Goal: Task Accomplishment & Management: Manage account settings

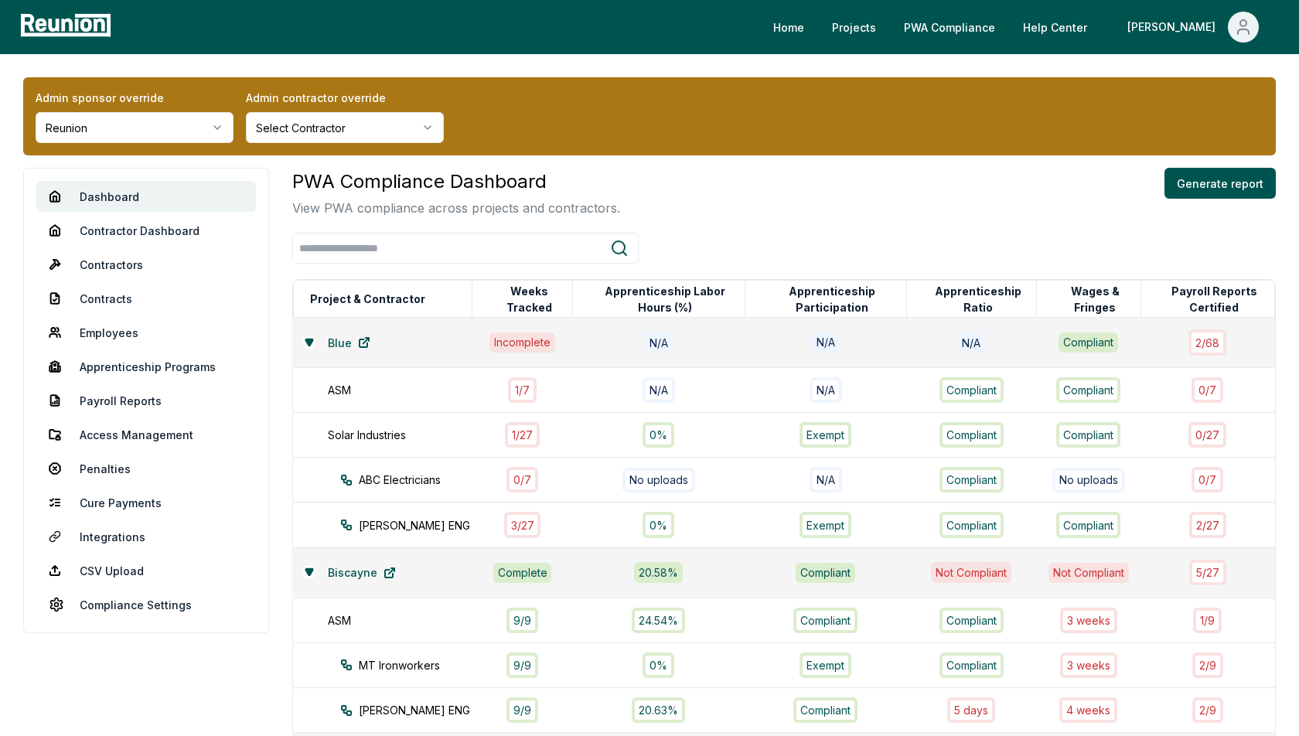
click at [142, 131] on html "Please visit us on your desktop We're working on making our marketplace mobile-…" at bounding box center [649, 510] width 1299 height 1020
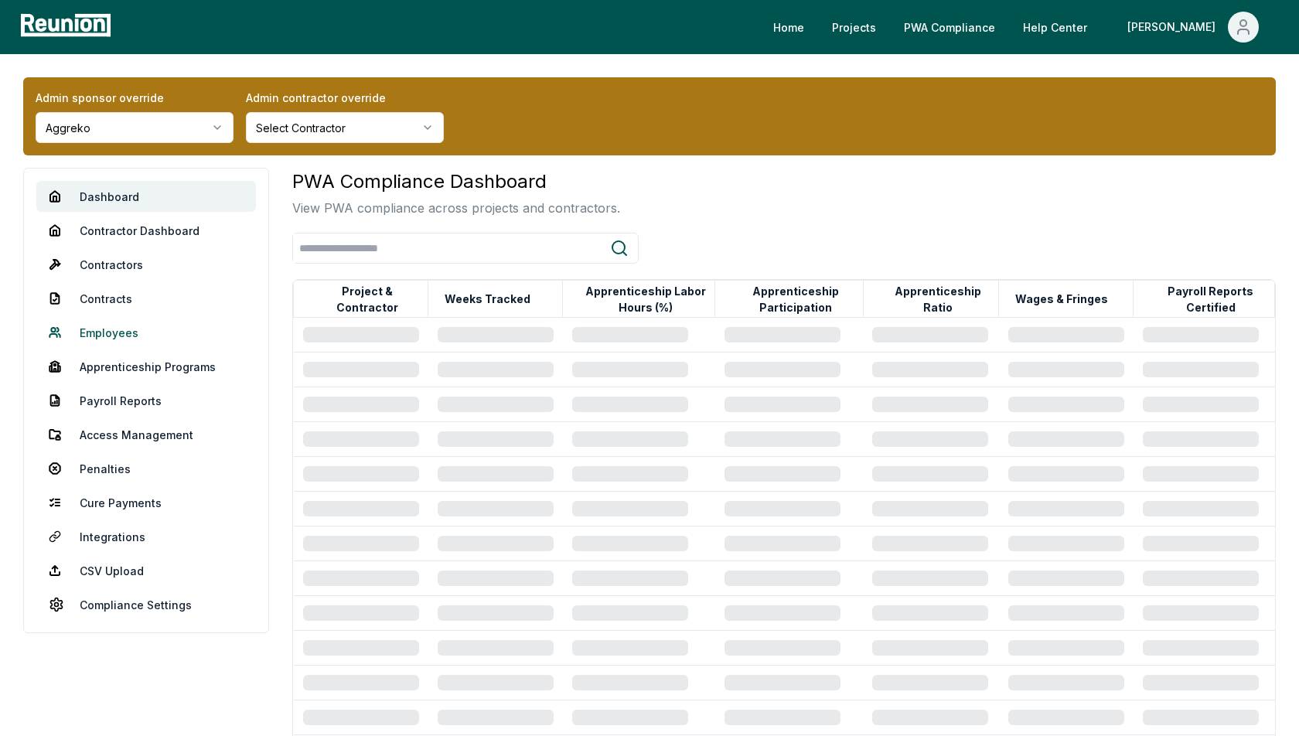
click at [111, 333] on link "Employees" at bounding box center [146, 332] width 220 height 31
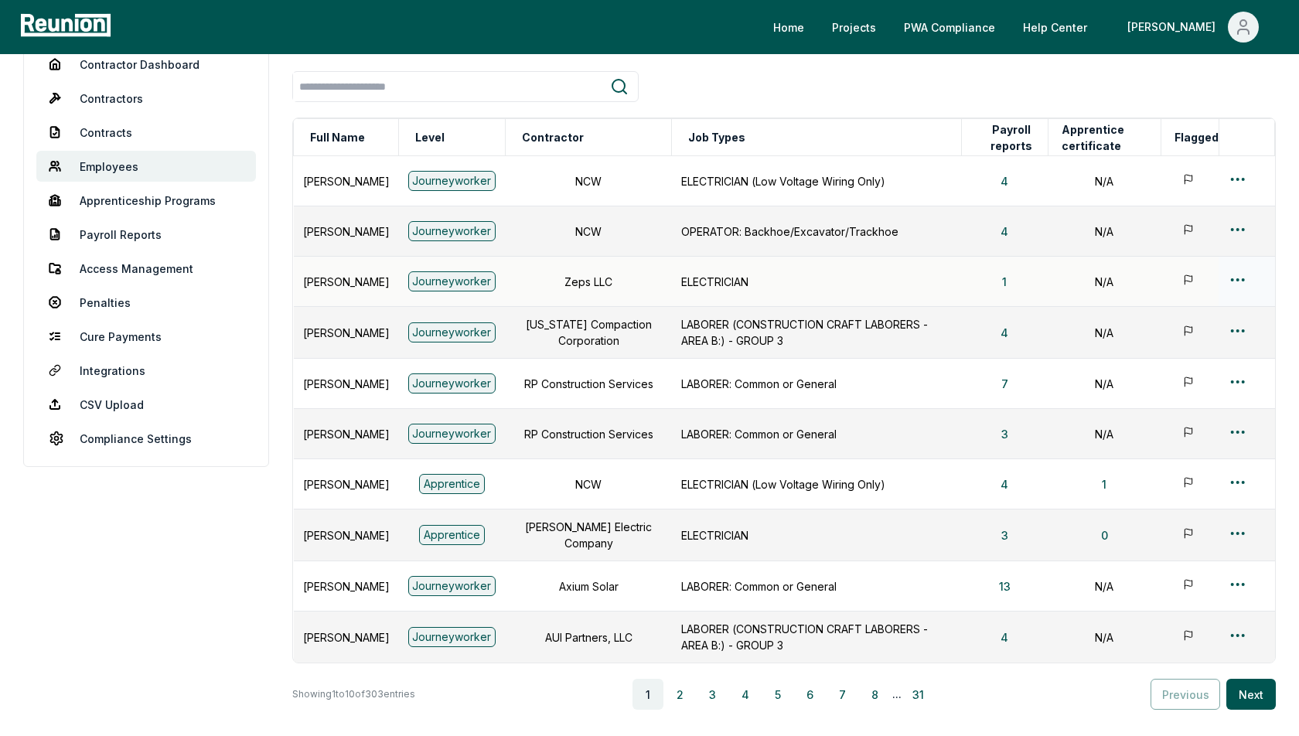
scroll to position [149, 0]
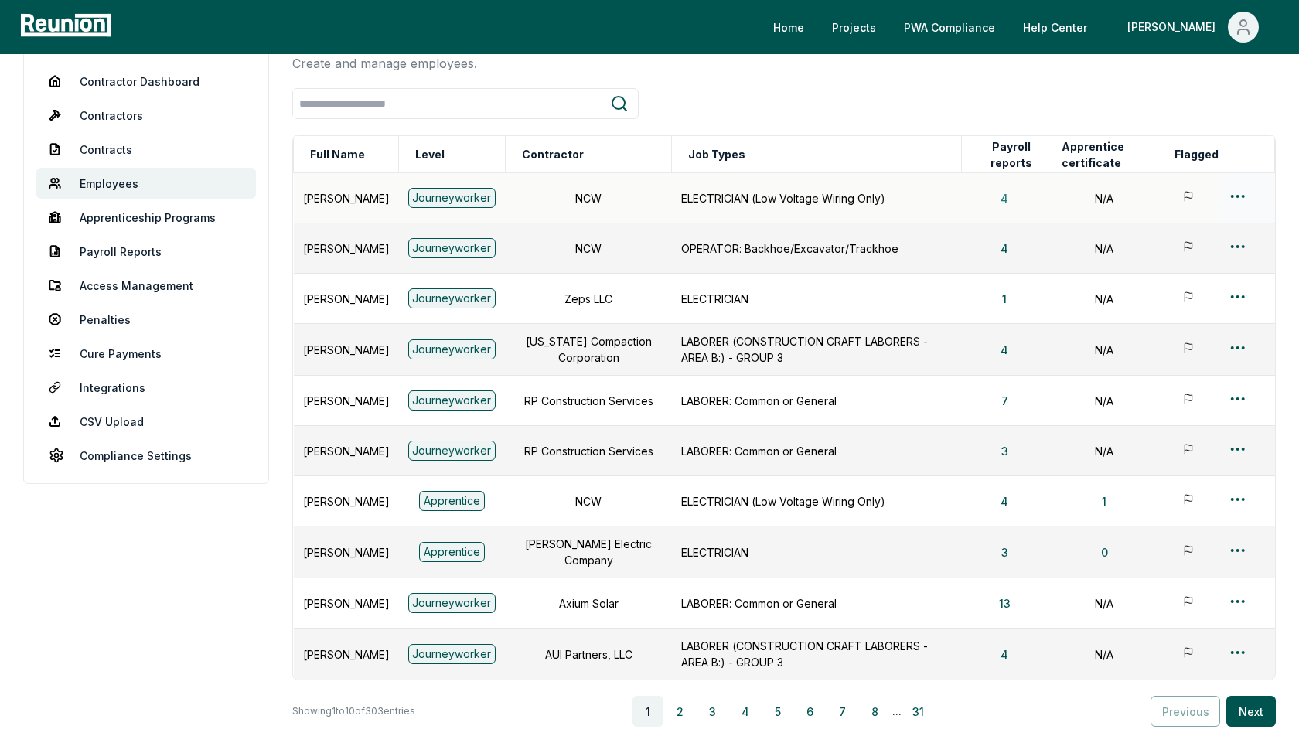
click at [1019, 195] on button "4" at bounding box center [1004, 197] width 32 height 31
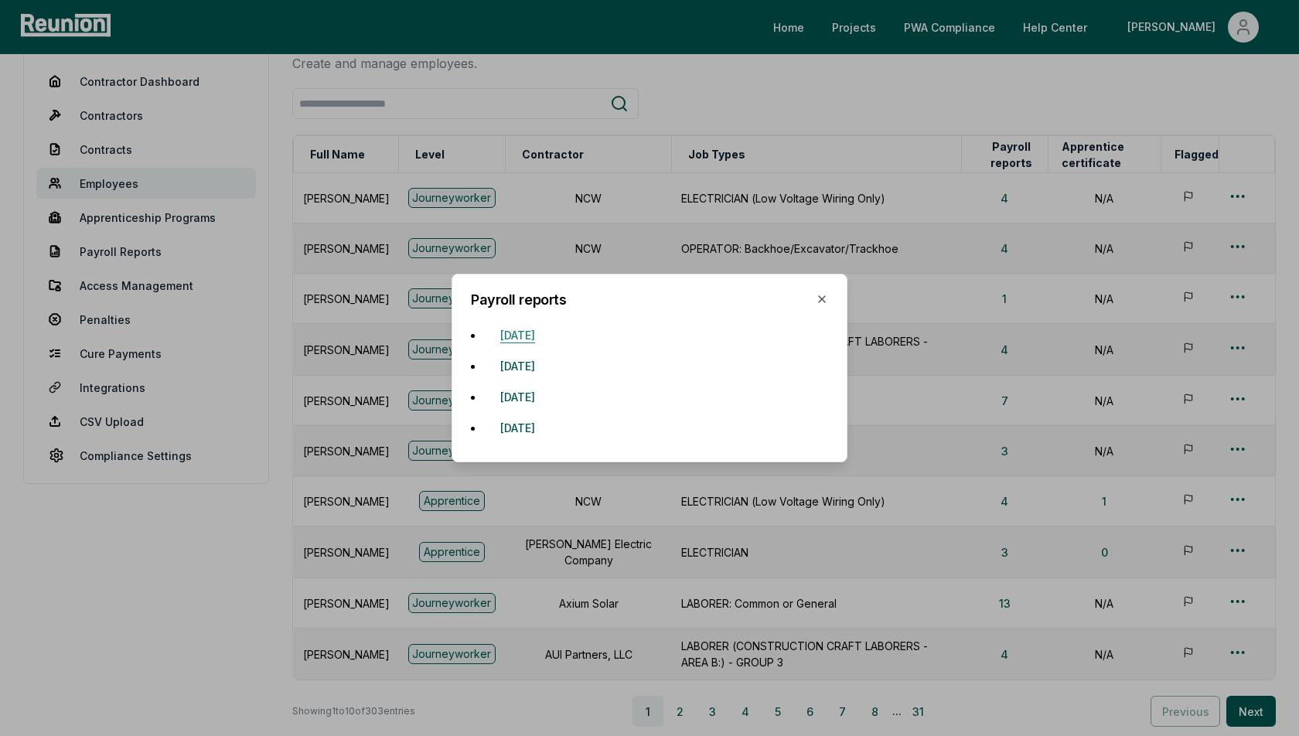
click at [541, 338] on button "May 4, 2025" at bounding box center [518, 334] width 60 height 31
click at [826, 306] on h2 "Payroll reports" at bounding box center [649, 300] width 357 height 14
click at [823, 295] on icon "button" at bounding box center [822, 299] width 12 height 12
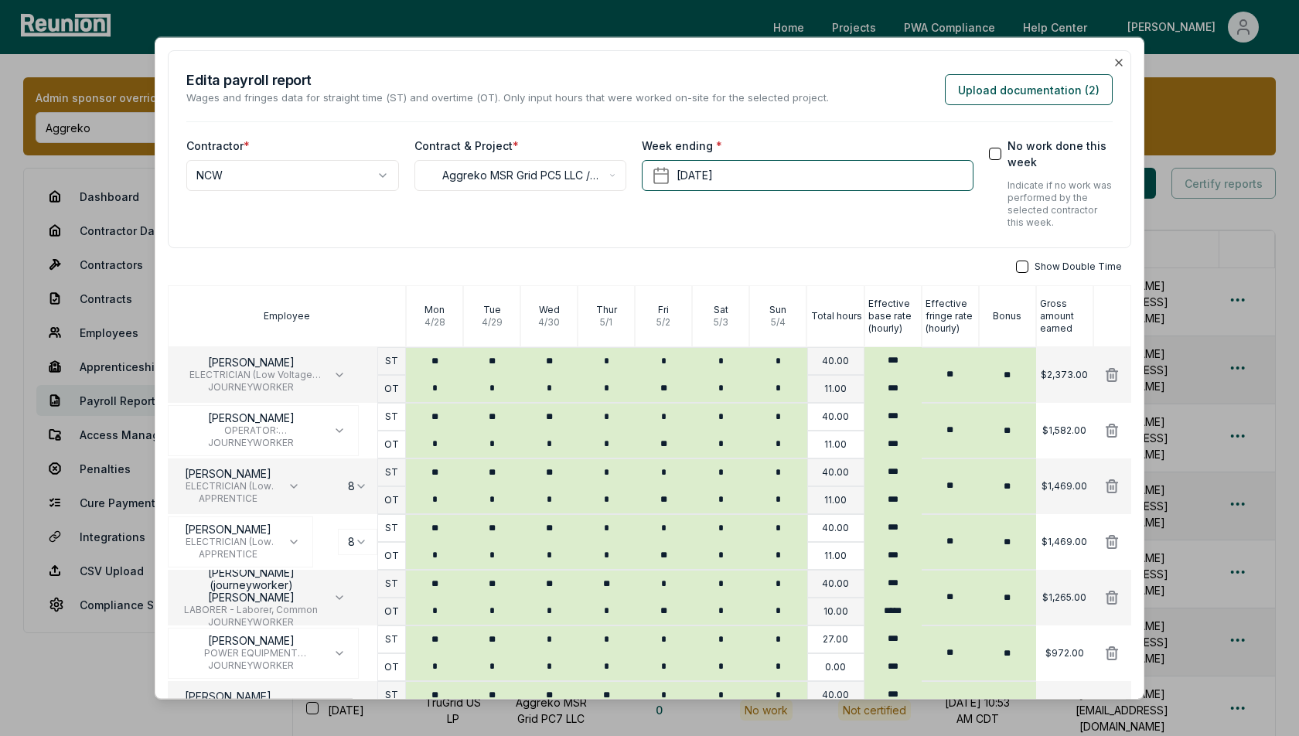
click at [1126, 67] on div "**********" at bounding box center [649, 149] width 963 height 198
click at [1122, 62] on icon "button" at bounding box center [1119, 62] width 12 height 12
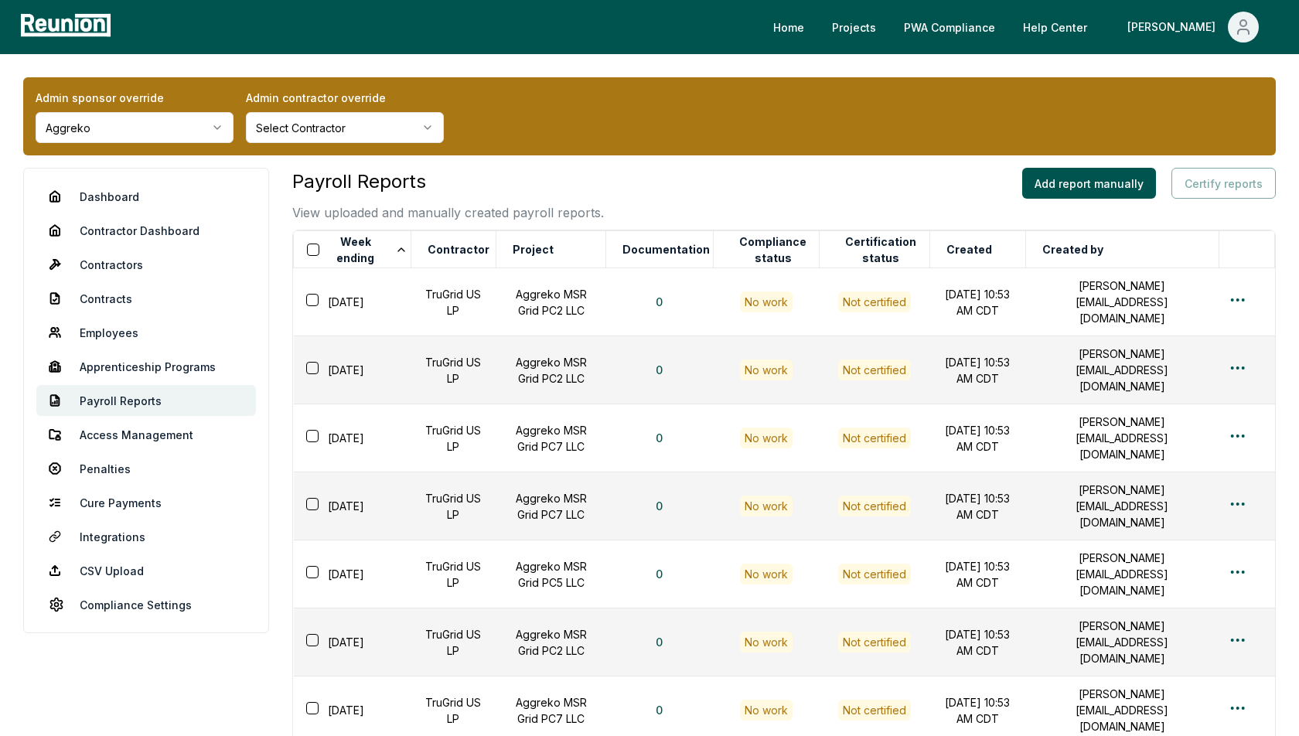
click at [746, 189] on div "Payroll Reports View uploaded and manually created payroll reports. Add report …" at bounding box center [784, 195] width 984 height 54
click at [744, 154] on div "Admin sponsor override Aggreko Admin contractor override Select Contractor" at bounding box center [649, 116] width 1253 height 78
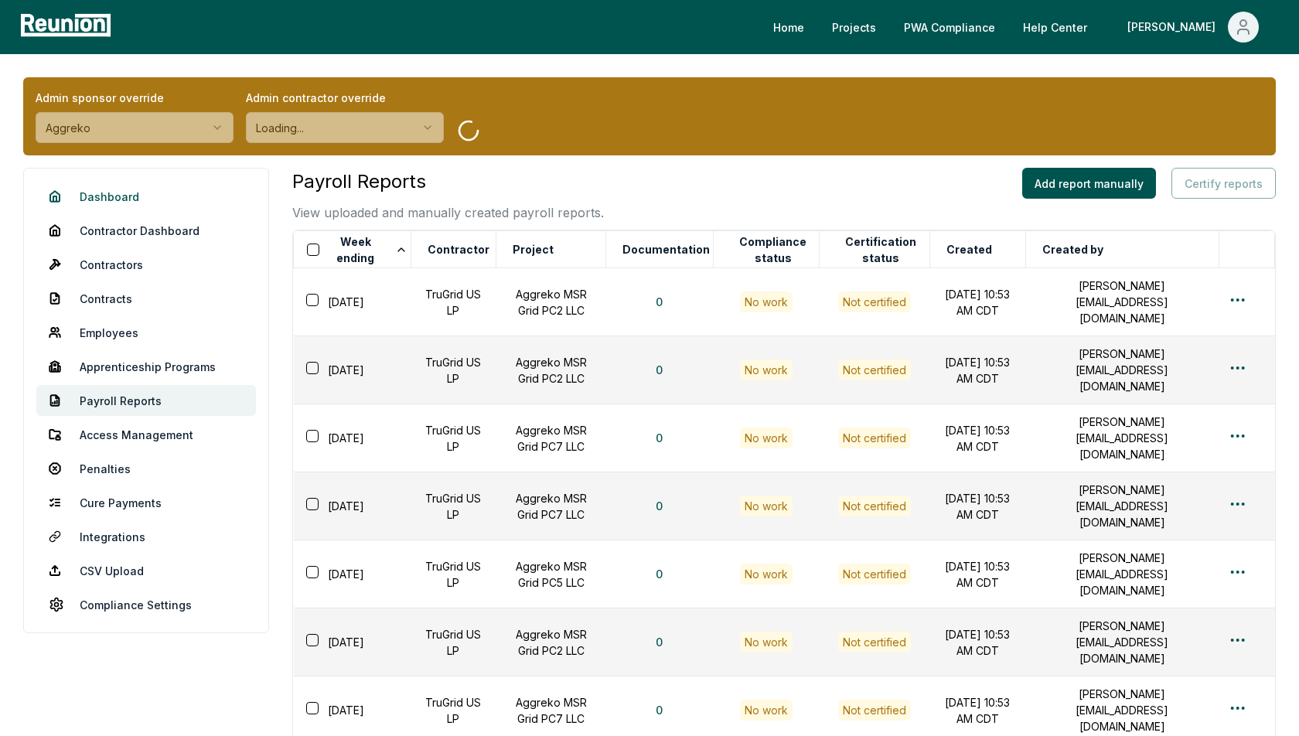
click at [117, 193] on link "Dashboard" at bounding box center [146, 196] width 220 height 31
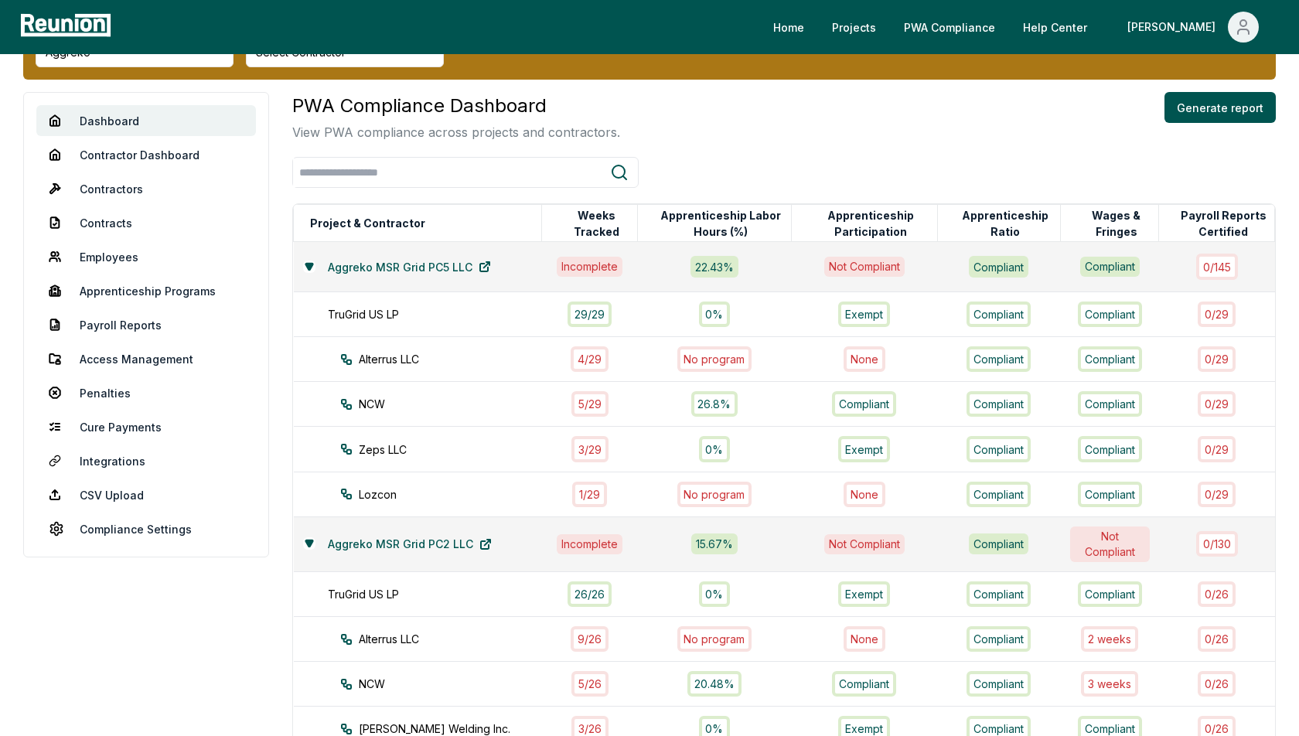
scroll to position [36, 0]
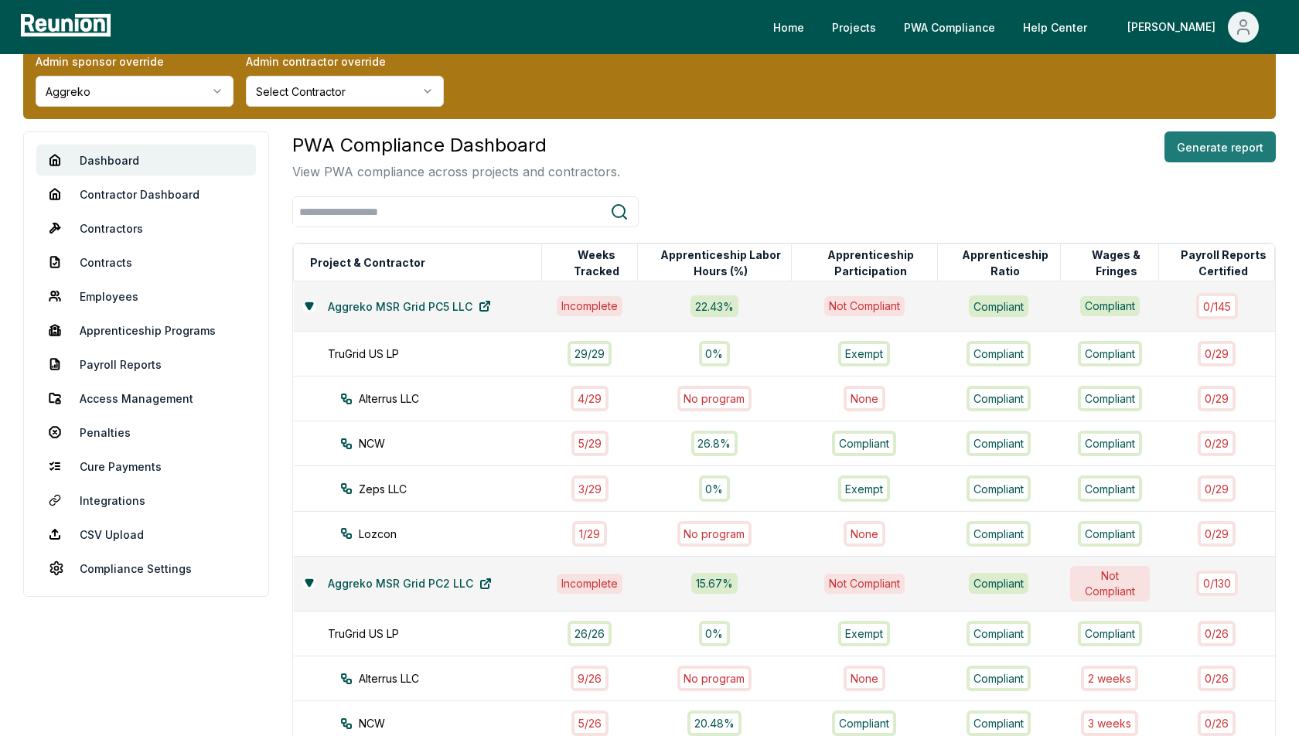
click at [1212, 135] on button "Generate report" at bounding box center [1220, 146] width 111 height 31
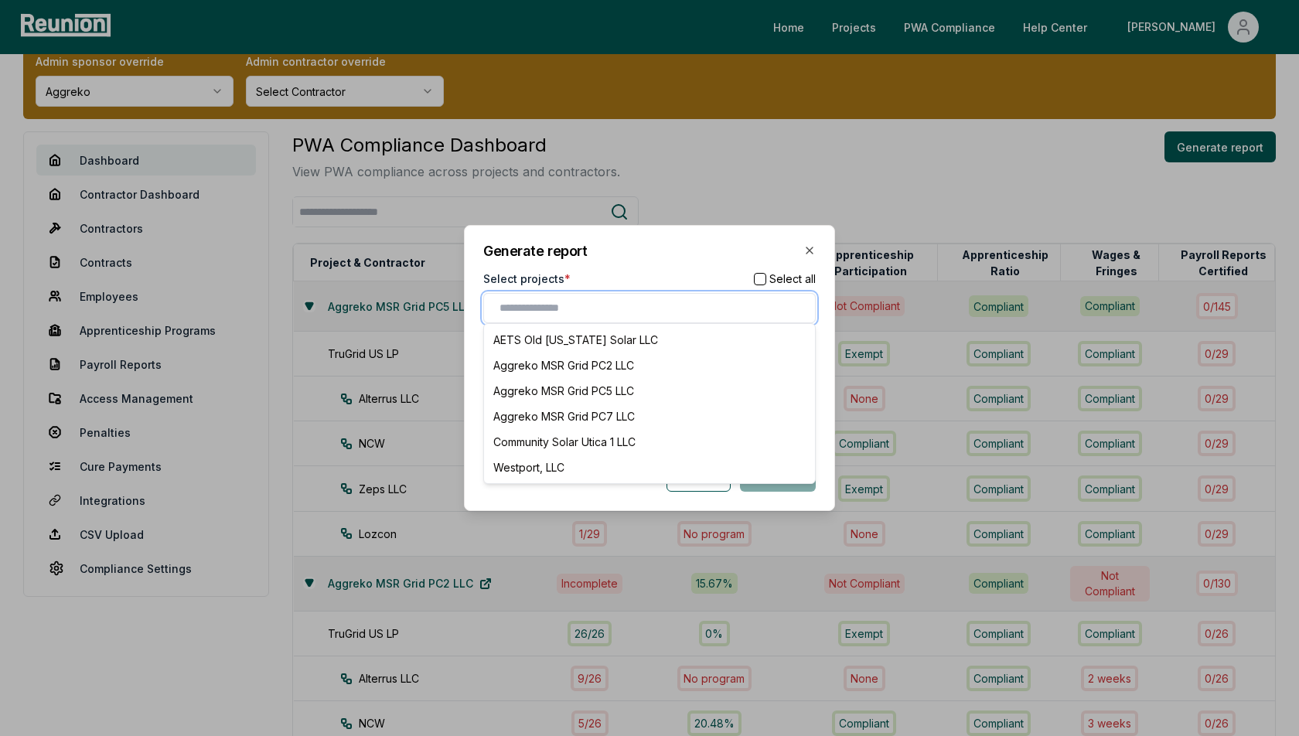
click at [605, 301] on input "text" at bounding box center [653, 308] width 306 height 16
click at [560, 442] on div "Community Solar Utica 1 LLC" at bounding box center [649, 442] width 325 height 26
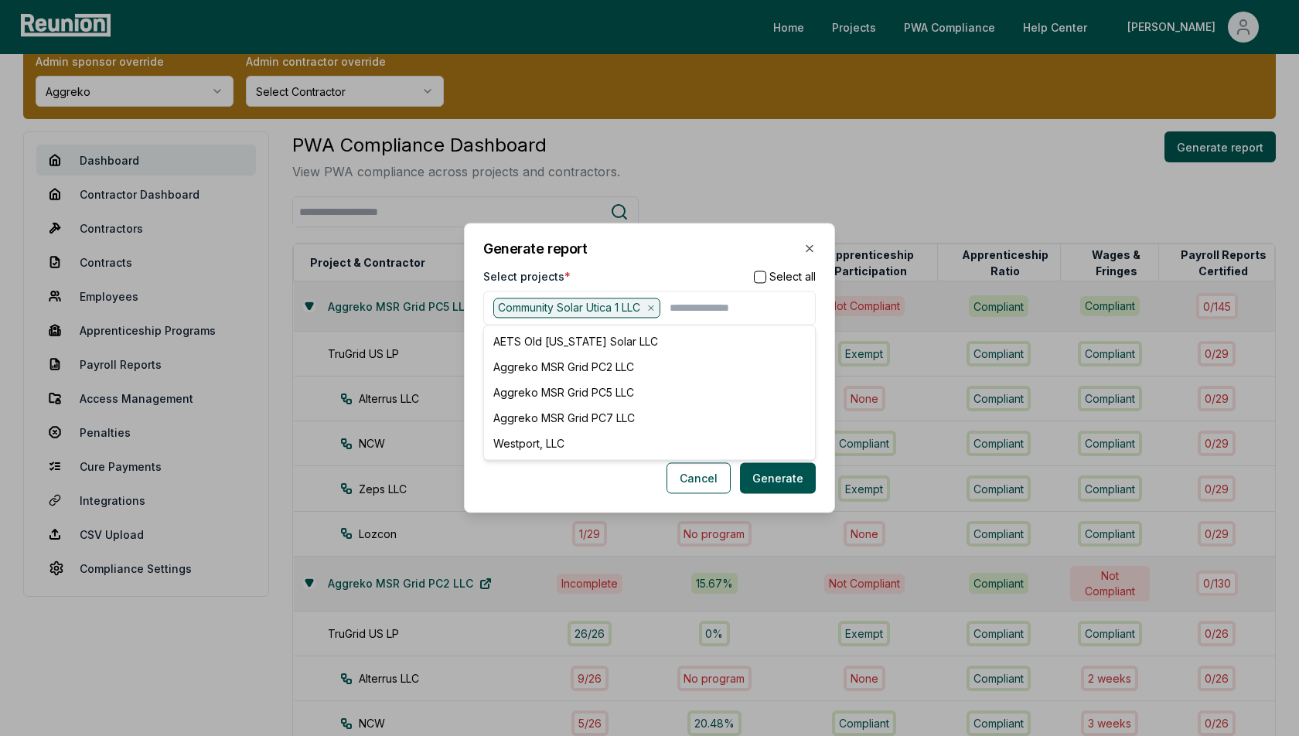
click at [696, 256] on h2 "Generate report" at bounding box center [649, 249] width 333 height 14
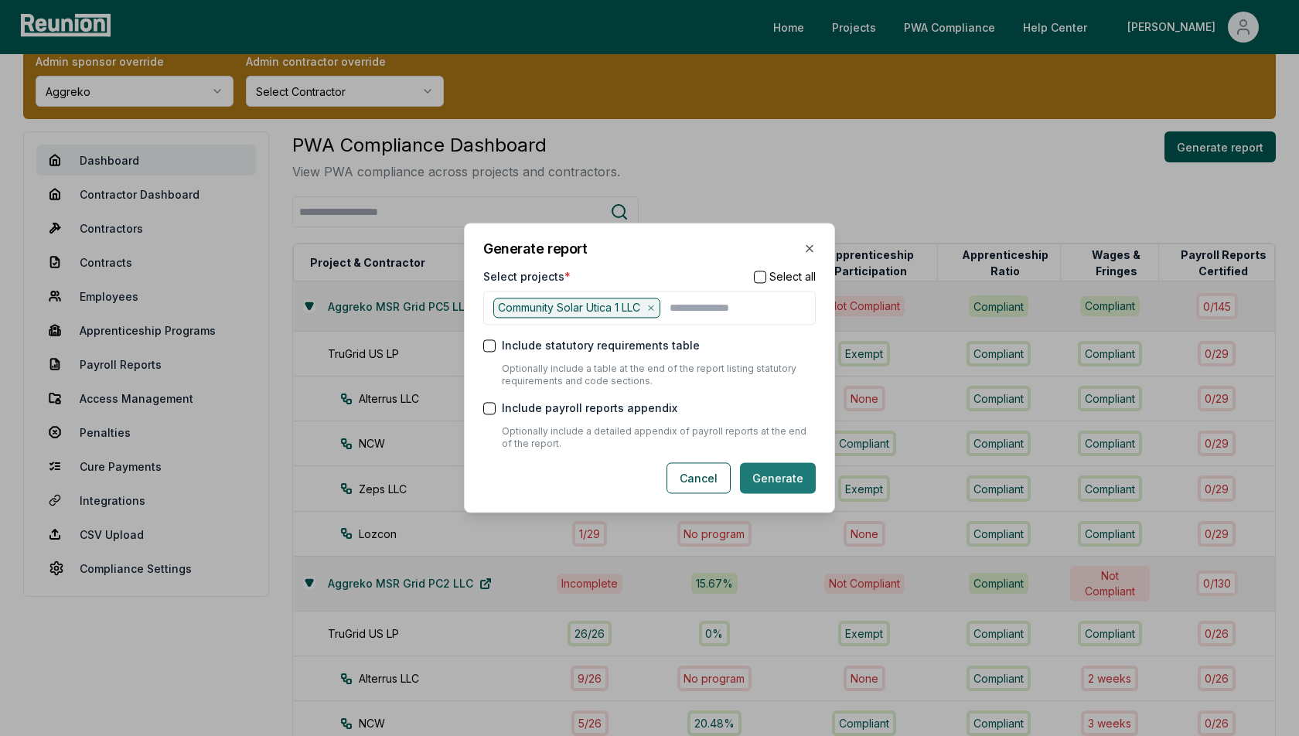
click at [769, 481] on button "Generate" at bounding box center [778, 478] width 76 height 31
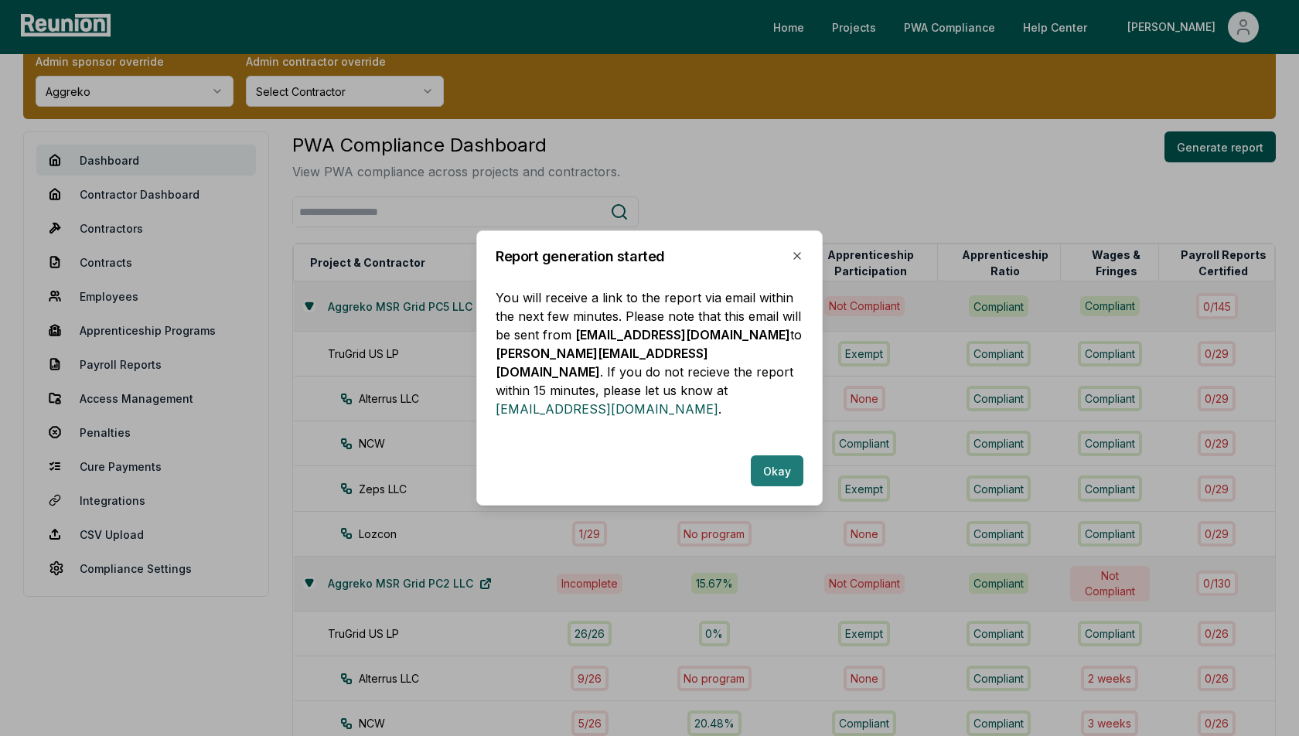
click at [768, 464] on button "Okay" at bounding box center [777, 470] width 53 height 31
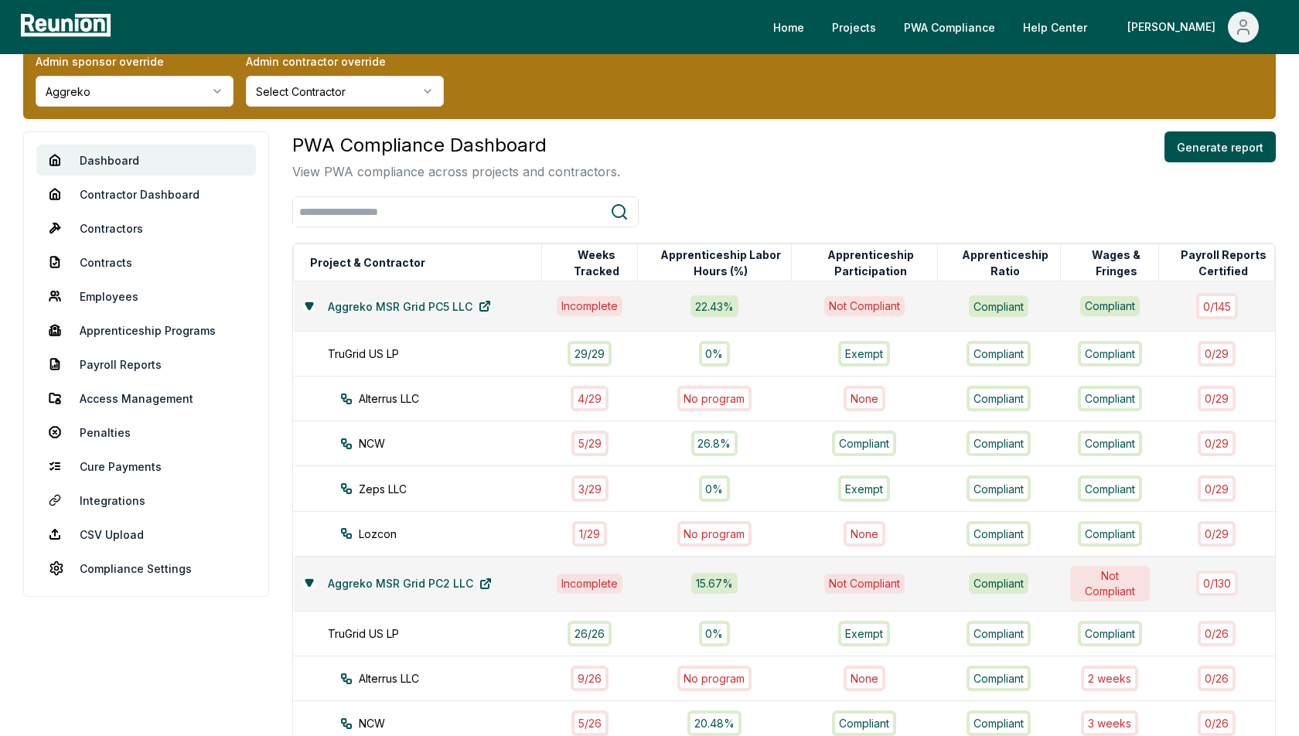
scroll to position [0, 0]
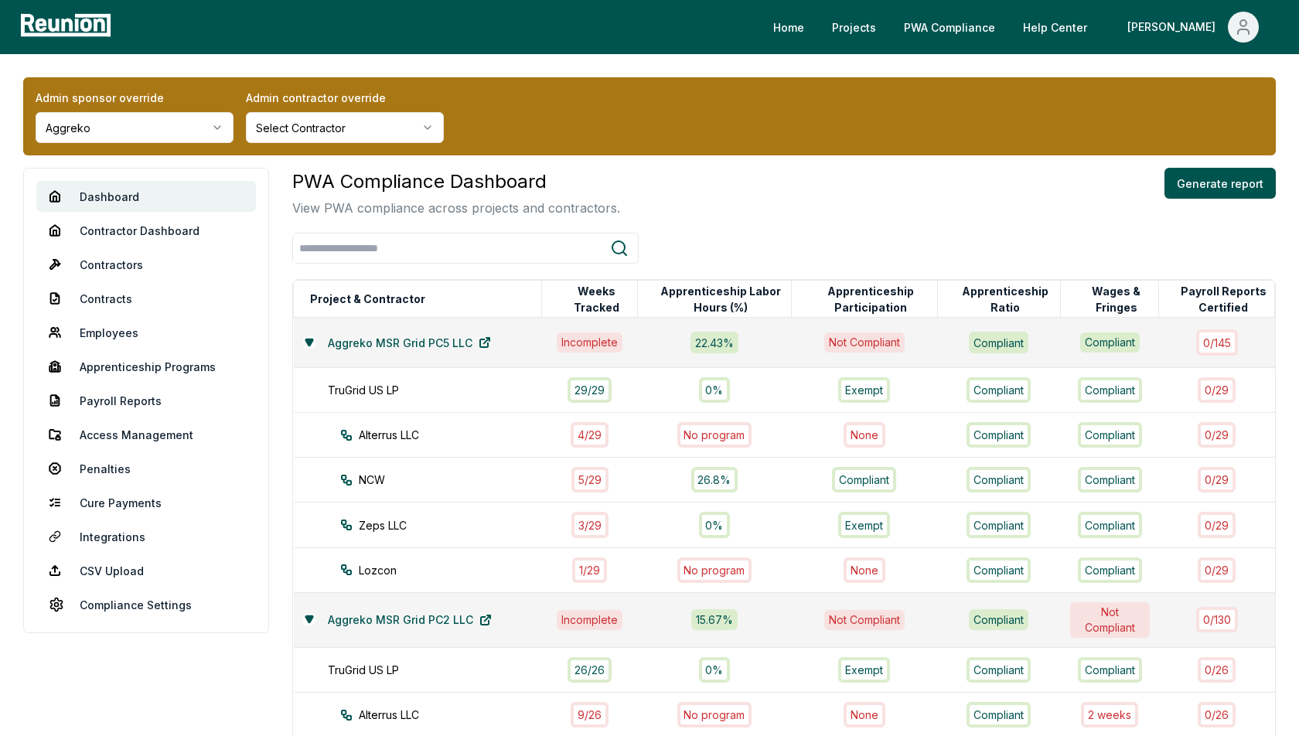
click at [882, 236] on div at bounding box center [784, 248] width 984 height 31
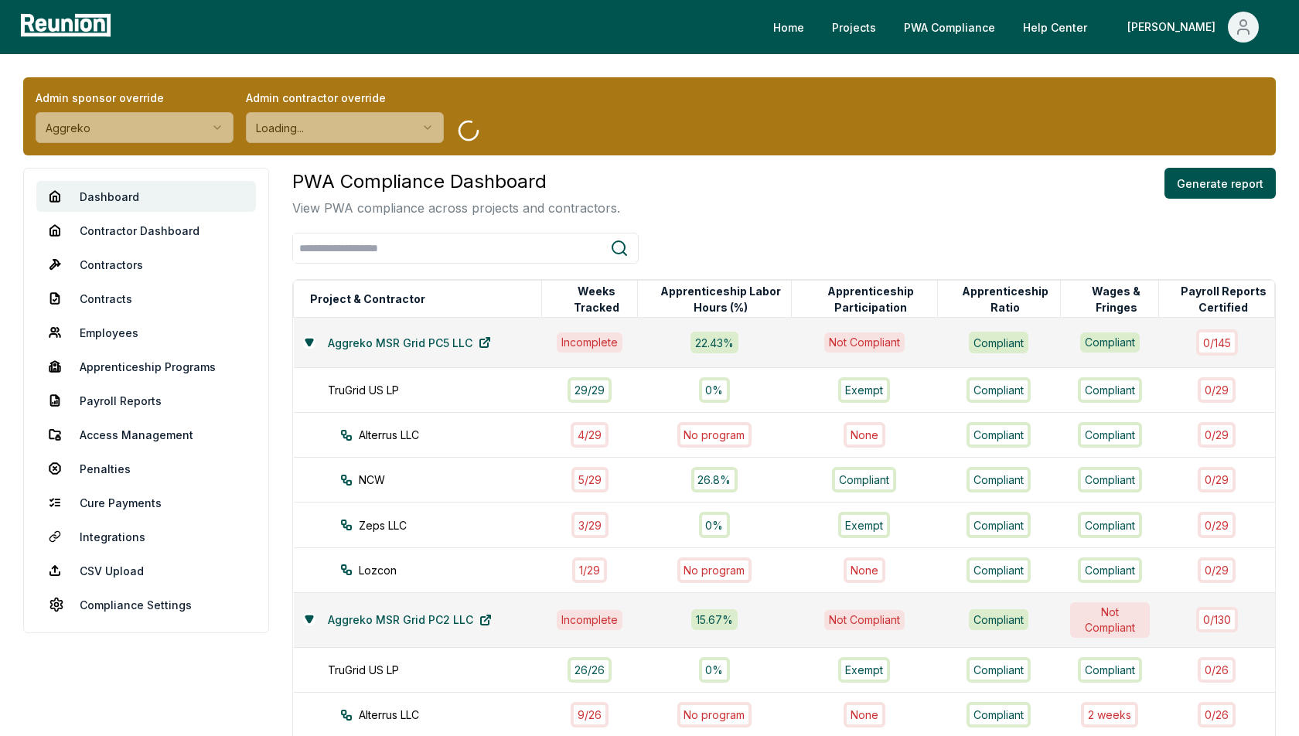
click at [764, 191] on div "PWA Compliance Dashboard View PWA compliance across projects and contractors. G…" at bounding box center [784, 192] width 984 height 49
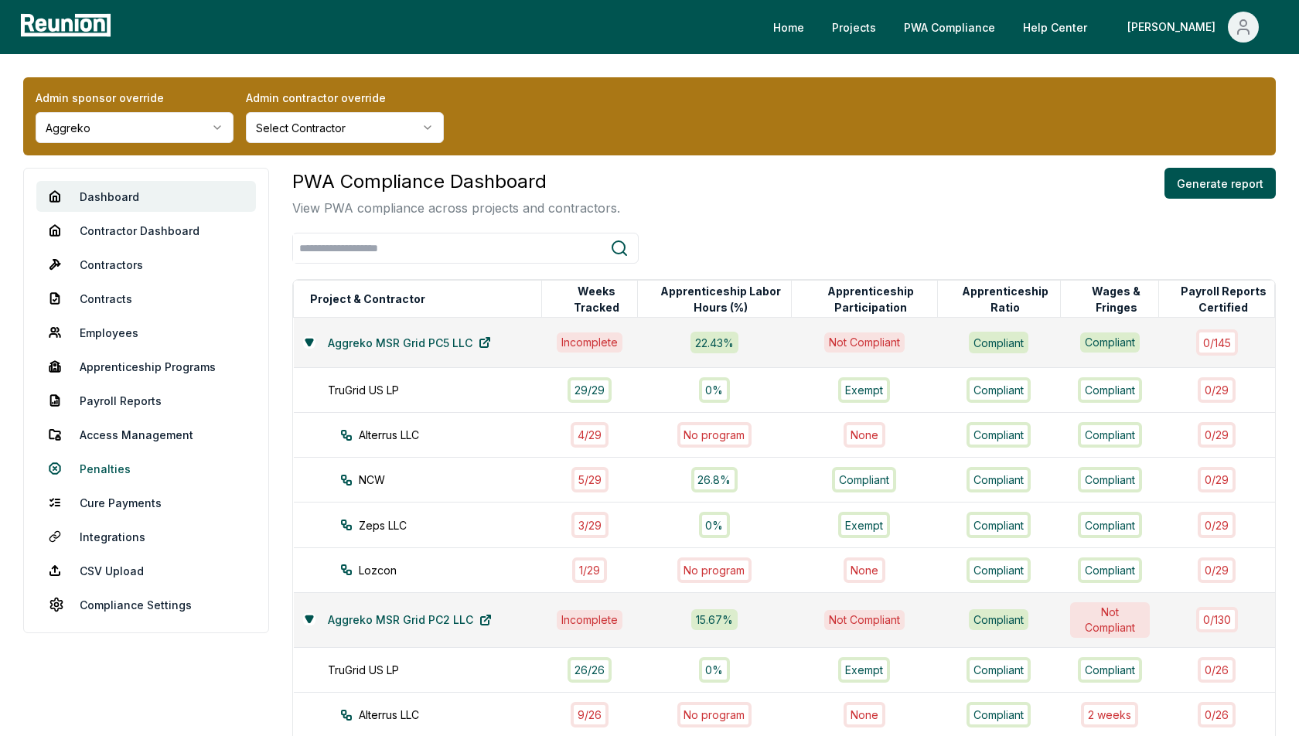
click at [102, 466] on link "Penalties" at bounding box center [146, 468] width 220 height 31
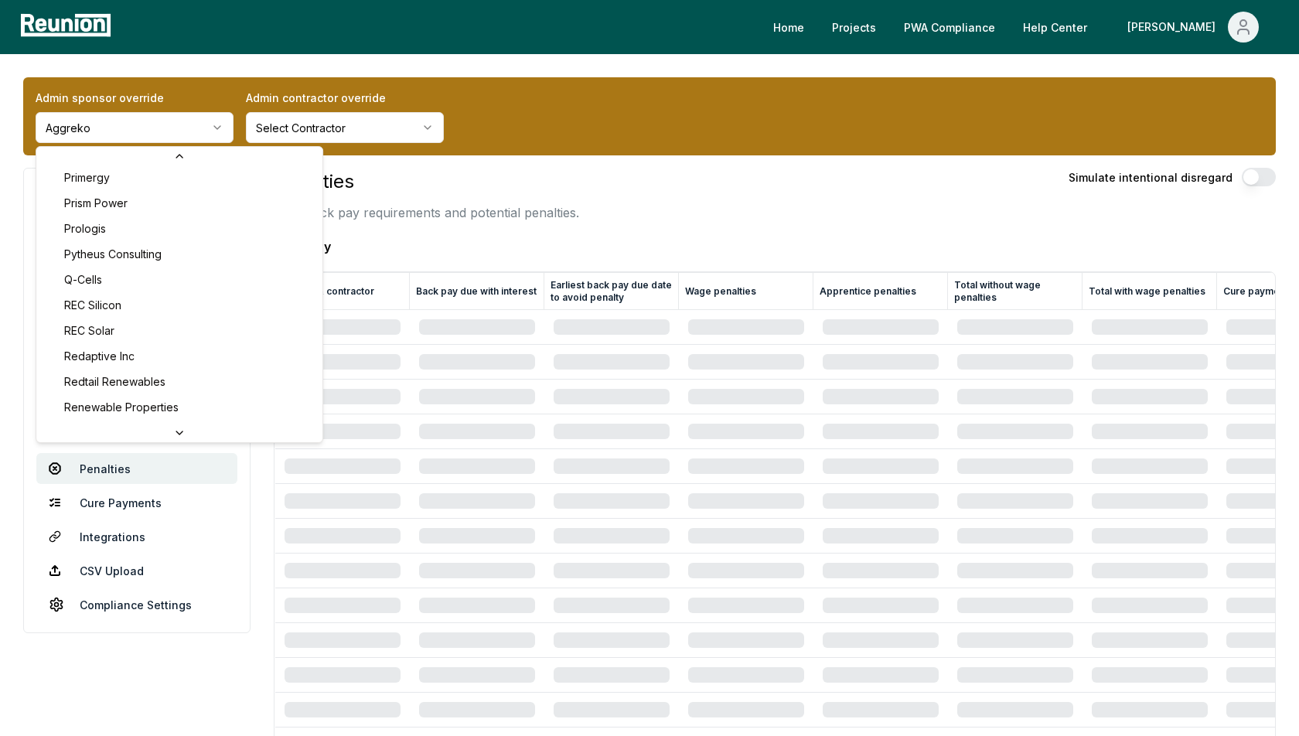
scroll to position [5039, 0]
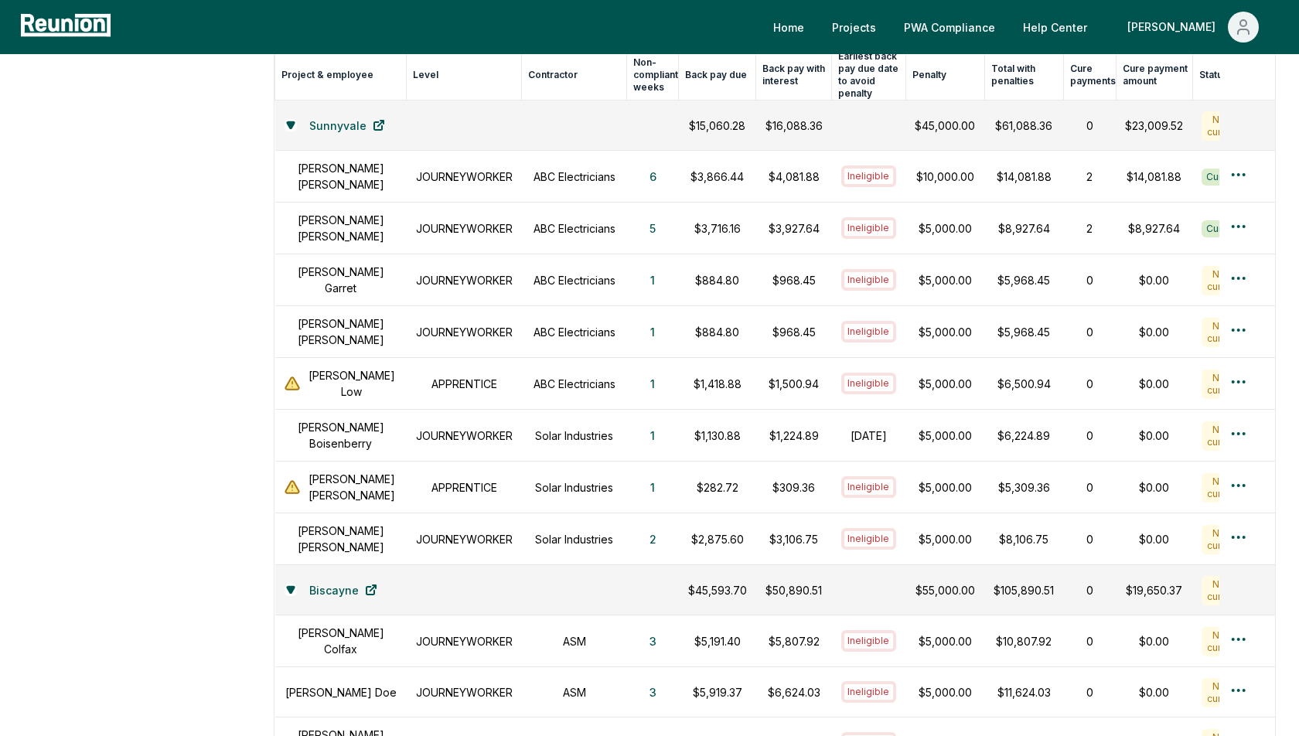
scroll to position [585, 0]
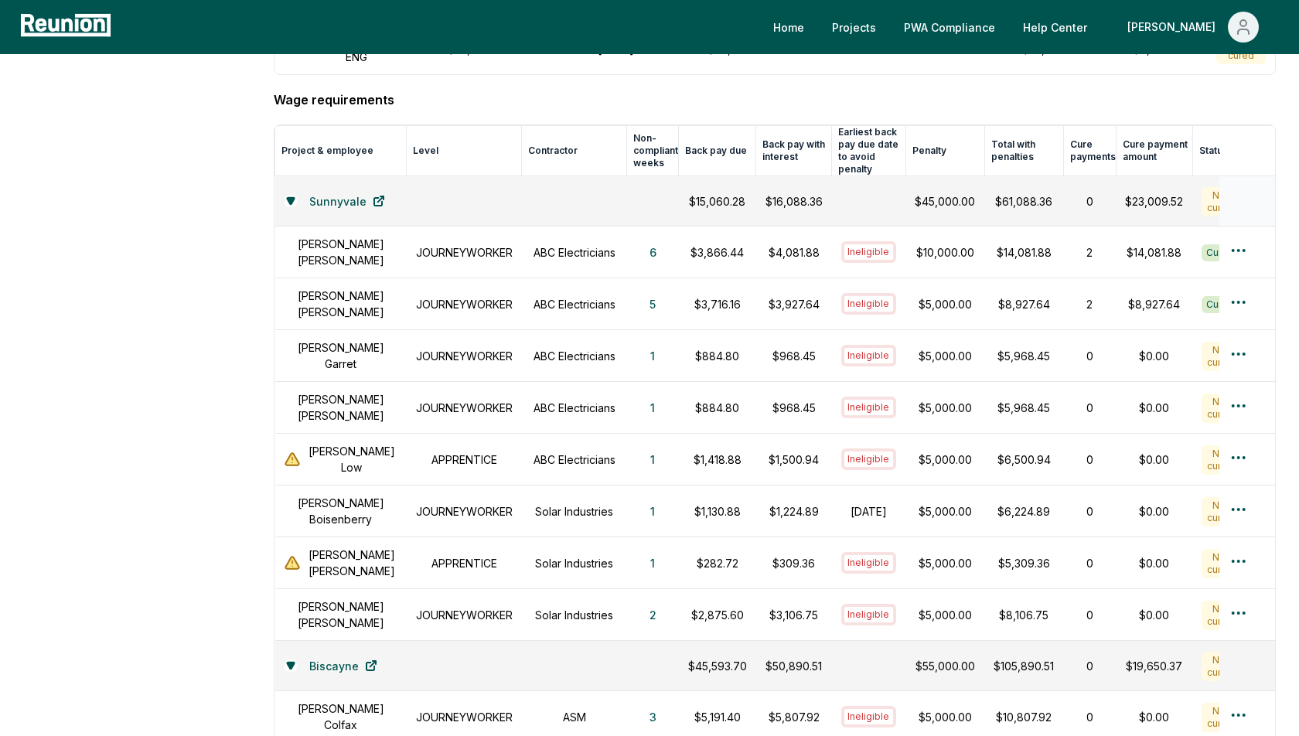
click at [295, 186] on div "Sunnyvale" at bounding box center [341, 201] width 113 height 31
click at [292, 196] on icon at bounding box center [290, 200] width 9 height 9
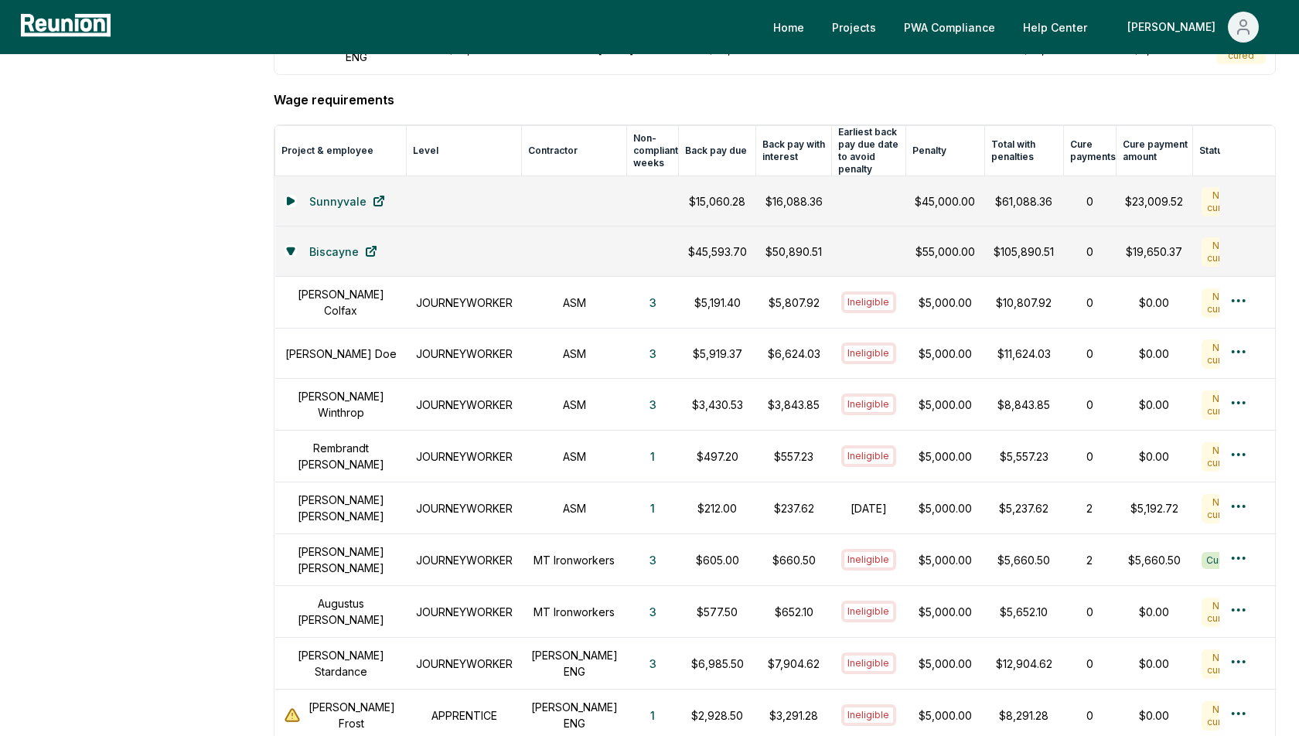
click at [218, 229] on aside "Dashboard Contractor Dashboard Contractors Contracts Employees [DEMOGRAPHIC_DAT…" at bounding box center [136, 396] width 227 height 1628
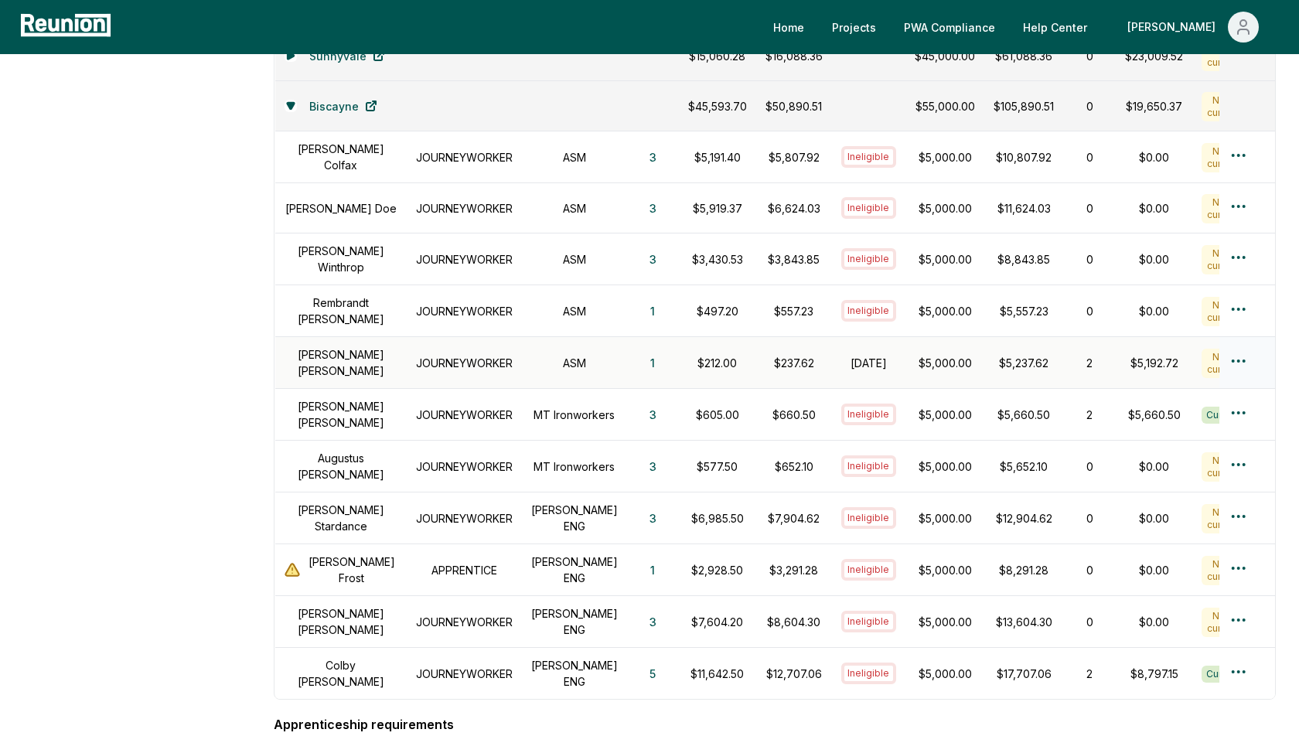
scroll to position [798, 0]
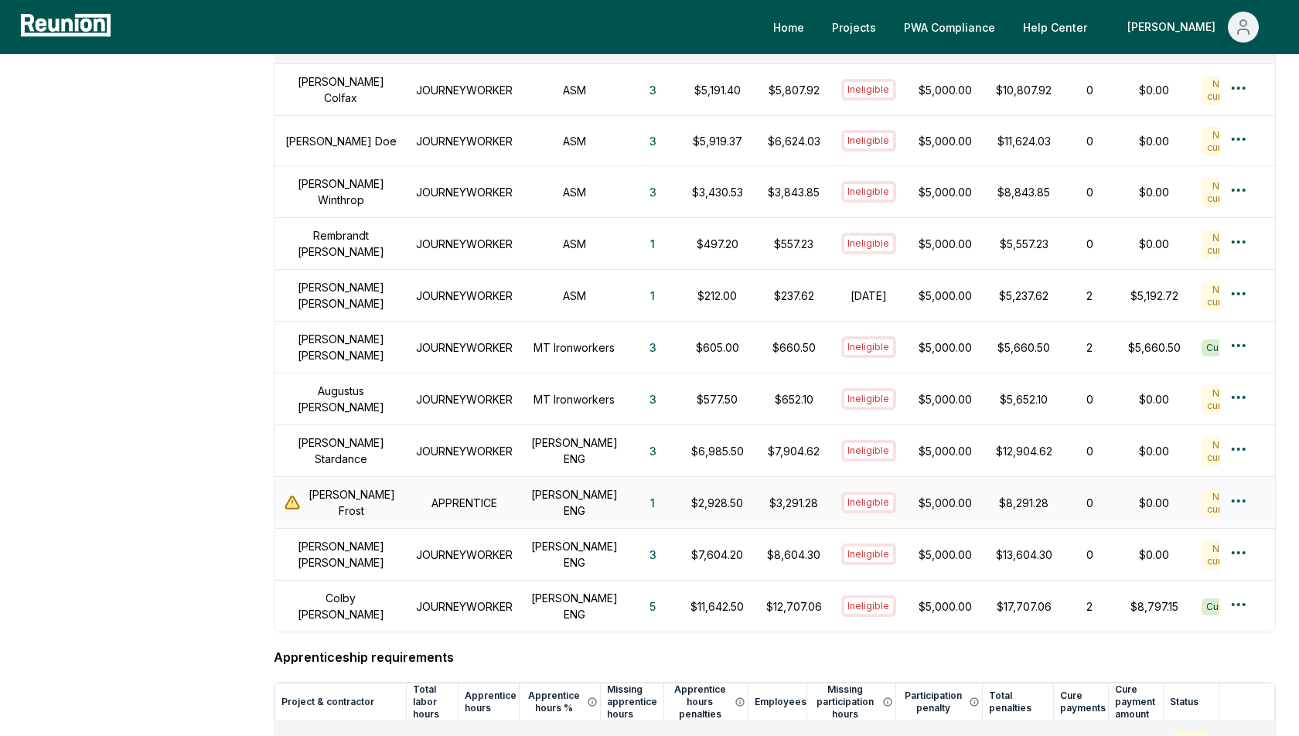
click at [1011, 495] on p "$8,291.28" at bounding box center [1024, 503] width 60 height 16
click at [1063, 484] on td "0" at bounding box center [1089, 503] width 53 height 52
click at [536, 486] on h1 "[PERSON_NAME] ENG" at bounding box center [574, 502] width 87 height 32
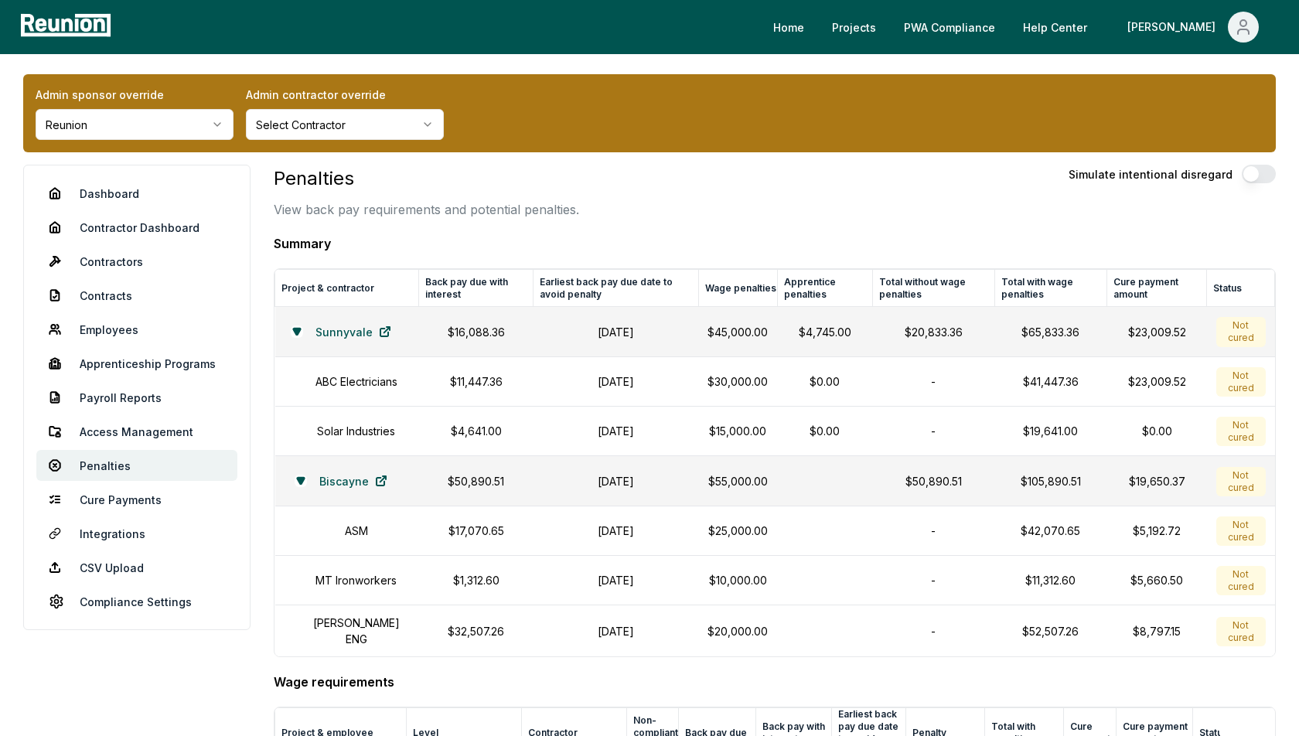
scroll to position [0, 0]
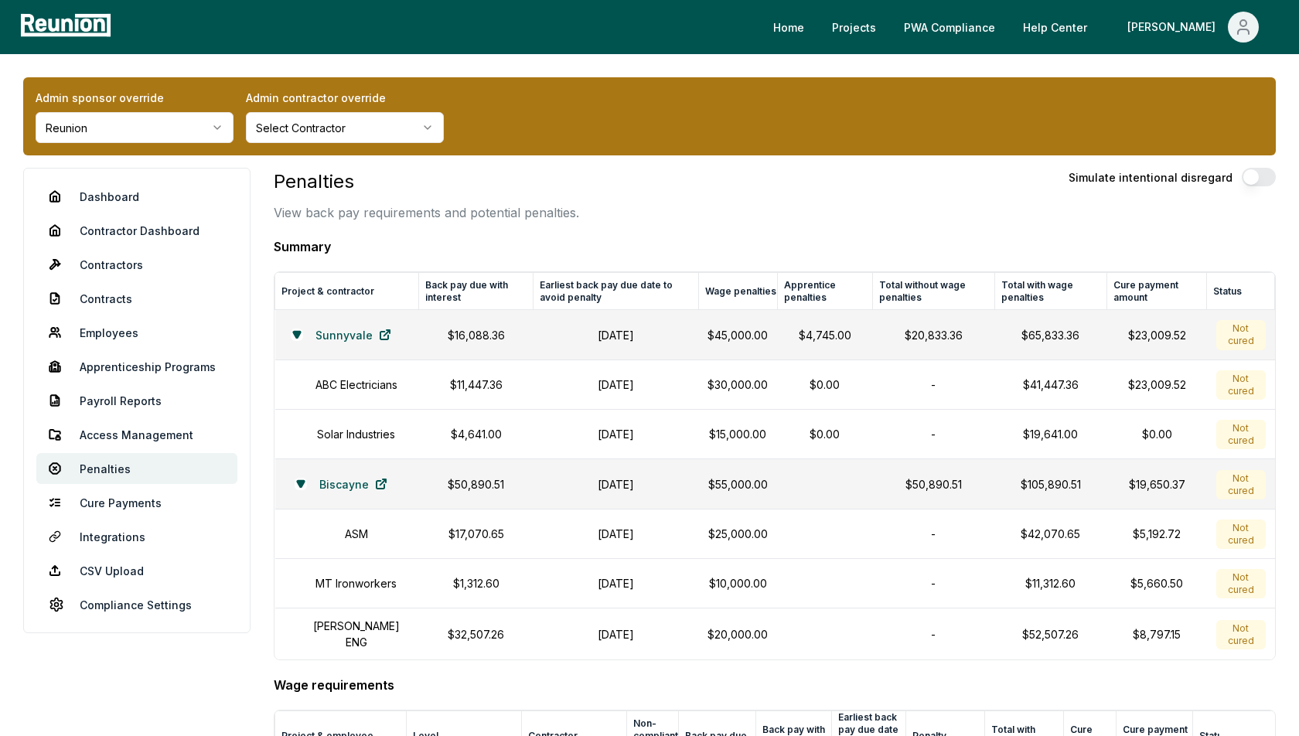
click at [665, 219] on div "Penalties View back pay requirements and potential penalties. Simulate intentio…" at bounding box center [775, 195] width 1002 height 54
click at [118, 502] on link "Cure Payments" at bounding box center [136, 502] width 201 height 31
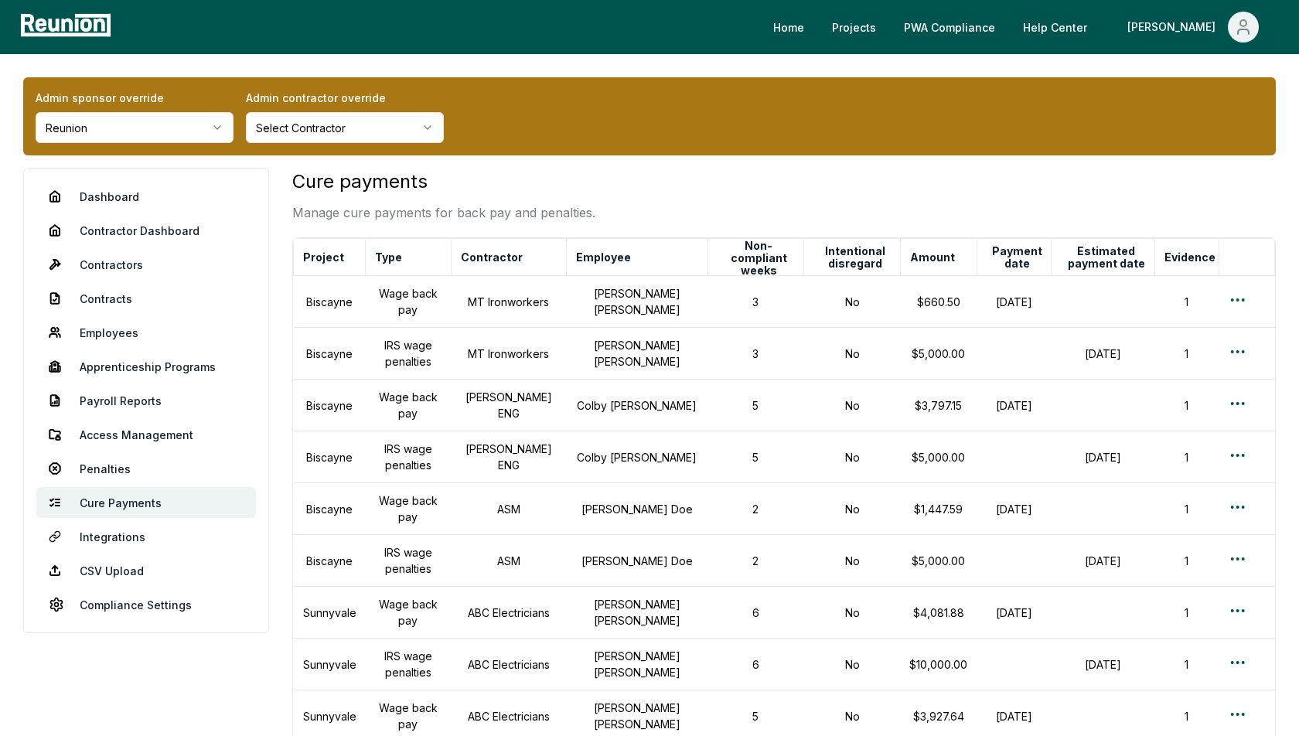
click at [693, 187] on div "Cure payments Manage cure payments for back pay and penalties." at bounding box center [784, 195] width 984 height 54
click at [200, 138] on html "Please visit us on your desktop We're working on making our marketplace mobile-…" at bounding box center [649, 522] width 1299 height 1045
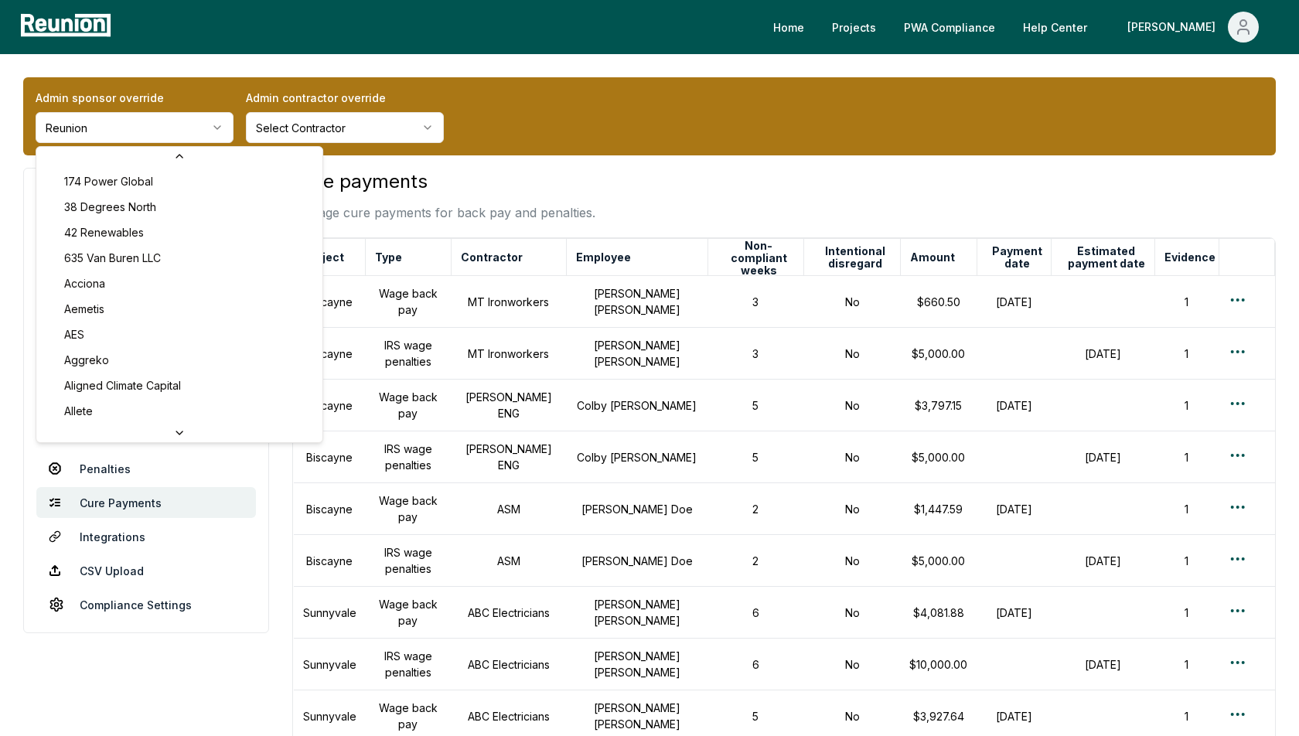
scroll to position [4923, 0]
click at [608, 186] on html "Please visit us on your desktop We're working on making our marketplace mobile-…" at bounding box center [649, 522] width 1299 height 1045
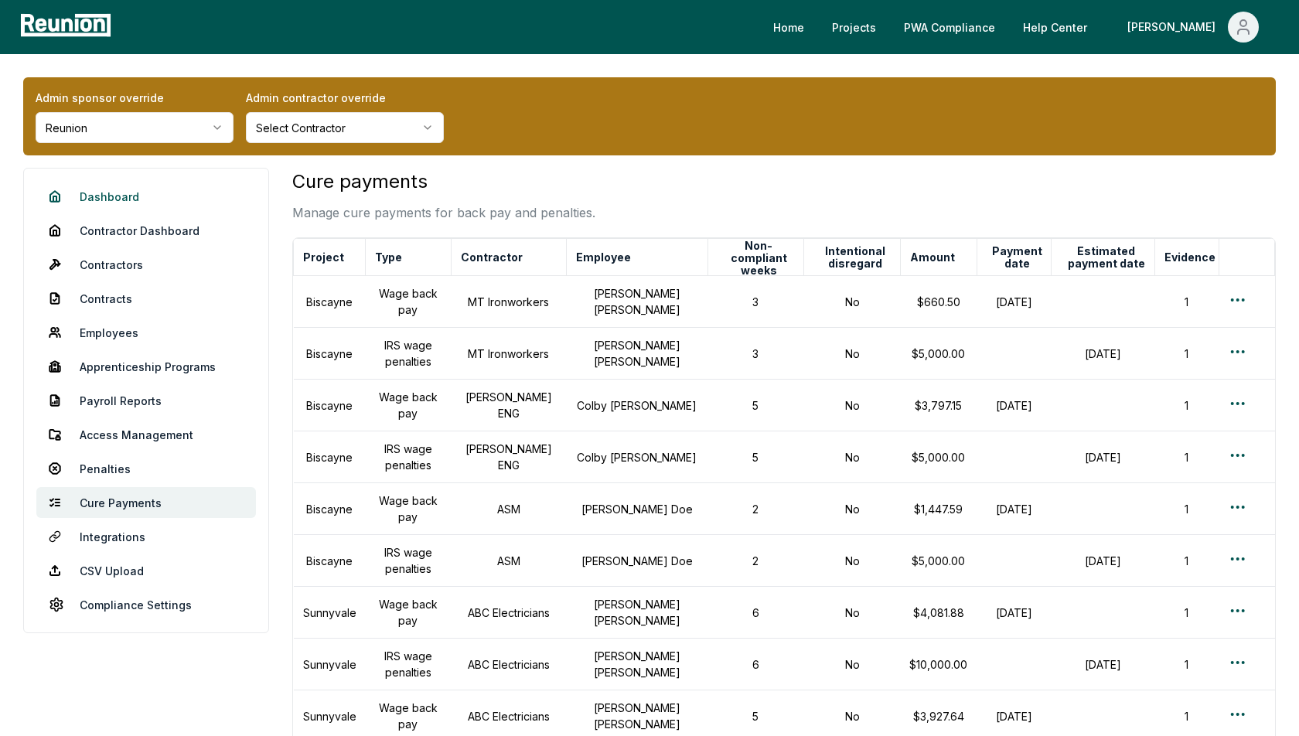
click at [111, 191] on link "Dashboard" at bounding box center [146, 196] width 220 height 31
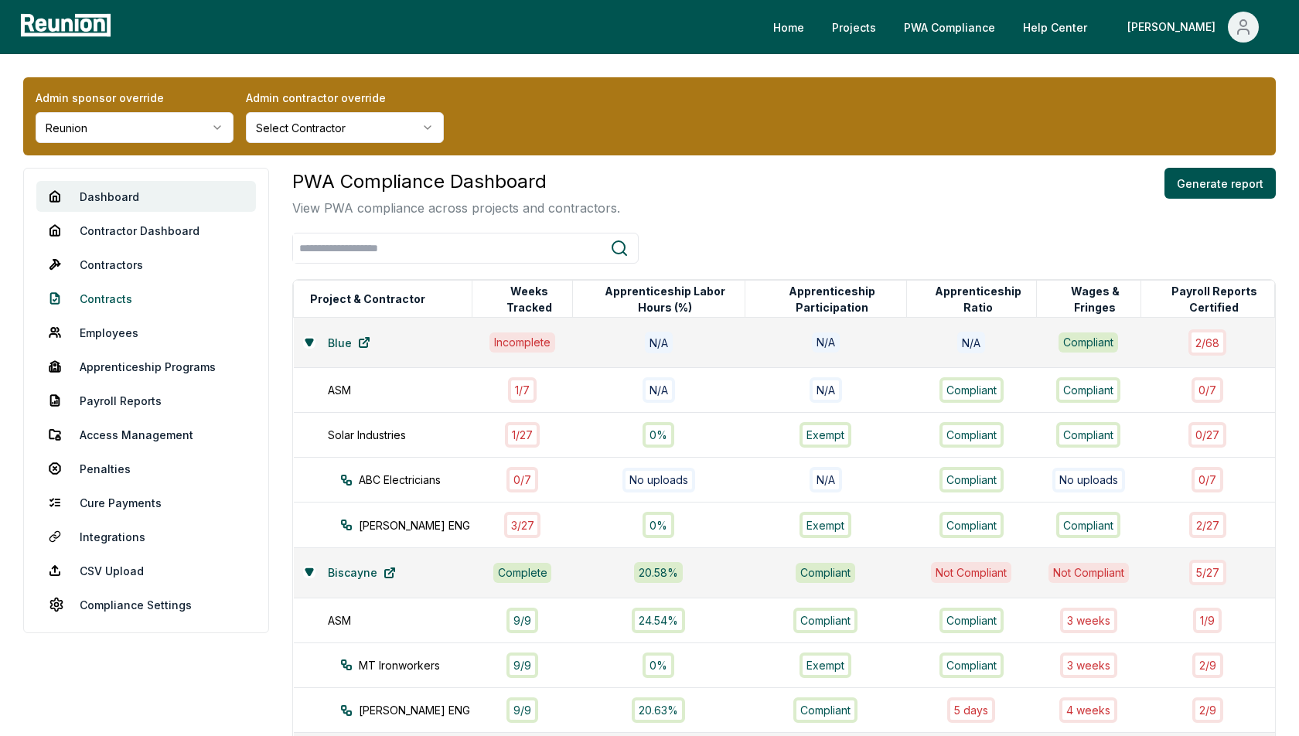
click at [104, 298] on link "Contracts" at bounding box center [146, 298] width 220 height 31
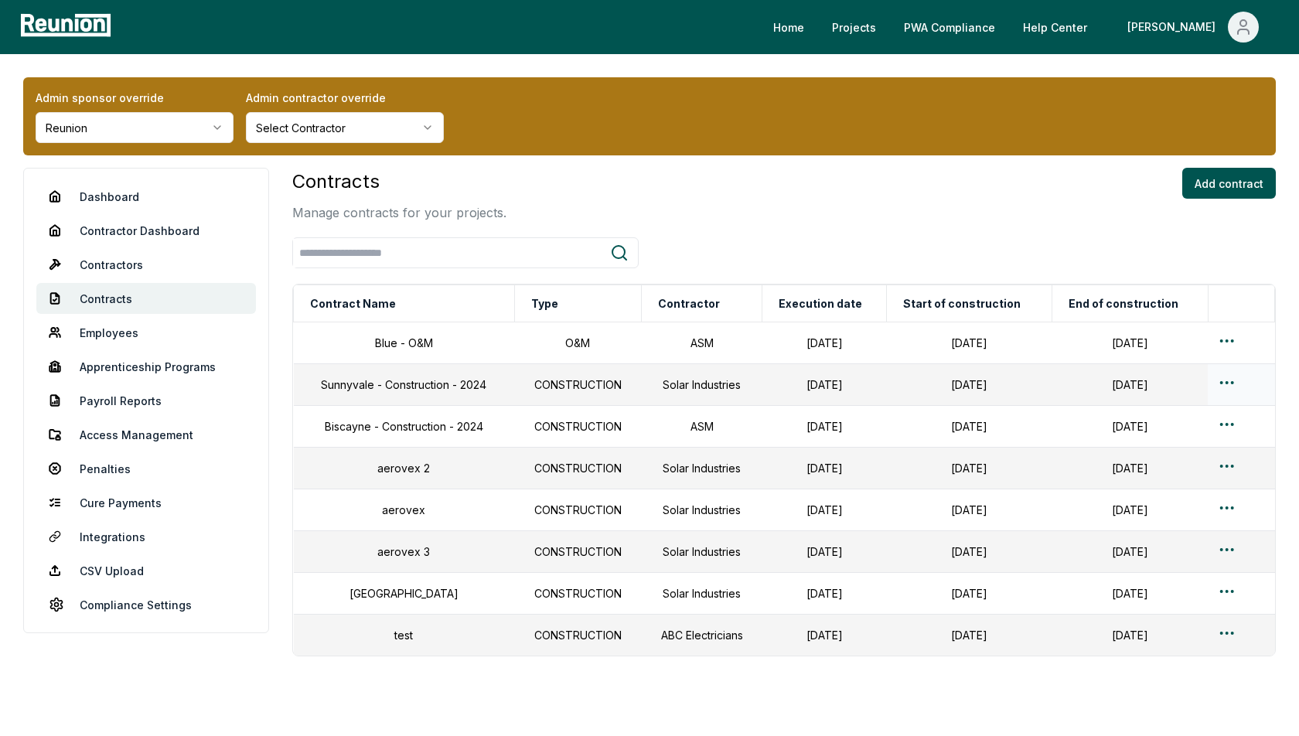
click at [1248, 382] on div at bounding box center [1241, 384] width 48 height 22
click at [1219, 382] on html "Please visit us on your desktop We're working on making our marketplace mobile-…" at bounding box center [649, 401] width 1299 height 803
click at [1164, 431] on div "Edit" at bounding box center [1212, 444] width 147 height 26
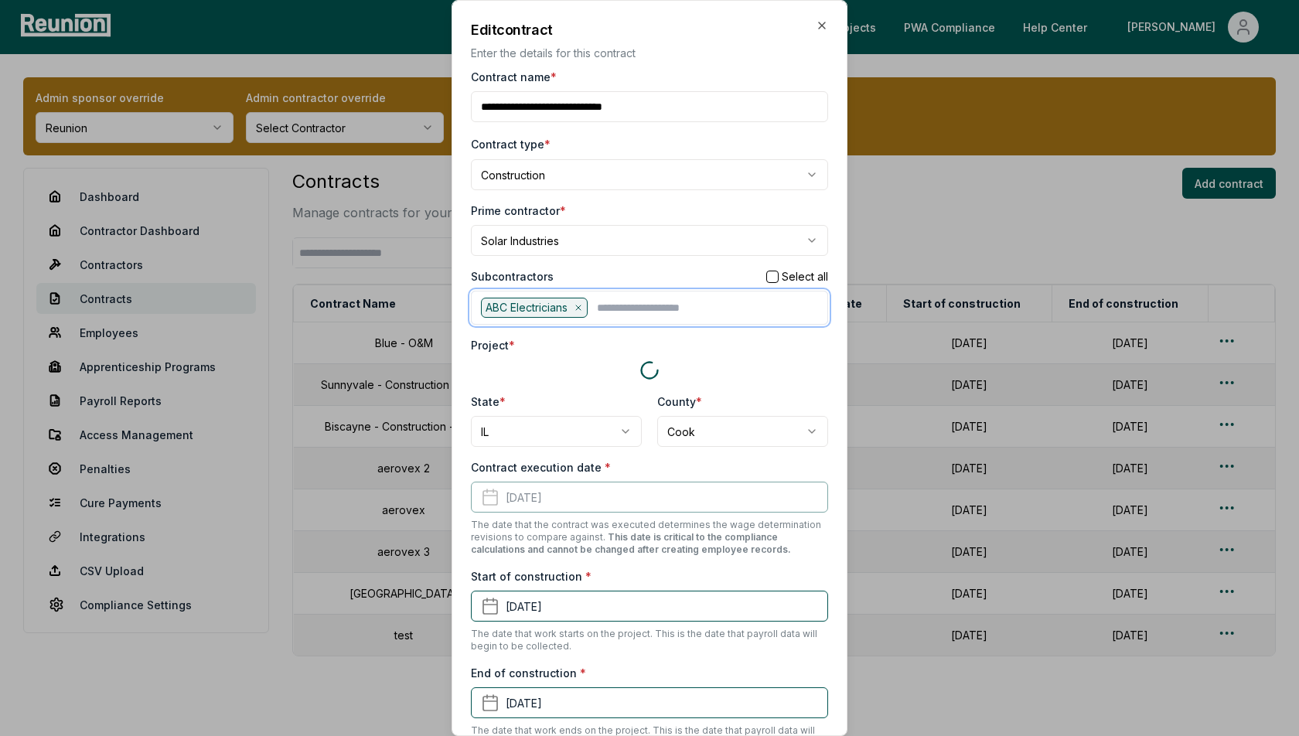
click at [649, 302] on input "text" at bounding box center [707, 308] width 221 height 20
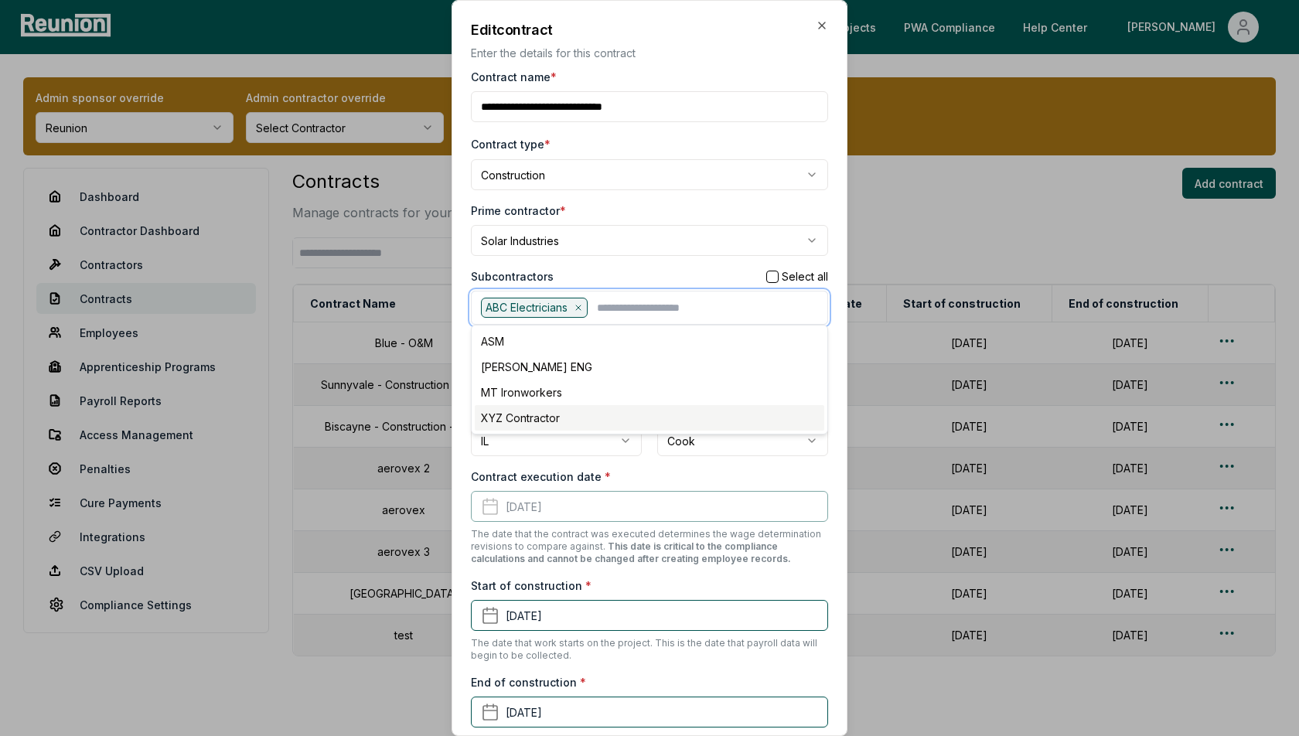
click at [622, 415] on div "XYZ Contractor" at bounding box center [650, 418] width 350 height 26
click at [706, 278] on div "Subcontractors Select all" at bounding box center [649, 276] width 357 height 16
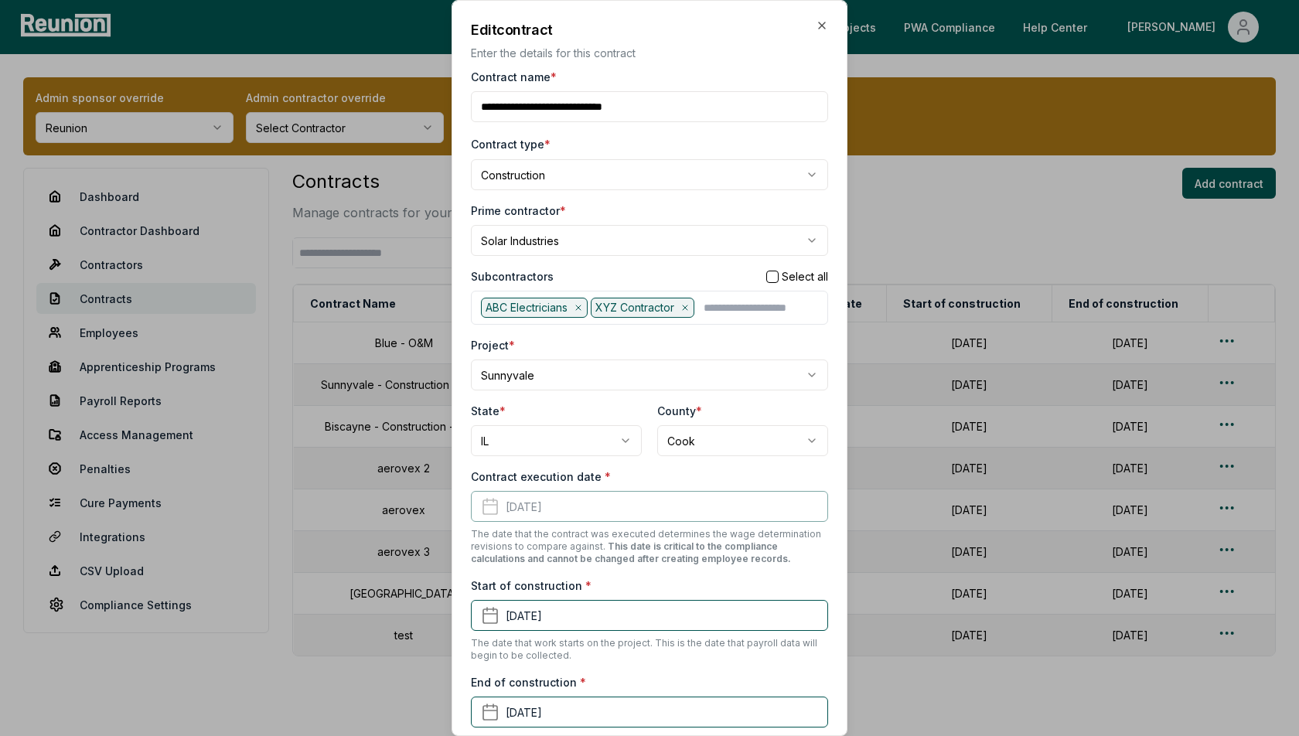
scroll to position [207, 0]
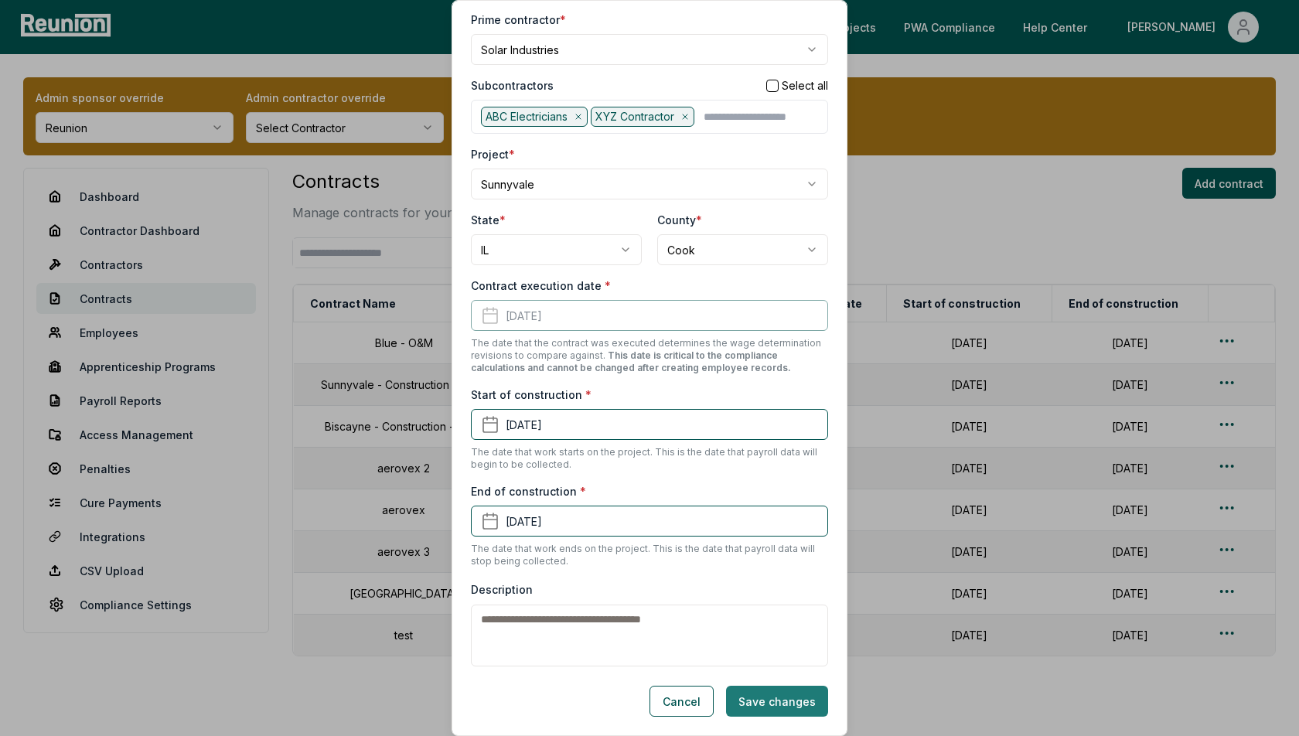
click at [778, 708] on button "Save changes" at bounding box center [777, 701] width 102 height 31
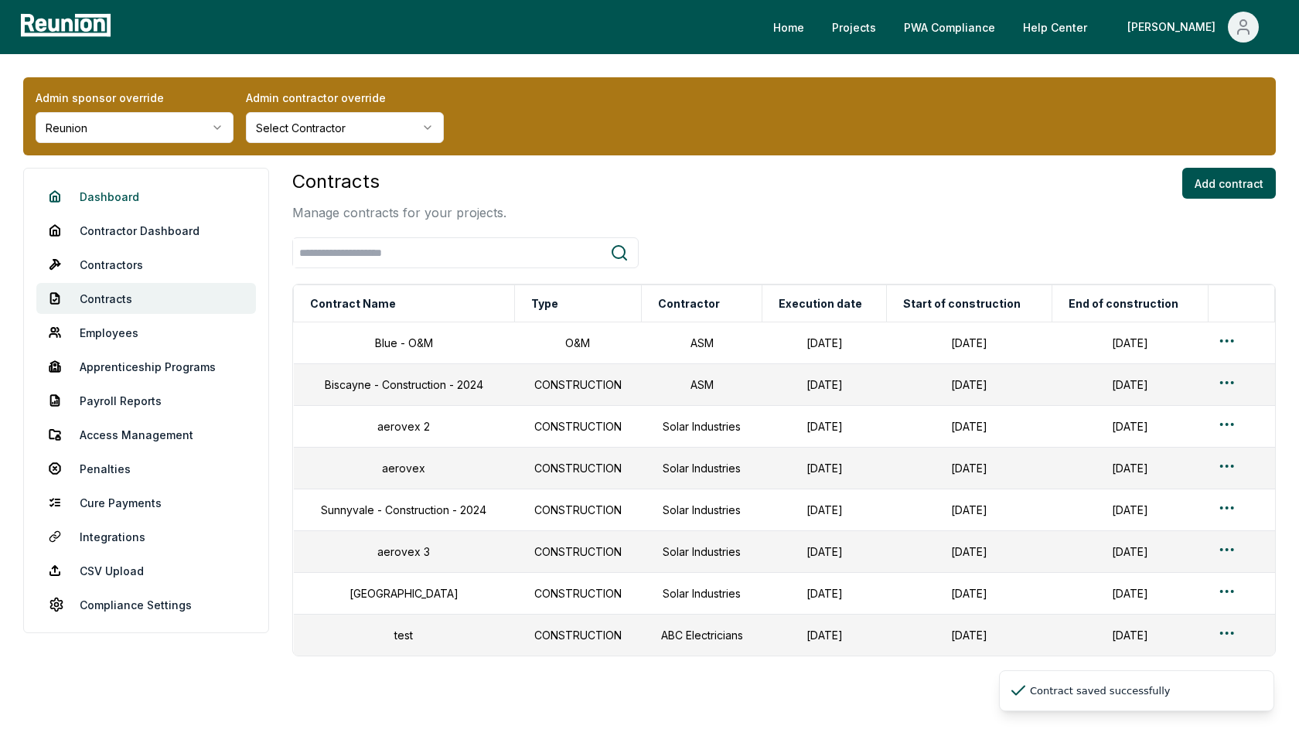
click at [125, 195] on link "Dashboard" at bounding box center [146, 196] width 220 height 31
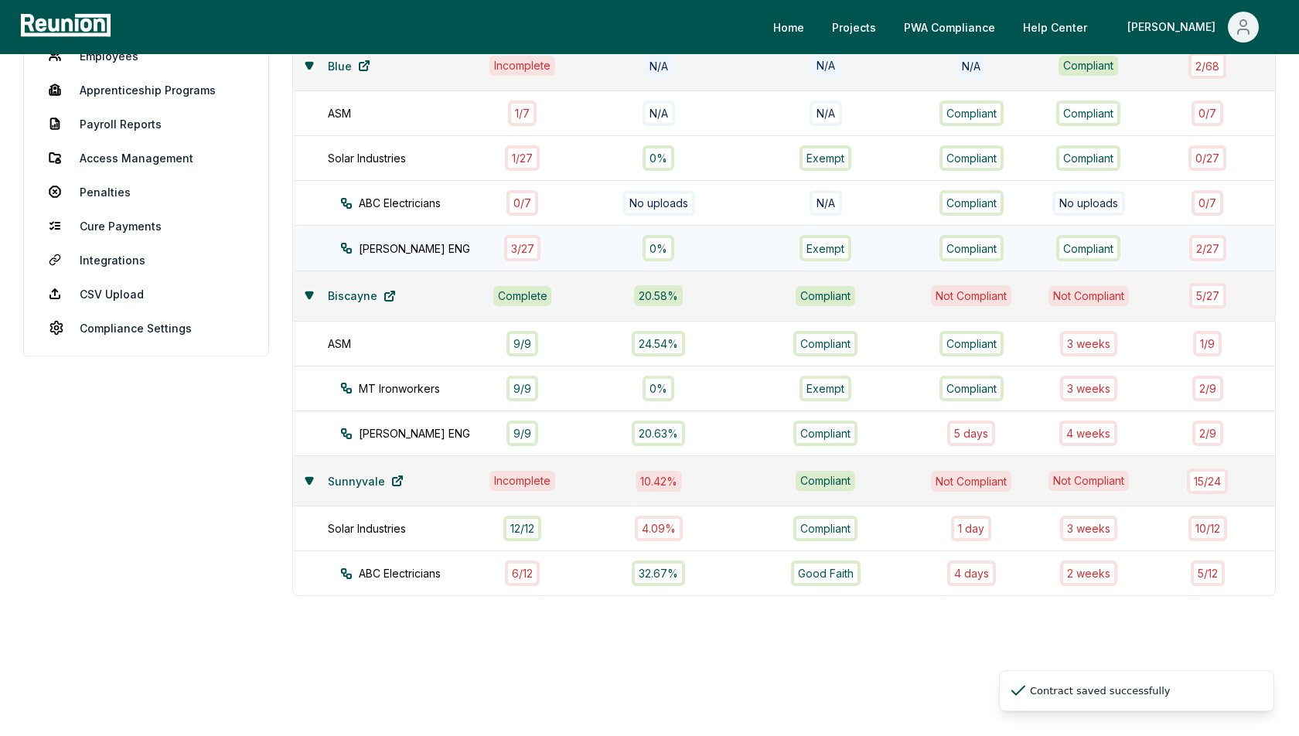
scroll to position [322, 0]
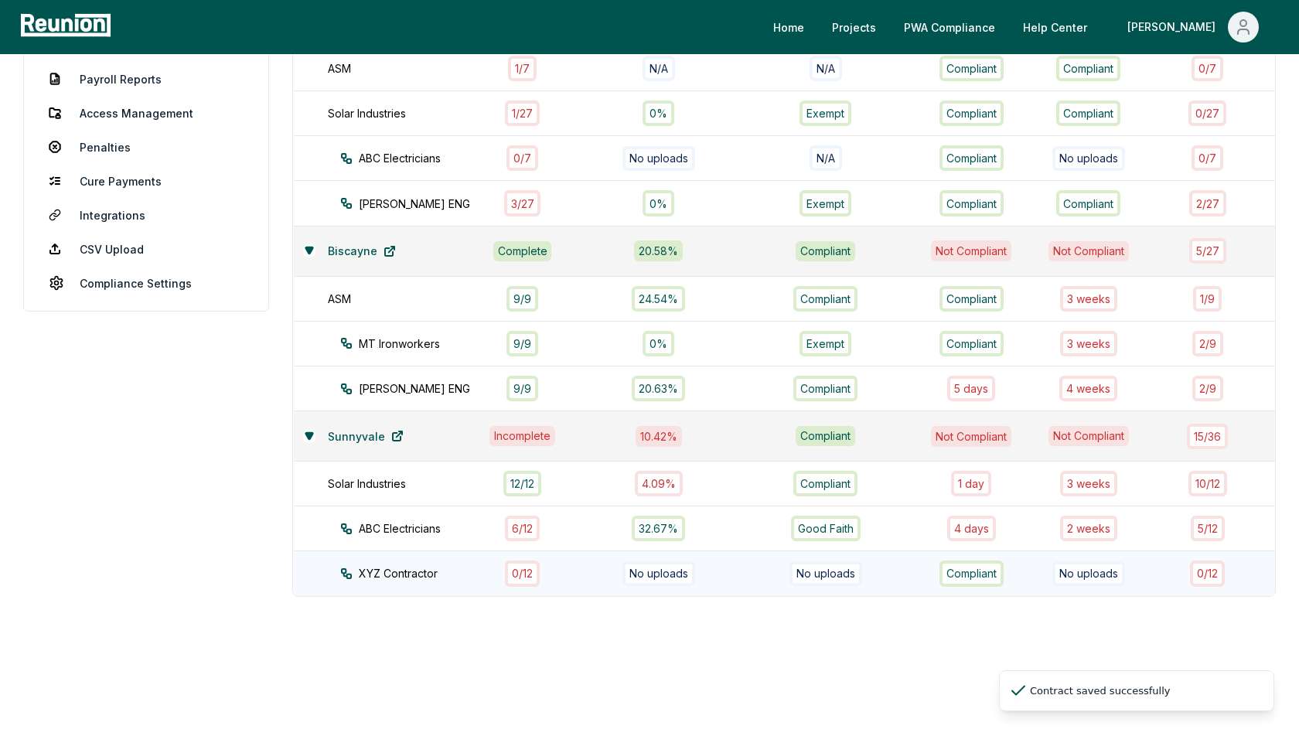
click at [581, 571] on div "No uploads" at bounding box center [658, 573] width 154 height 25
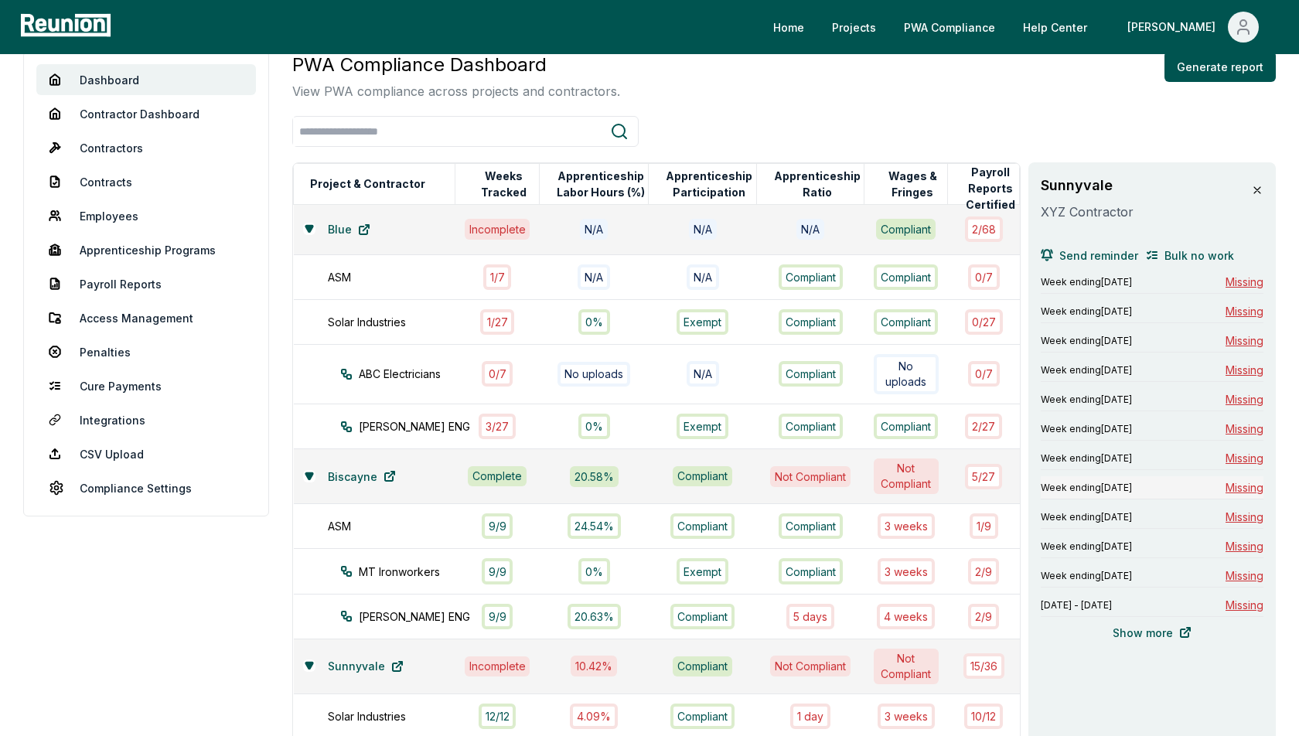
scroll to position [106, 0]
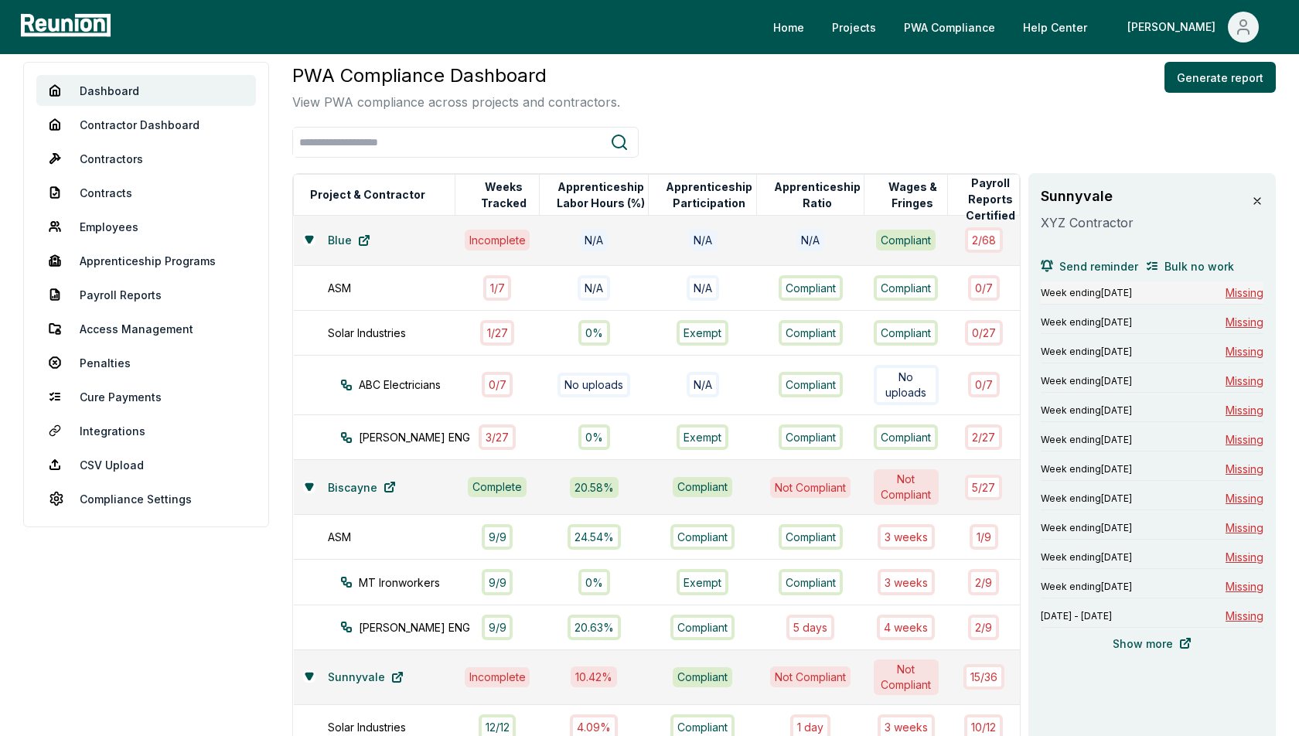
click at [1239, 295] on span "Missing" at bounding box center [1245, 293] width 38 height 16
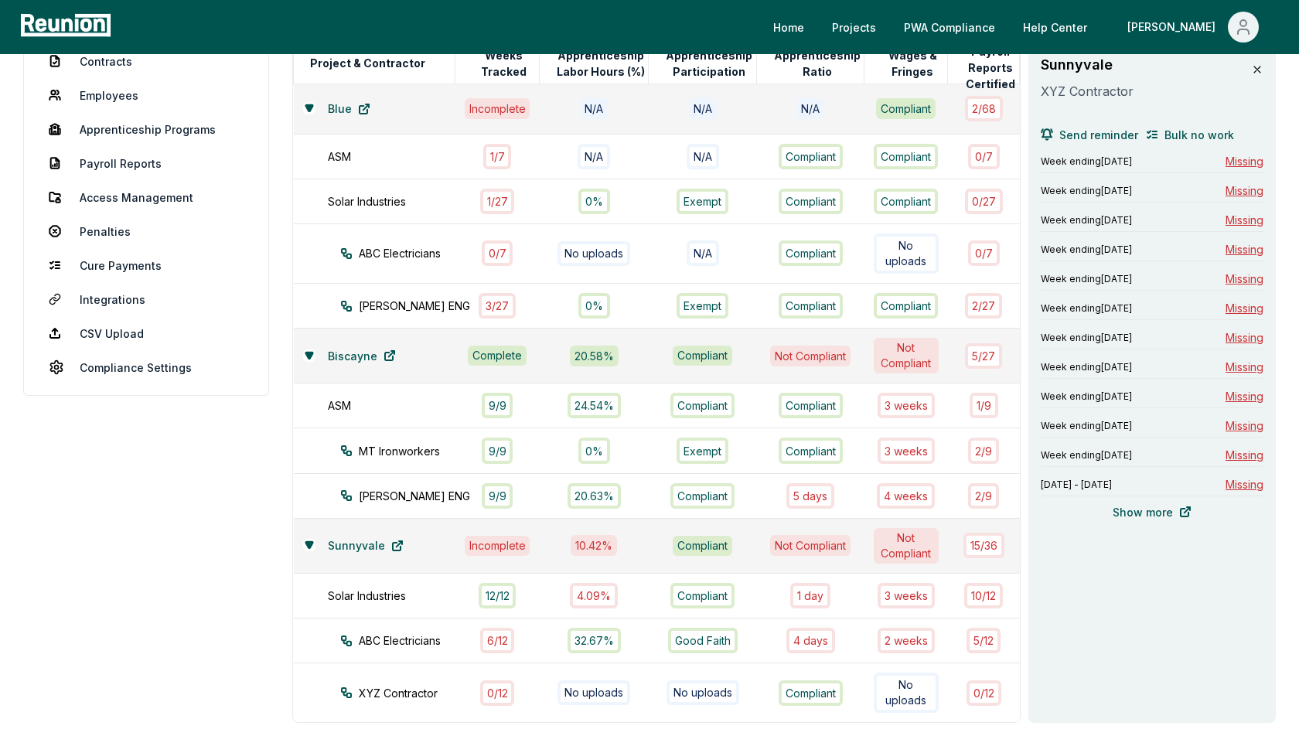
scroll to position [210, 0]
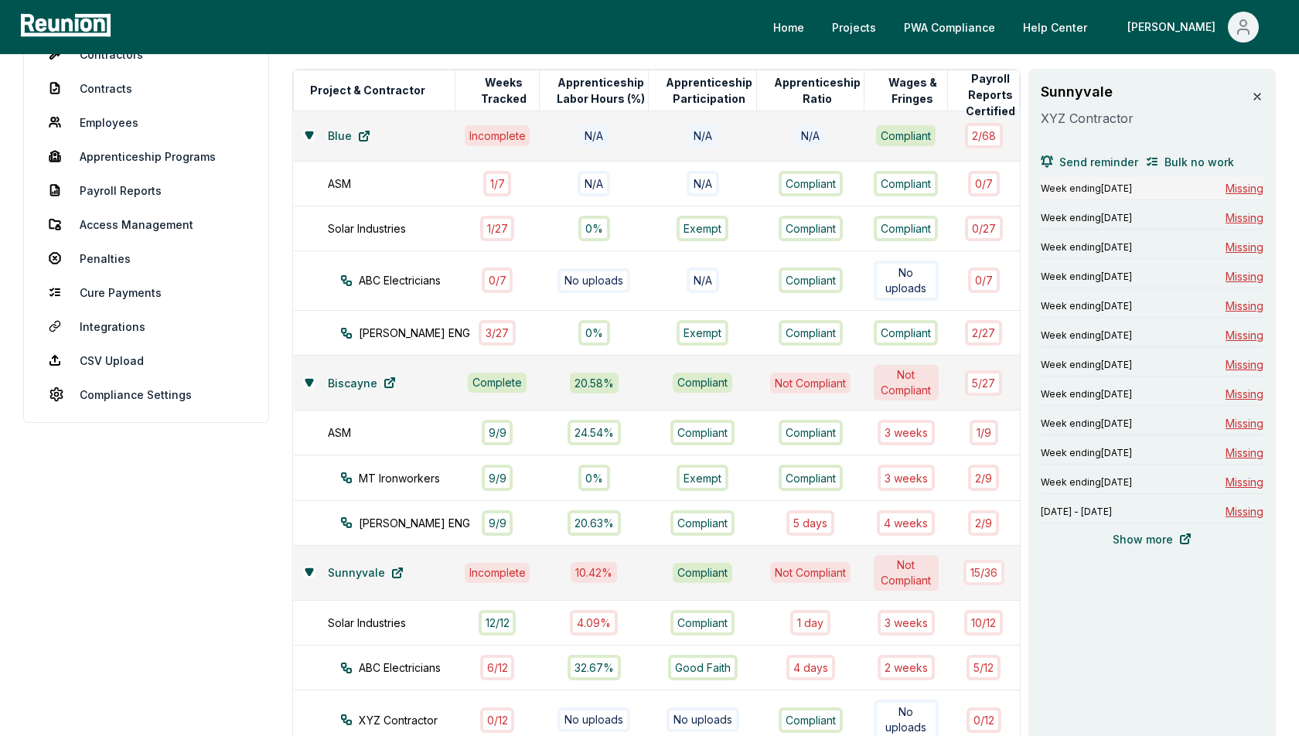
click at [1236, 180] on span "Missing" at bounding box center [1245, 188] width 38 height 16
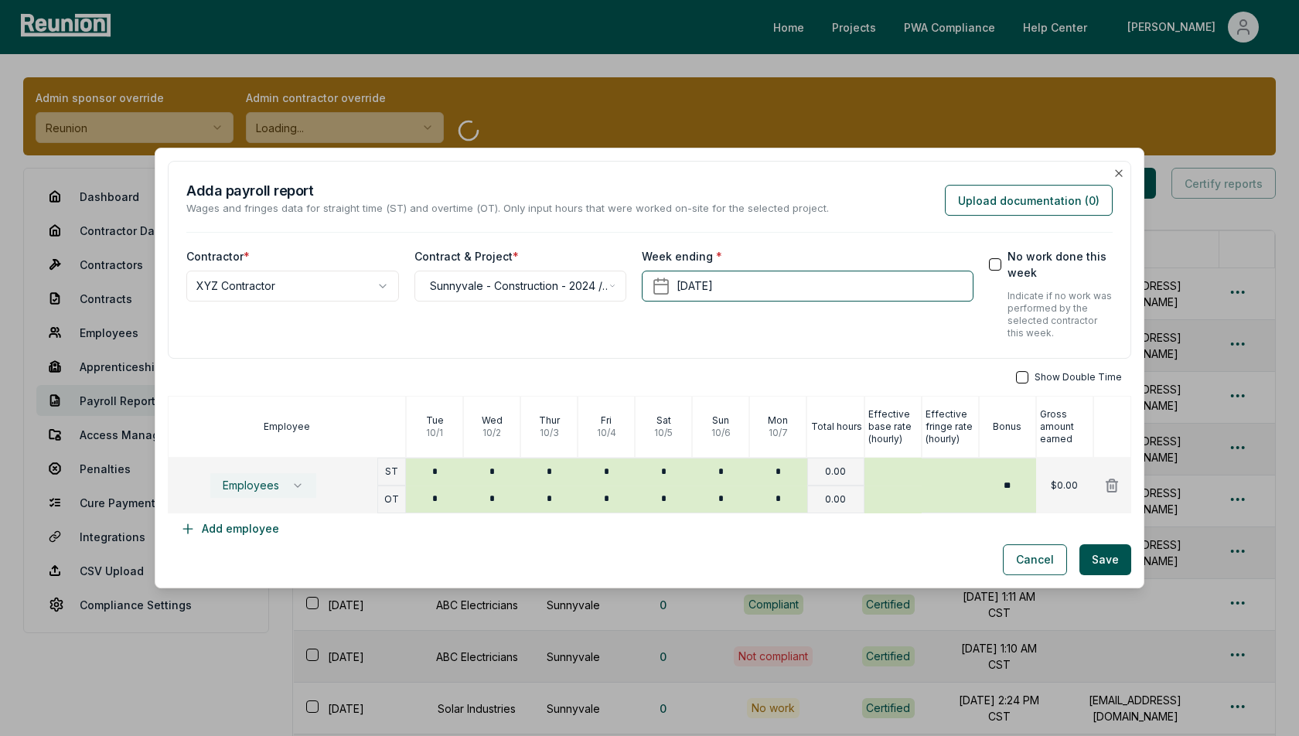
click at [268, 479] on span "Employees" at bounding box center [251, 485] width 56 height 12
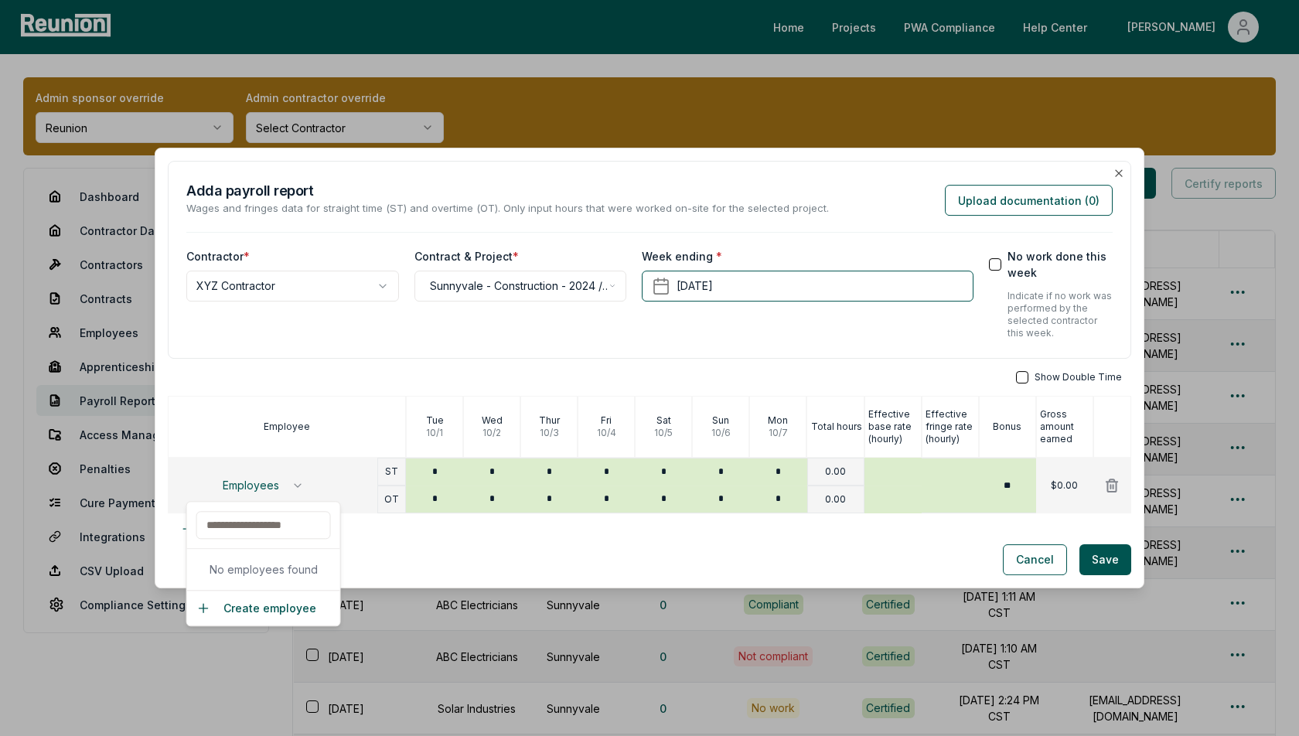
click at [330, 394] on div "Show Double Time Employee [DATE] [DATE] [DATE] [DATE] [DATE] [DATE] [DATE] Tota…" at bounding box center [649, 457] width 963 height 173
click at [1115, 174] on icon "button" at bounding box center [1119, 173] width 12 height 12
click at [237, 505] on div "Employees" at bounding box center [273, 486] width 210 height 56
click at [225, 540] on button "Add employee" at bounding box center [230, 528] width 124 height 31
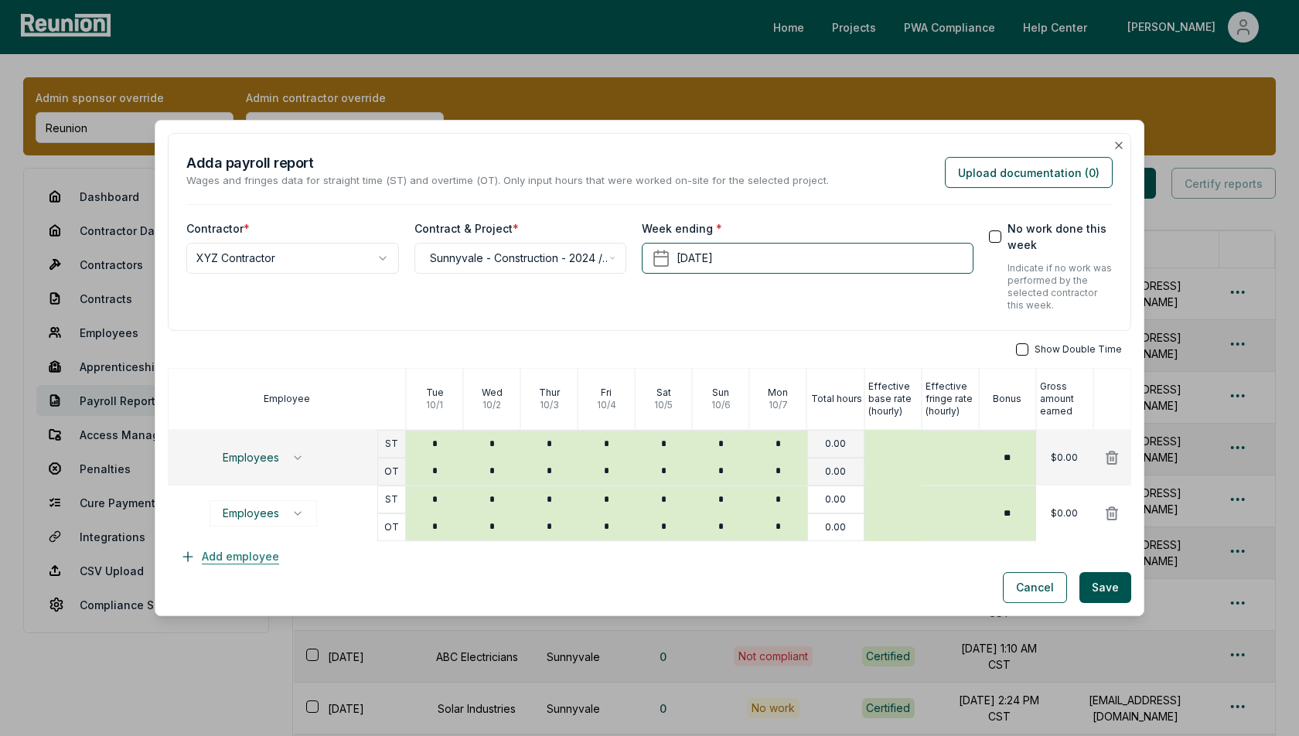
click at [226, 564] on button "Add employee" at bounding box center [230, 556] width 124 height 31
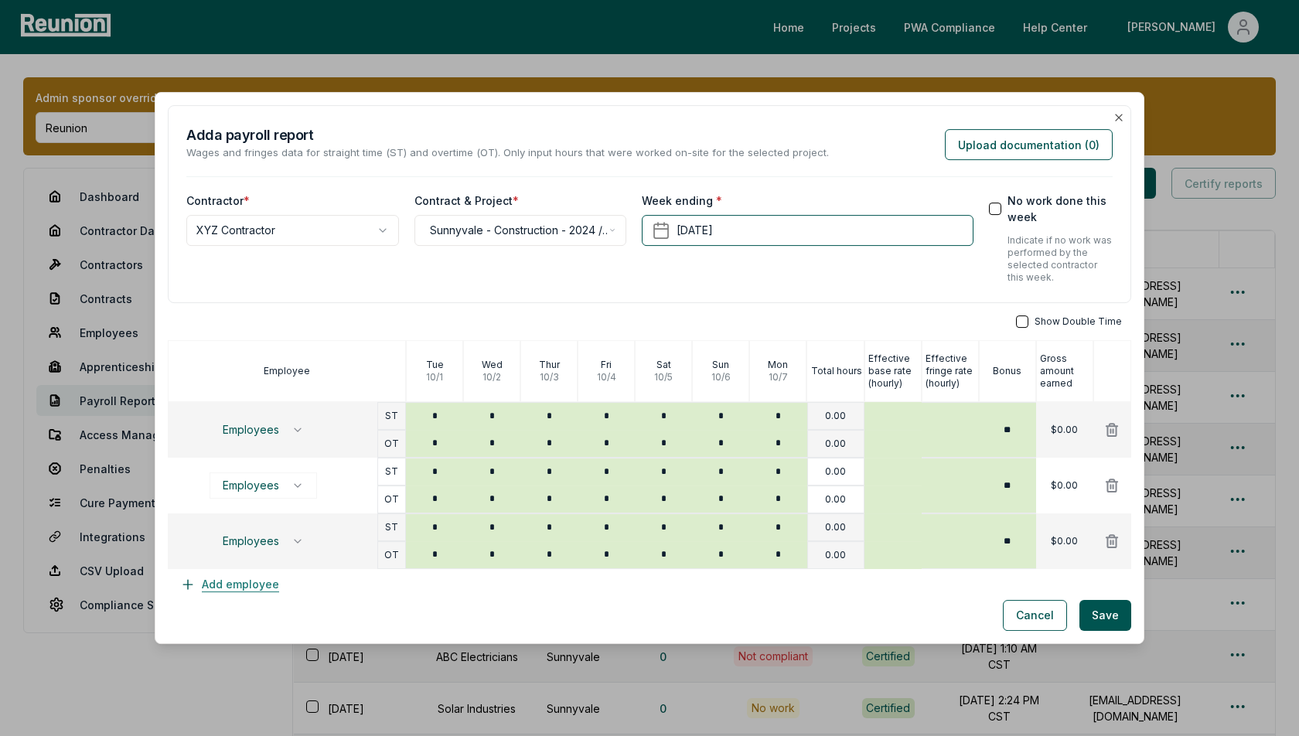
click at [232, 594] on button "Add employee" at bounding box center [230, 584] width 124 height 31
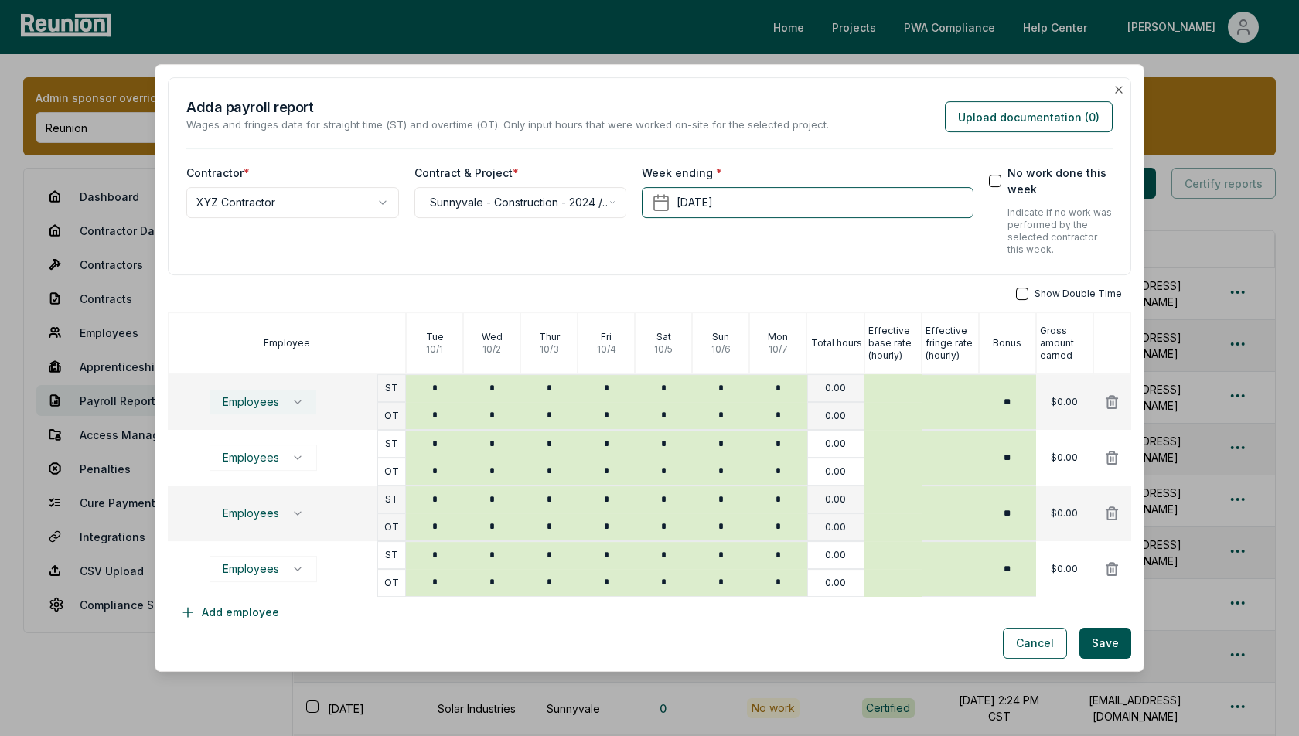
click at [277, 402] on span "Employees" at bounding box center [251, 402] width 56 height 12
click at [254, 527] on button "Create employee" at bounding box center [256, 525] width 120 height 16
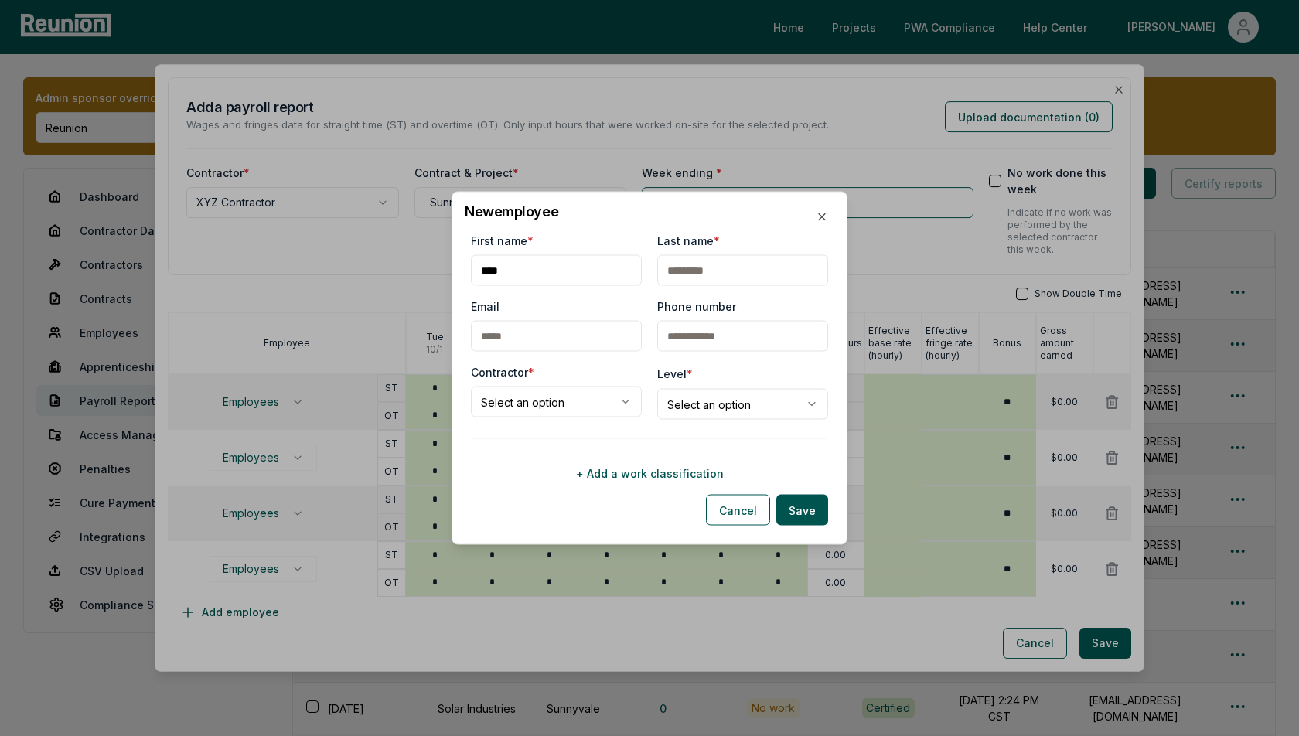
type input "****"
type input "***"
click at [563, 414] on body "Please visit us on your desktop We're working on making our marketplace mobile-…" at bounding box center [649, 490] width 1299 height 980
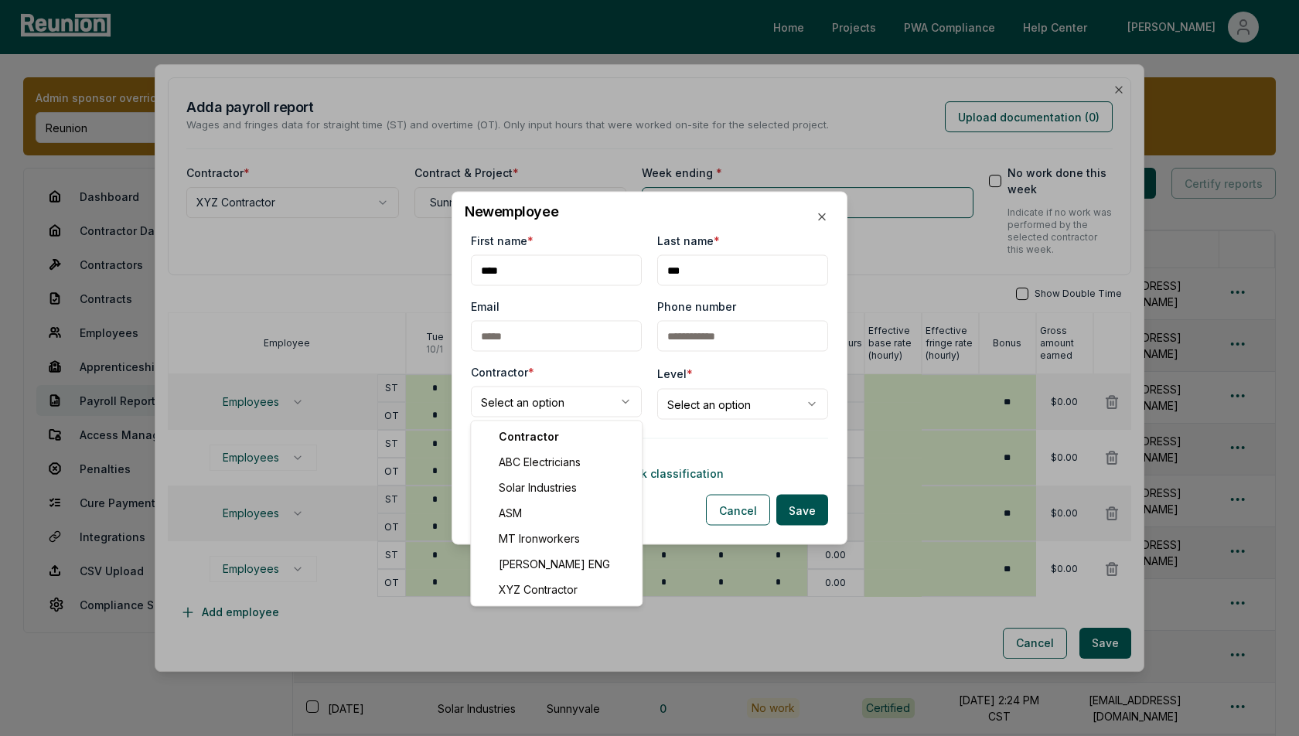
select select "**********"
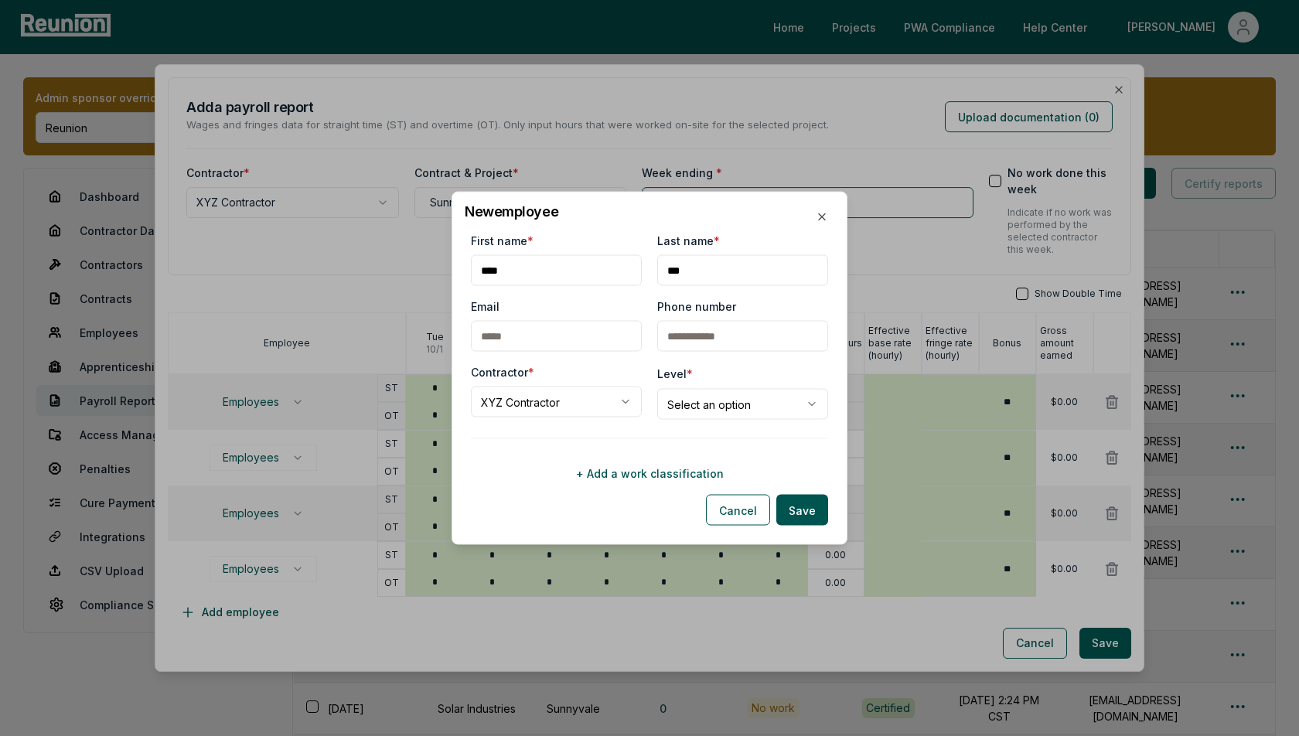
click at [731, 414] on body "Please visit us on your desktop We're working on making our marketplace mobile-…" at bounding box center [649, 490] width 1299 height 980
select select "**********"
click at [626, 474] on button "+ Add a work classification" at bounding box center [649, 473] width 357 height 31
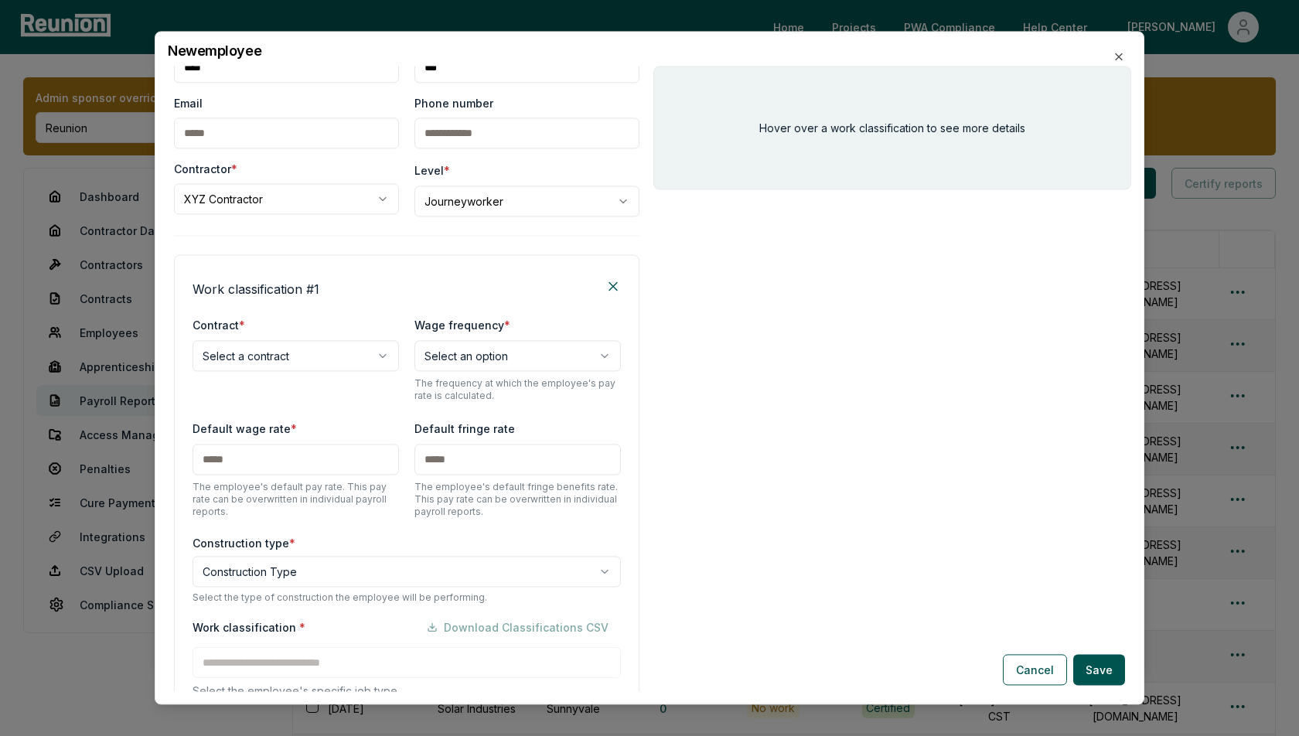
scroll to position [155, 0]
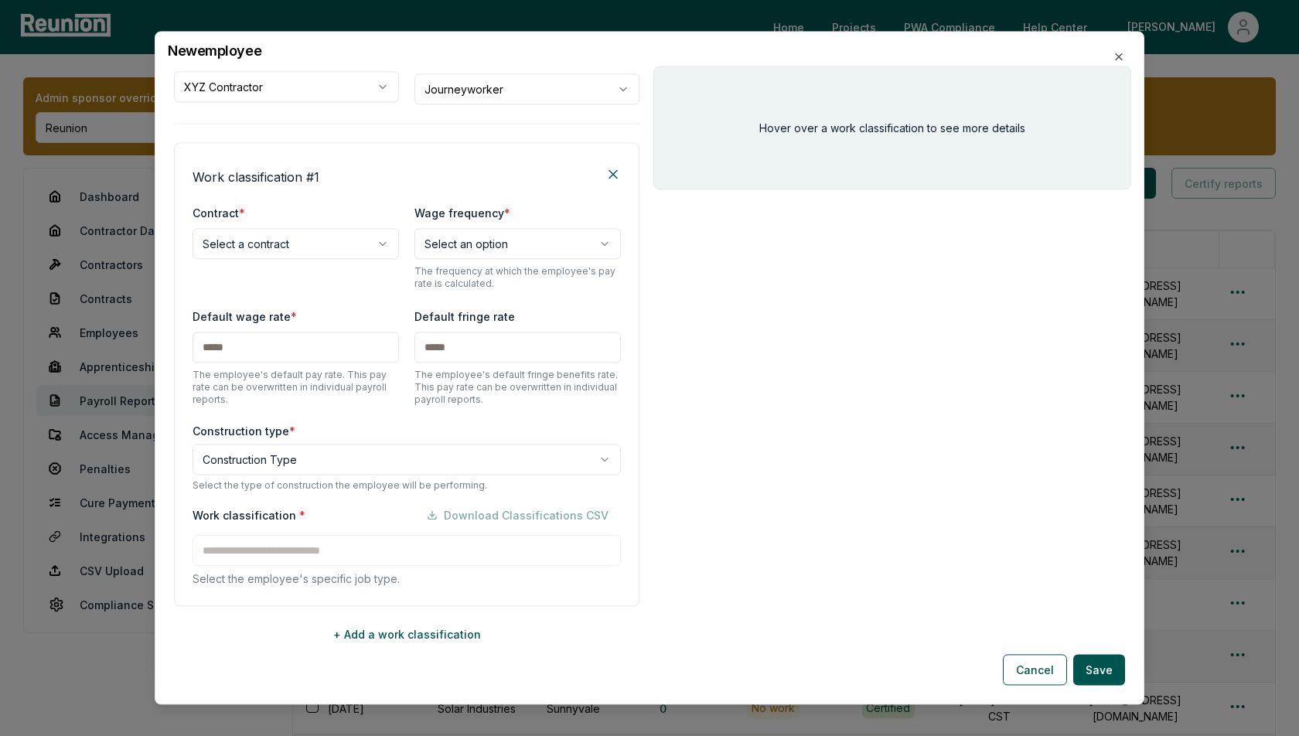
click at [302, 243] on body "Please visit us on your desktop We're working on making our marketplace mobile-…" at bounding box center [649, 490] width 1299 height 980
select select "**********"
click at [462, 237] on body "Please visit us on your desktop We're working on making our marketplace mobile-…" at bounding box center [649, 490] width 1299 height 980
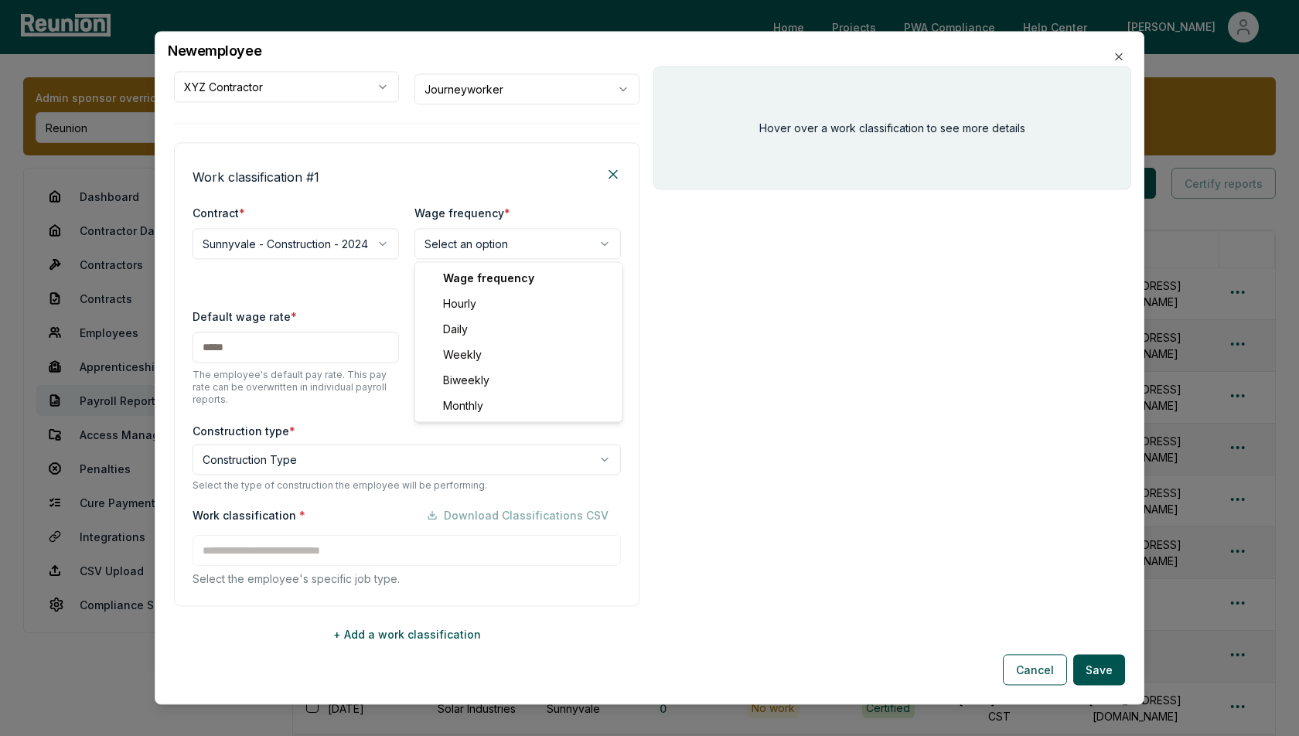
select select "******"
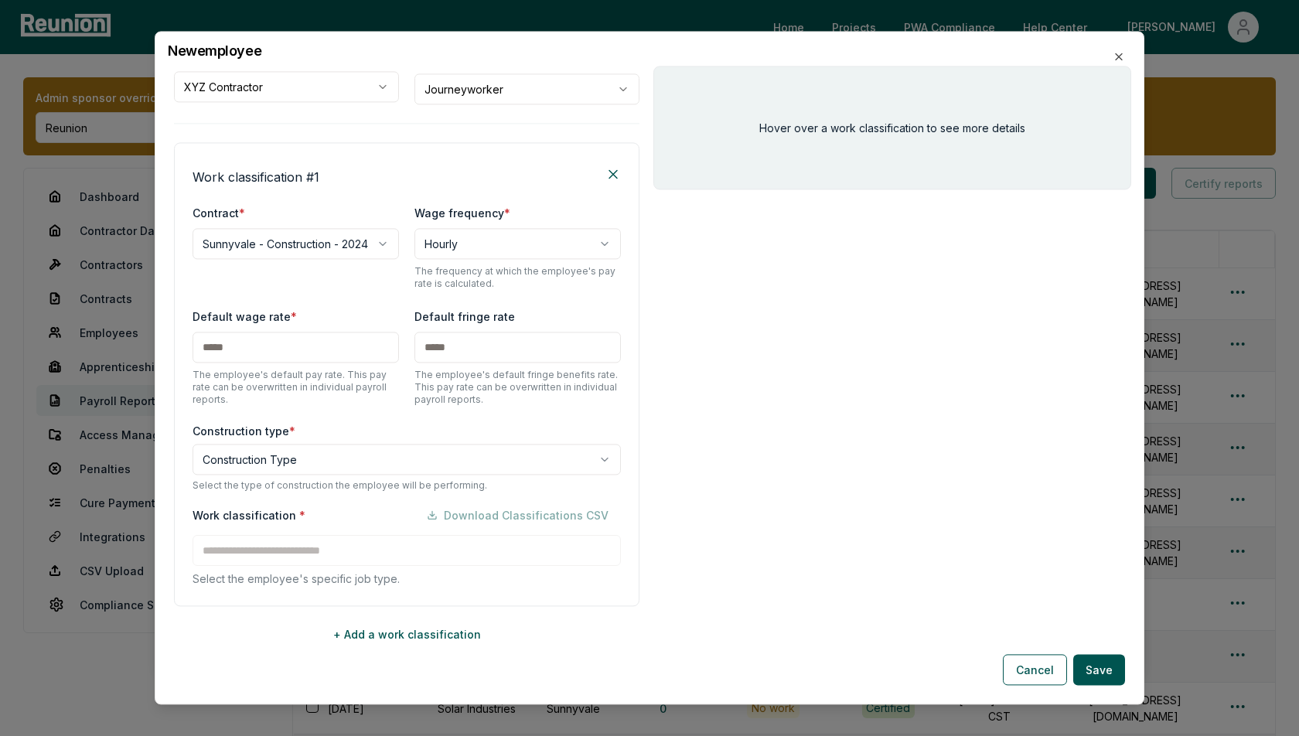
click at [291, 353] on input "text" at bounding box center [296, 347] width 206 height 31
type input "***"
click at [523, 345] on input "text" at bounding box center [517, 347] width 206 height 31
type input "***"
click at [346, 461] on body "Please visit us on your desktop We're working on making our marketplace mobile-…" at bounding box center [649, 490] width 1299 height 980
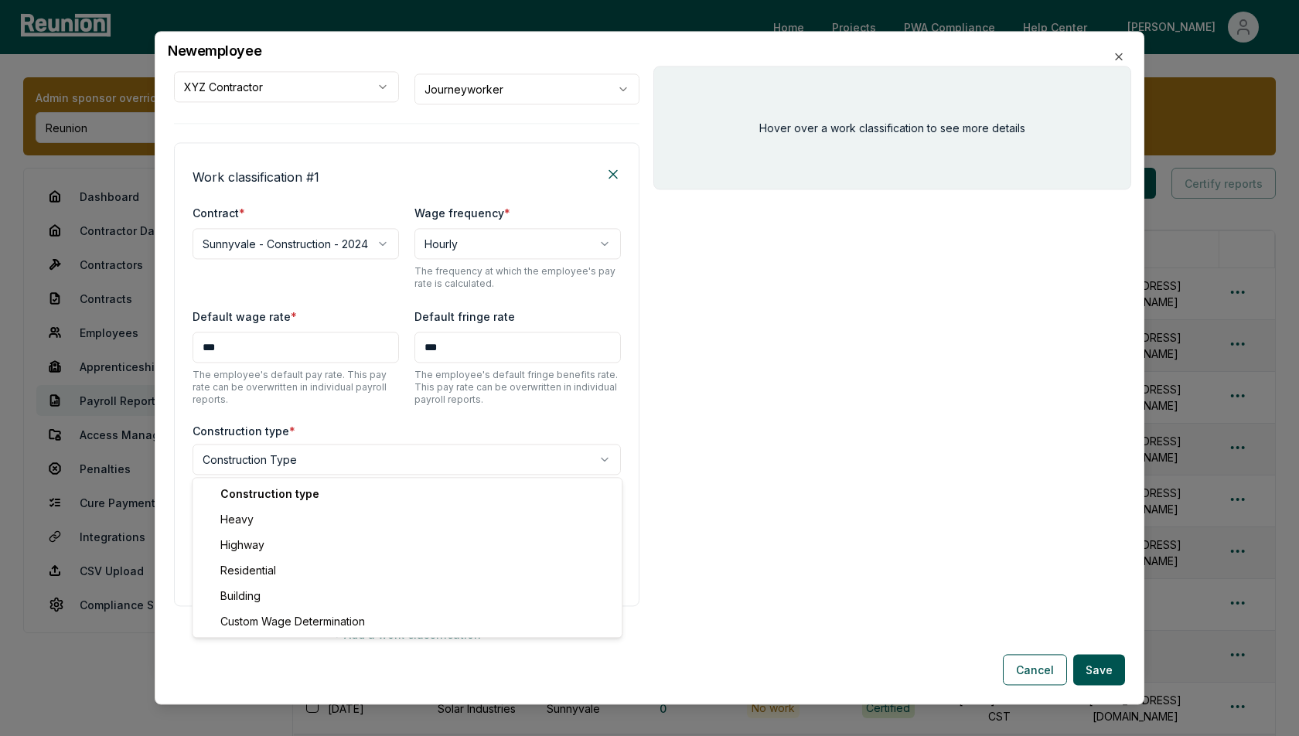
select select "*****"
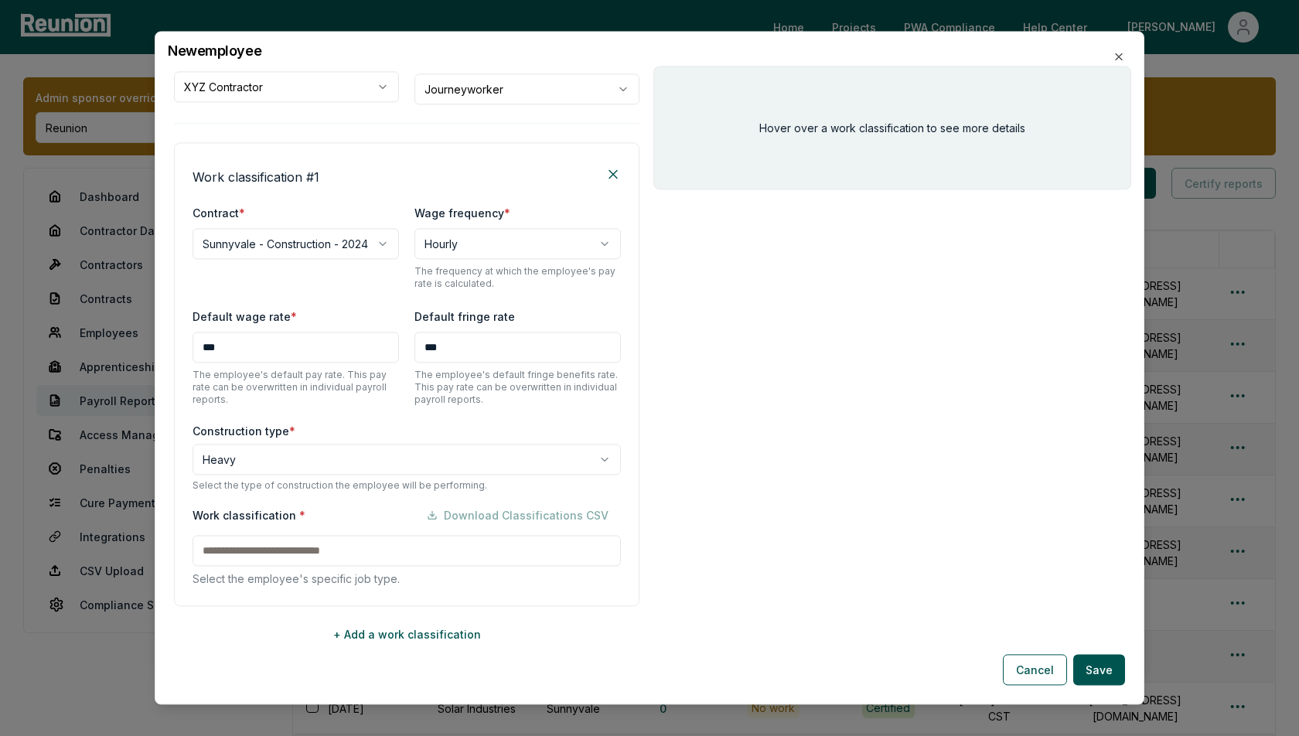
click at [315, 540] on input at bounding box center [407, 550] width 428 height 31
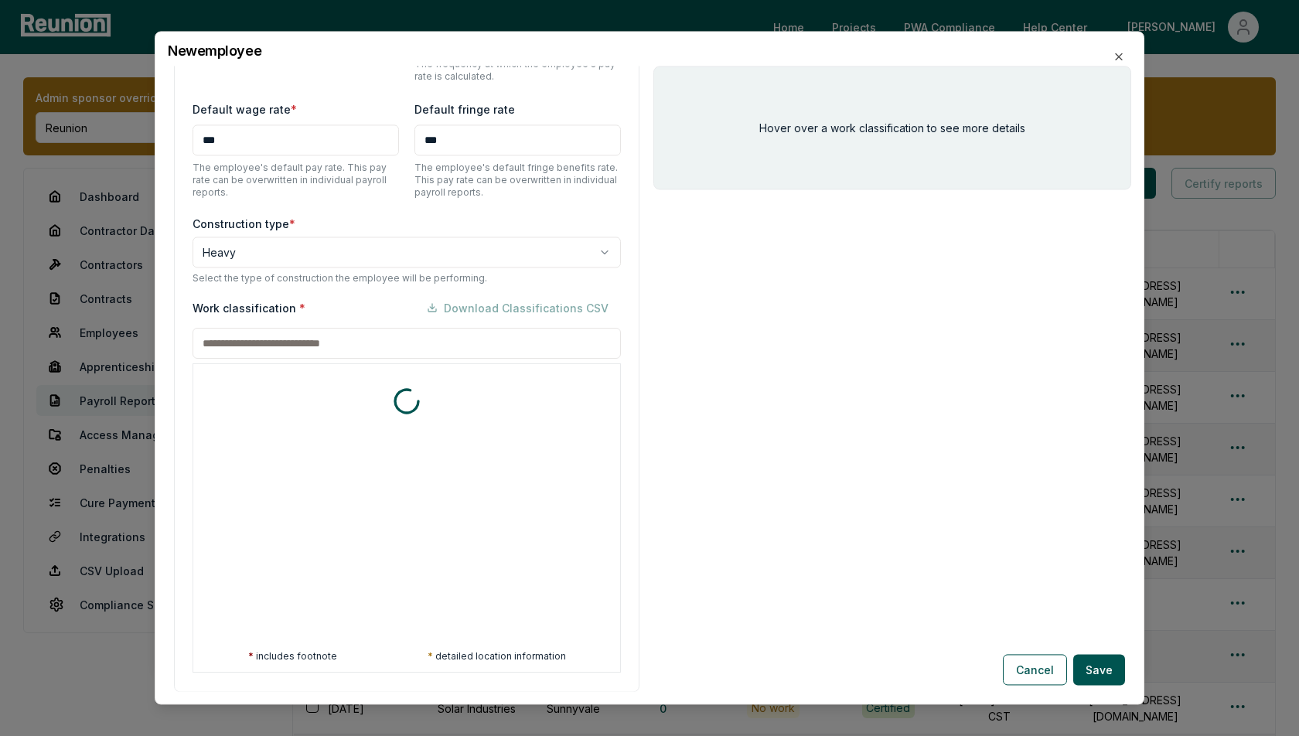
scroll to position [427, 0]
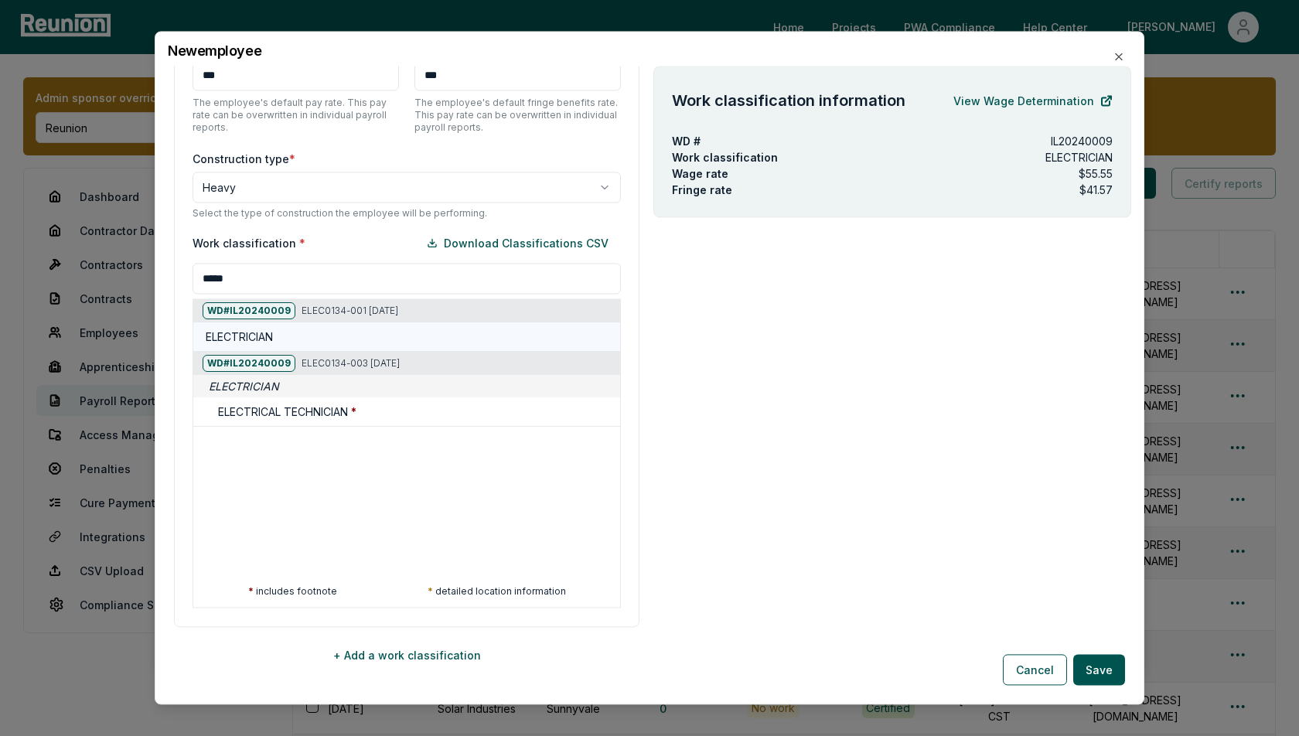
type input "*****"
click at [293, 339] on div "ELECTRICIAN" at bounding box center [410, 337] width 408 height 16
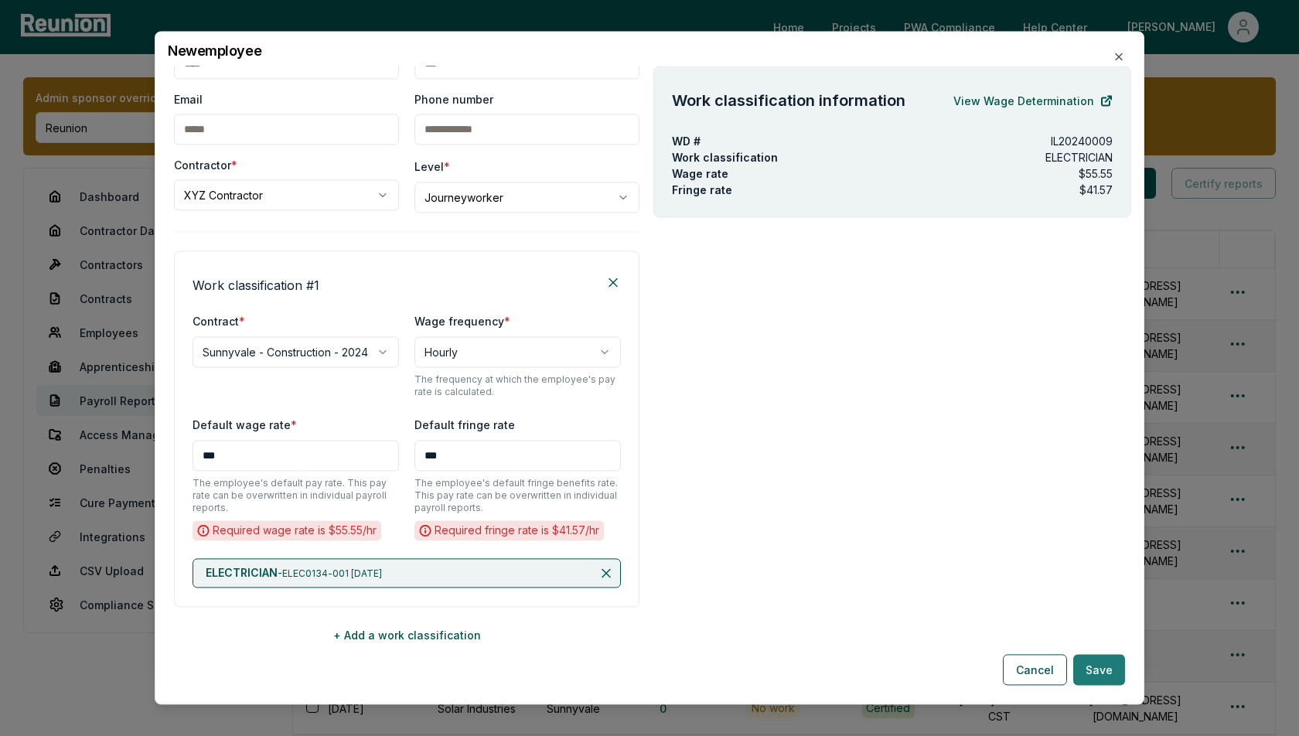
click at [1107, 669] on button "Save" at bounding box center [1099, 670] width 52 height 31
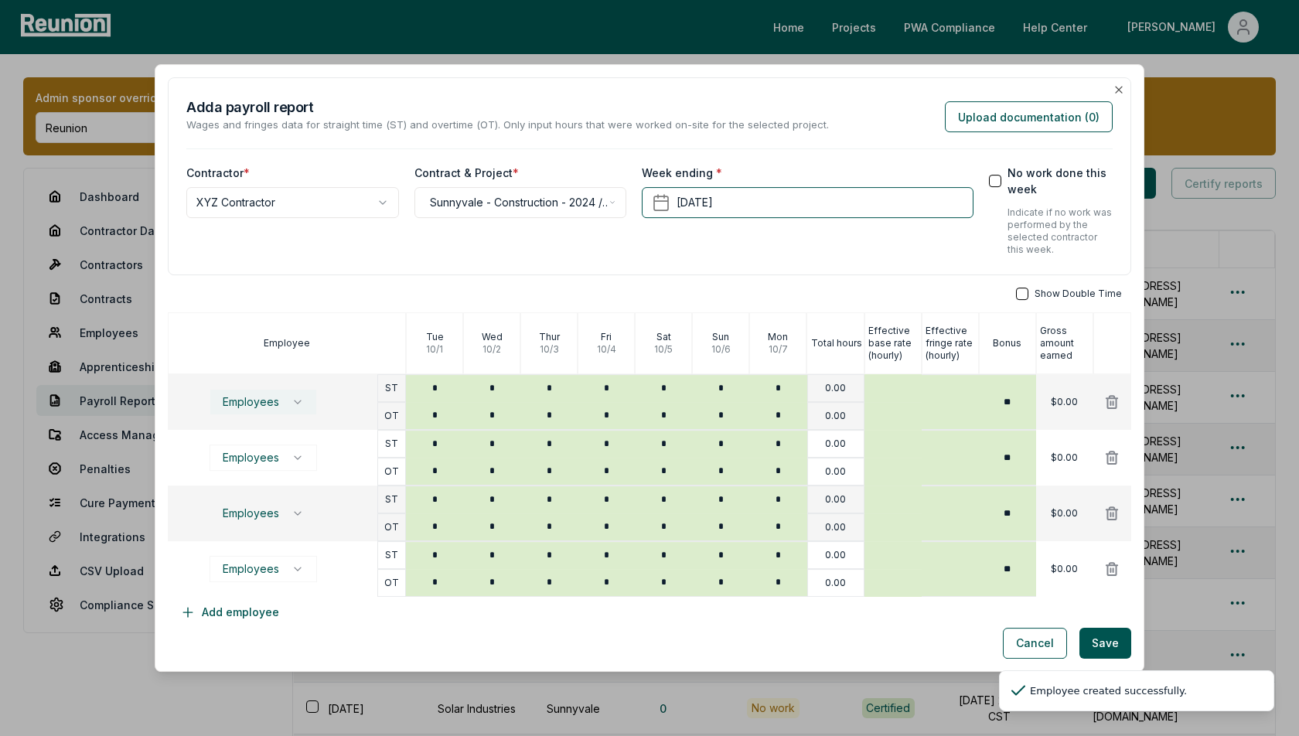
click at [267, 397] on span "Employees" at bounding box center [251, 402] width 56 height 12
click at [256, 493] on span "ELECTRICIAN" at bounding box center [255, 492] width 87 height 12
type input "***"
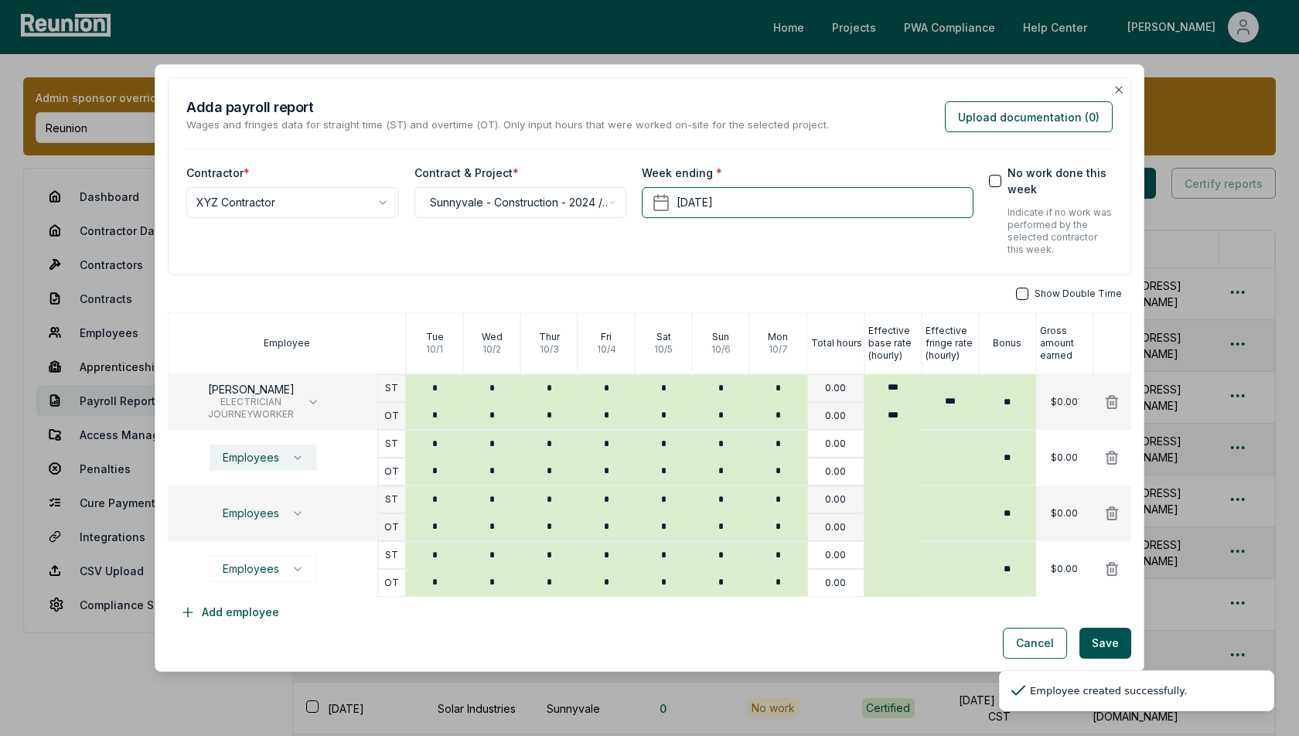
click at [256, 465] on button "Employees" at bounding box center [263, 458] width 107 height 26
click at [254, 578] on button "Create employee" at bounding box center [256, 580] width 120 height 16
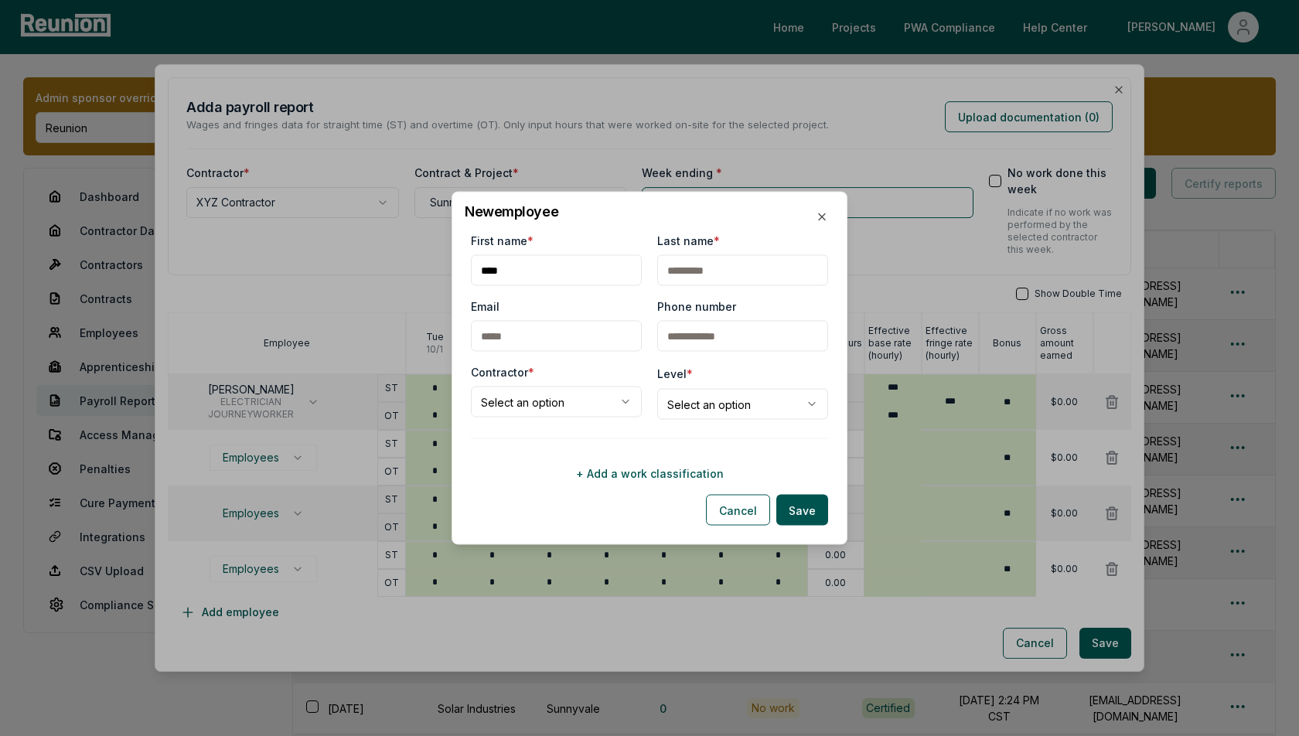
type input "****"
type input "***"
click at [515, 403] on body "Please visit us on your desktop We're working on making our marketplace mobile-…" at bounding box center [649, 490] width 1299 height 980
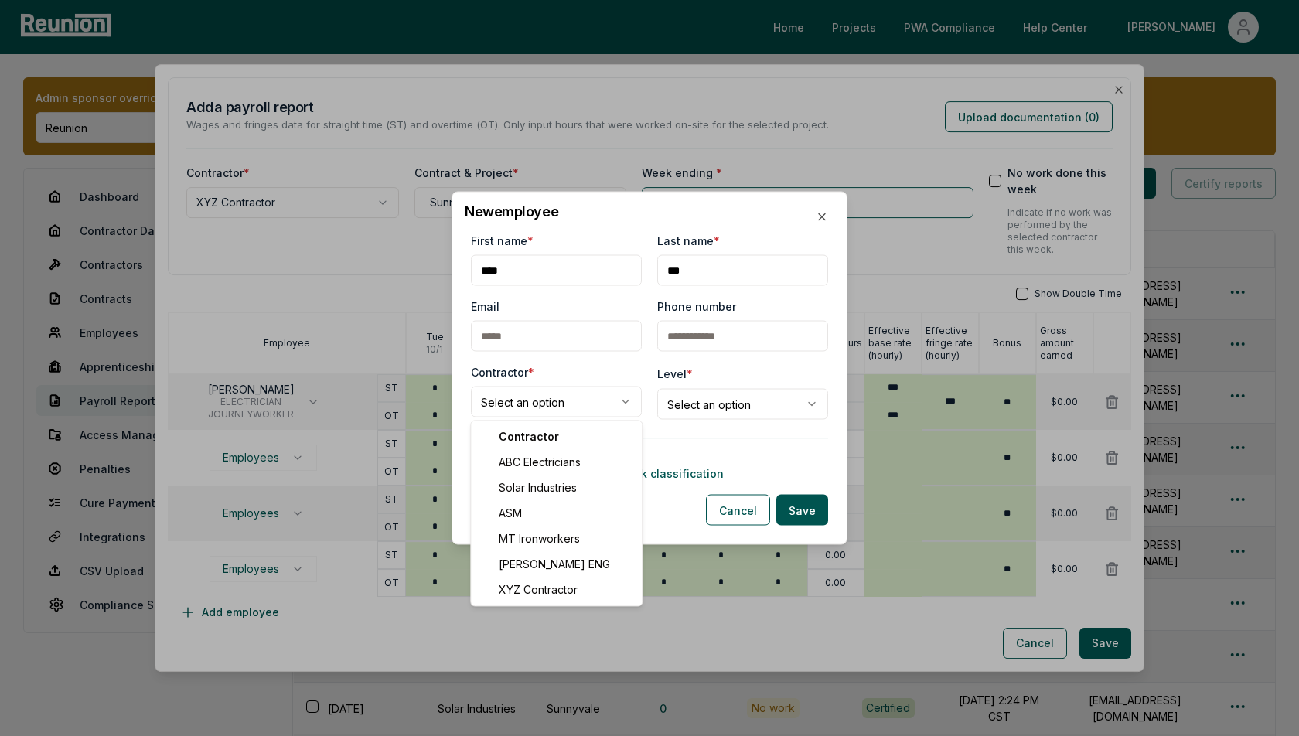
select select "**********"
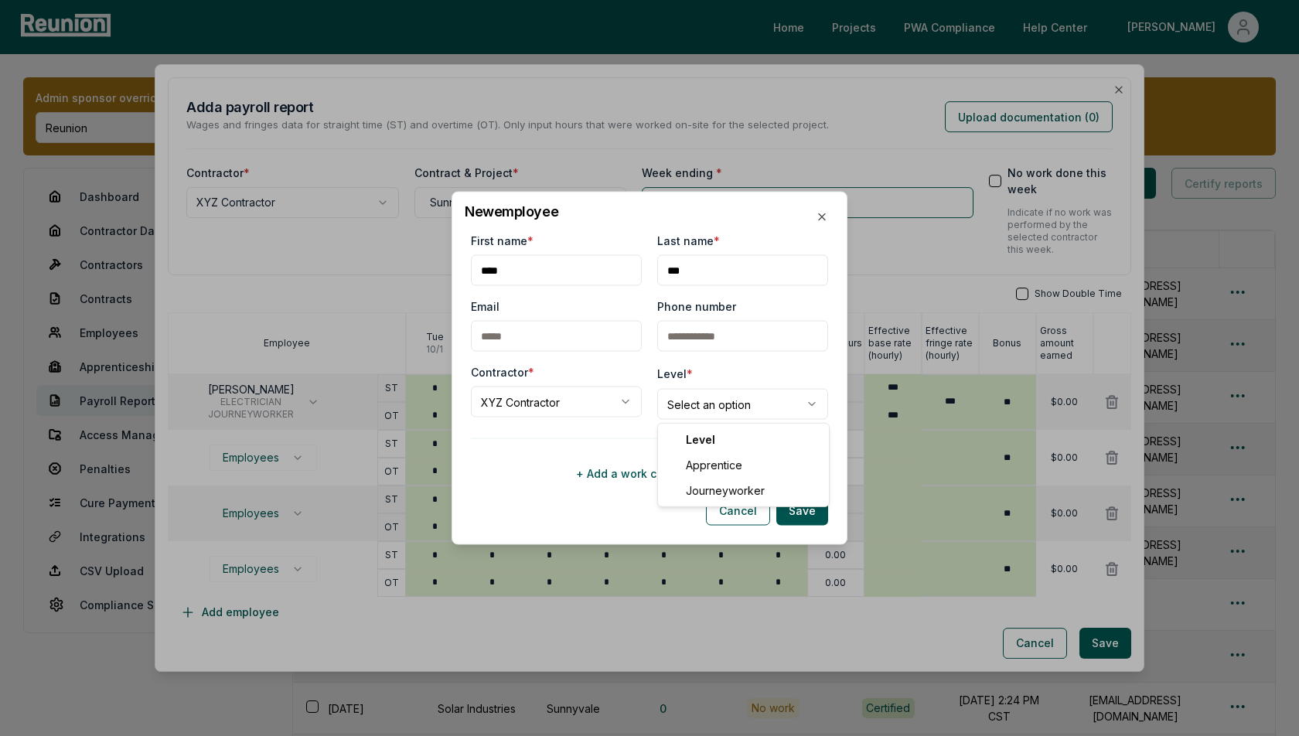
click at [738, 401] on body "Please visit us on your desktop We're working on making our marketplace mobile-…" at bounding box center [649, 490] width 1299 height 980
select select "**********"
click at [650, 477] on button "+ Add a work classification" at bounding box center [649, 473] width 357 height 31
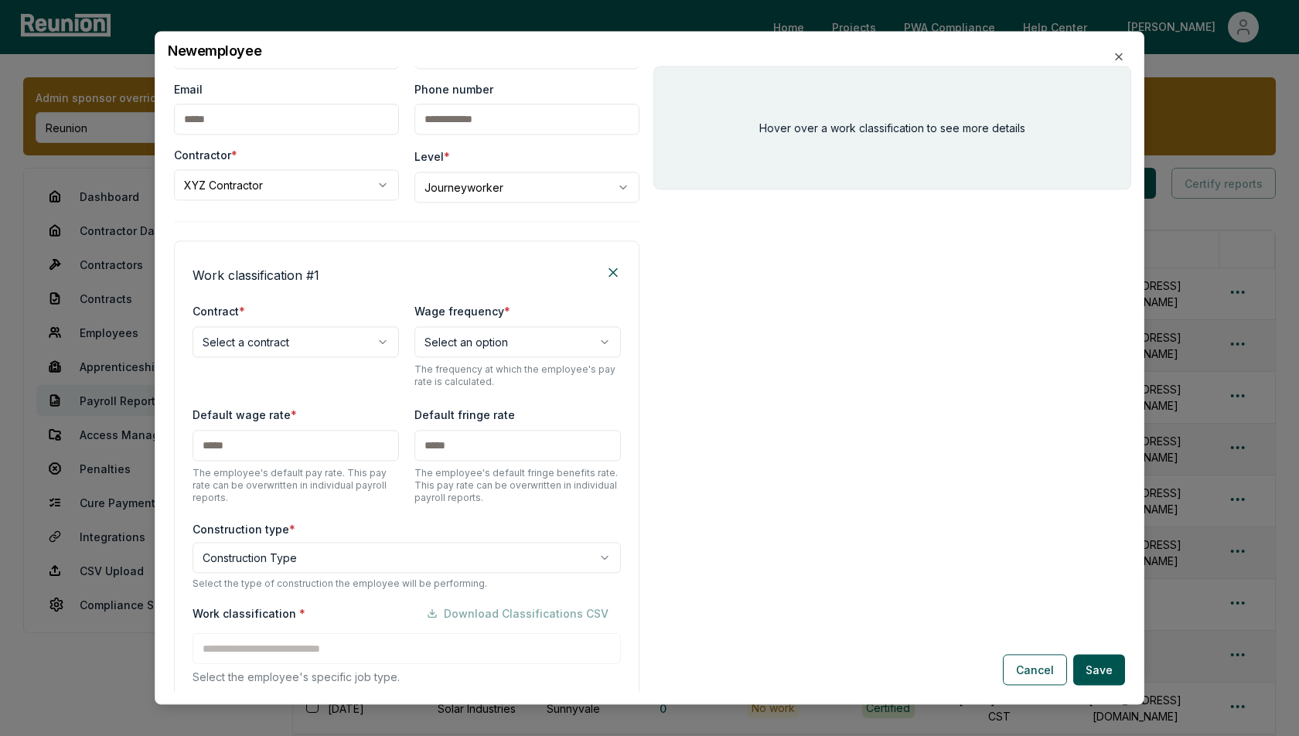
scroll to position [155, 0]
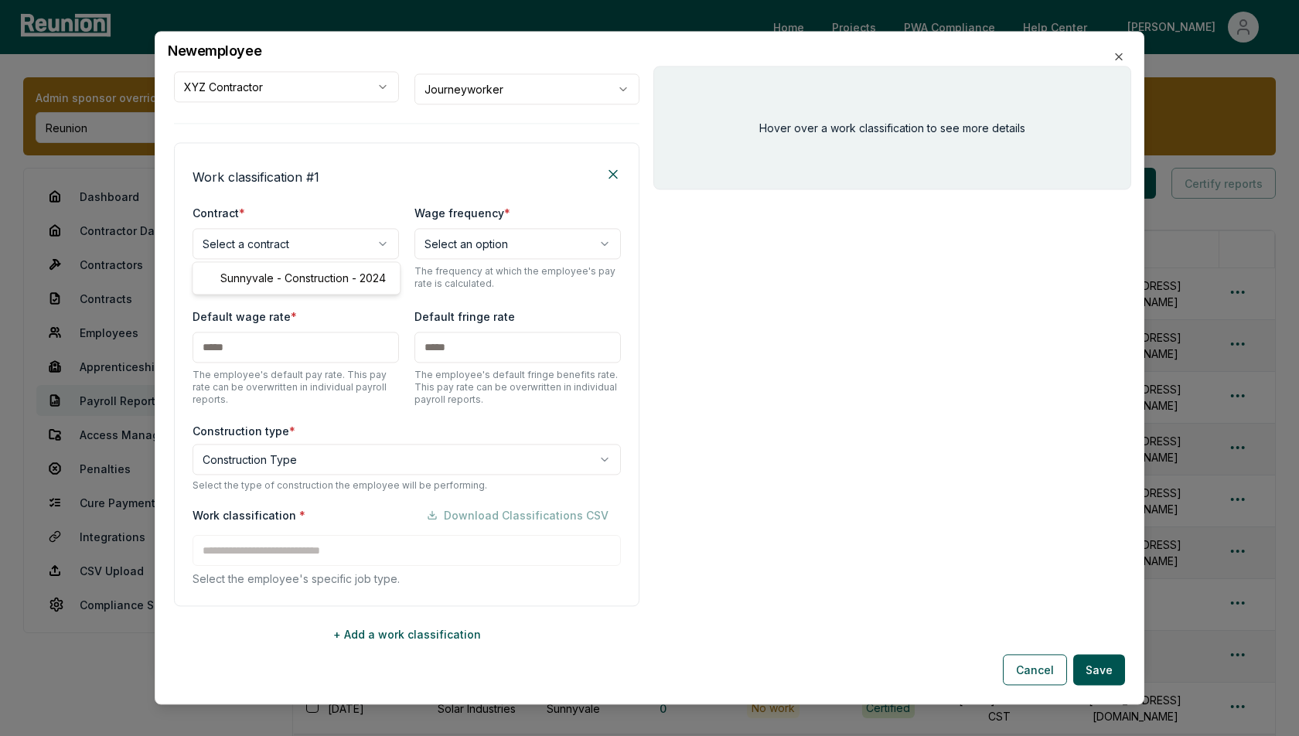
click at [254, 244] on body "Please visit us on your desktop We're working on making our marketplace mobile-…" at bounding box center [649, 490] width 1299 height 980
select select "**********"
click at [452, 245] on body "Please visit us on your desktop We're working on making our marketplace mobile-…" at bounding box center [649, 490] width 1299 height 980
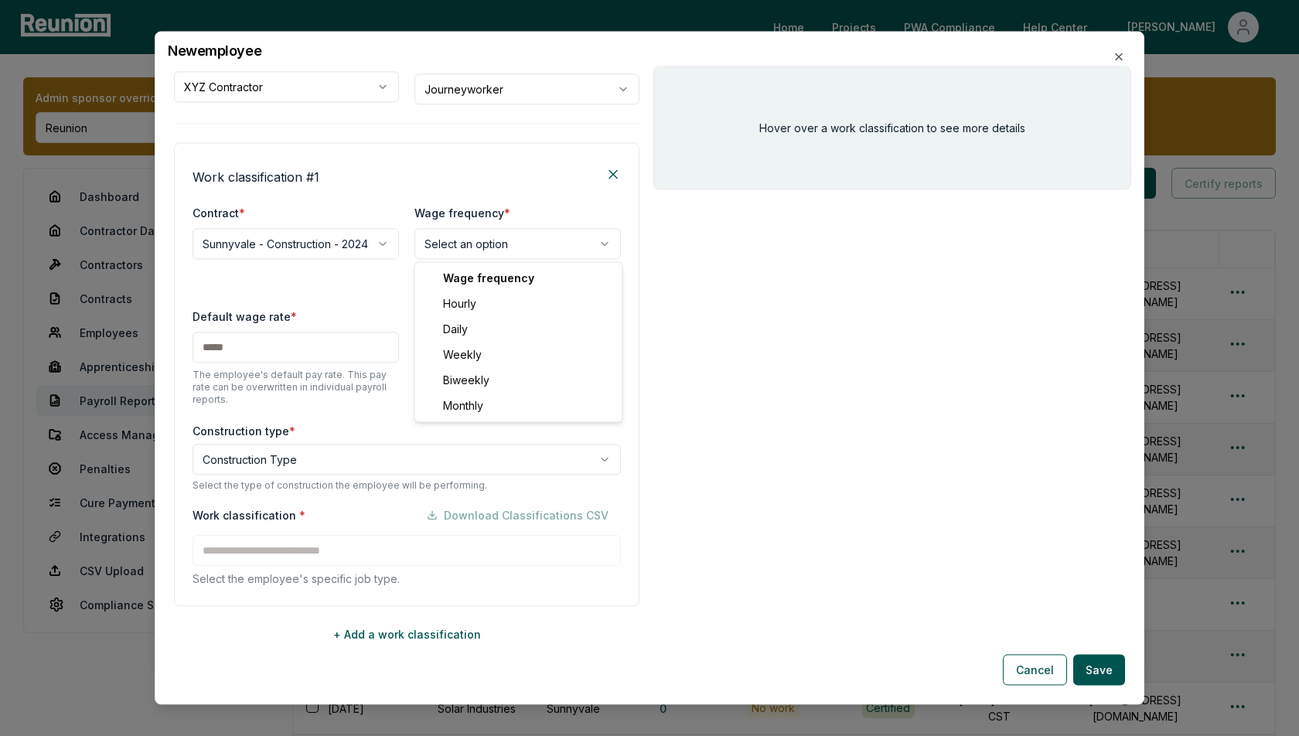
select select "******"
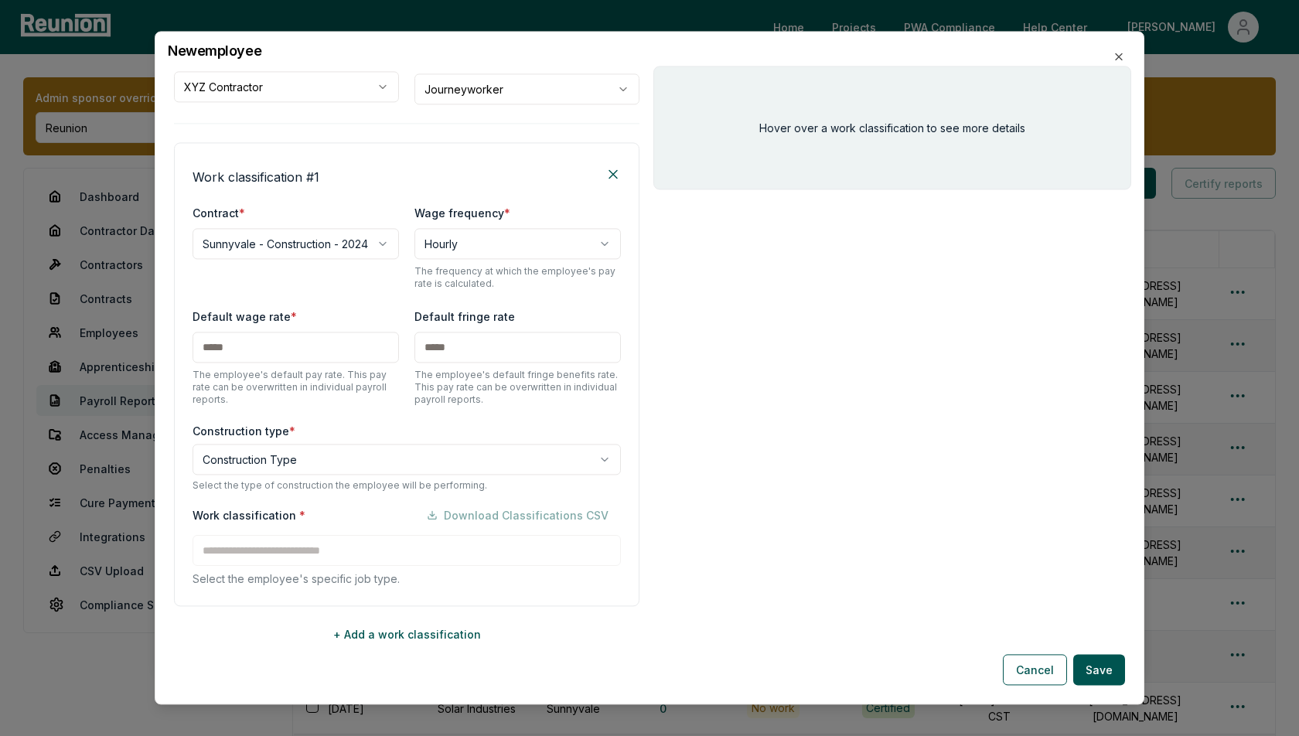
click at [292, 343] on input "text" at bounding box center [296, 347] width 206 height 31
type input "***"
click at [261, 448] on body "Please visit us on your desktop We're working on making our marketplace mobile-…" at bounding box center [649, 490] width 1299 height 980
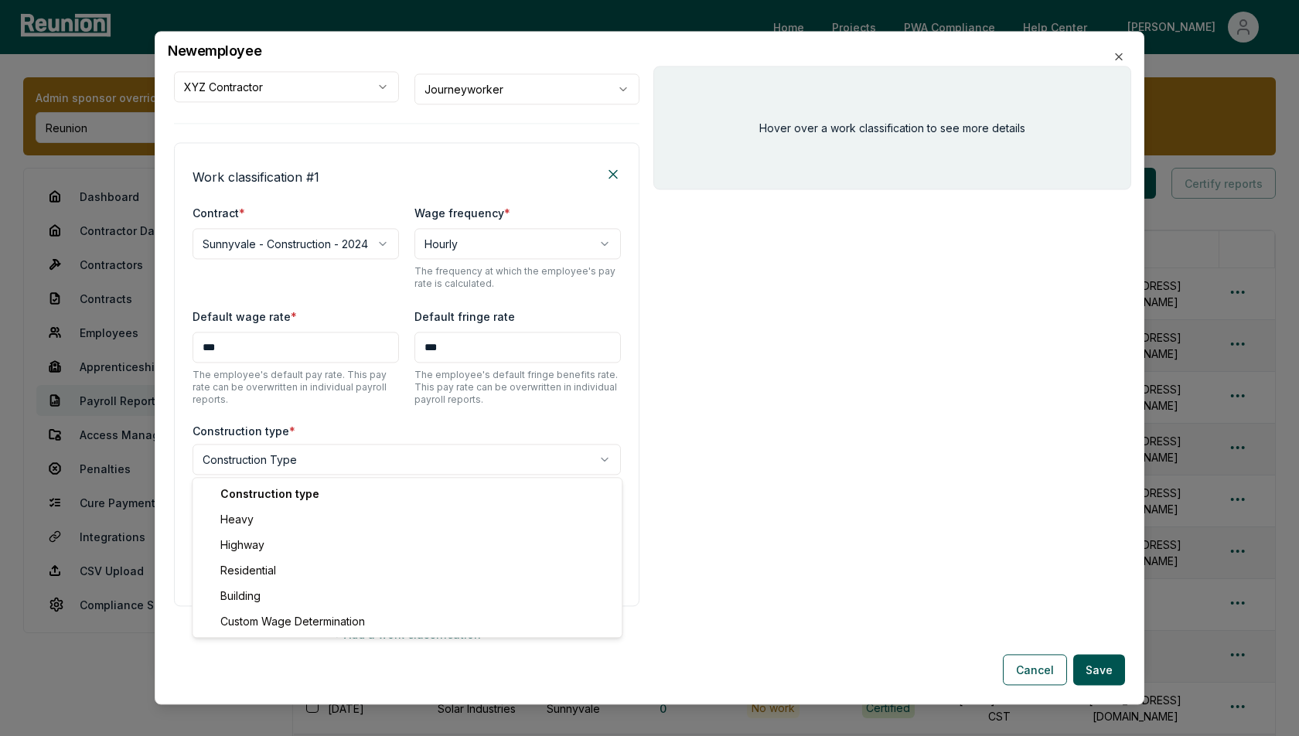
select select "*****"
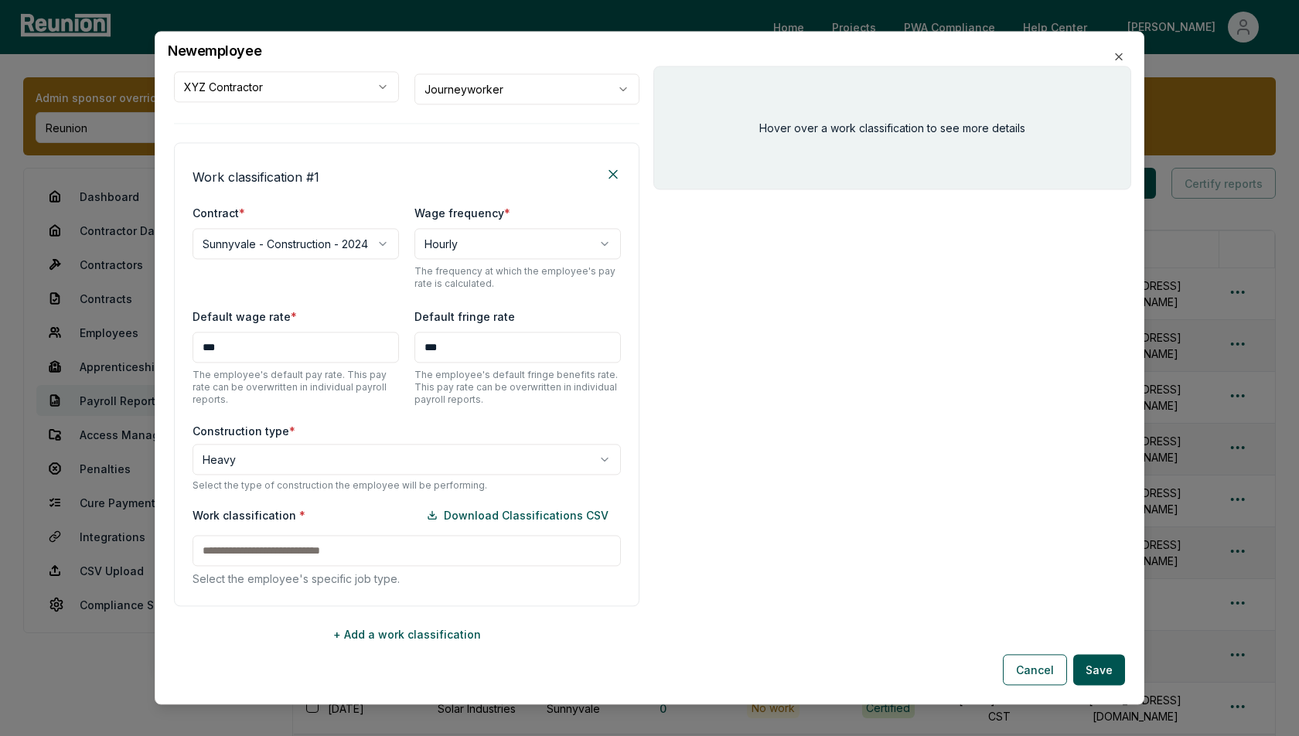
click at [264, 529] on div "Work classification * Download Classifications CSV" at bounding box center [407, 515] width 428 height 31
click at [271, 539] on input at bounding box center [407, 550] width 428 height 31
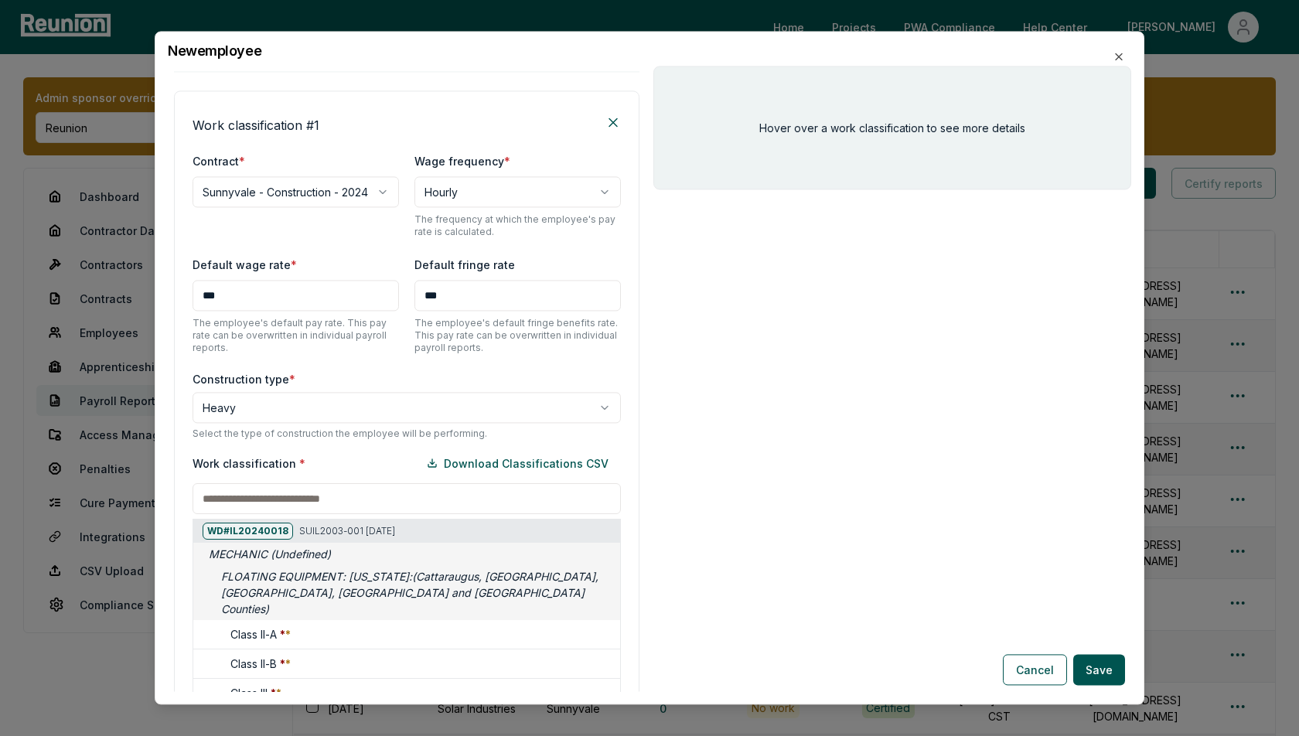
scroll to position [379, 0]
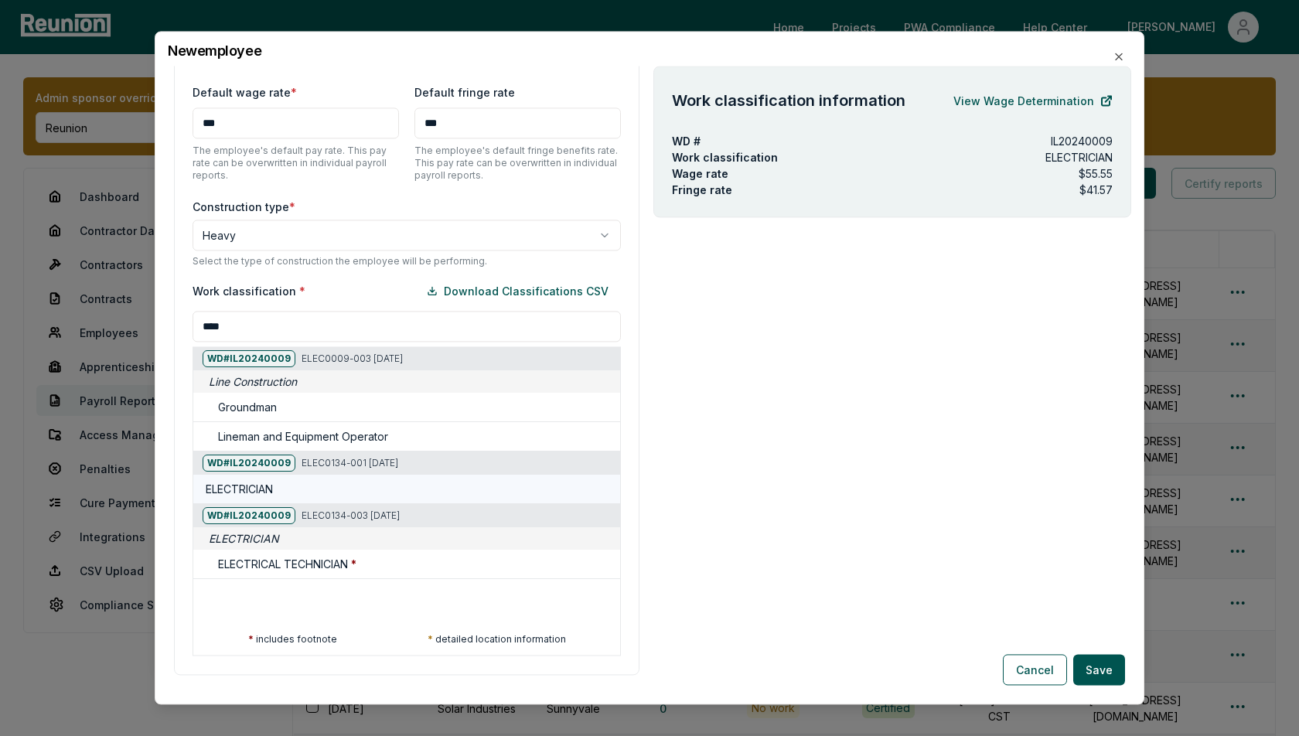
type input "****"
click at [278, 489] on div "ELECTRICIAN" at bounding box center [410, 490] width 408 height 16
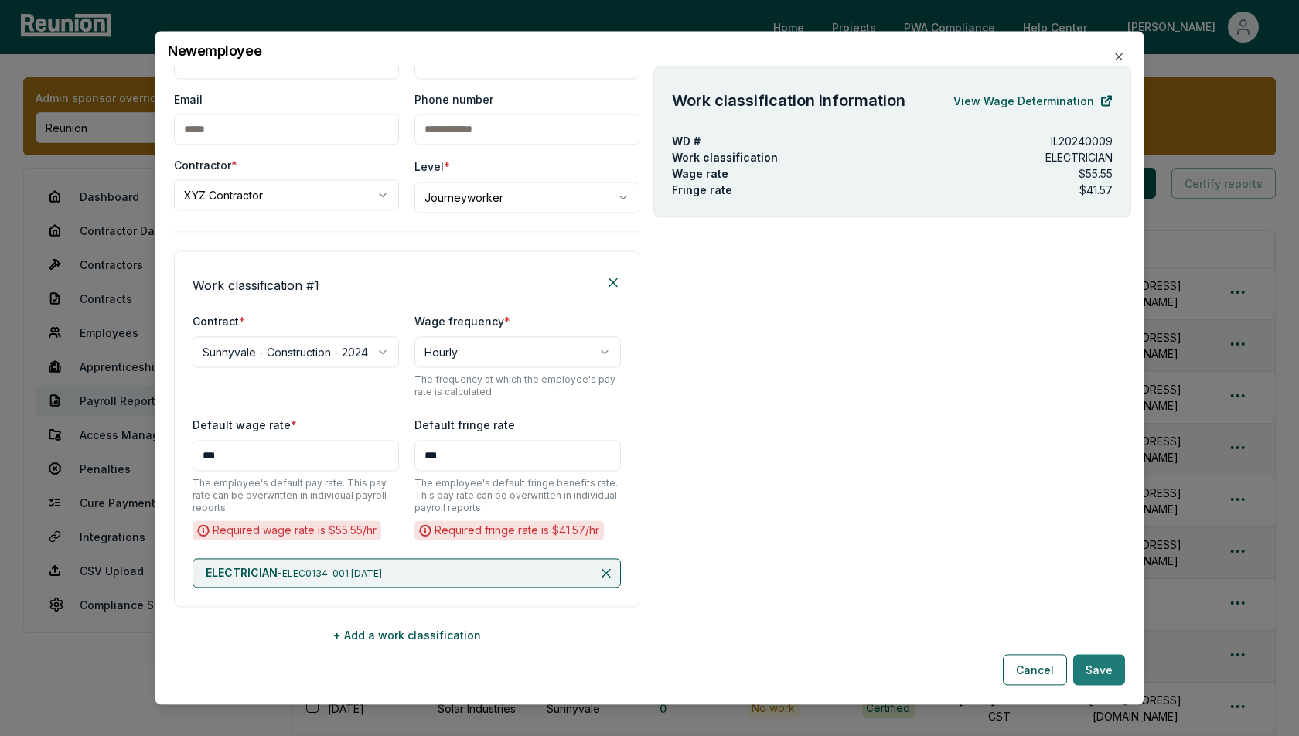
click at [1107, 669] on button "Save" at bounding box center [1099, 670] width 52 height 31
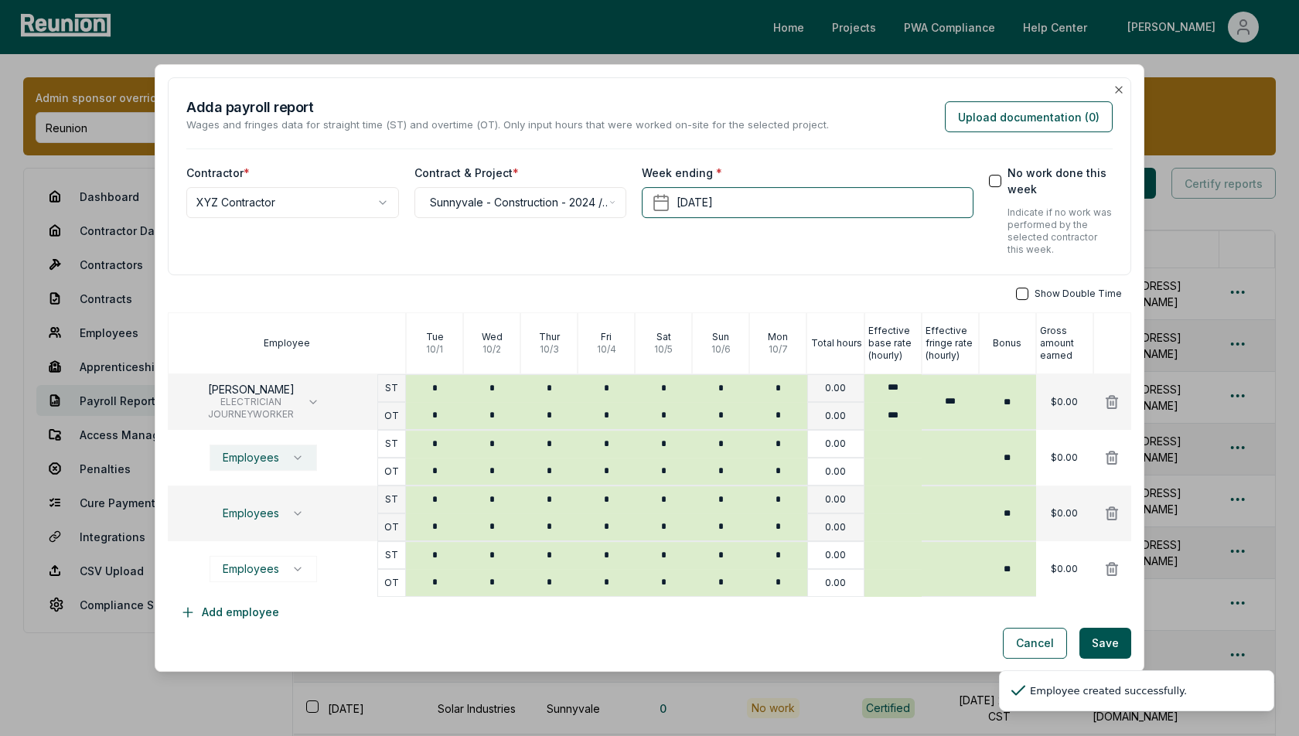
click at [286, 458] on button "Employees" at bounding box center [263, 458] width 107 height 26
click at [261, 544] on span "ELECTRICIAN" at bounding box center [255, 548] width 87 height 12
type input "***"
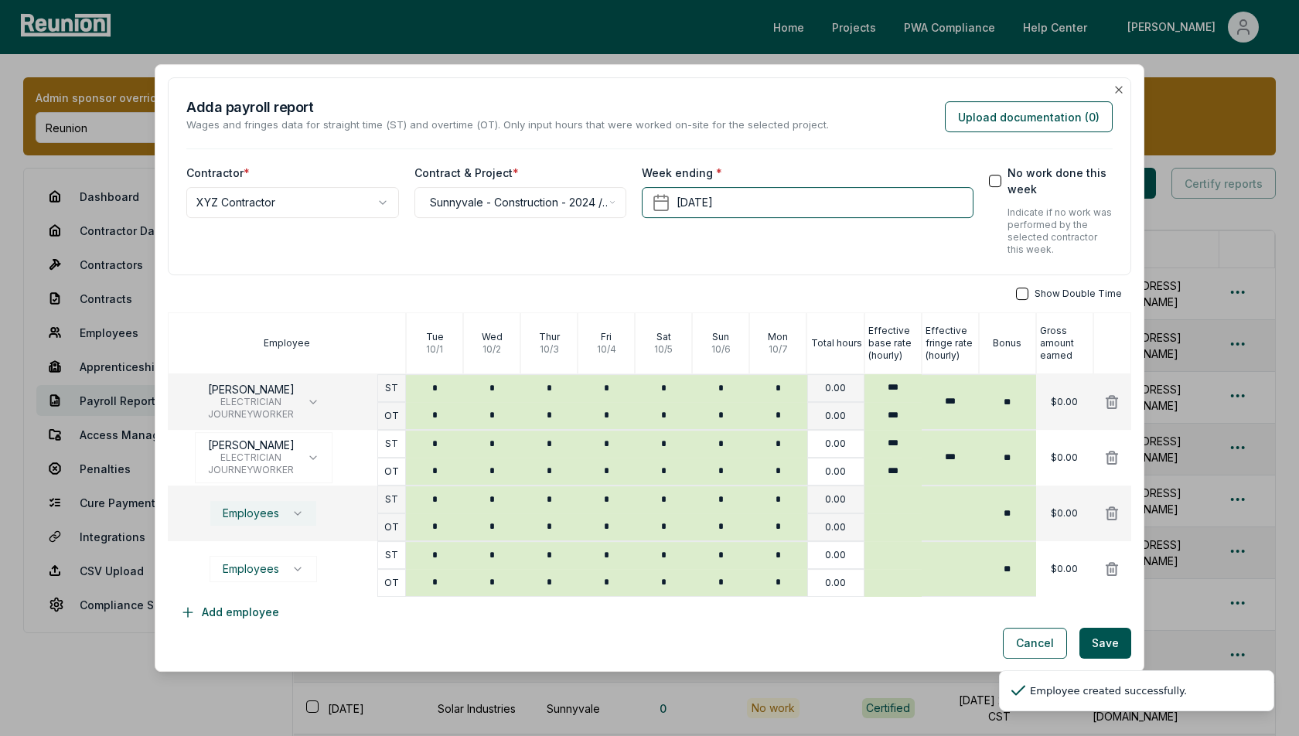
click at [276, 514] on span "Employees" at bounding box center [251, 513] width 56 height 12
click at [268, 633] on button "Create employee" at bounding box center [256, 636] width 120 height 16
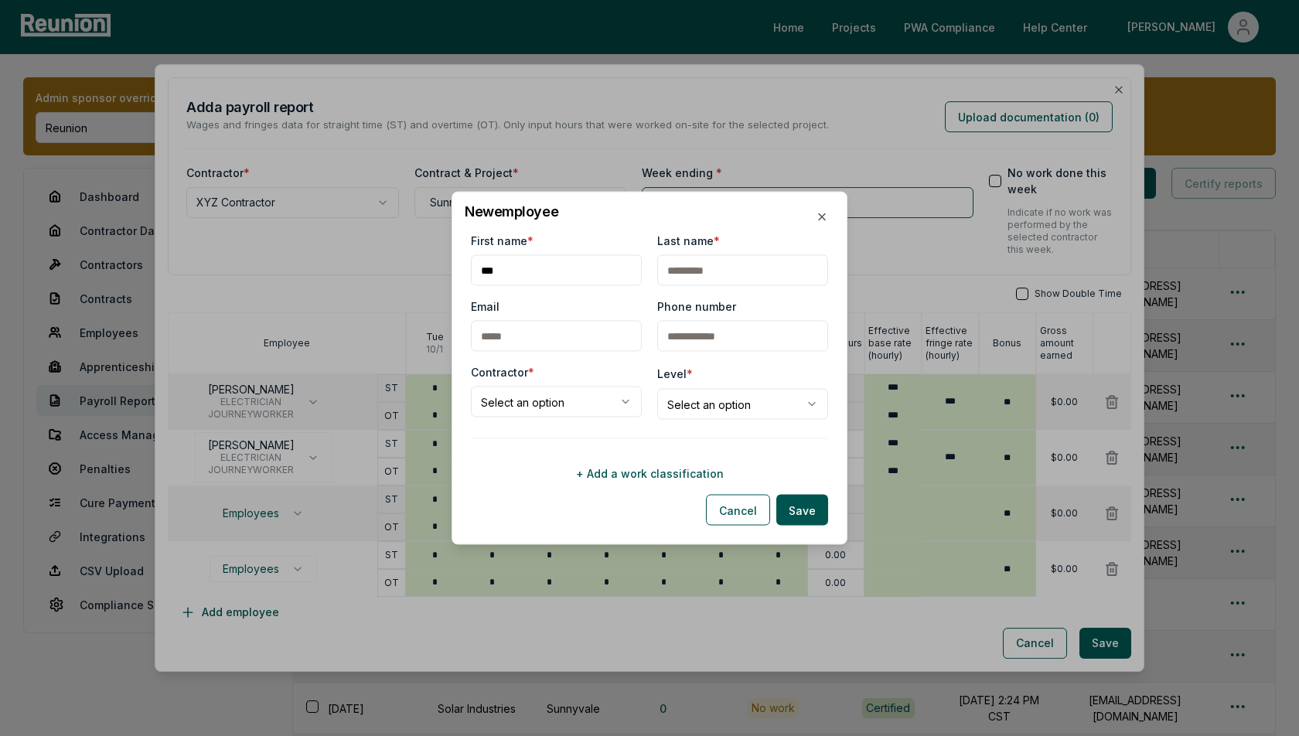
type input "***"
type input "*****"
click at [566, 399] on body "Please visit us on your desktop We're working on making our marketplace mobile-…" at bounding box center [649, 490] width 1299 height 980
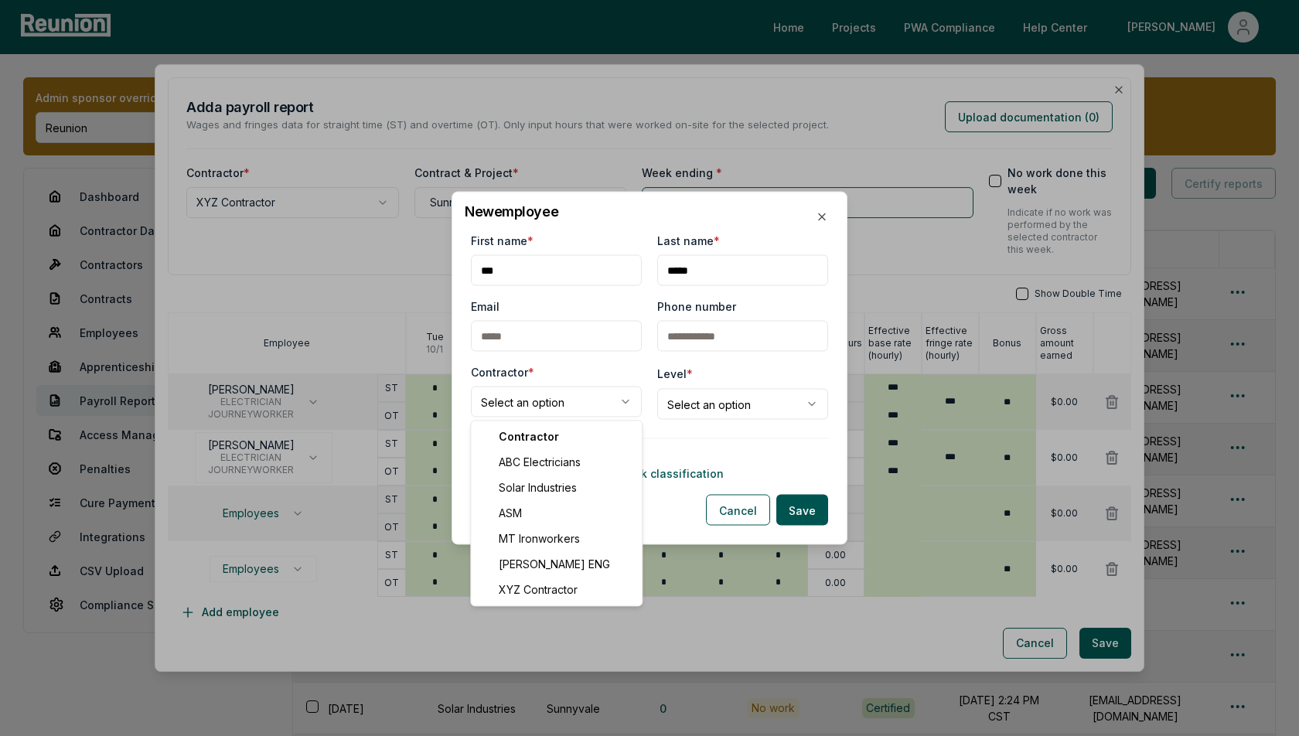
select select "**********"
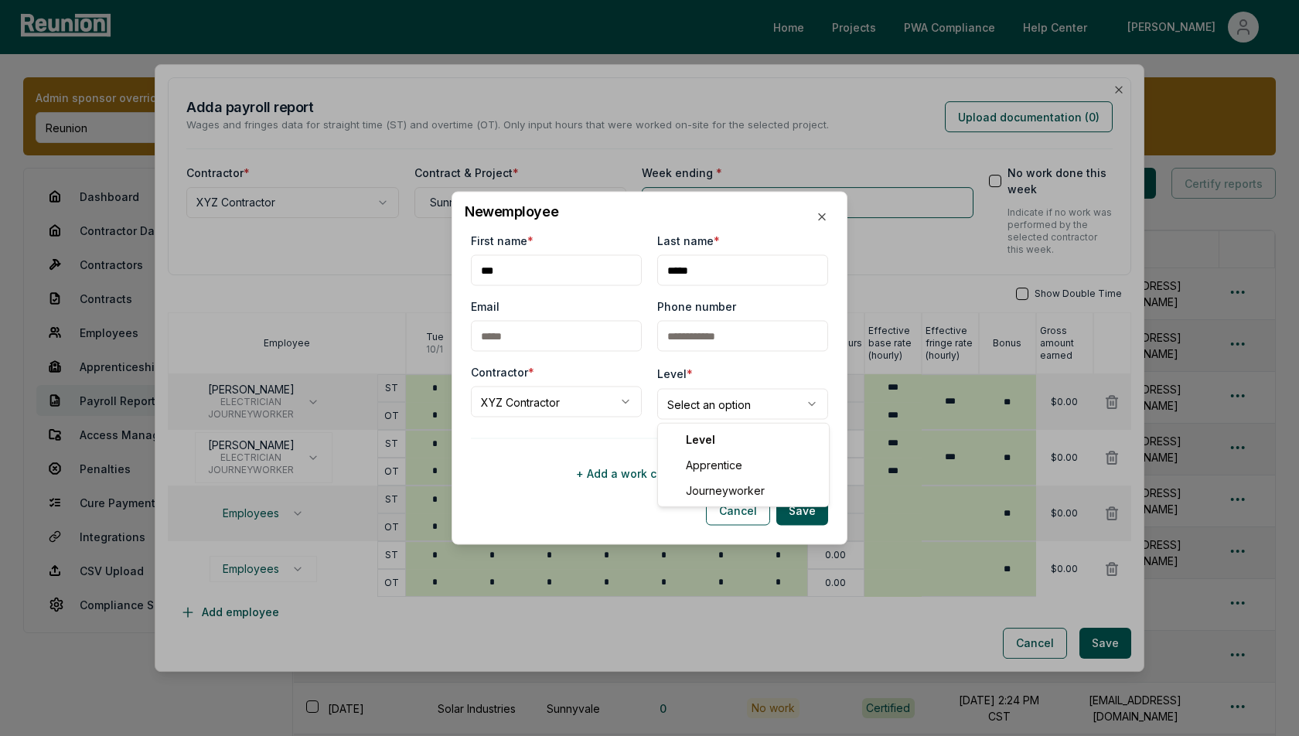
click at [718, 406] on body "Please visit us on your desktop We're working on making our marketplace mobile-…" at bounding box center [649, 490] width 1299 height 980
select select "**********"
click at [633, 473] on button "+ Add a work classification" at bounding box center [649, 473] width 357 height 31
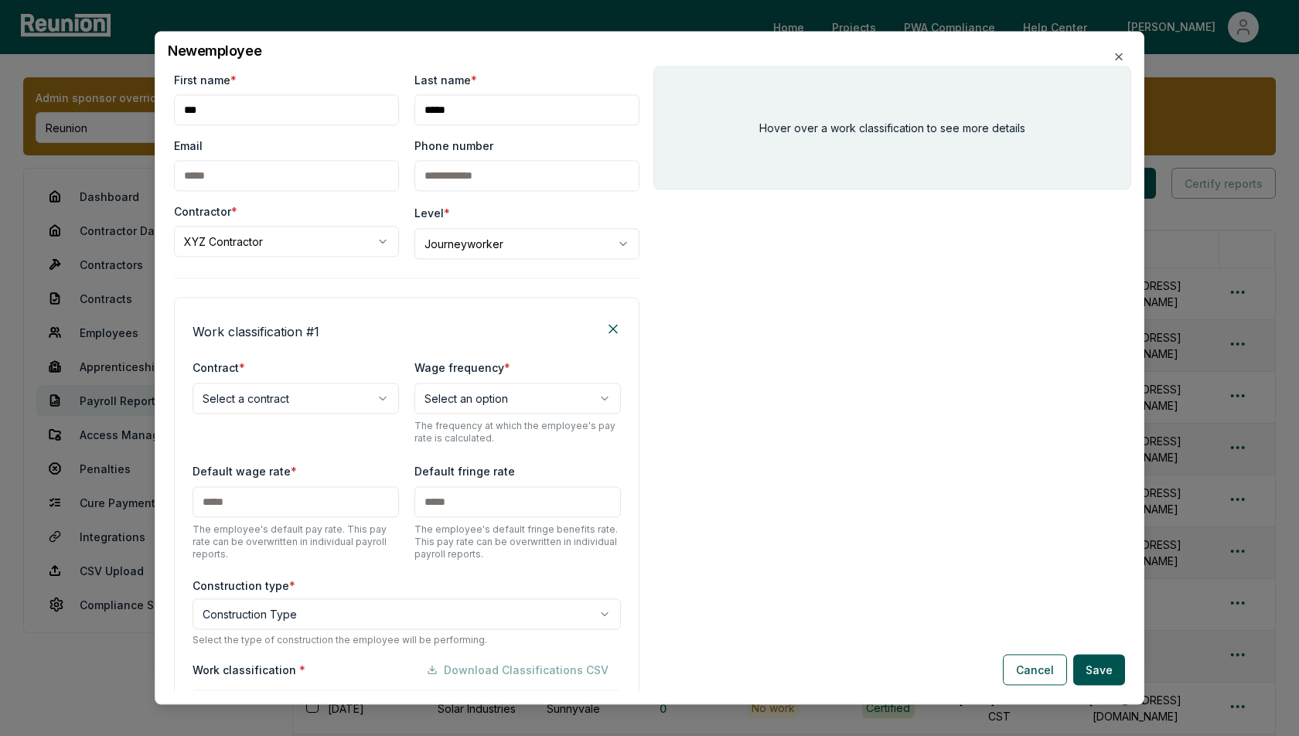
scroll to position [155, 0]
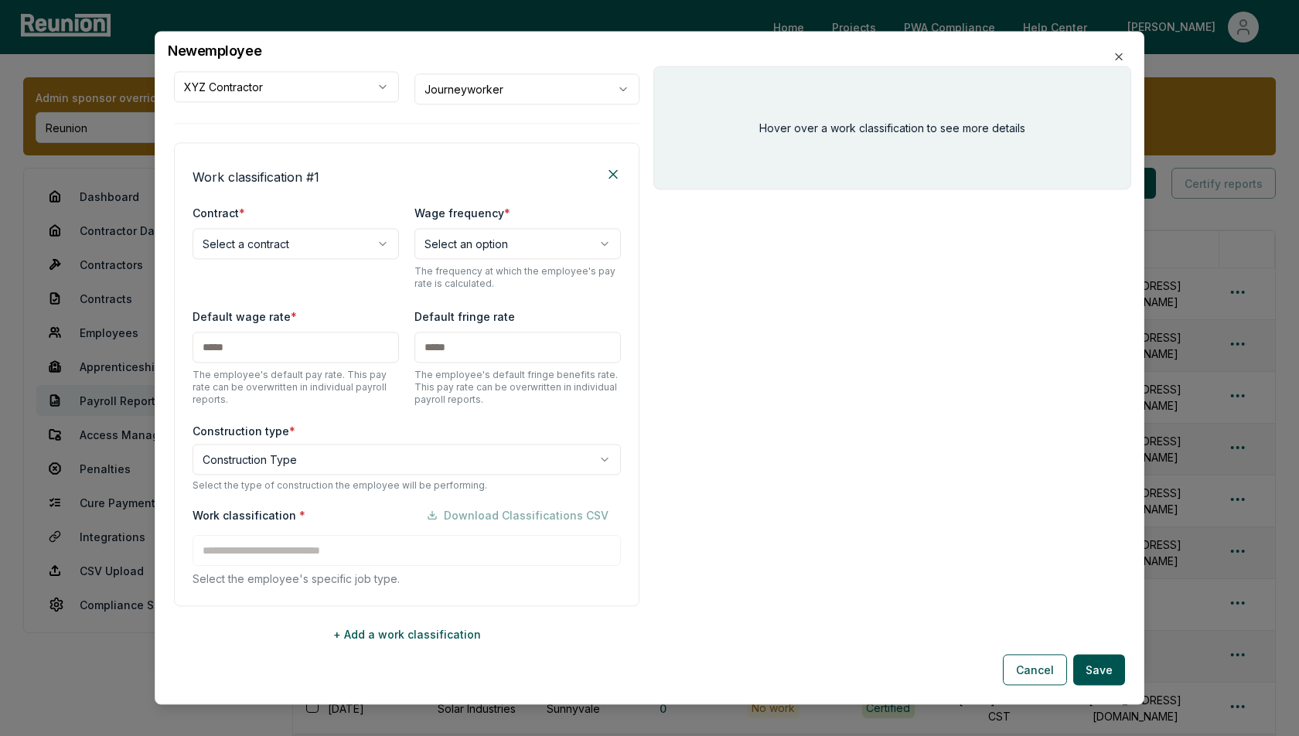
click at [271, 237] on body "Please visit us on your desktop We're working on making our marketplace mobile-…" at bounding box center [649, 490] width 1299 height 980
select select "**********"
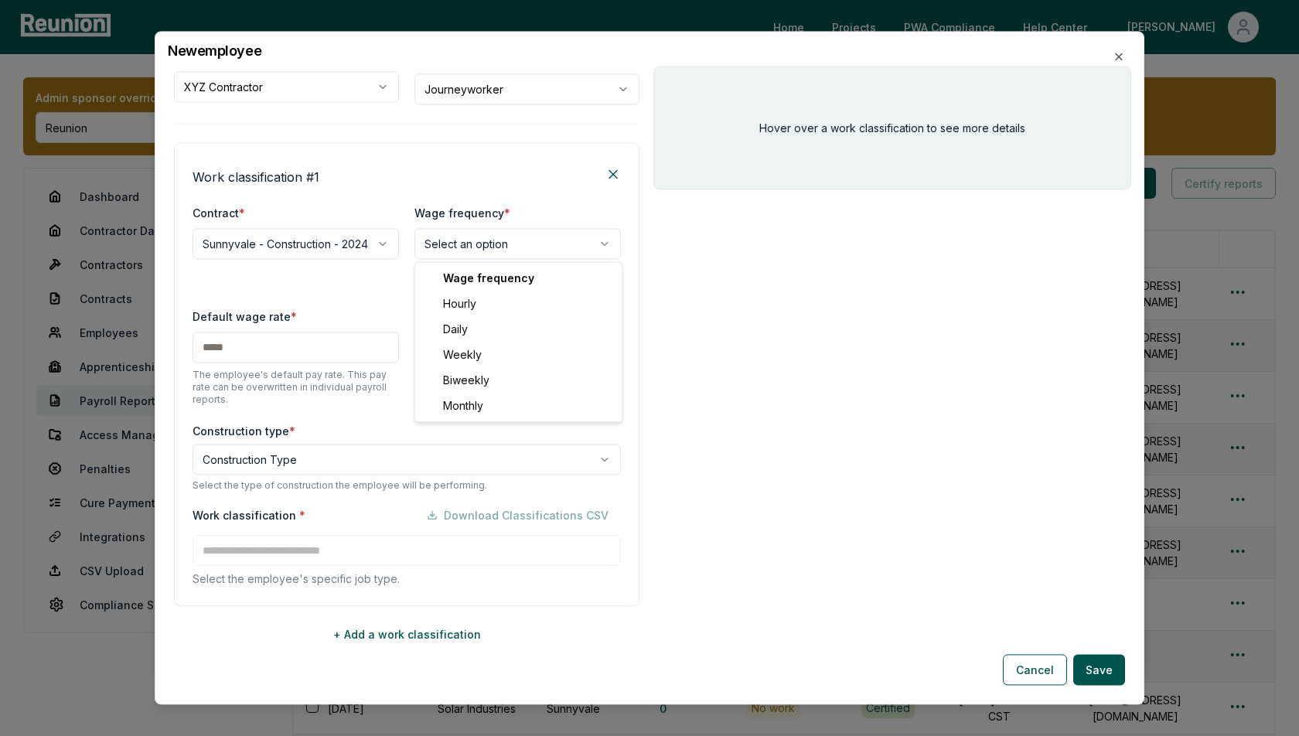
click at [486, 240] on body "Please visit us on your desktop We're working on making our marketplace mobile-…" at bounding box center [649, 490] width 1299 height 980
select select "******"
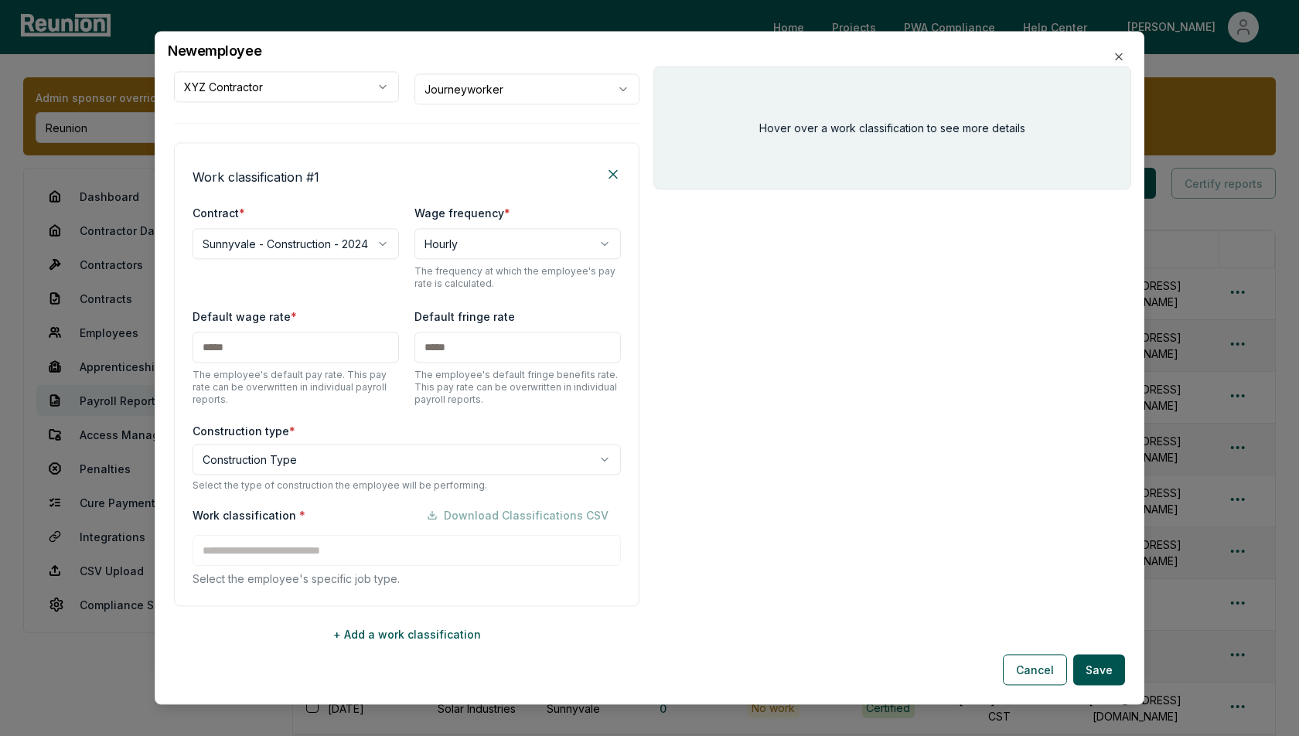
click at [292, 348] on input "text" at bounding box center [296, 347] width 206 height 31
type input "***"
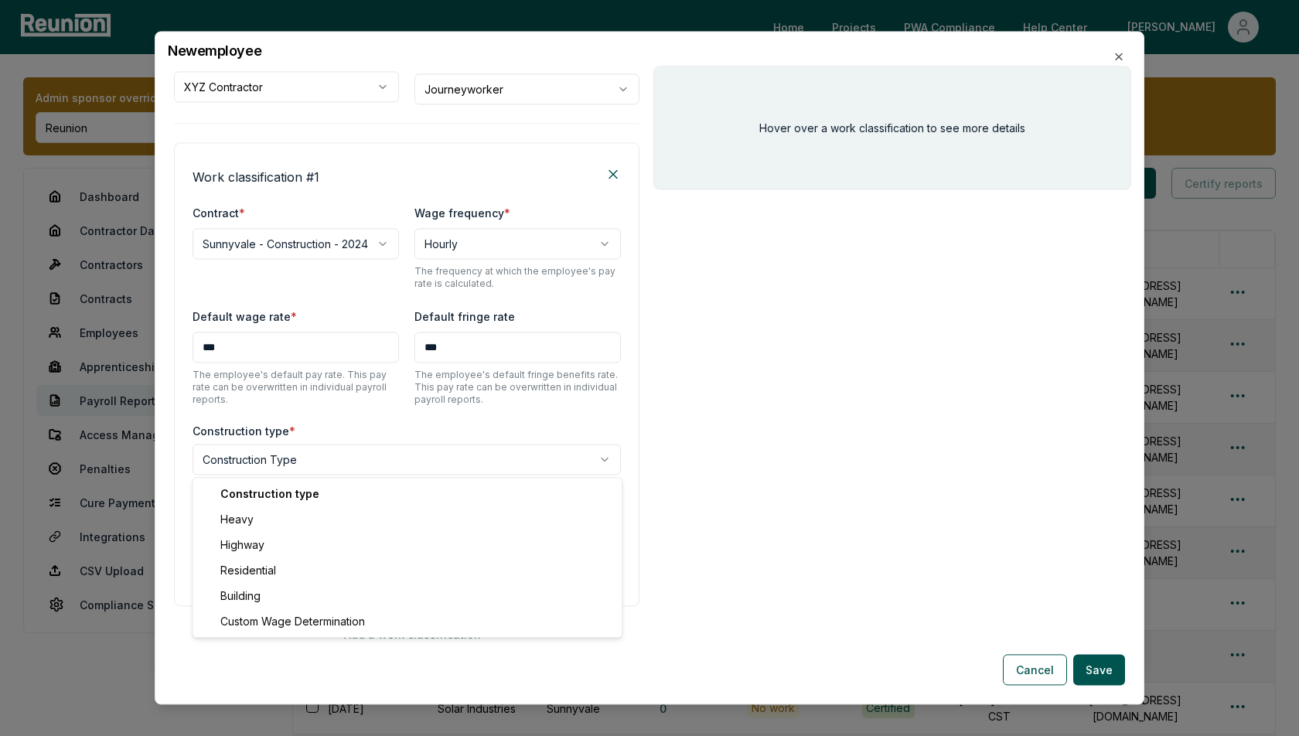
click at [284, 452] on body "Please visit us on your desktop We're working on making our marketplace mobile-…" at bounding box center [649, 490] width 1299 height 980
select select "*****"
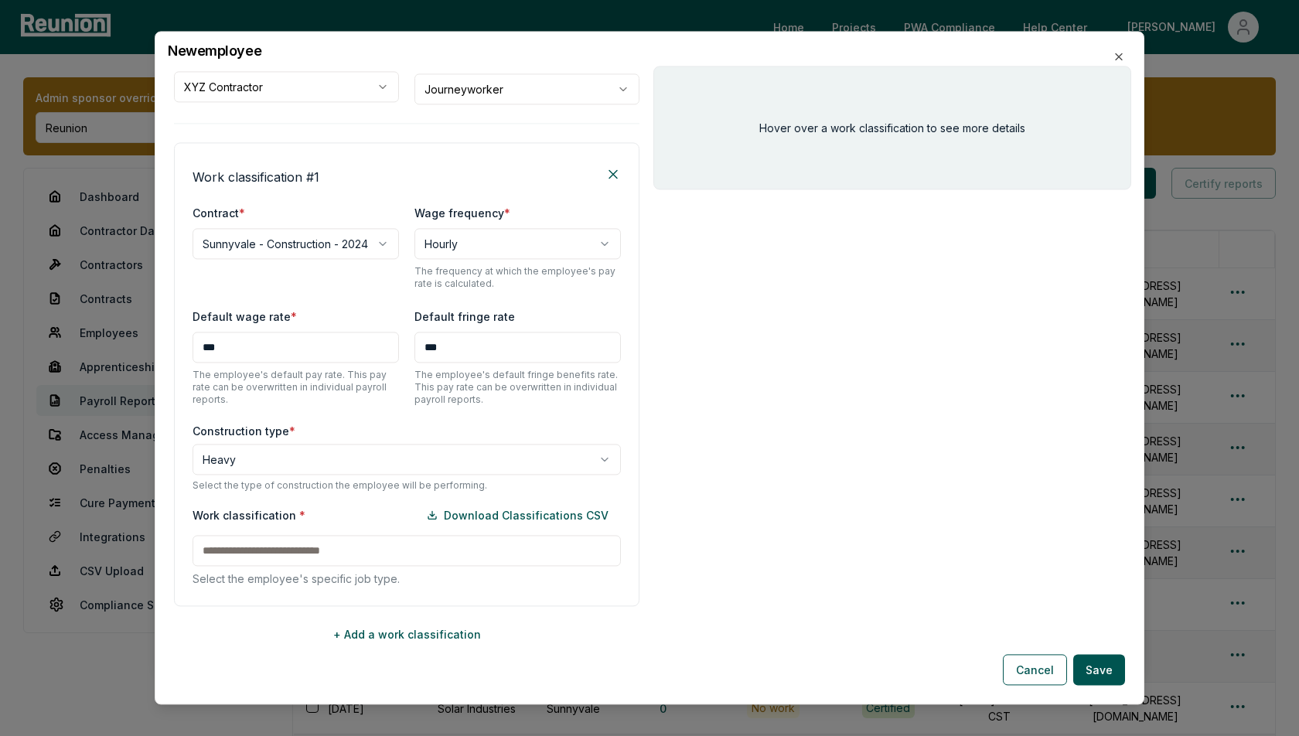
click at [275, 554] on input at bounding box center [407, 550] width 428 height 31
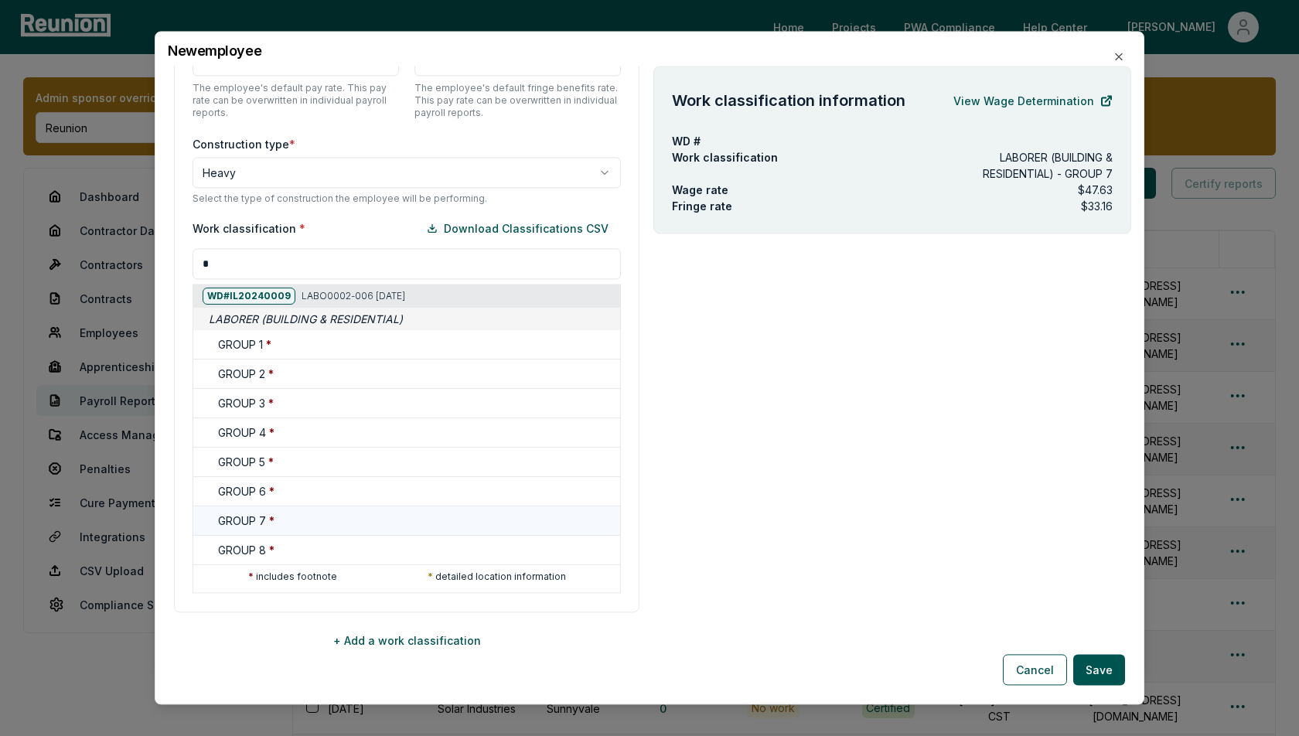
scroll to position [445, 0]
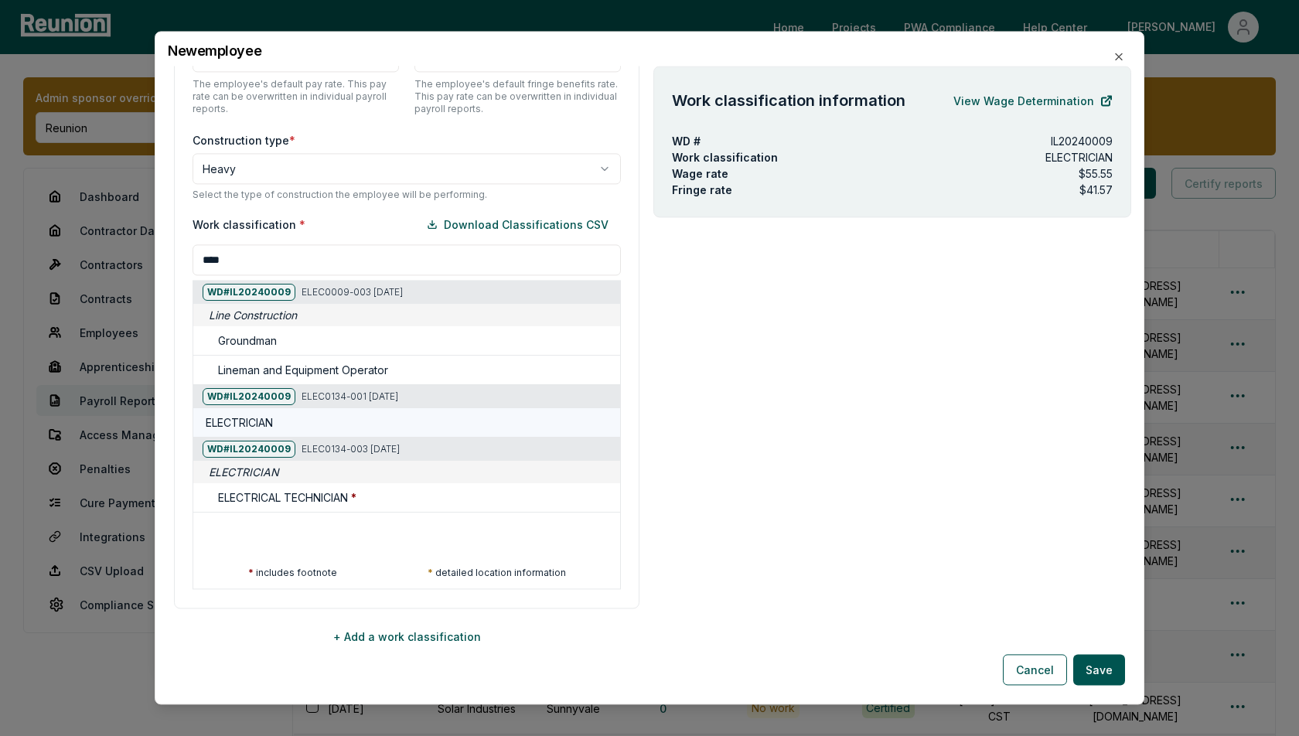
type input "****"
click at [302, 419] on div "ELECTRICIAN" at bounding box center [410, 423] width 408 height 16
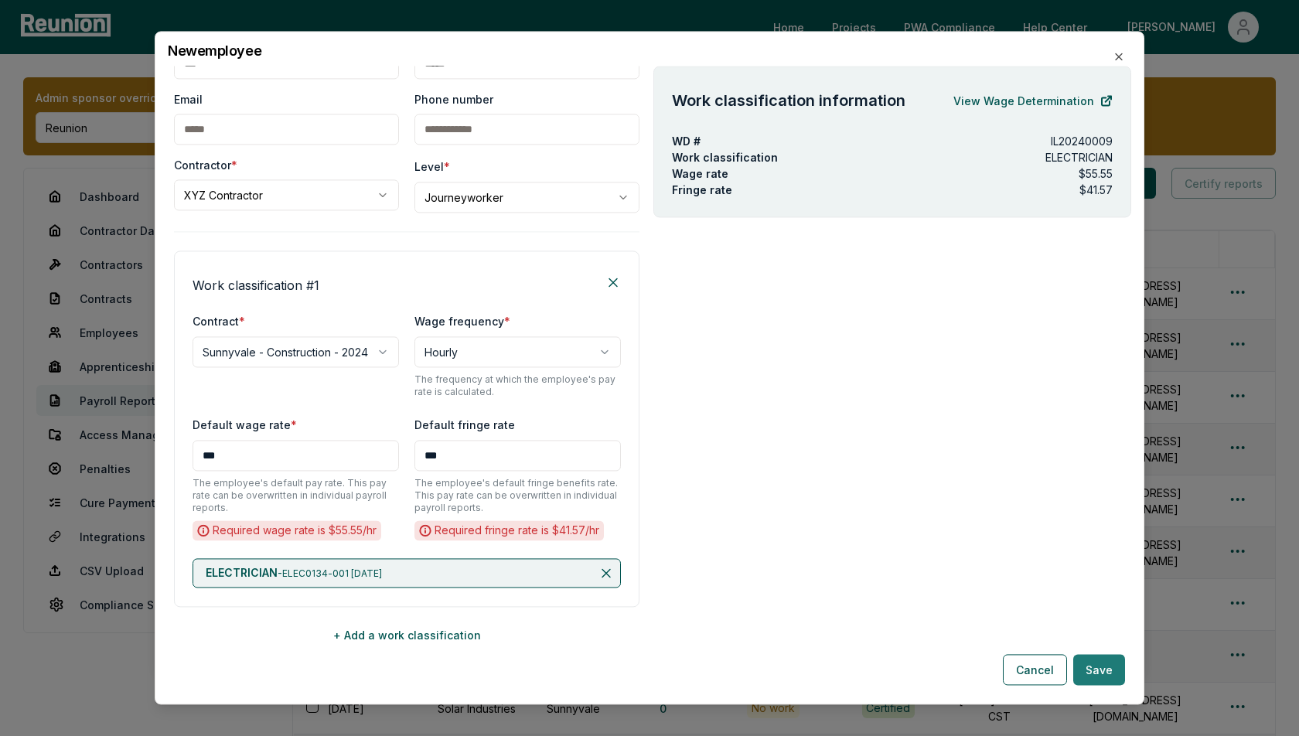
click at [1104, 674] on button "Save" at bounding box center [1099, 670] width 52 height 31
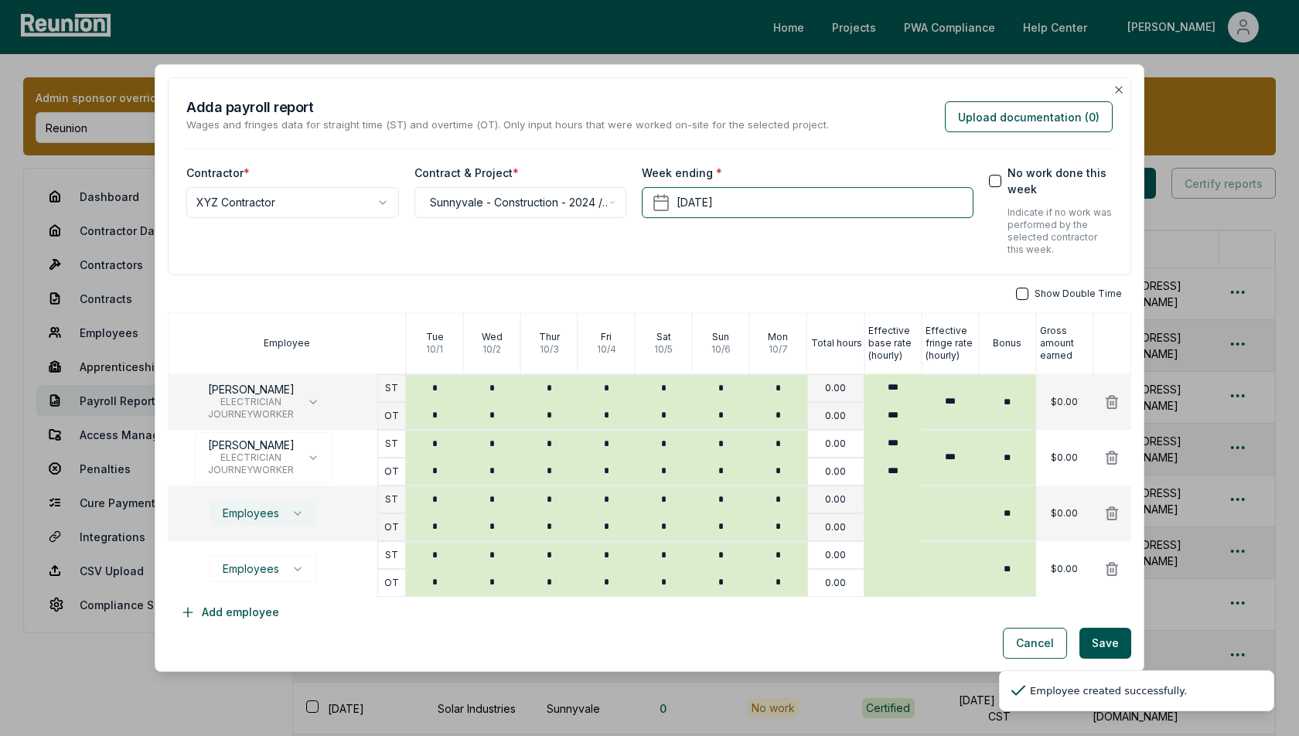
click at [280, 514] on button "Employees" at bounding box center [263, 513] width 107 height 26
click at [244, 588] on p "Sam Smith" at bounding box center [255, 589] width 87 height 16
type input "***"
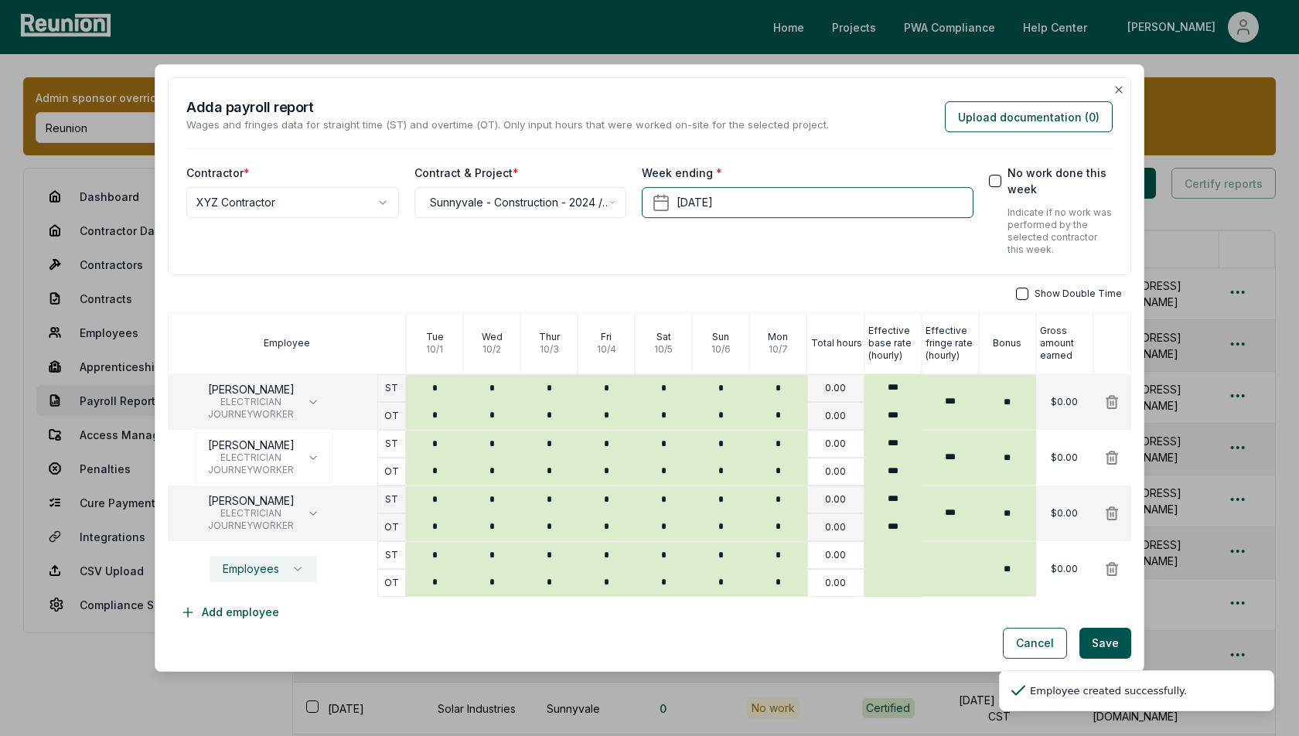
click at [265, 571] on span "Employees" at bounding box center [251, 569] width 56 height 12
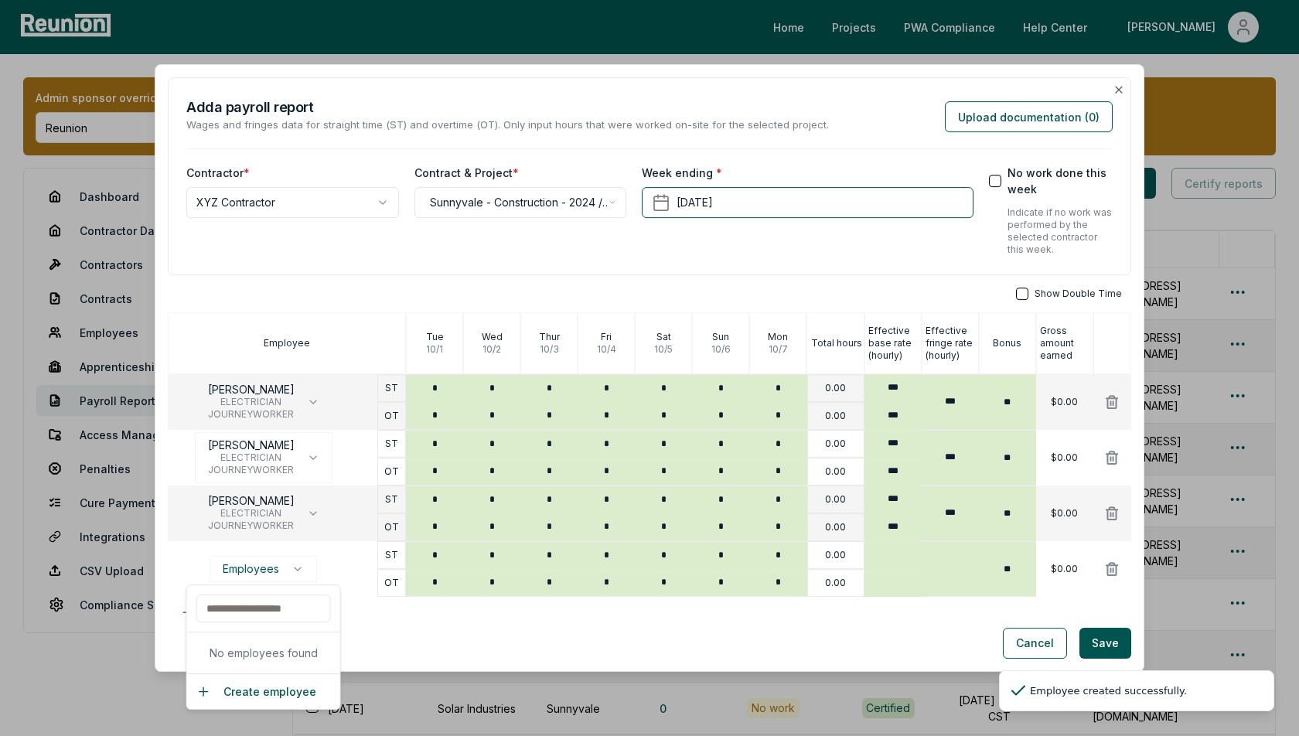
click at [262, 702] on div "Create employee" at bounding box center [263, 692] width 153 height 36
click at [276, 685] on button "Create employee" at bounding box center [256, 692] width 120 height 16
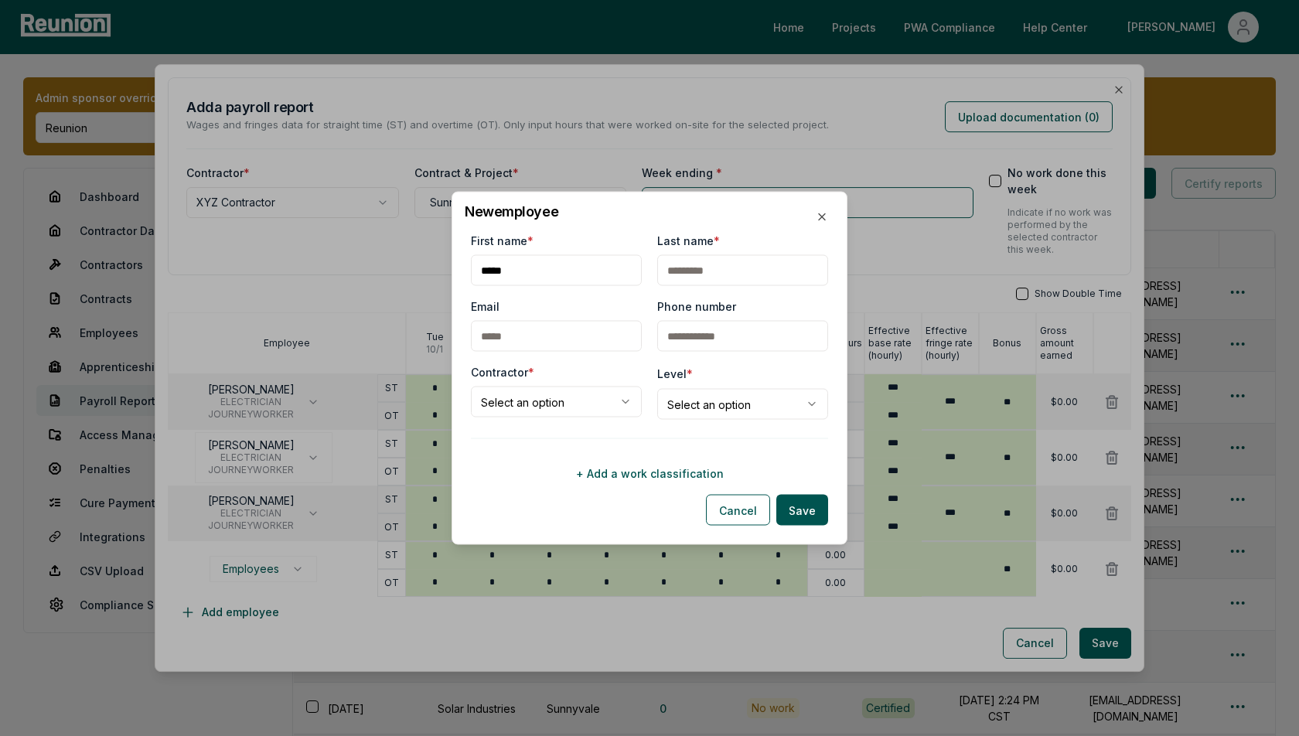
type input "*****"
type input "*******"
click at [534, 389] on body "Please visit us on your desktop We're working on making our marketplace mobile-…" at bounding box center [649, 490] width 1299 height 980
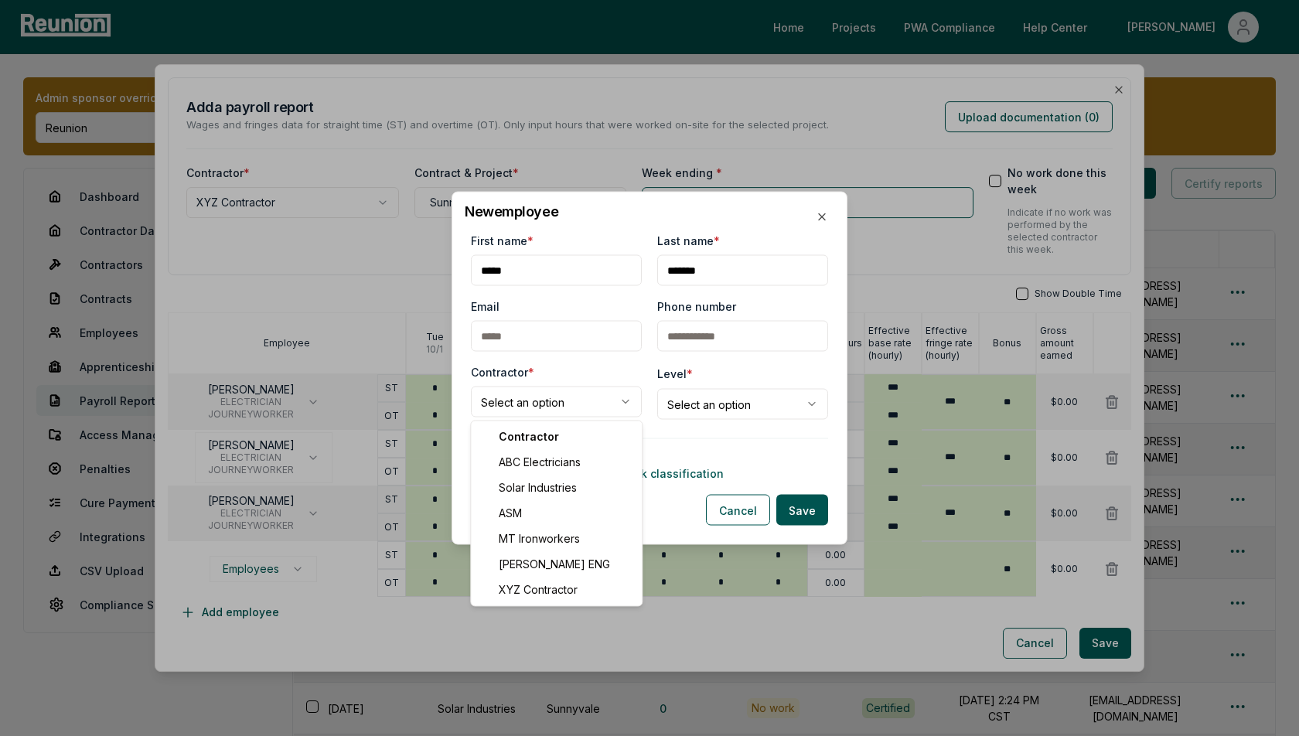
select select "**********"
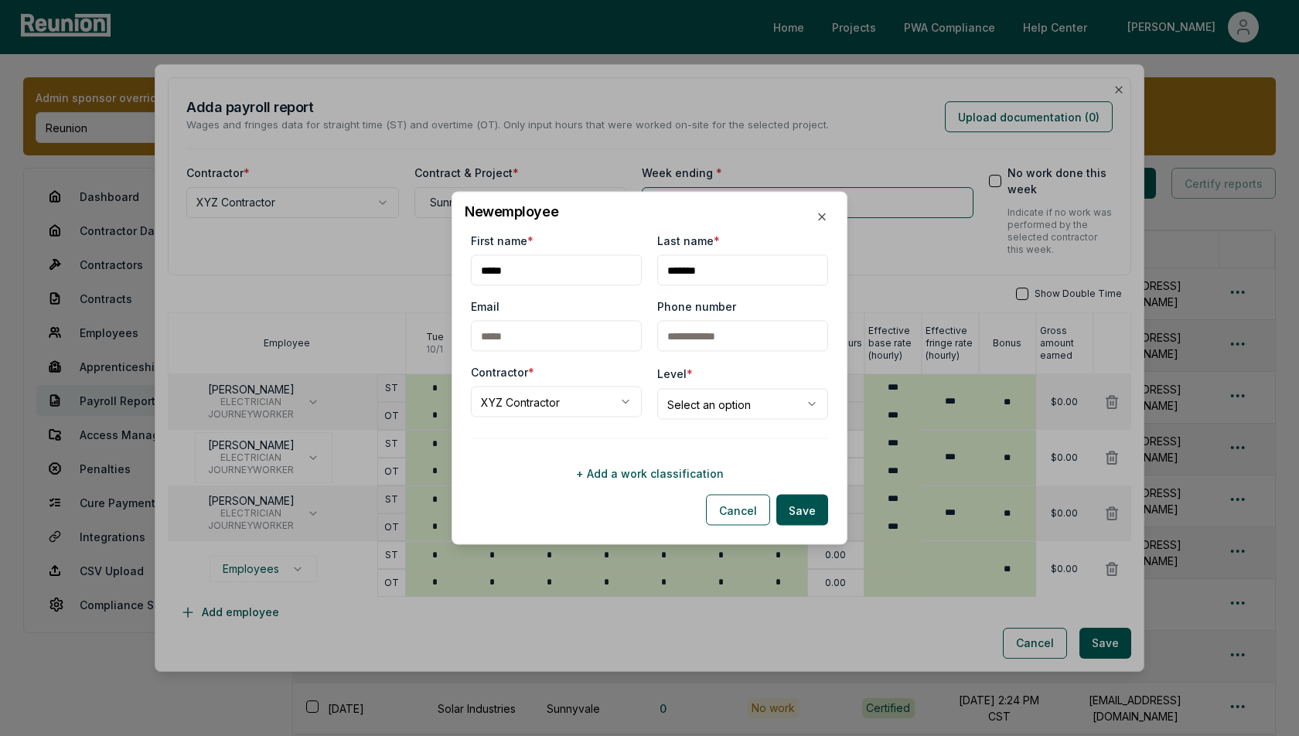
click at [719, 406] on body "Please visit us on your desktop We're working on making our marketplace mobile-…" at bounding box center [649, 490] width 1299 height 980
select select "**********"
click at [616, 468] on button "+ Add a work classification" at bounding box center [649, 473] width 357 height 31
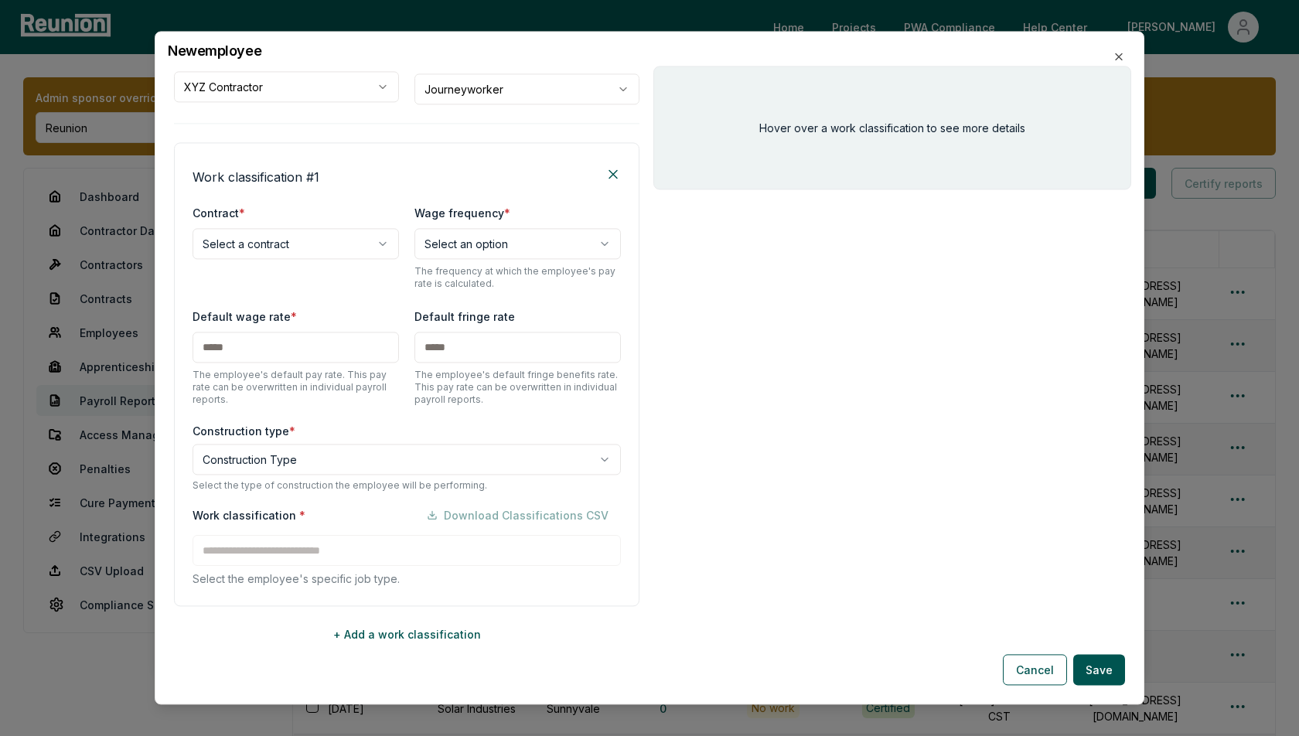
click at [260, 243] on body "Please visit us on your desktop We're working on making our marketplace mobile-…" at bounding box center [649, 490] width 1299 height 980
select select "**********"
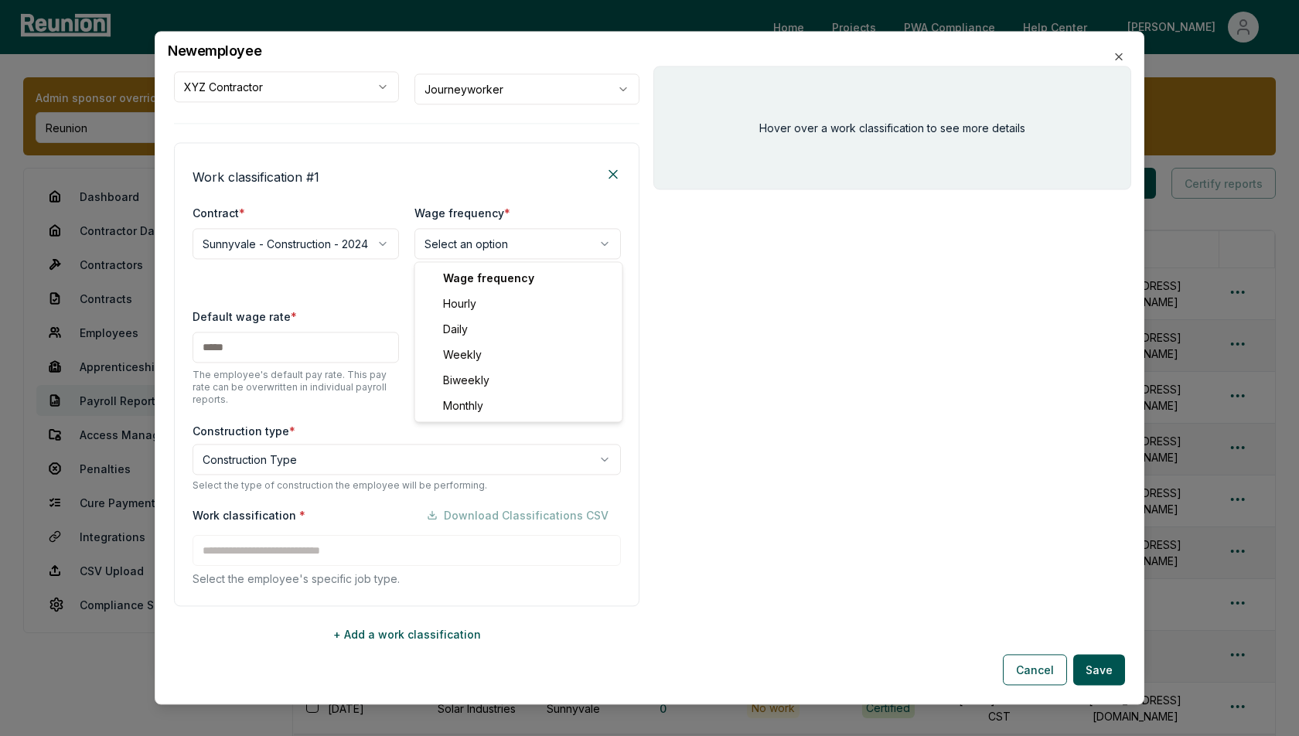
click at [469, 242] on body "Please visit us on your desktop We're working on making our marketplace mobile-…" at bounding box center [649, 490] width 1299 height 980
select select "******"
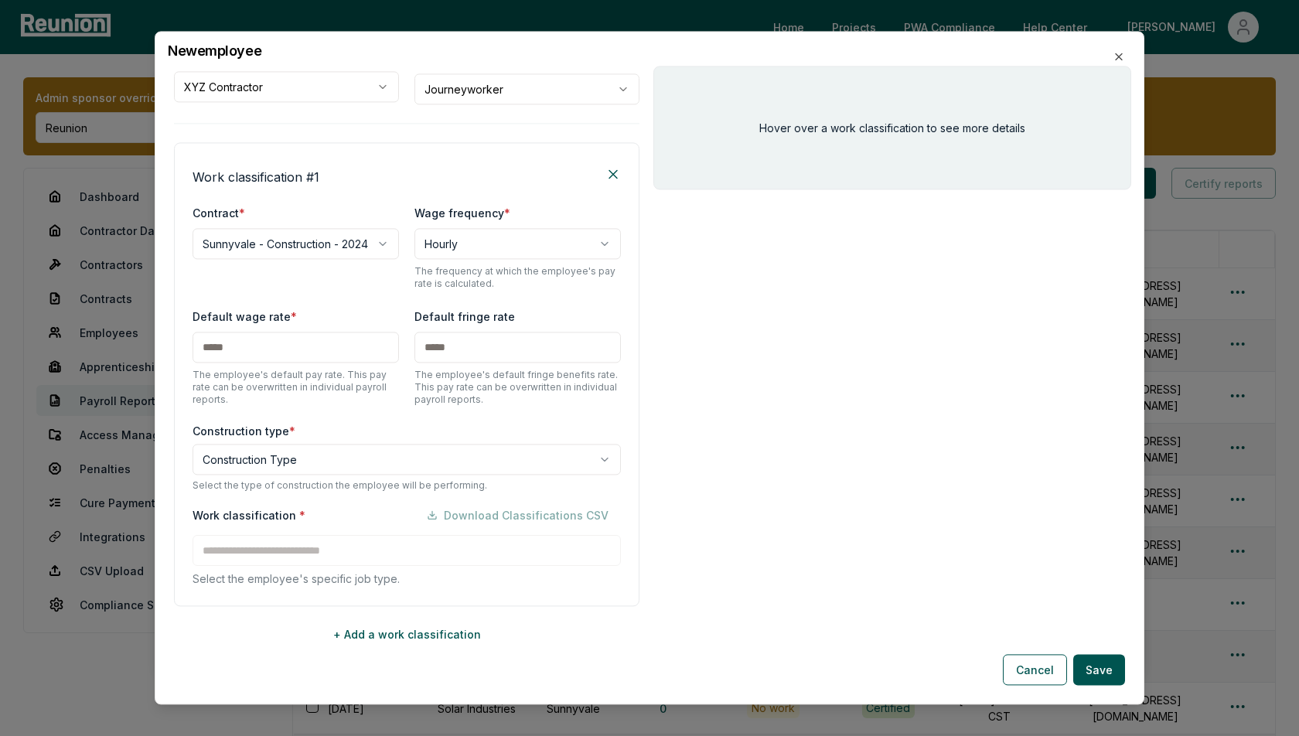
click at [284, 349] on input "text" at bounding box center [296, 347] width 206 height 31
type input "***"
click at [343, 452] on body "Please visit us on your desktop We're working on making our marketplace mobile-…" at bounding box center [649, 490] width 1299 height 980
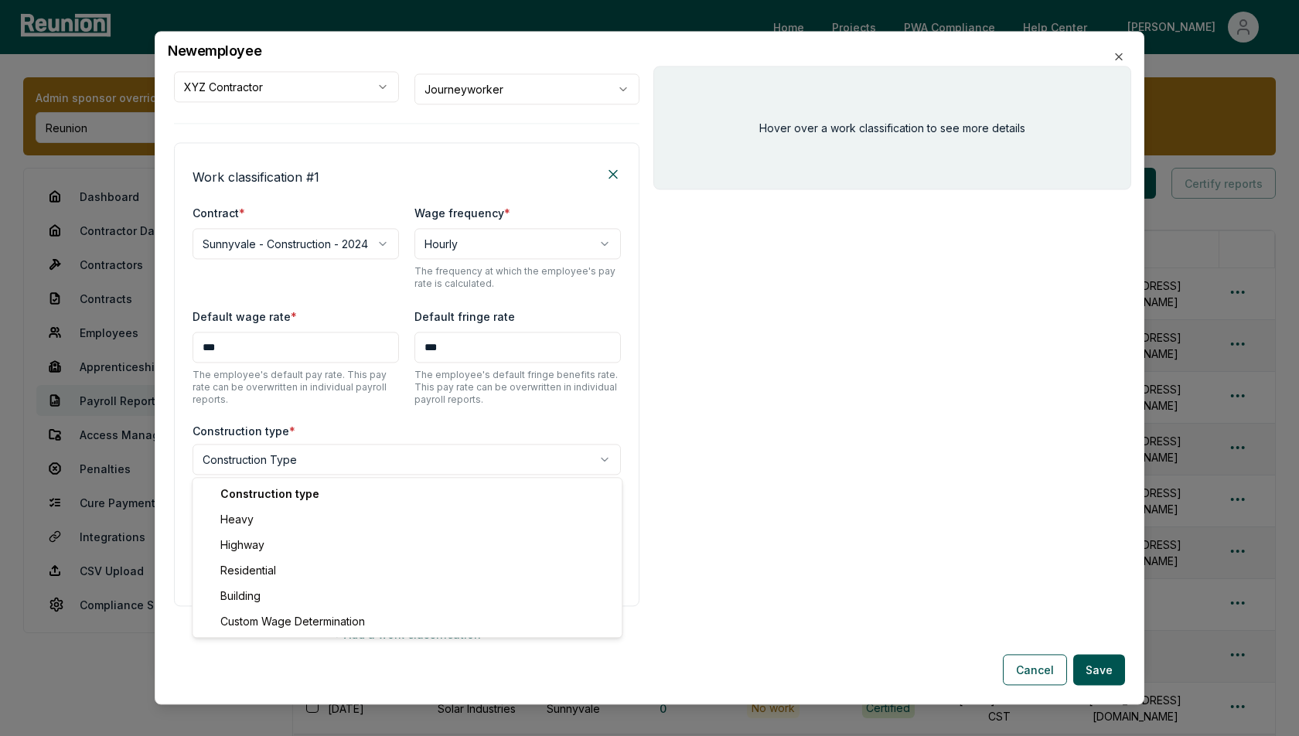
select select "*****"
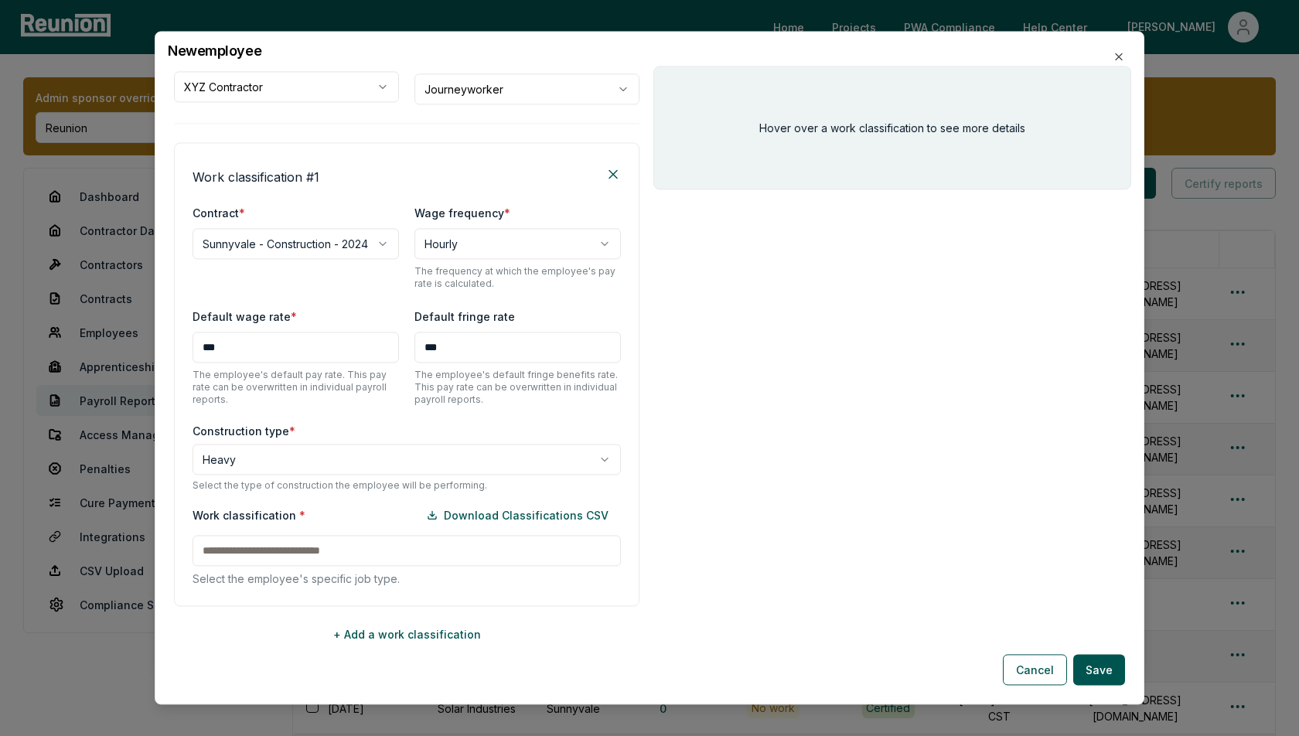
click at [305, 548] on input at bounding box center [407, 550] width 428 height 31
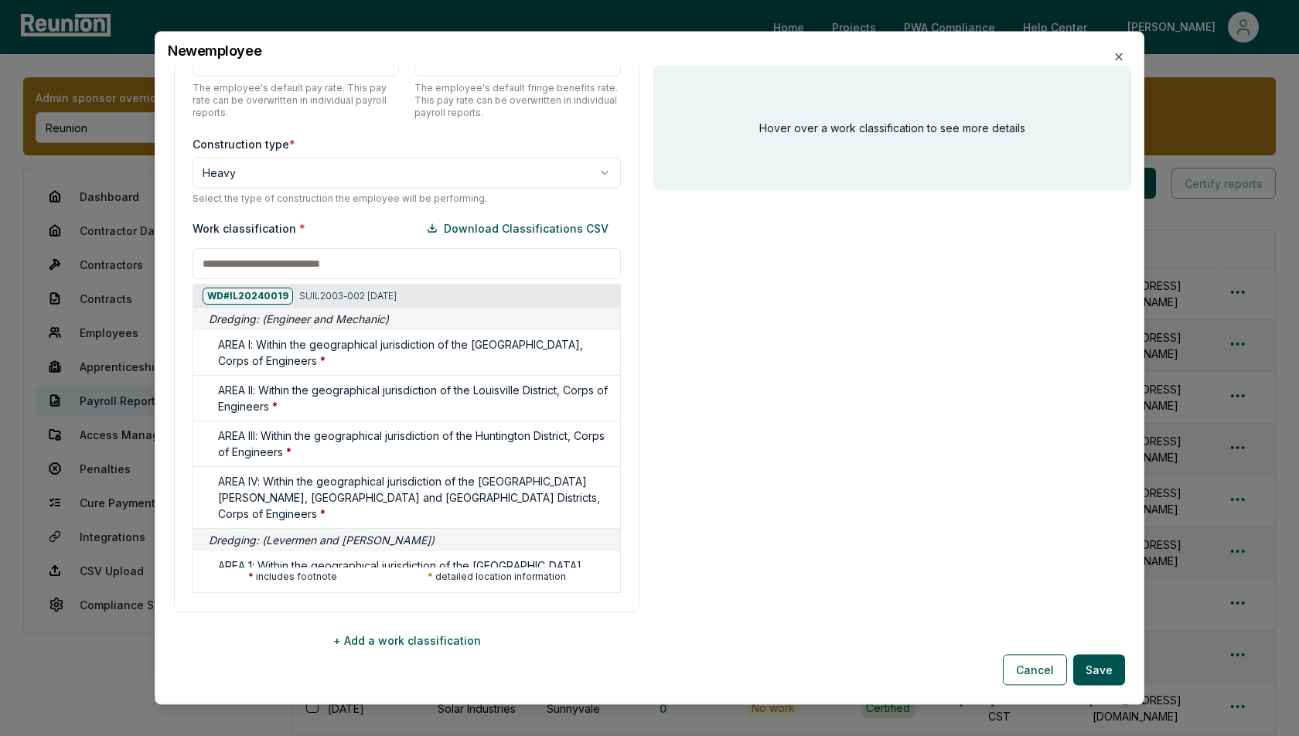
scroll to position [448, 0]
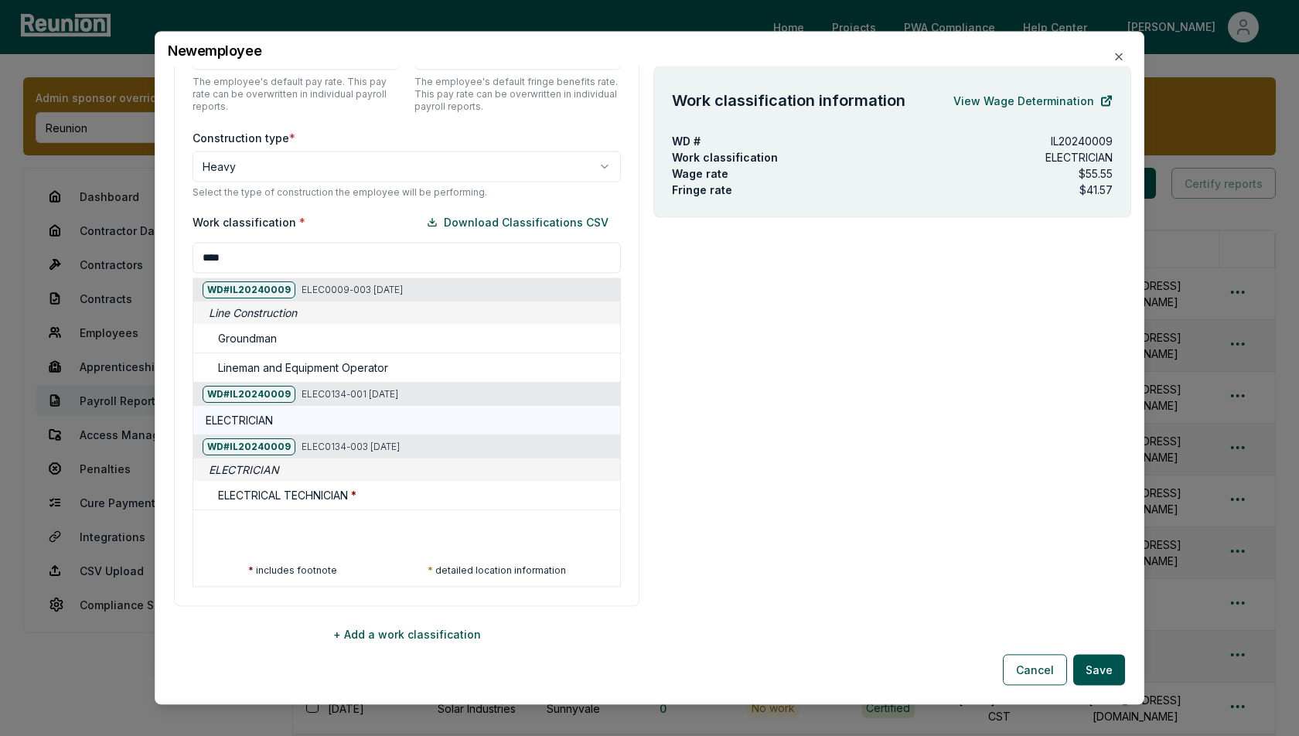
type input "****"
click at [310, 427] on div "ELECTRICIAN" at bounding box center [406, 421] width 427 height 29
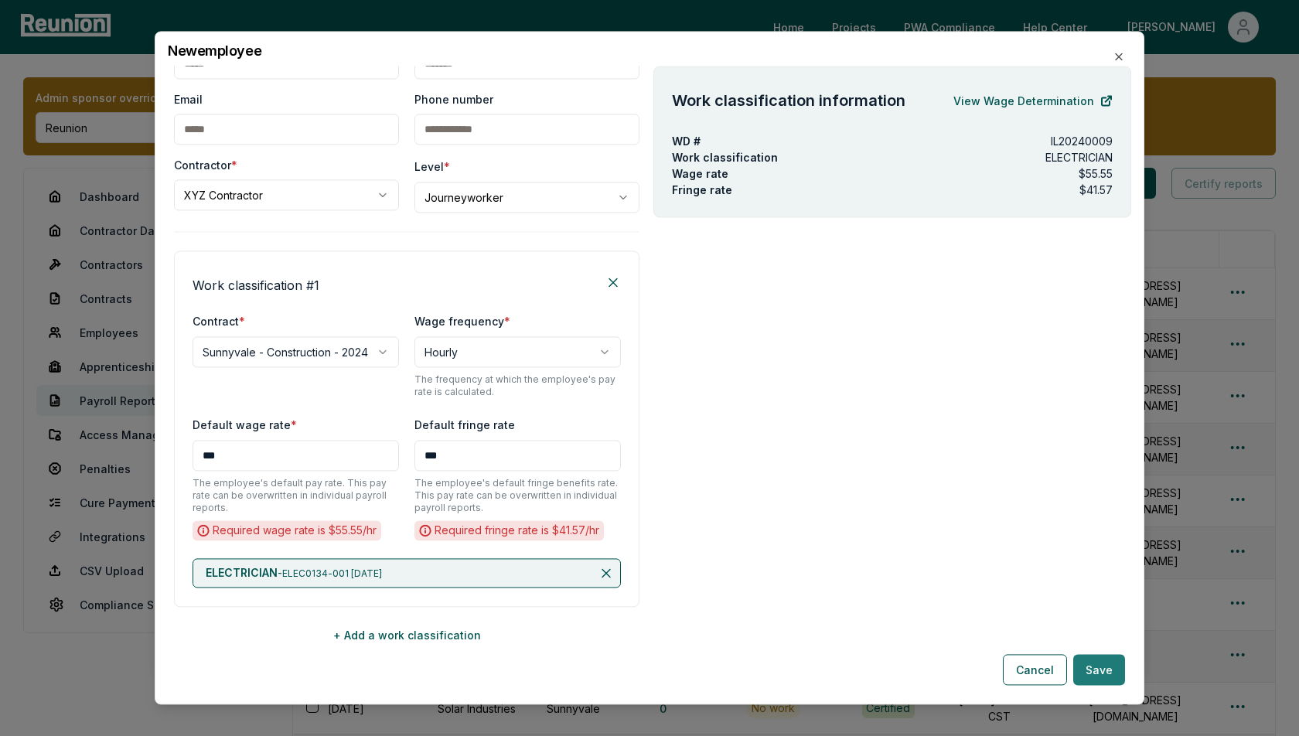
click at [1092, 679] on button "Save" at bounding box center [1099, 670] width 52 height 31
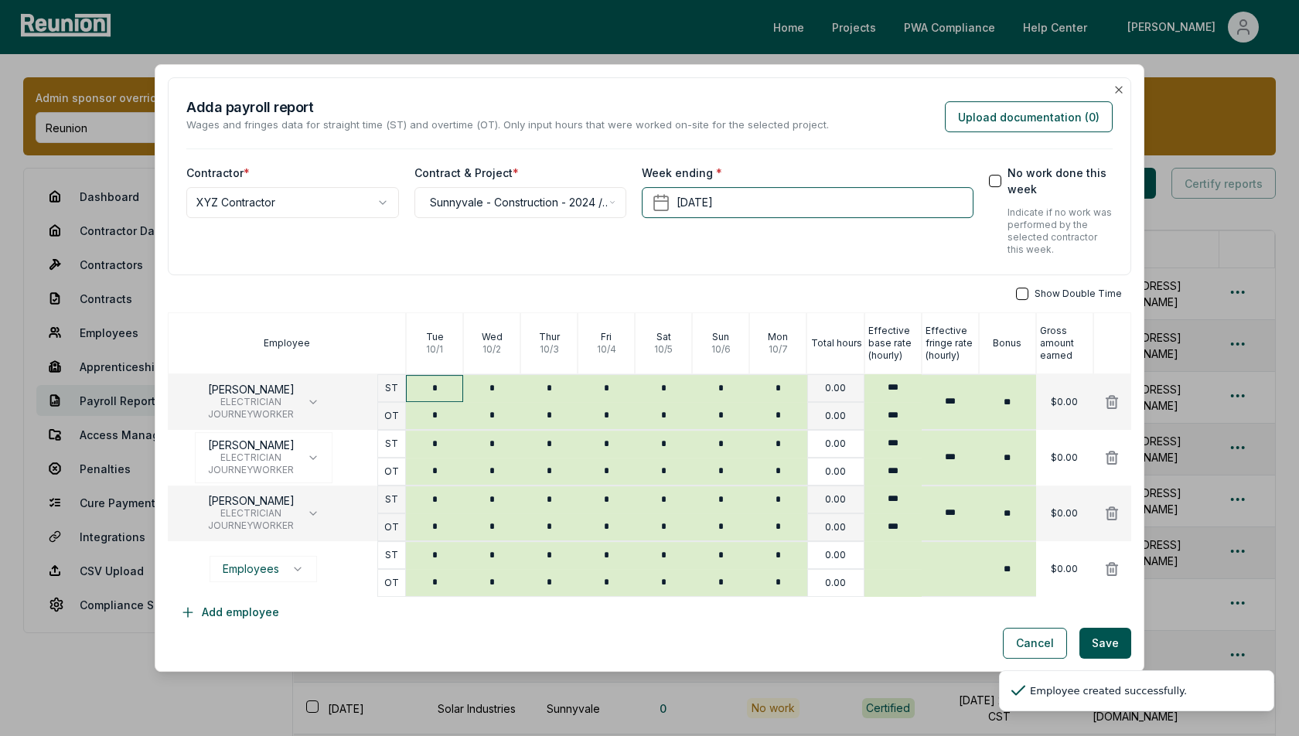
click at [451, 390] on input "*" at bounding box center [434, 388] width 57 height 27
type input "*"
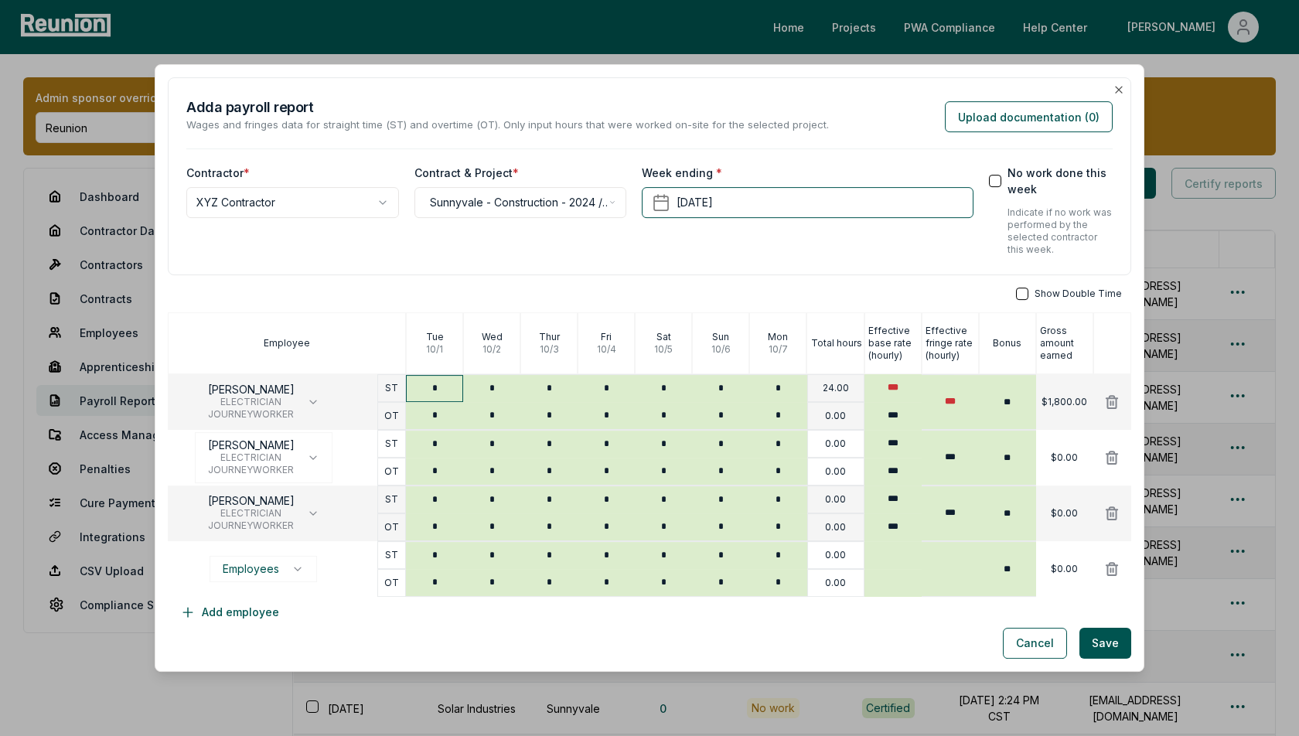
type input "*"
click at [279, 575] on button "Employees" at bounding box center [263, 569] width 107 height 26
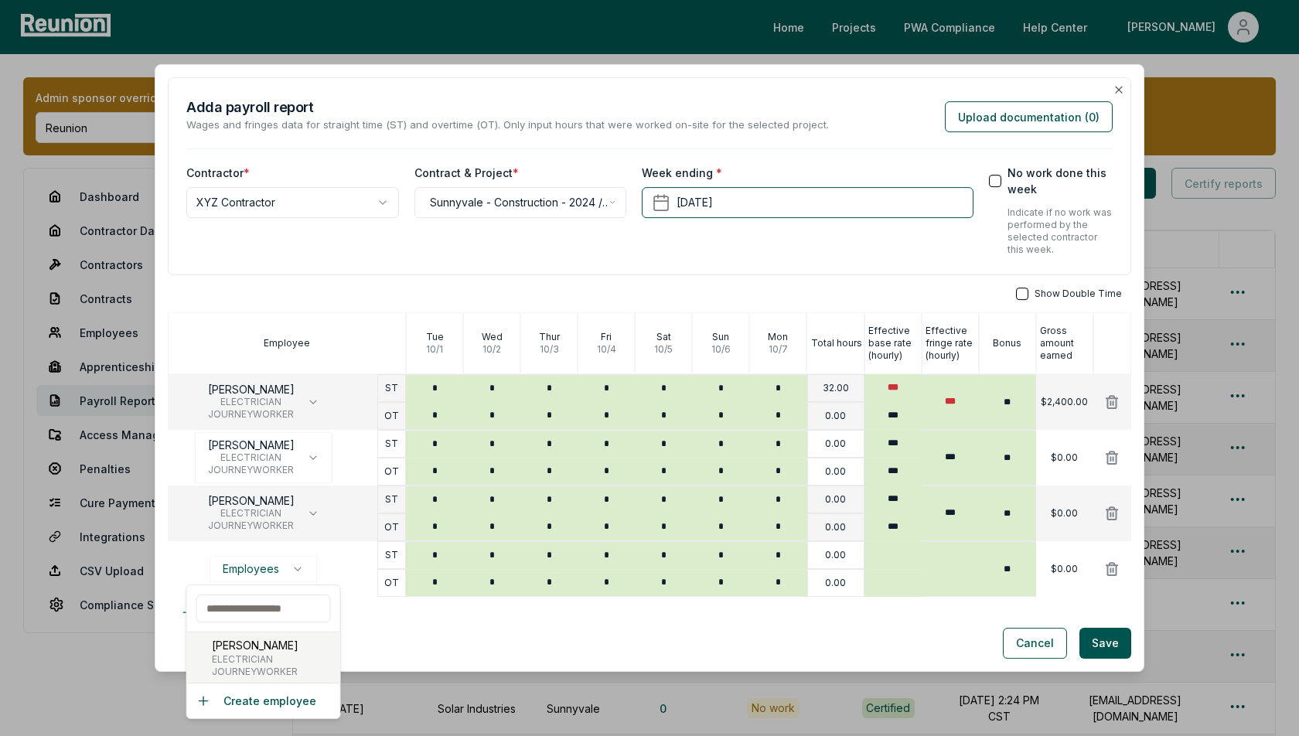
click at [247, 659] on span "ELECTRICIAN" at bounding box center [255, 659] width 87 height 12
type input "***"
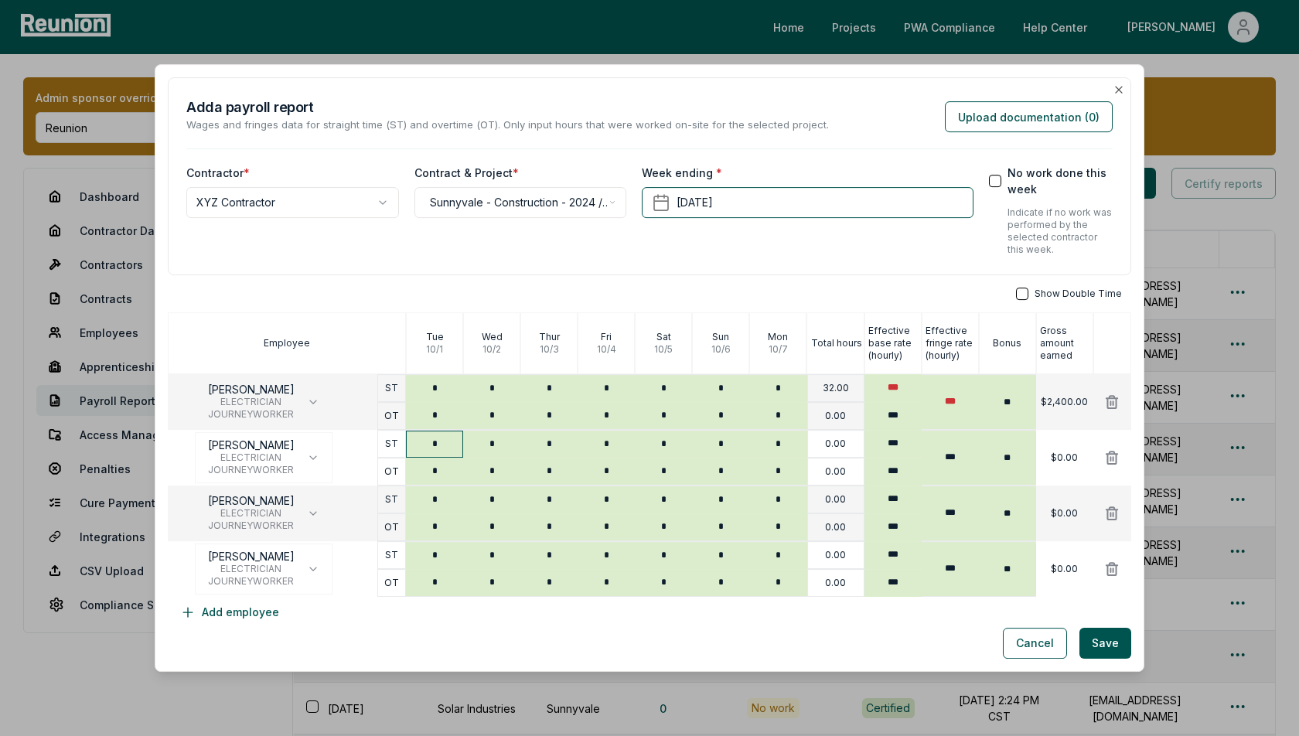
click at [445, 438] on input "*" at bounding box center [434, 444] width 57 height 27
type input "*"
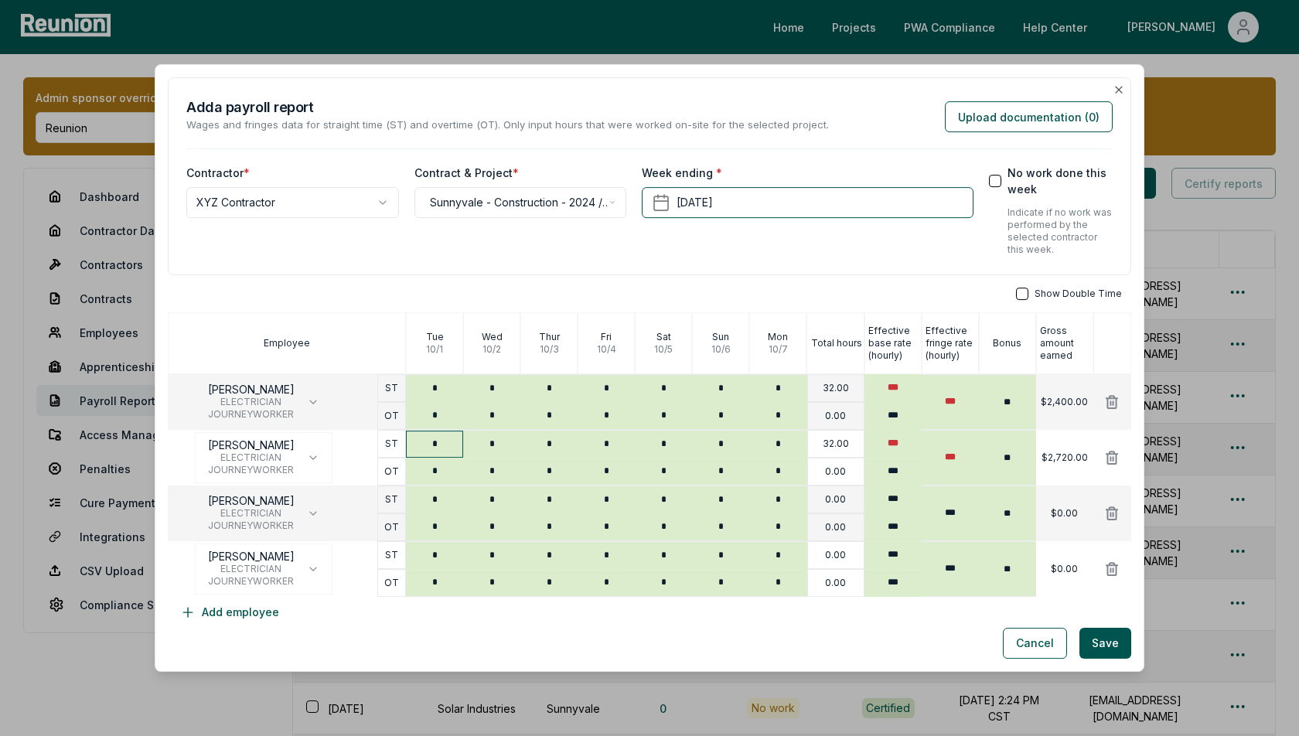
type input "*"
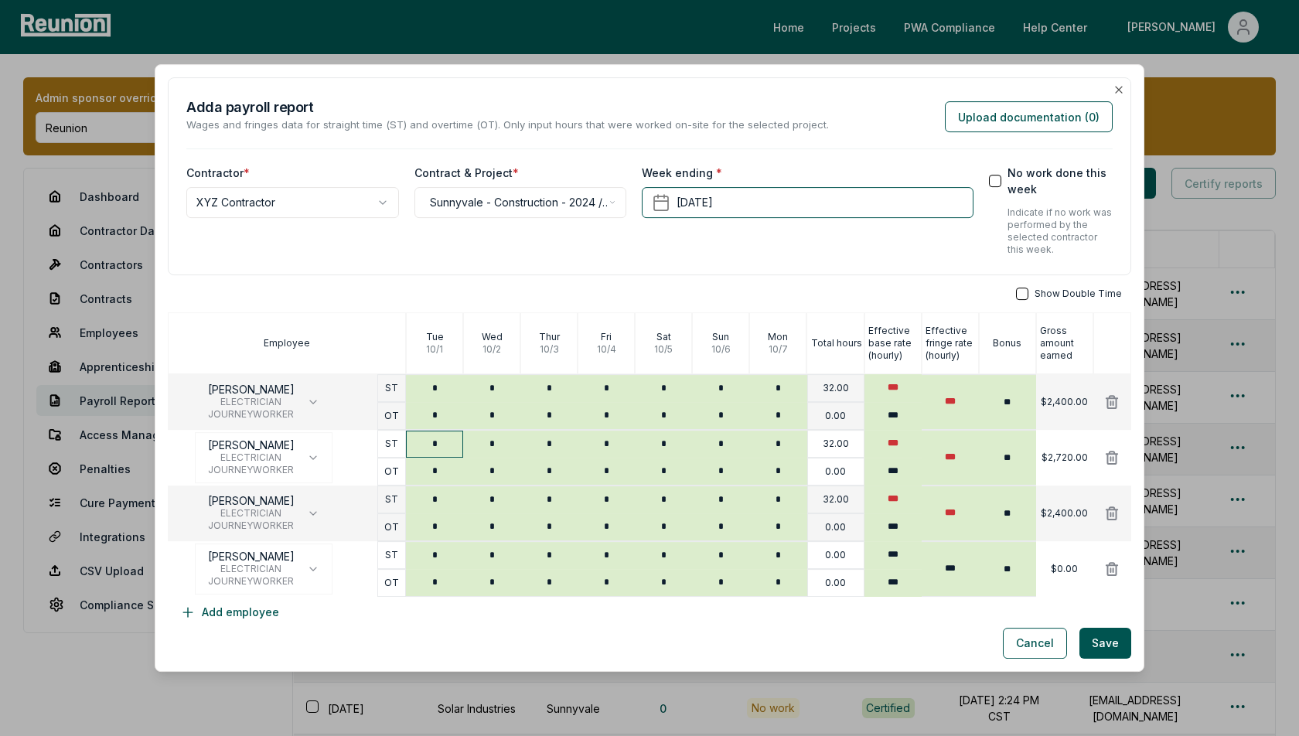
type input "*"
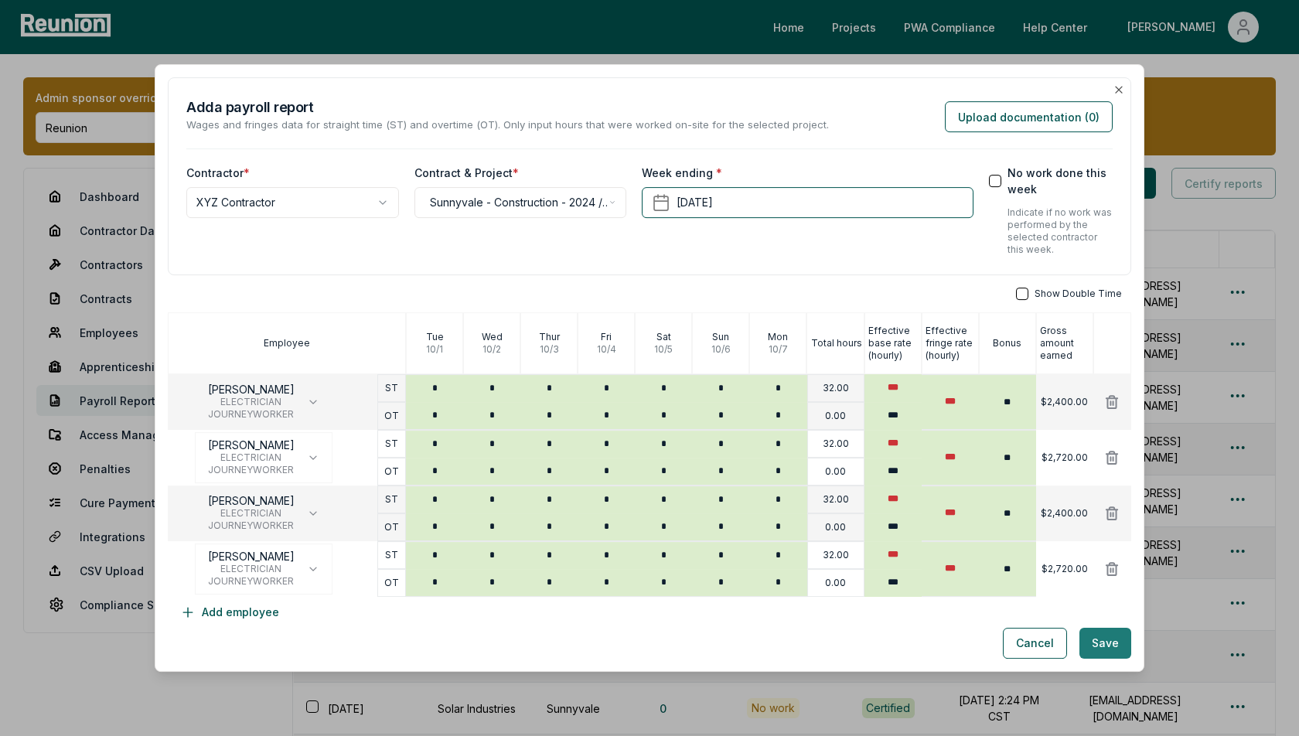
click at [1098, 656] on button "Save" at bounding box center [1105, 643] width 52 height 31
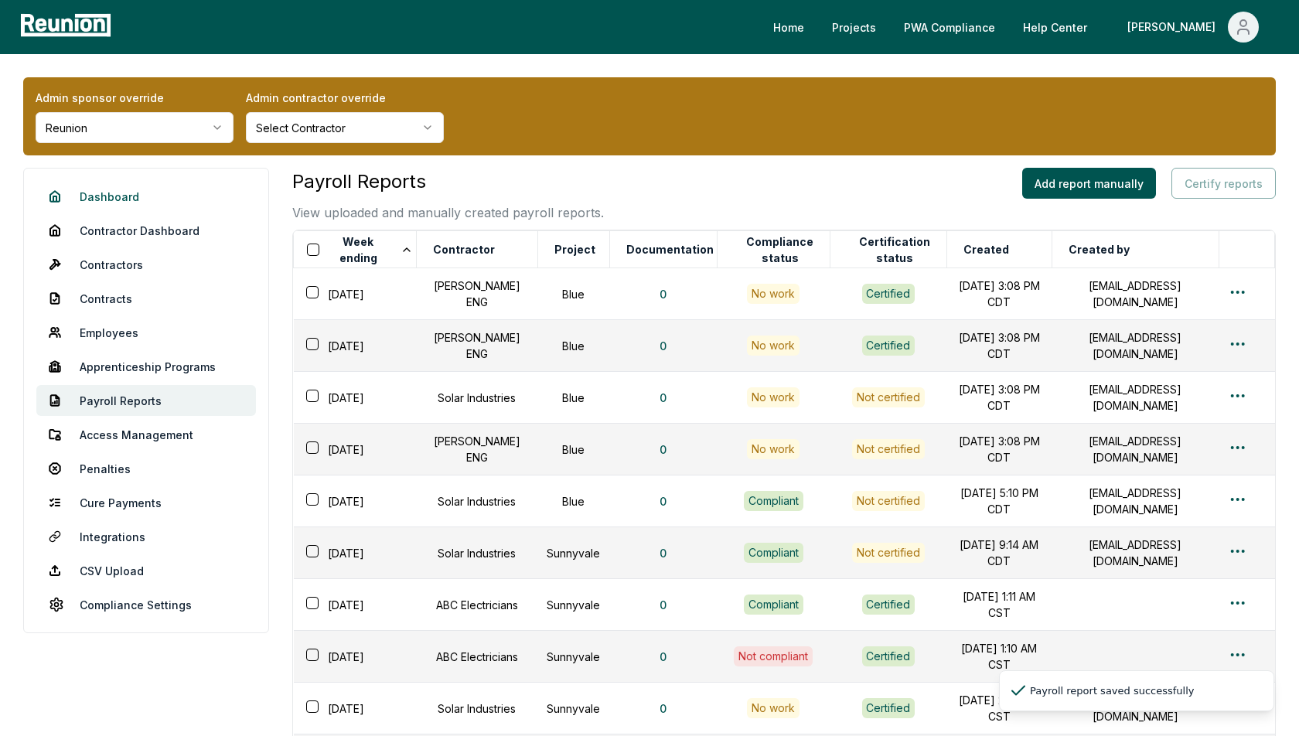
click at [101, 191] on link "Dashboard" at bounding box center [146, 196] width 220 height 31
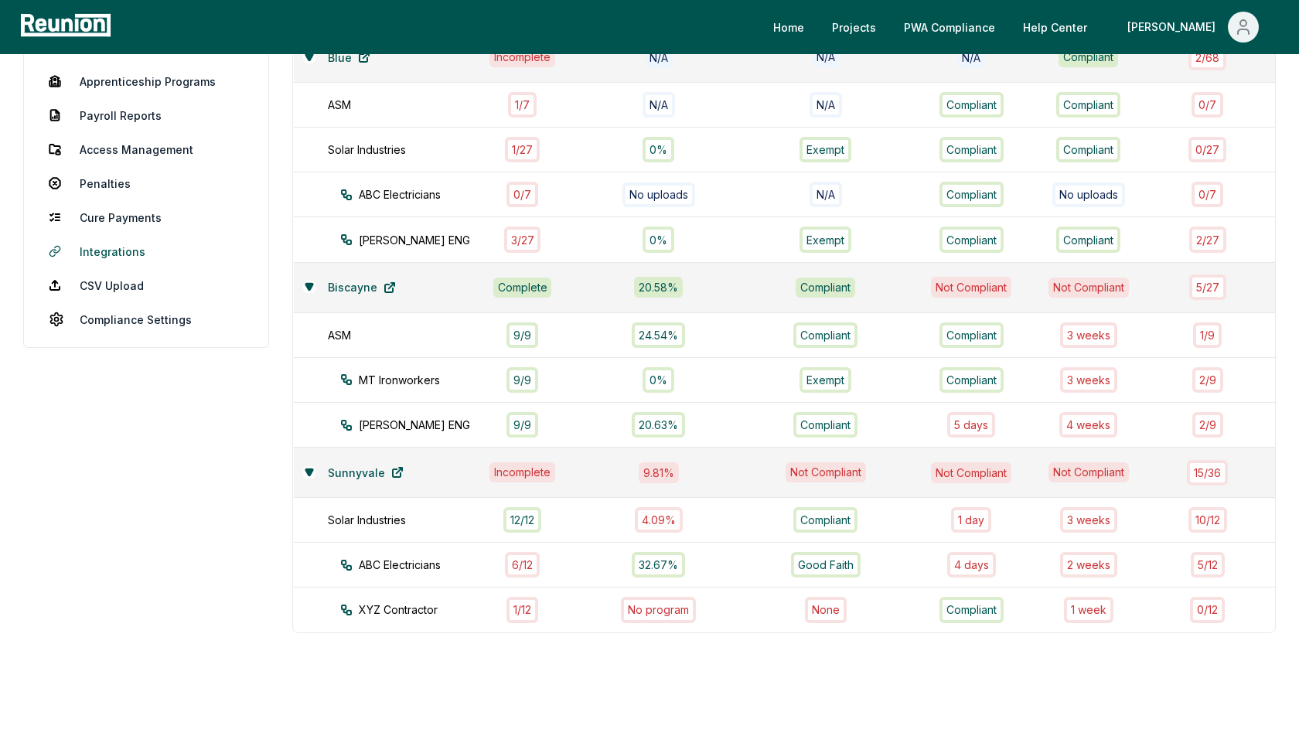
scroll to position [257, 0]
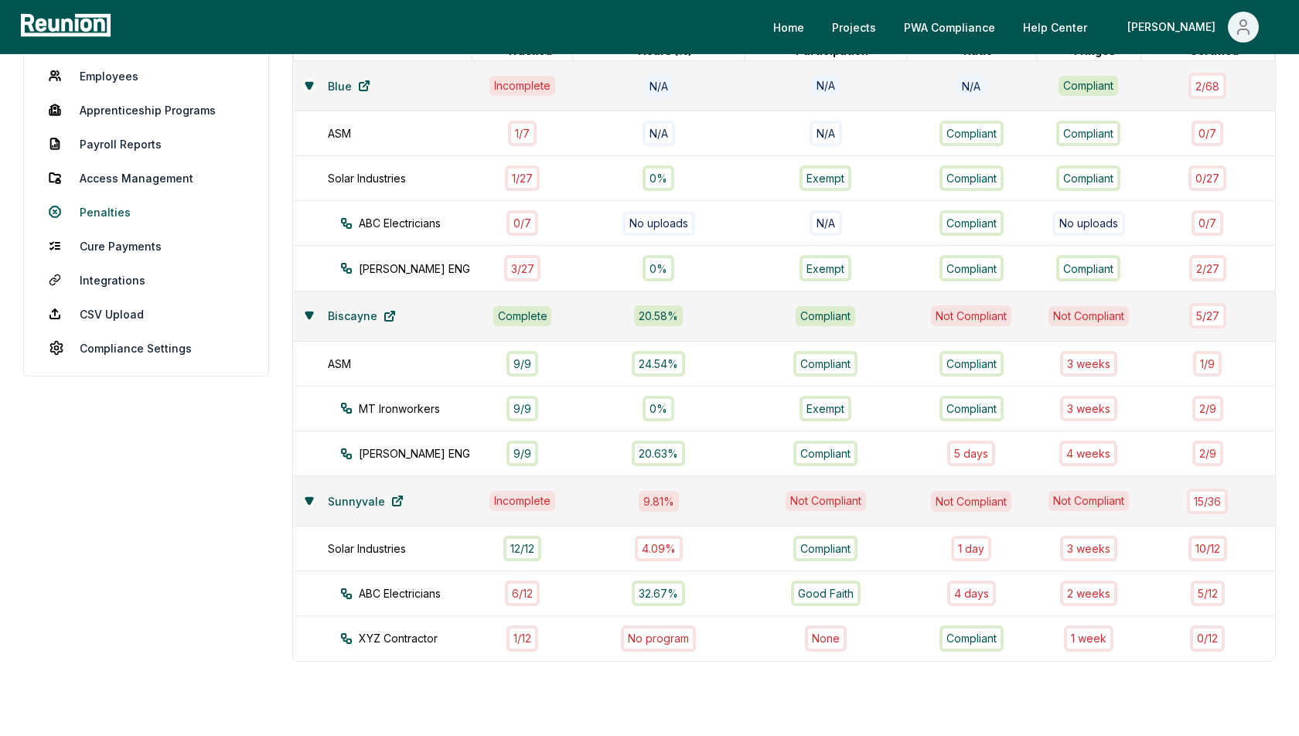
click at [93, 213] on link "Penalties" at bounding box center [146, 211] width 220 height 31
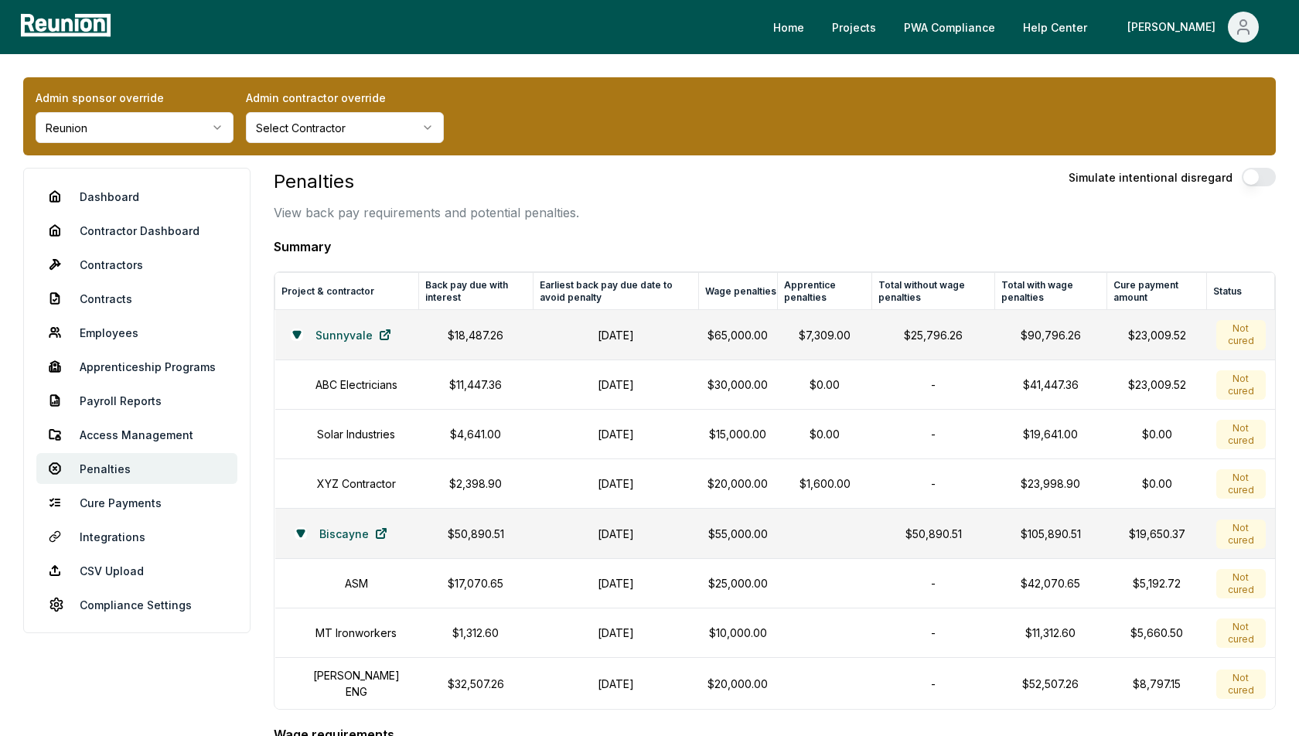
click at [498, 208] on p "View back pay requirements and potential penalties." at bounding box center [426, 212] width 305 height 19
click at [830, 206] on div "Penalties View back pay requirements and potential penalties. Simulate intentio…" at bounding box center [775, 195] width 1002 height 54
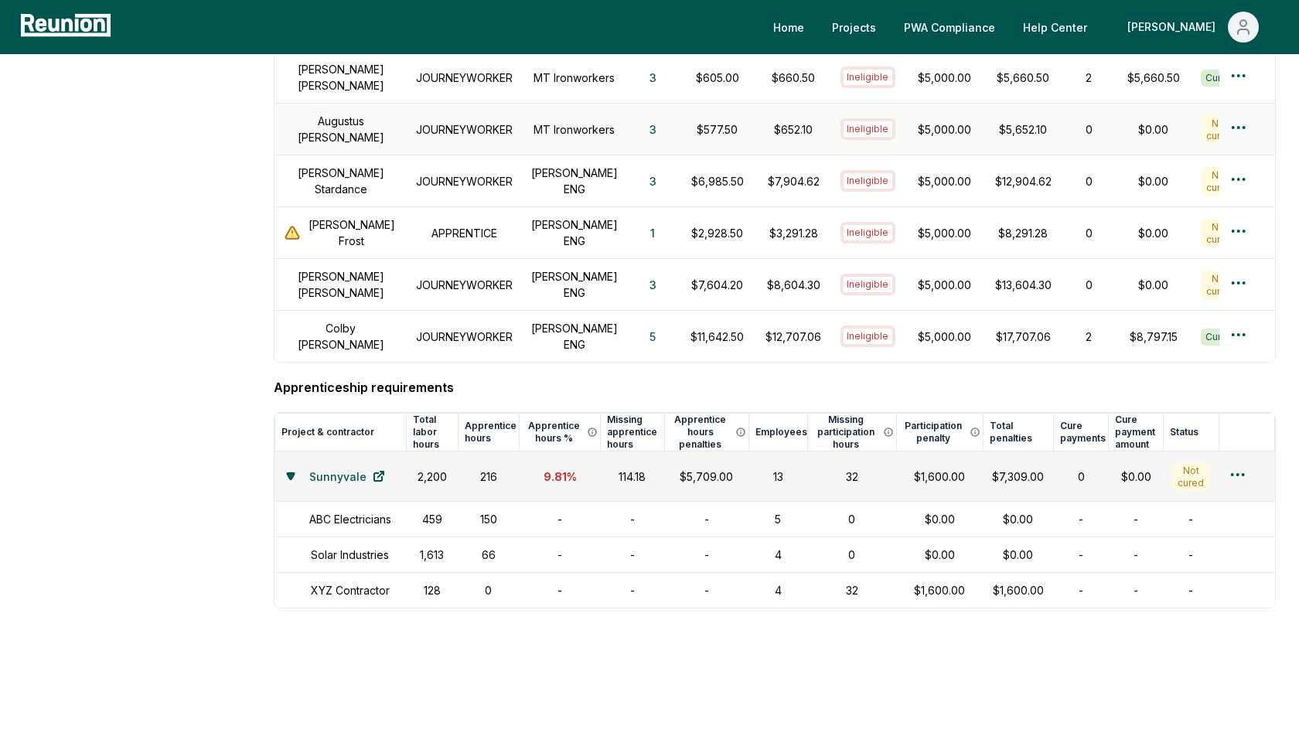
scroll to position [1752, 0]
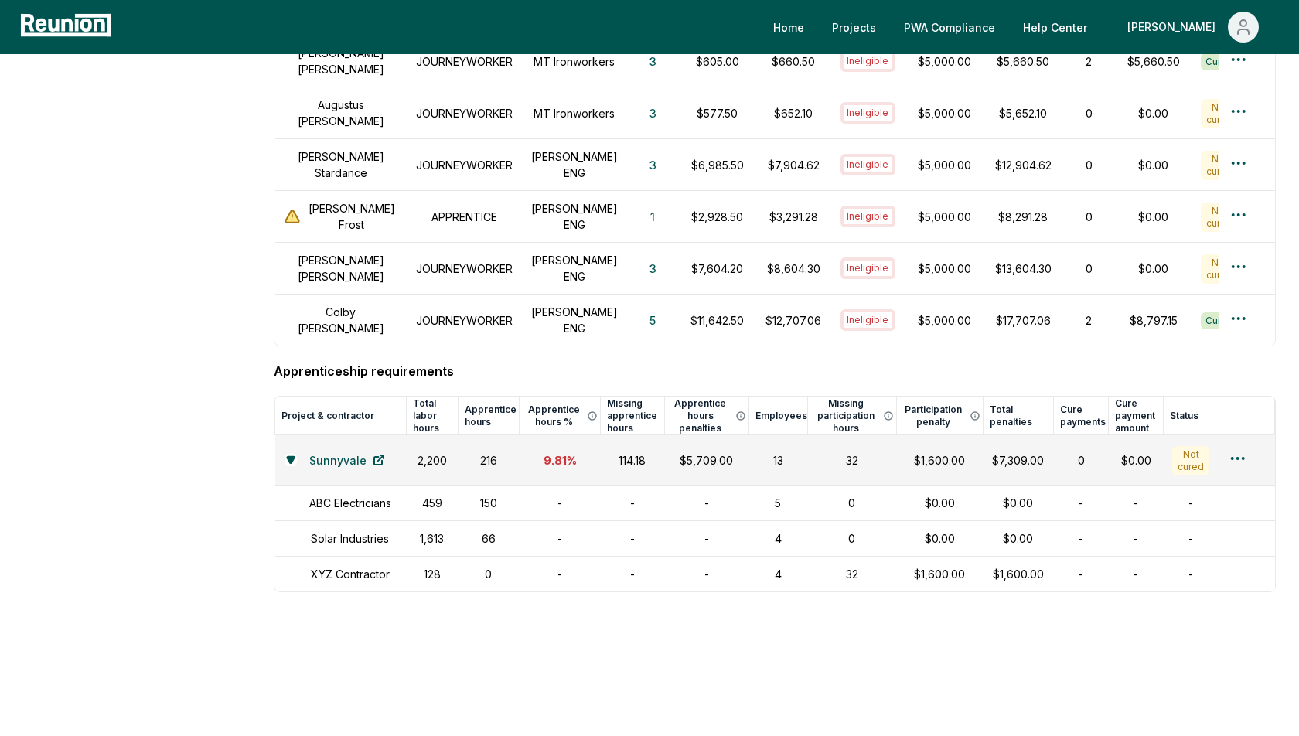
click at [955, 362] on h4 "Apprenticeship requirements" at bounding box center [775, 371] width 1002 height 19
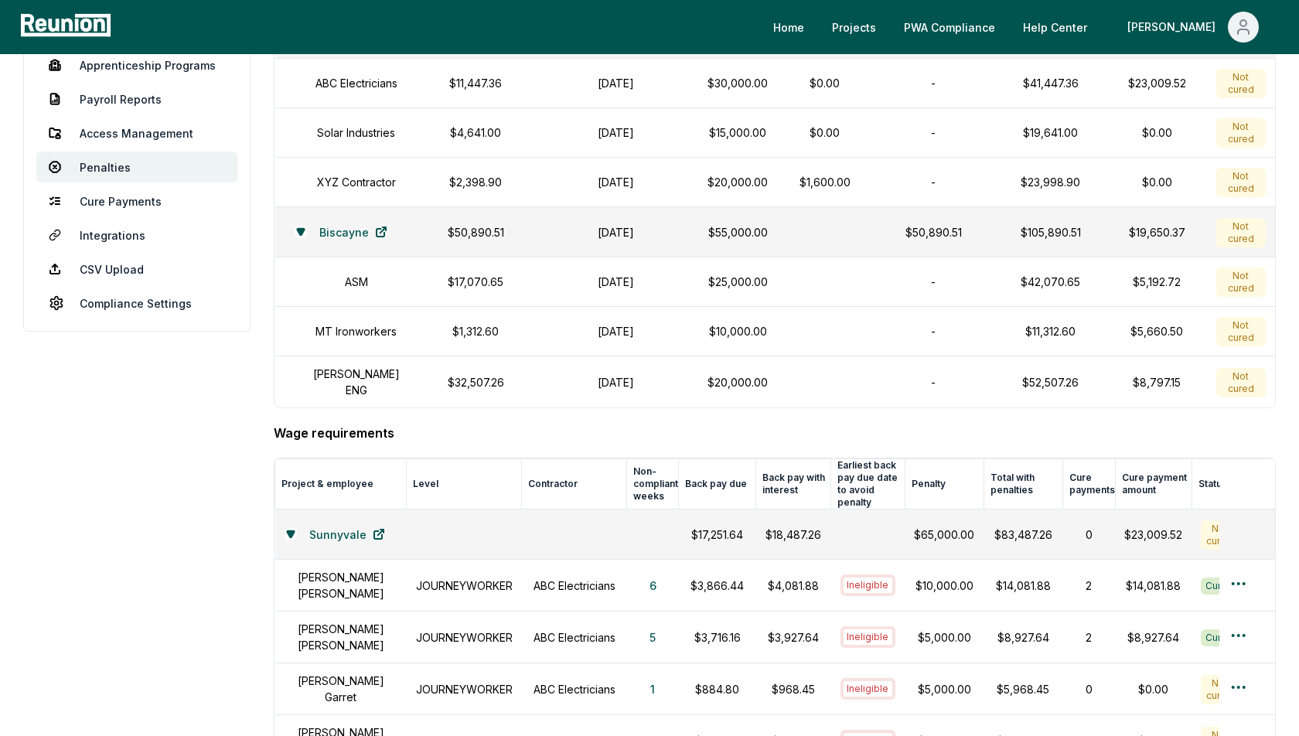
scroll to position [0, 0]
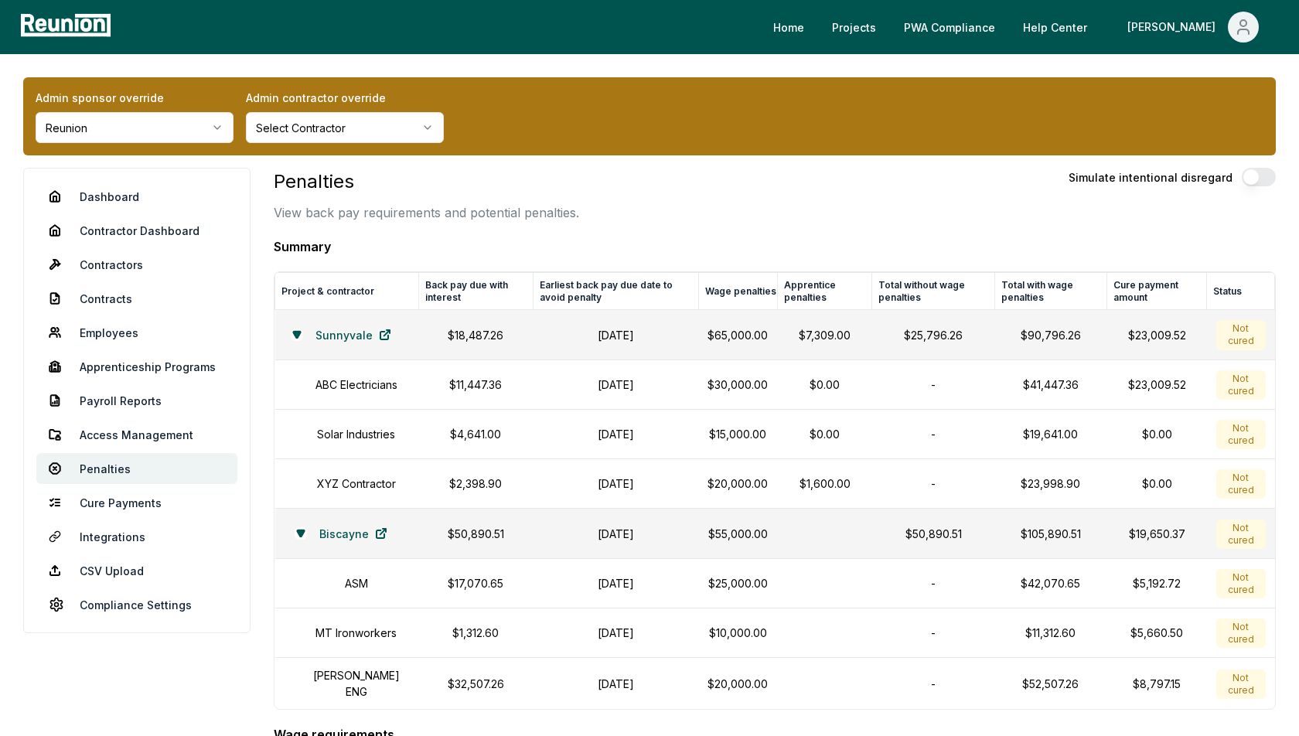
click at [456, 217] on p "View back pay requirements and potential penalties." at bounding box center [426, 212] width 305 height 19
click at [510, 186] on h3 "Penalties" at bounding box center [426, 182] width 305 height 28
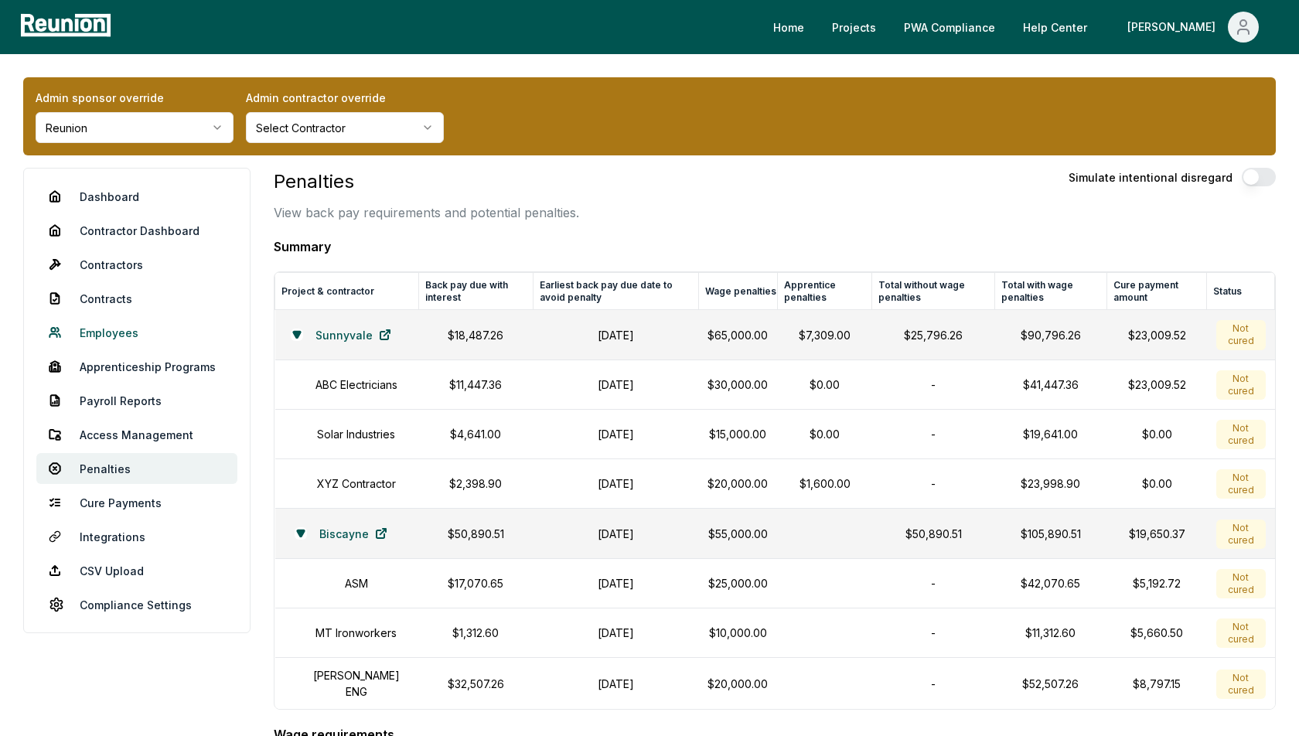
click at [105, 331] on link "Employees" at bounding box center [136, 332] width 201 height 31
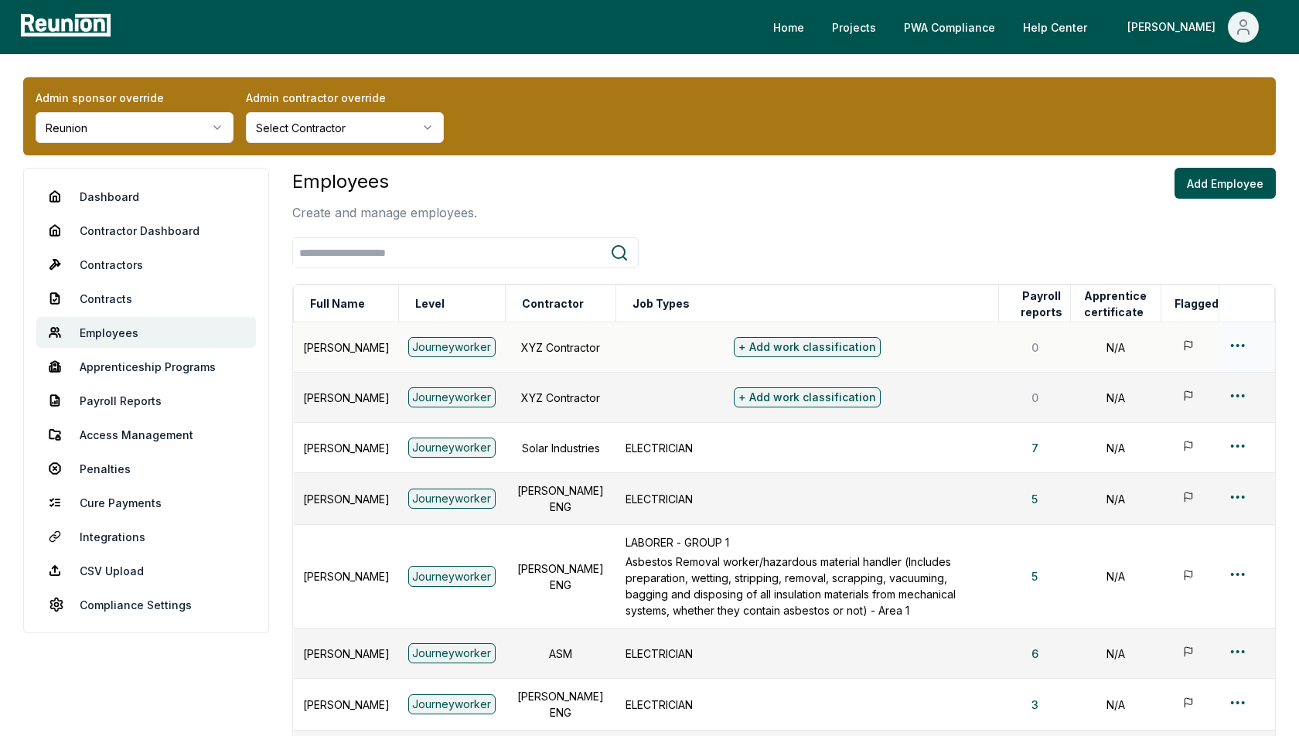
click at [1239, 343] on html "Please visit us on your desktop We're working on making our marketplace mobile-…" at bounding box center [649, 537] width 1299 height 1075
click at [1188, 410] on div "Edit" at bounding box center [1212, 407] width 147 height 26
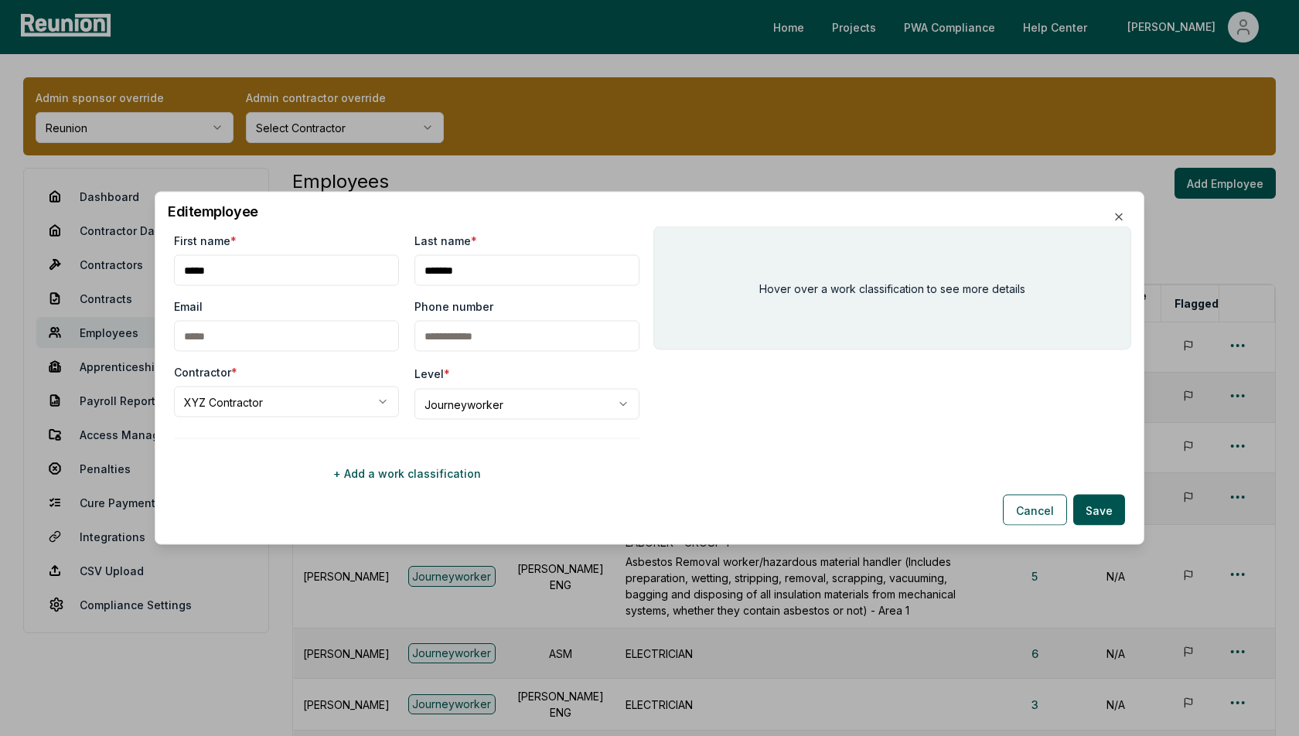
click at [374, 378] on div "Contractor *" at bounding box center [286, 372] width 225 height 16
click at [665, 243] on div "Hover over a work classification to see more details" at bounding box center [892, 289] width 478 height 124
click at [1034, 510] on button "Cancel" at bounding box center [1035, 510] width 64 height 31
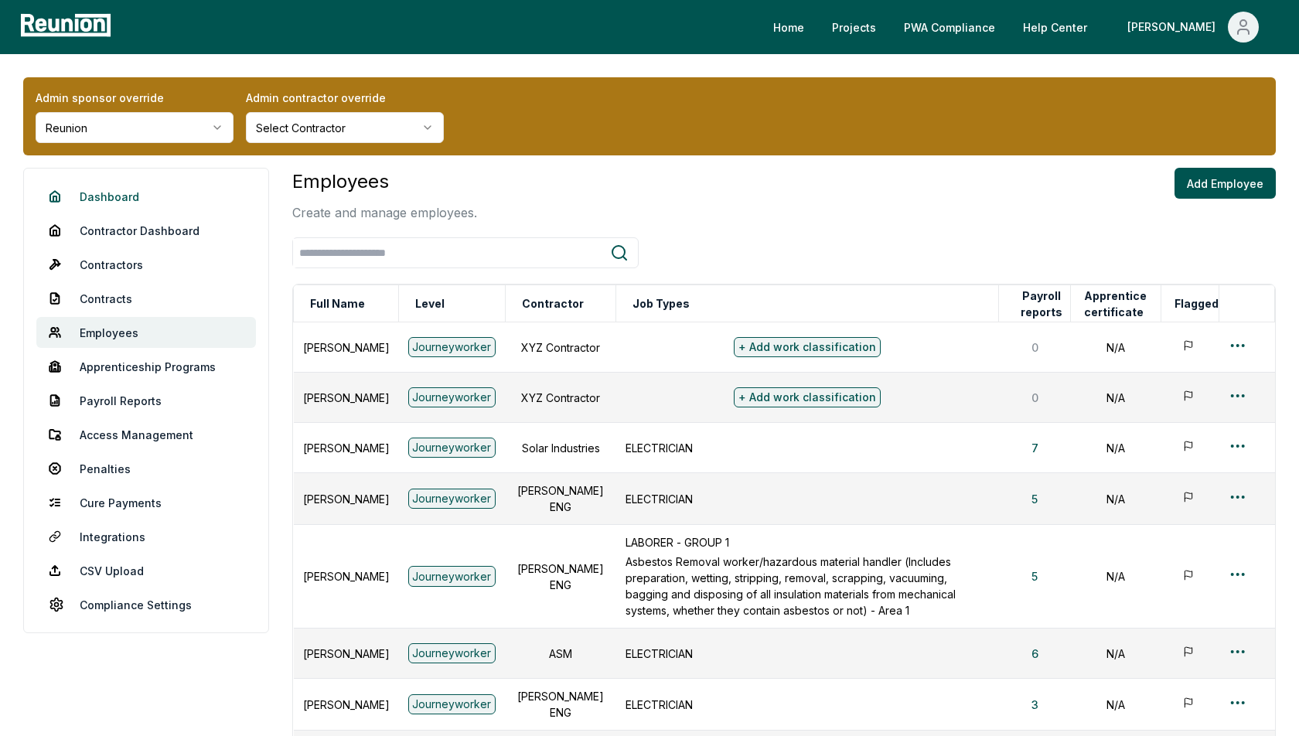
click at [119, 189] on link "Dashboard" at bounding box center [146, 196] width 220 height 31
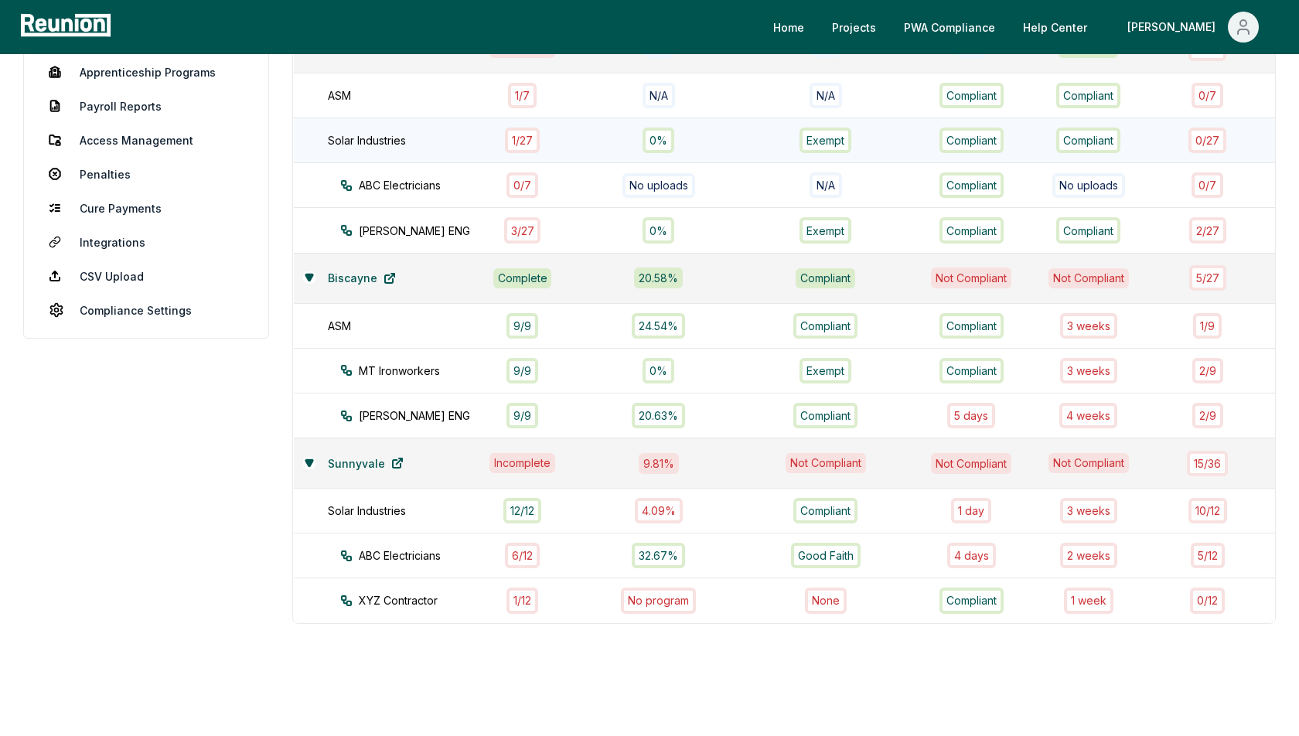
scroll to position [314, 0]
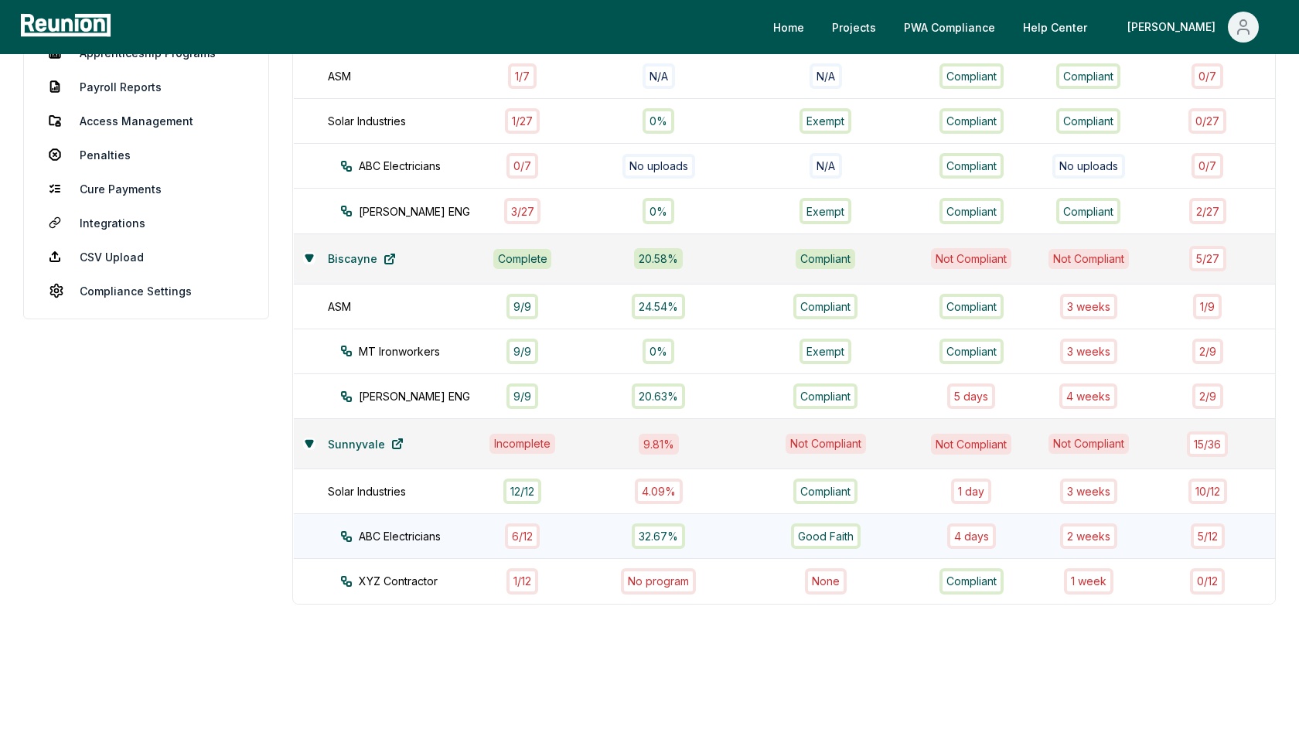
click at [546, 530] on td "6 / 12" at bounding box center [522, 536] width 100 height 45
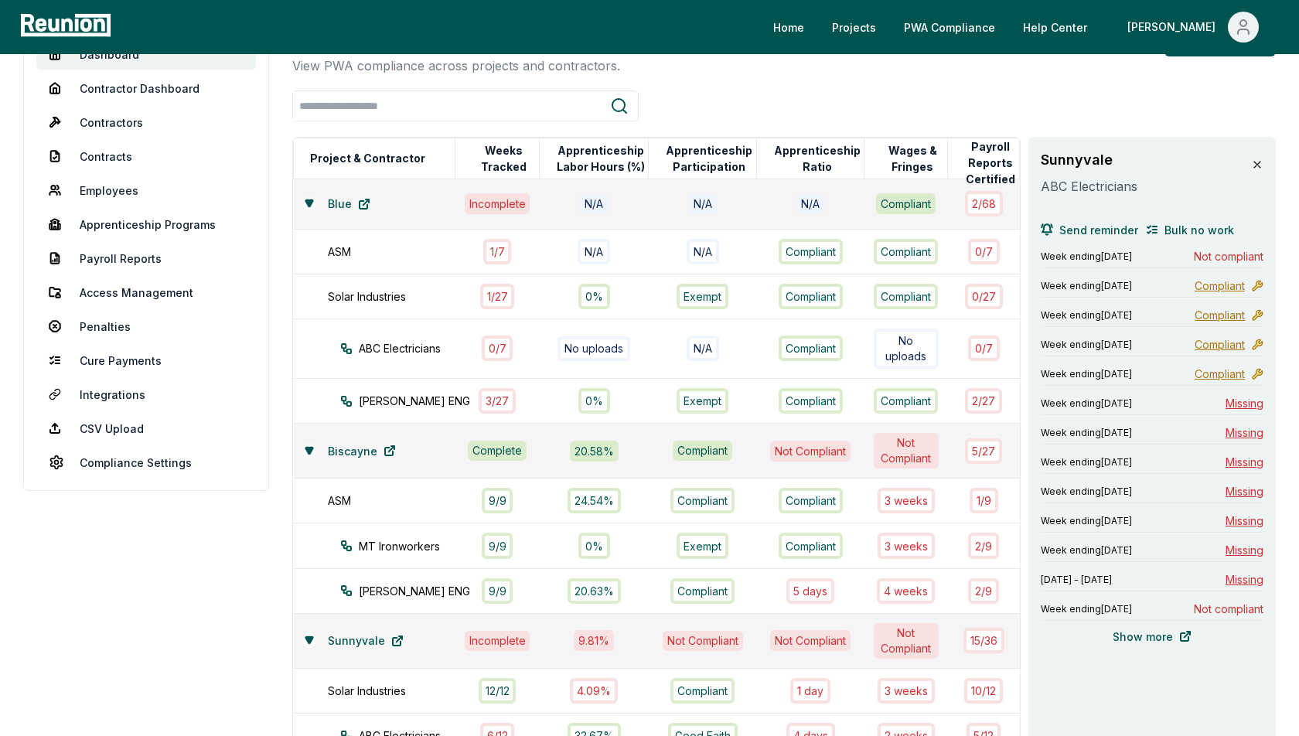
scroll to position [128, 0]
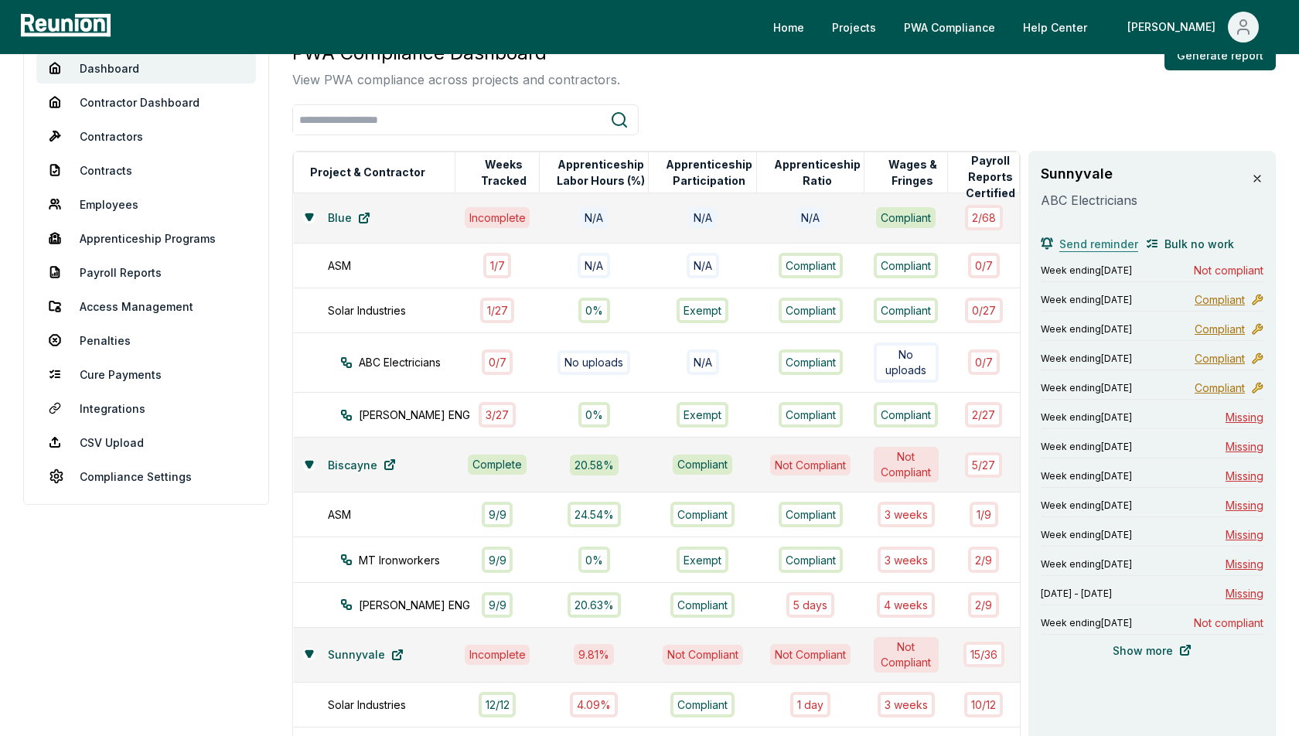
click at [1083, 245] on span "Send reminder" at bounding box center [1098, 244] width 79 height 16
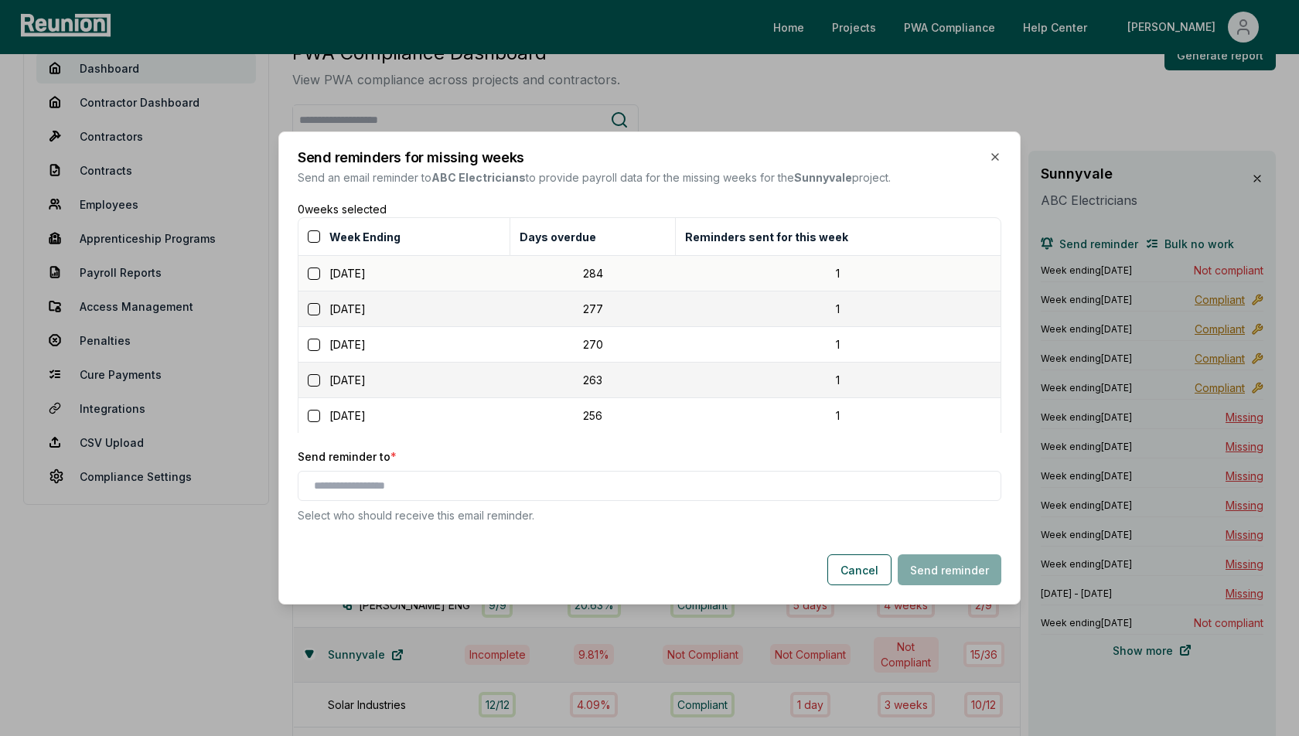
click at [315, 312] on button "button" at bounding box center [314, 309] width 12 height 12
click at [315, 348] on button "button" at bounding box center [314, 345] width 12 height 12
click at [313, 275] on button "button" at bounding box center [314, 274] width 12 height 12
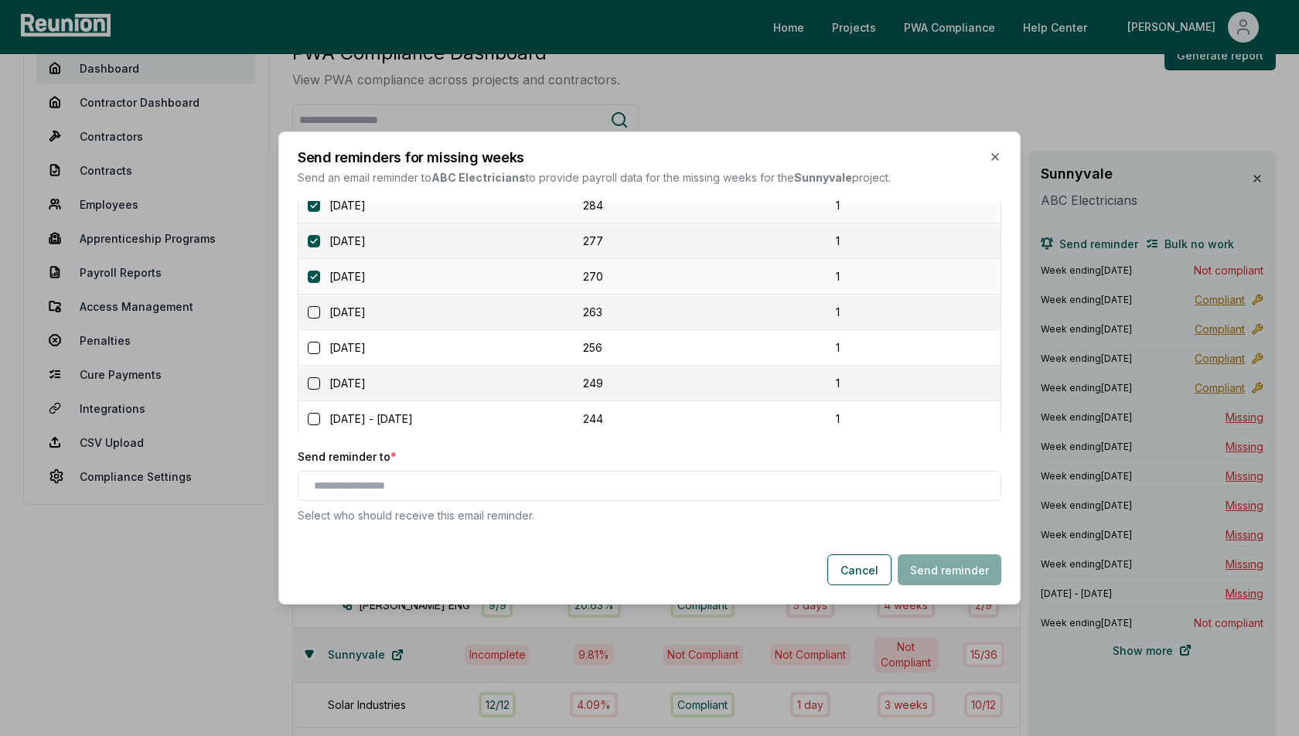
scroll to position [0, 0]
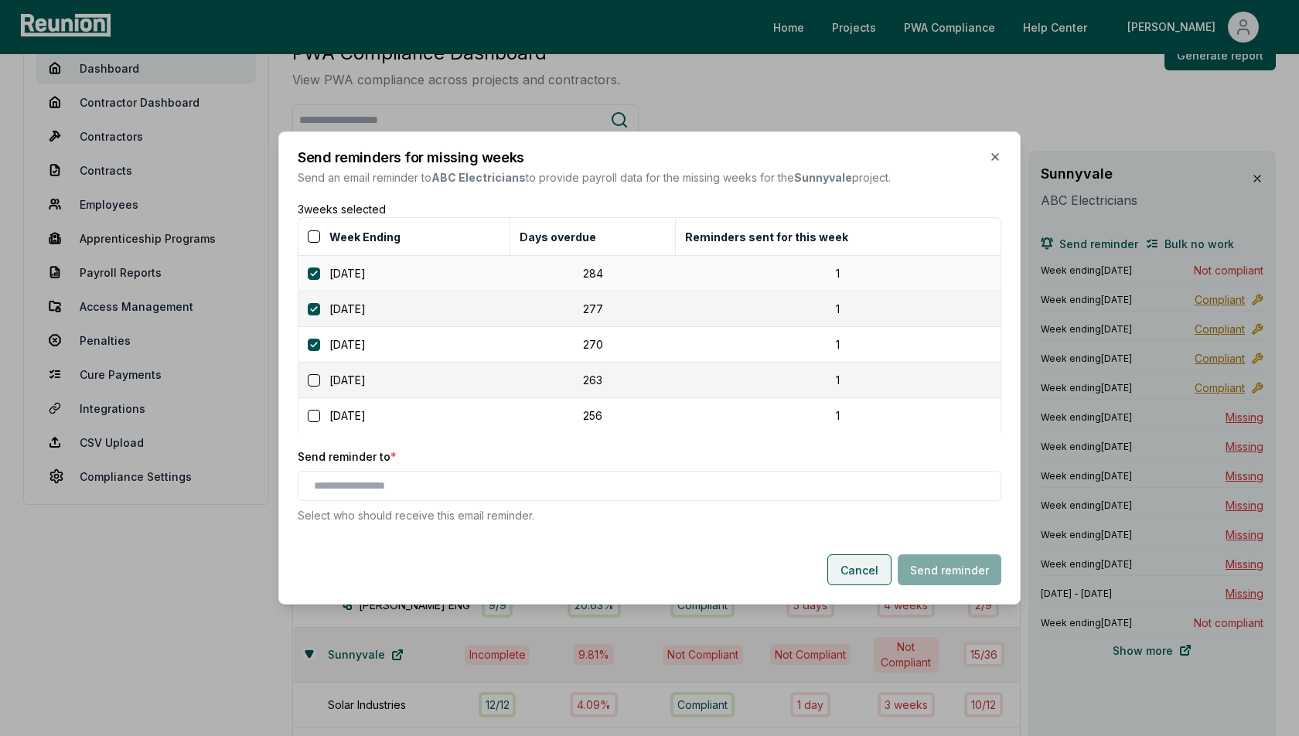
click at [865, 578] on button "Cancel" at bounding box center [859, 569] width 64 height 31
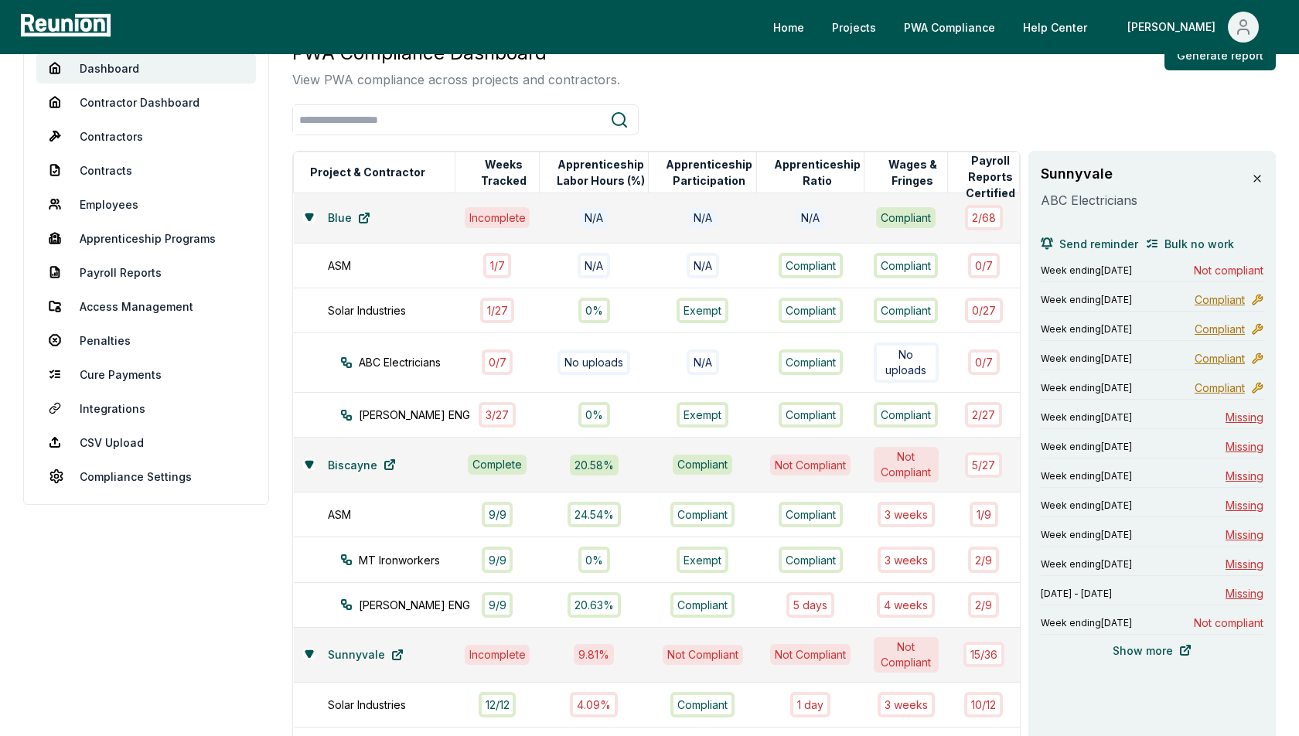
click at [1254, 172] on icon at bounding box center [1257, 178] width 12 height 12
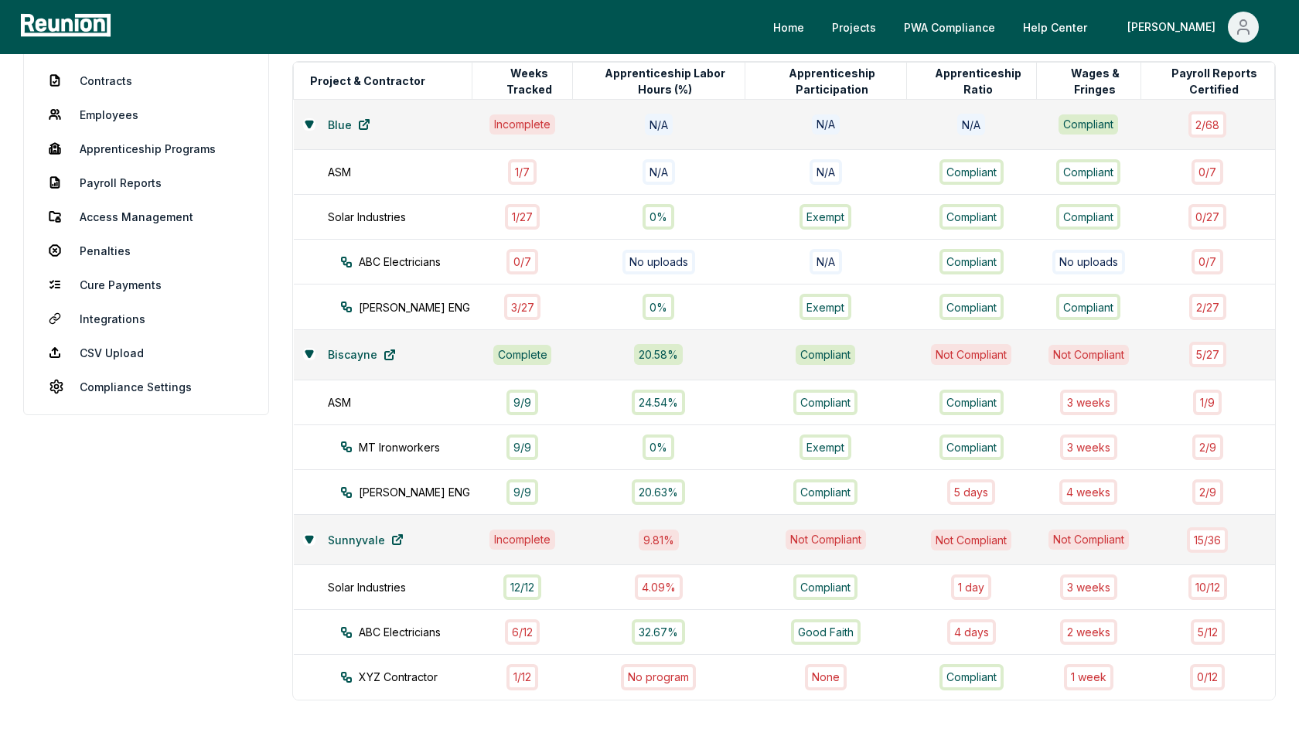
scroll to position [245, 0]
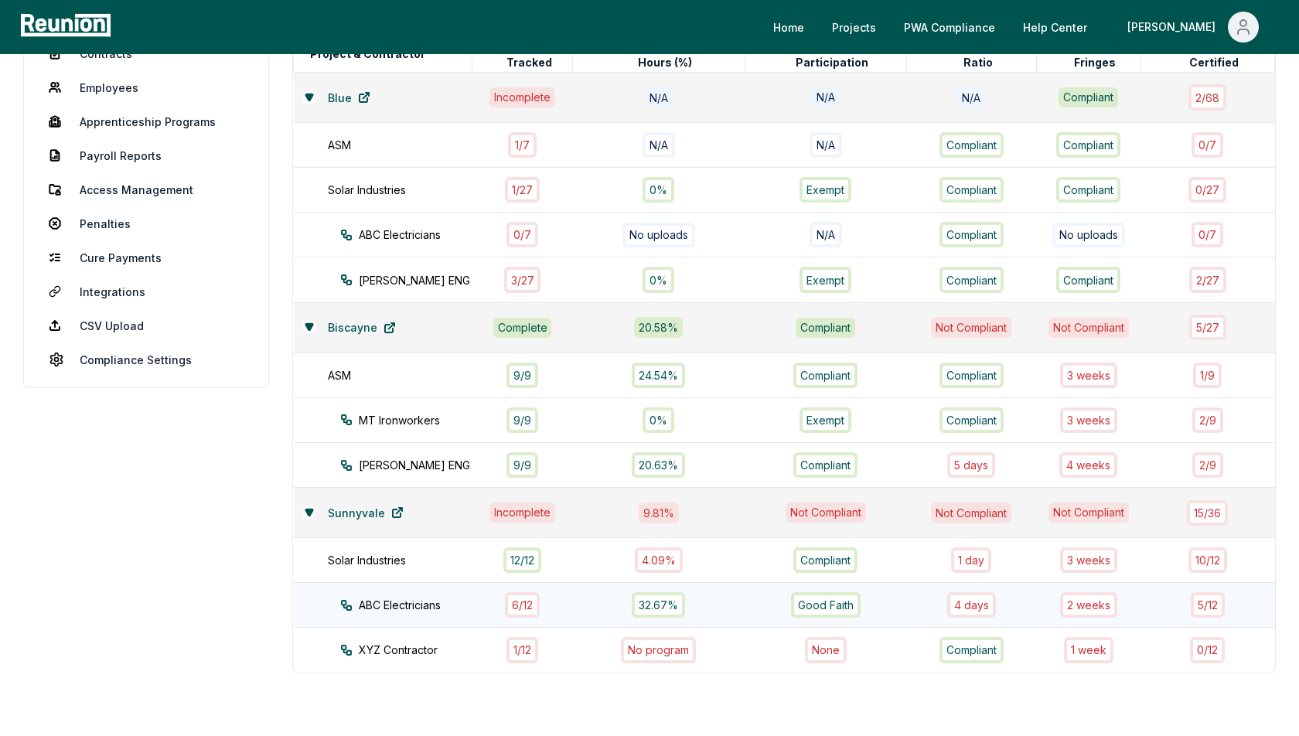
click at [413, 597] on div "ABC Electricians" at bounding box center [420, 605] width 160 height 16
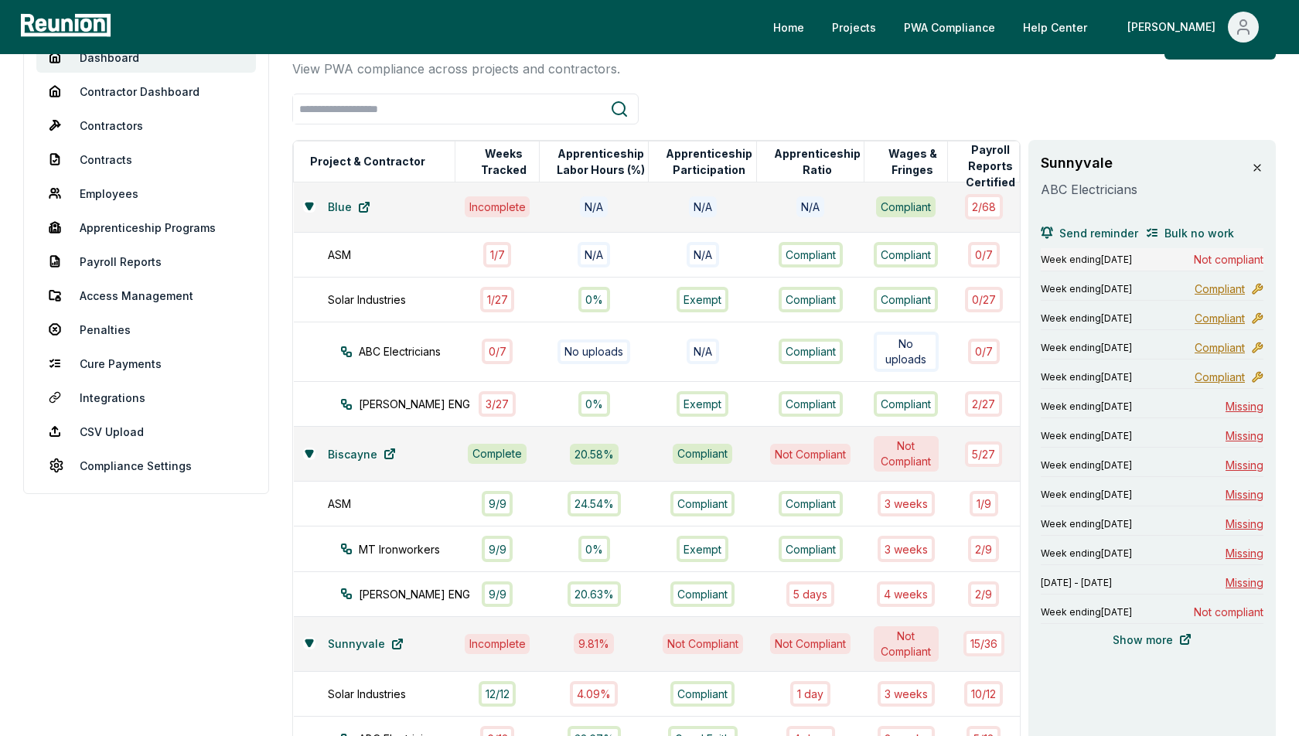
scroll to position [132, 0]
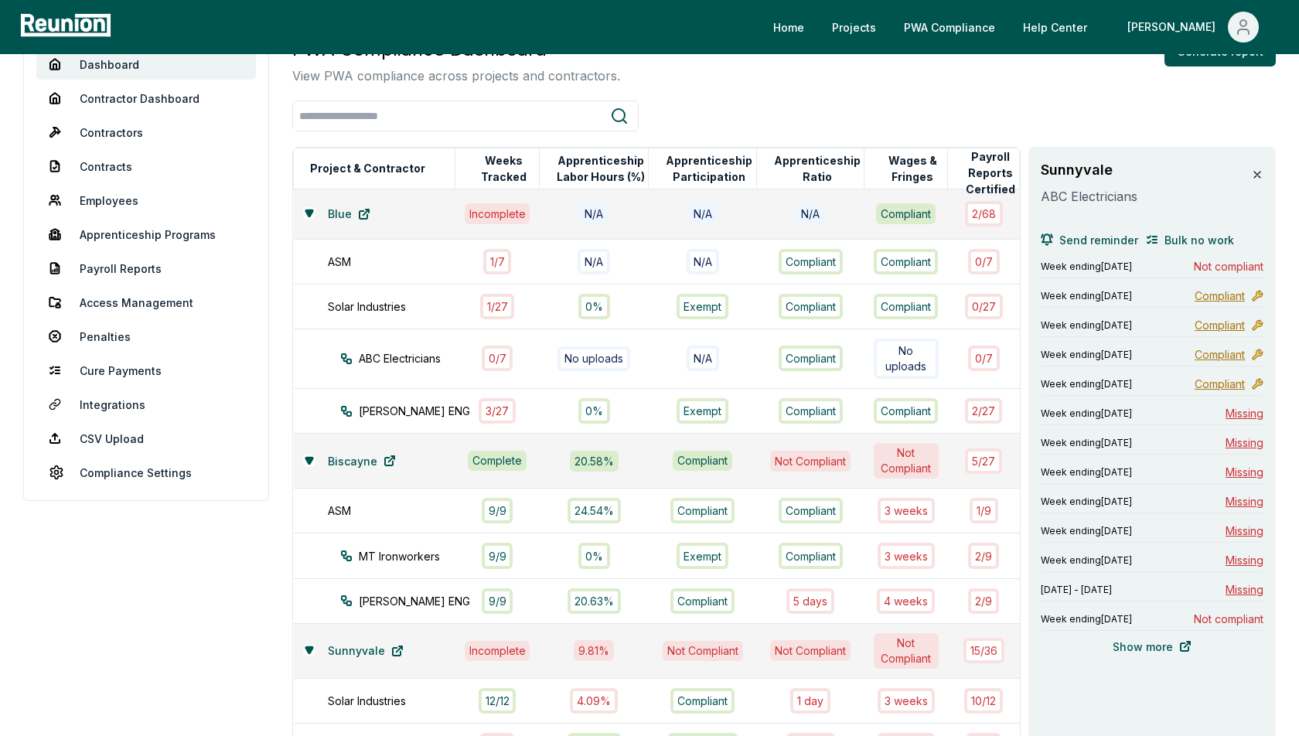
click at [1258, 177] on icon at bounding box center [1257, 175] width 12 height 12
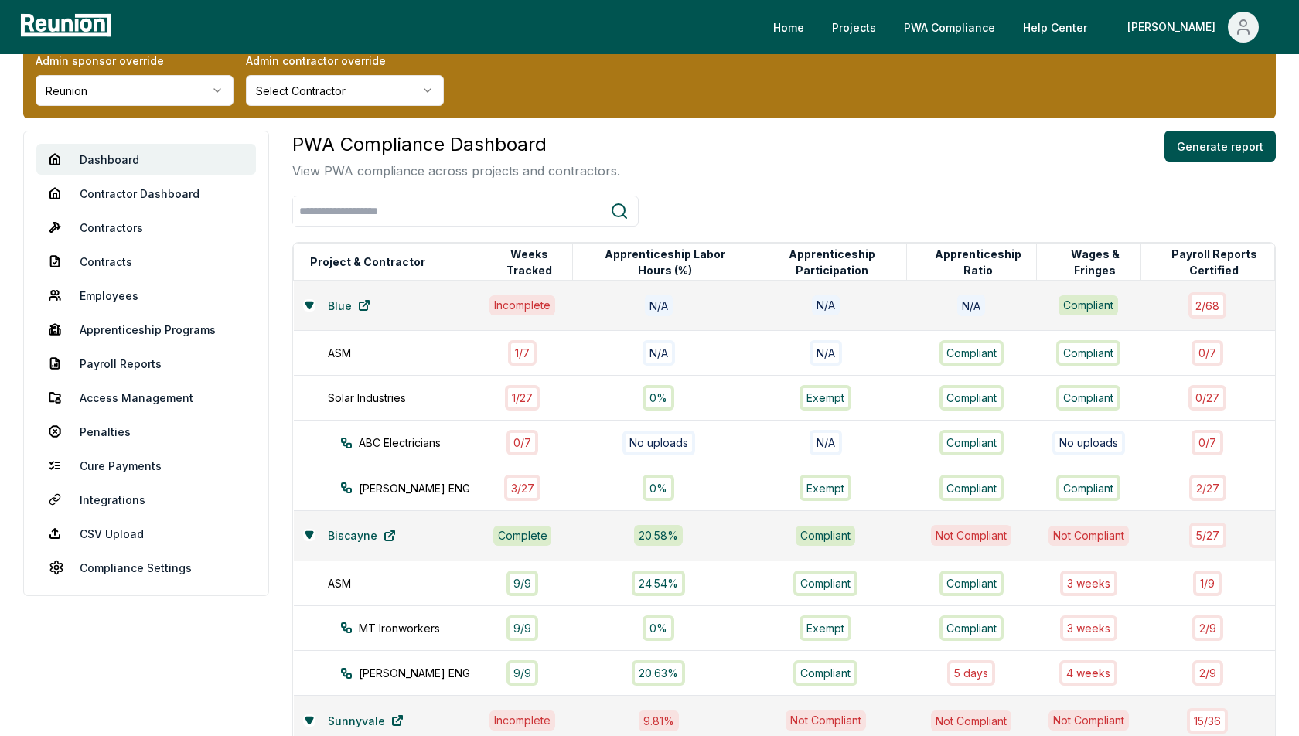
scroll to position [0, 0]
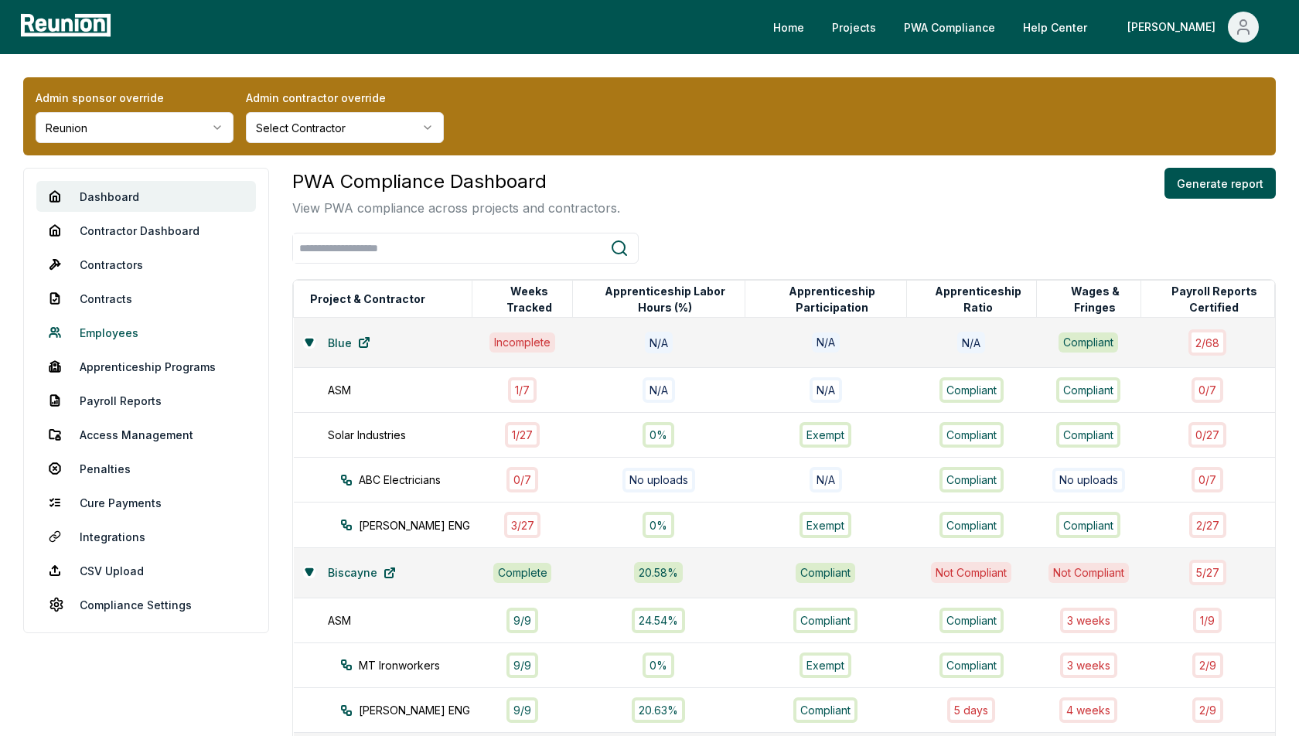
click at [118, 326] on link "Employees" at bounding box center [146, 332] width 220 height 31
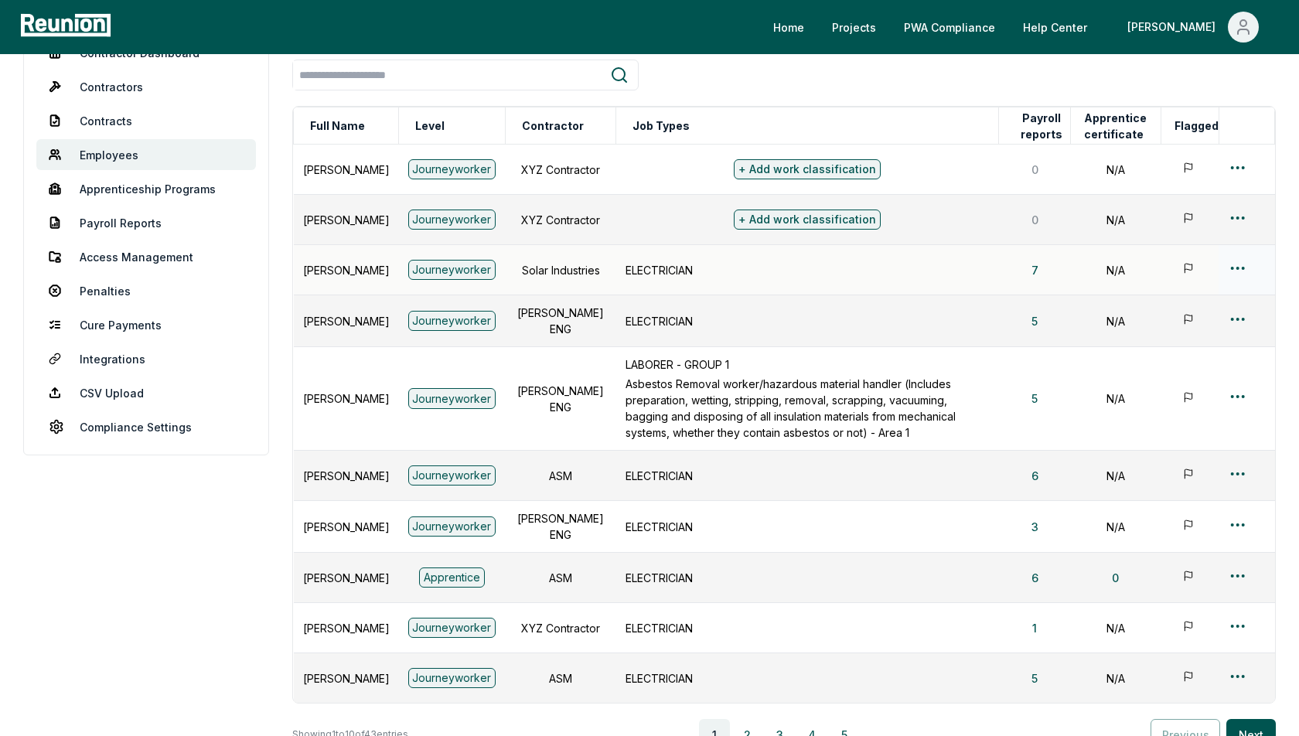
scroll to position [174, 0]
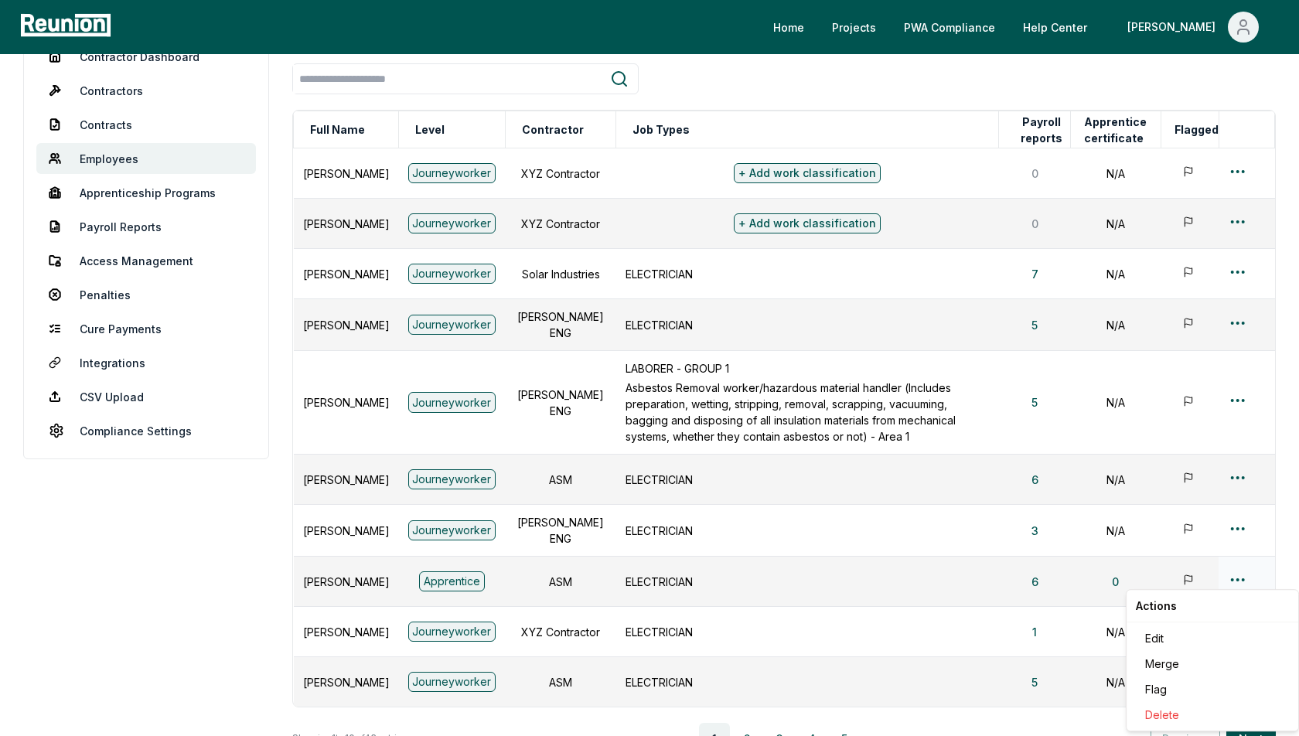
click at [1240, 578] on html "Please visit us on your desktop We're working on making our marketplace mobile-…" at bounding box center [649, 363] width 1299 height 1075
click at [1169, 638] on div "Edit" at bounding box center [1212, 639] width 147 height 26
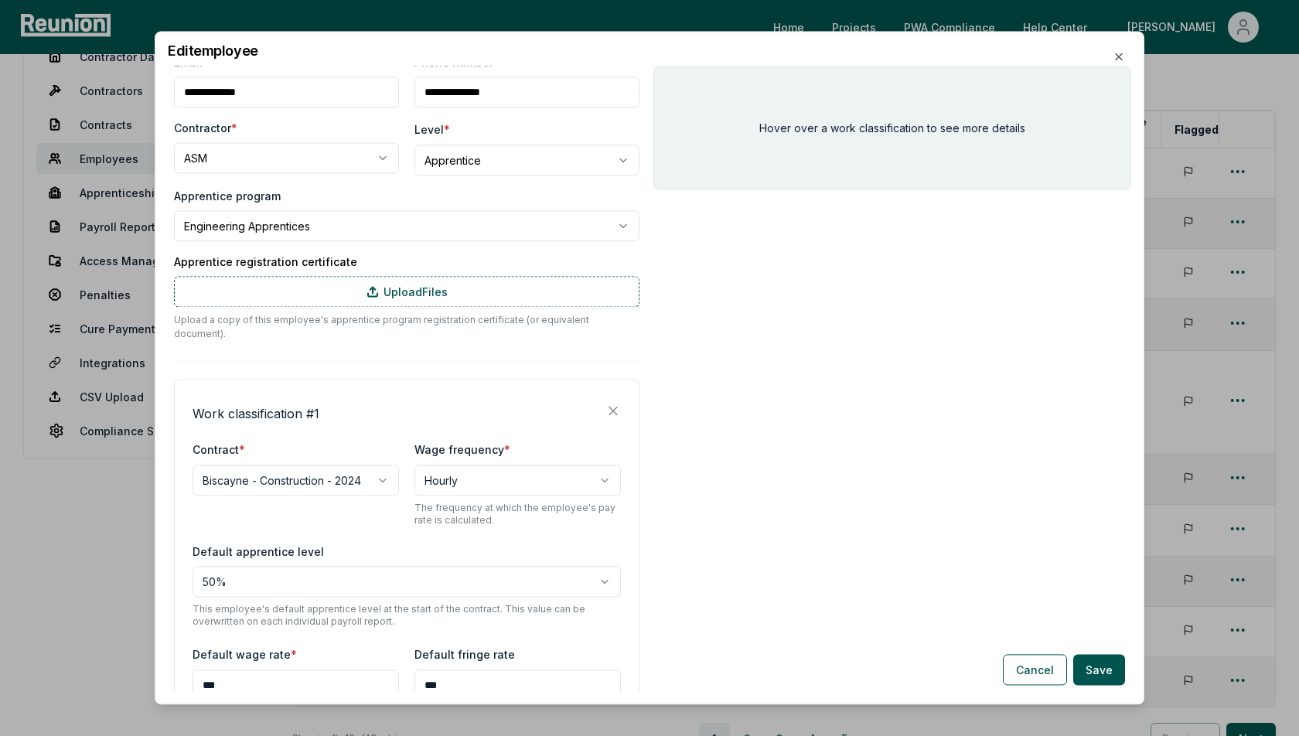
scroll to position [0, 0]
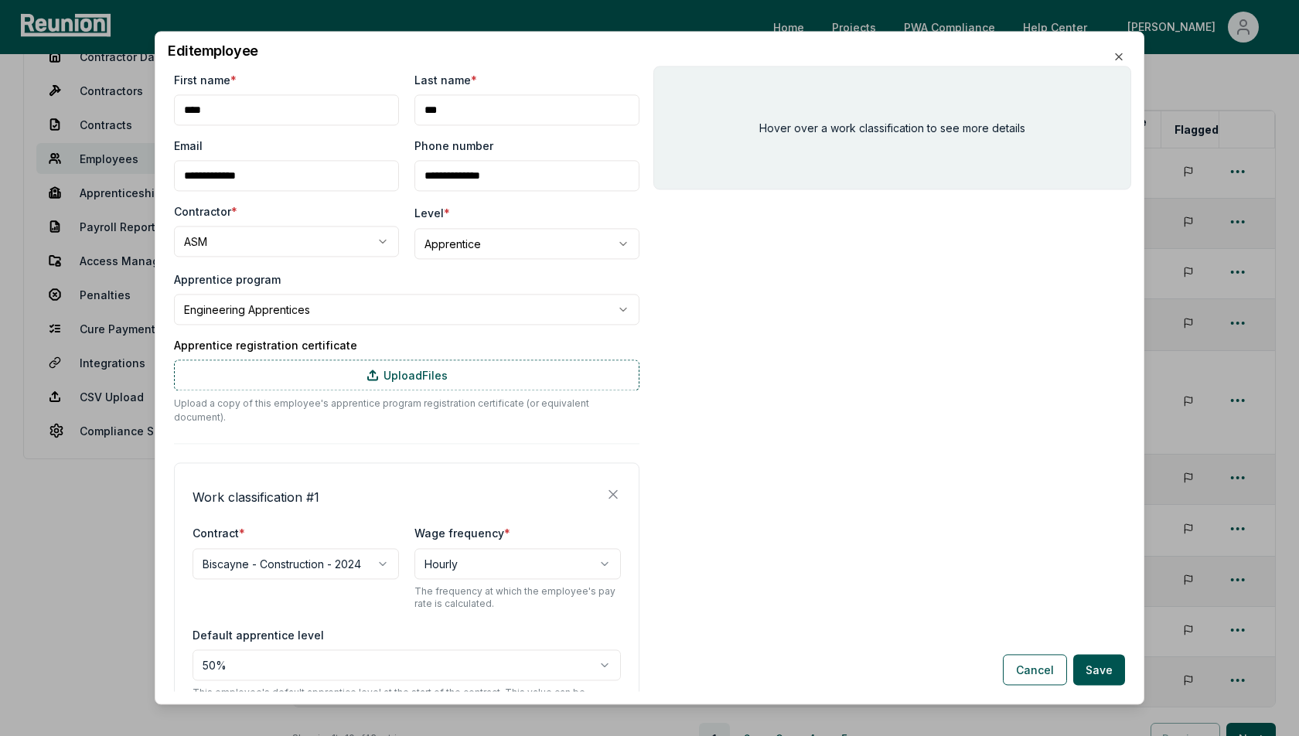
click at [402, 344] on label "Apprentice registration certificate" at bounding box center [407, 345] width 466 height 16
click at [1036, 670] on button "Cancel" at bounding box center [1035, 670] width 64 height 31
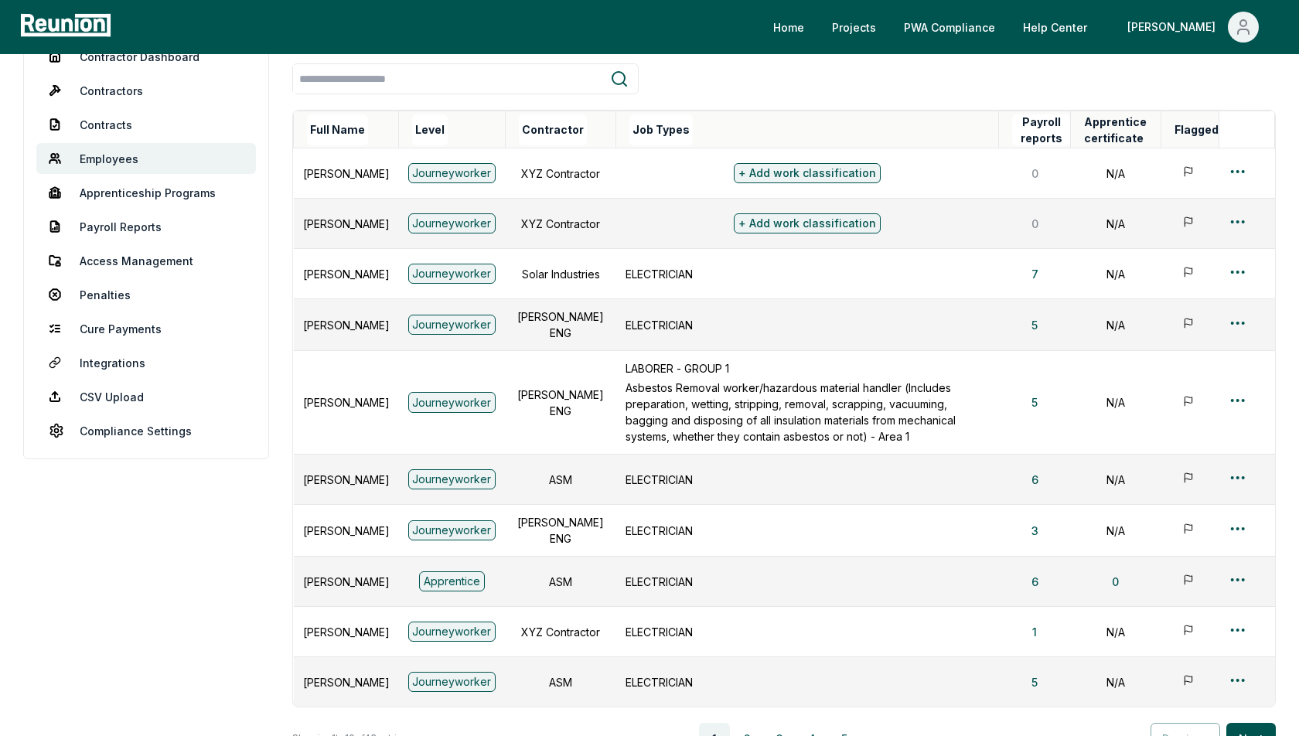
click at [1120, 118] on th "Apprentice certificate" at bounding box center [1115, 129] width 90 height 37
click at [1106, 136] on th "Apprentice certificate" at bounding box center [1115, 129] width 90 height 37
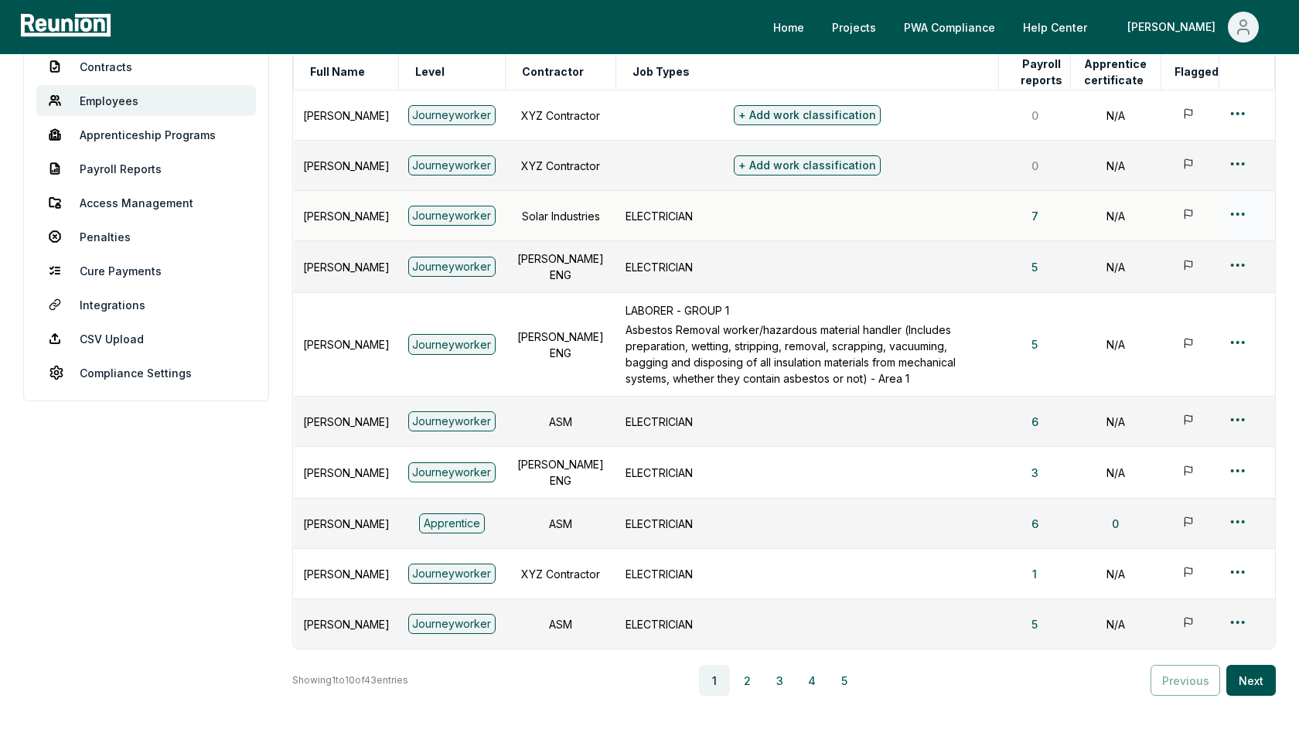
scroll to position [276, 0]
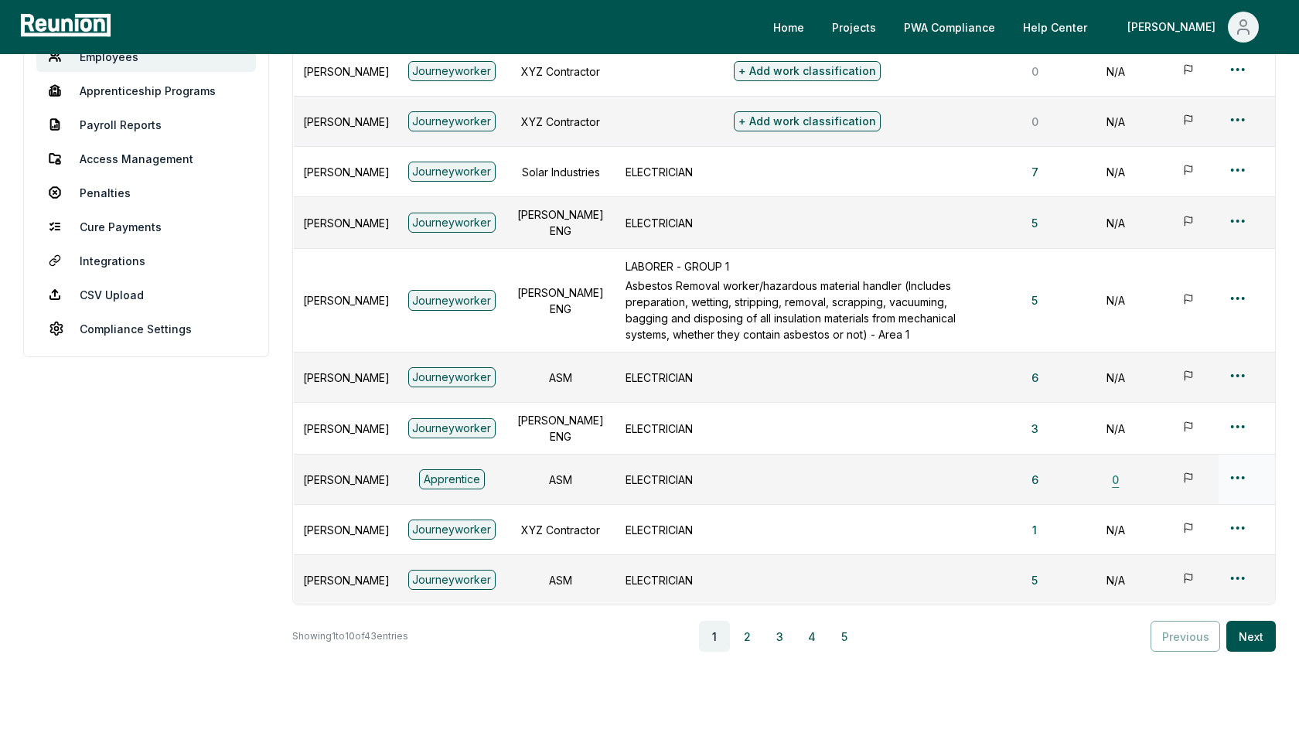
click at [1119, 480] on button "0" at bounding box center [1116, 479] width 32 height 31
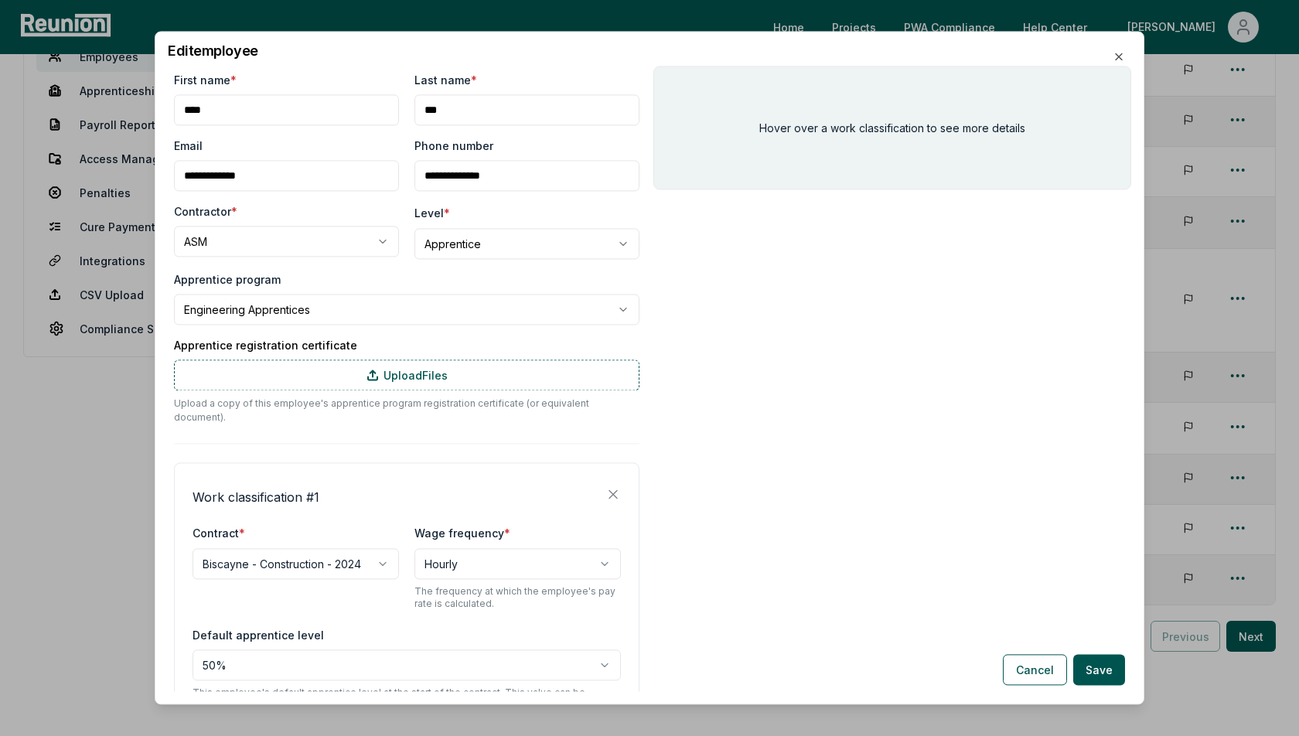
click at [513, 350] on label "Apprentice registration certificate" at bounding box center [407, 345] width 466 height 16
click at [447, 341] on label "Apprentice registration certificate" at bounding box center [407, 345] width 466 height 16
click at [373, 339] on label "Apprentice registration certificate" at bounding box center [407, 345] width 466 height 16
click at [451, 282] on div "Apprentice program" at bounding box center [407, 279] width 466 height 16
click at [472, 251] on body "Please visit us on your desktop We're working on making our marketplace mobile-…" at bounding box center [649, 261] width 1299 height 1075
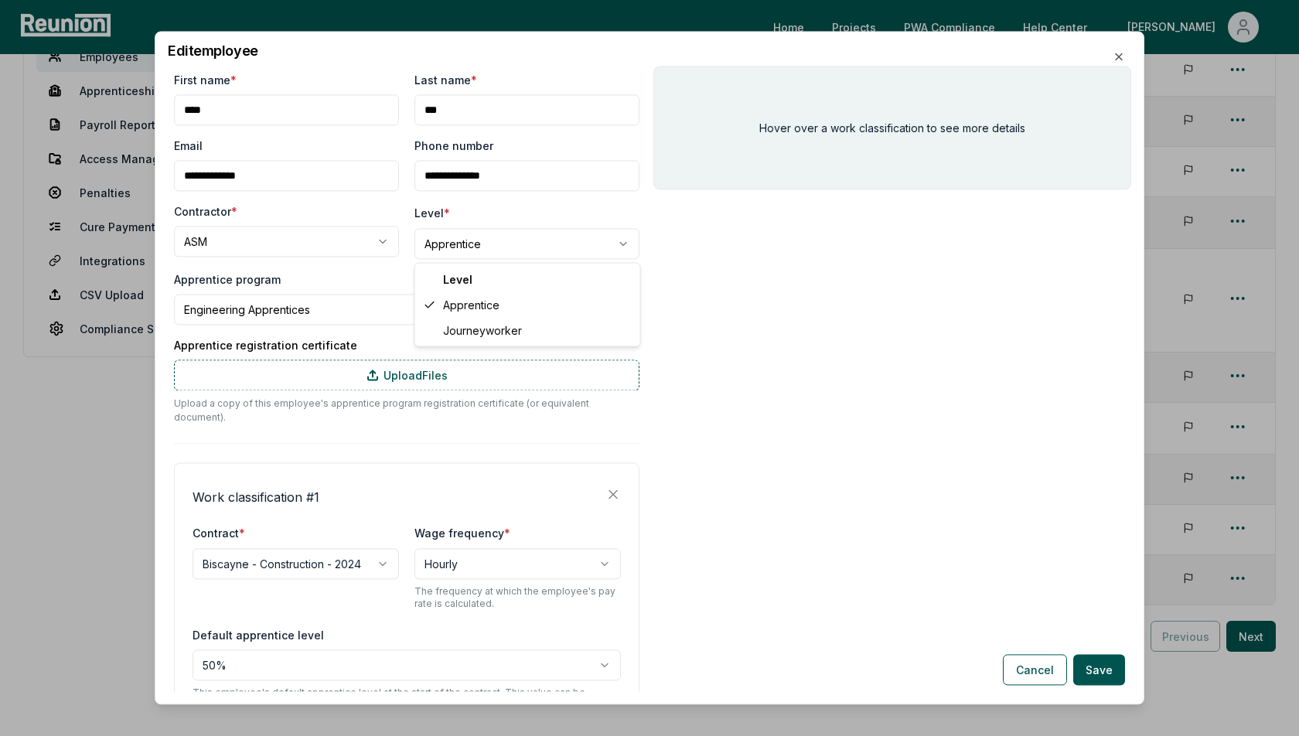
click at [380, 283] on body "Please visit us on your desktop We're working on making our marketplace mobile-…" at bounding box center [649, 261] width 1299 height 1075
click at [714, 78] on div "Hover over a work classification to see more details" at bounding box center [892, 128] width 478 height 124
click at [819, 117] on div "Hover over a work classification to see more details" at bounding box center [892, 128] width 478 height 124
click at [827, 130] on p "Hover over a work classification to see more details" at bounding box center [892, 128] width 266 height 16
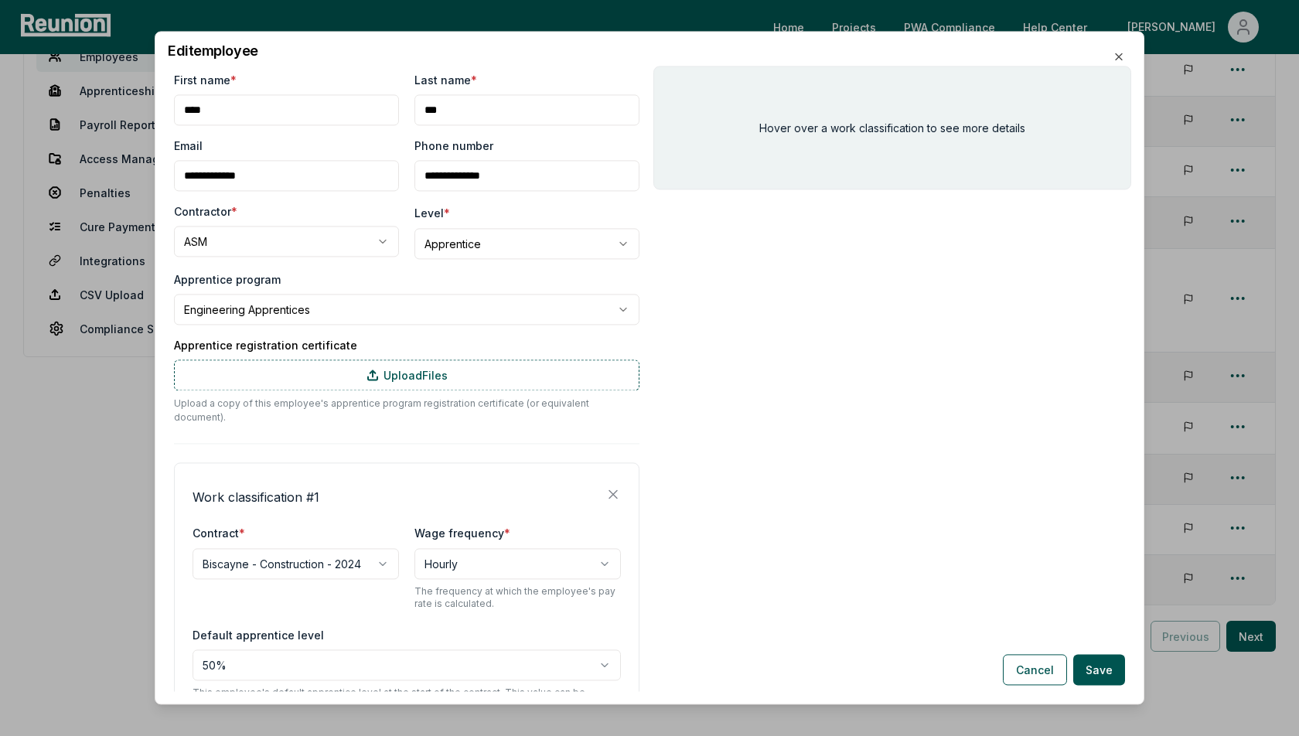
click at [827, 130] on p "Hover over a work classification to see more details" at bounding box center [892, 128] width 266 height 16
click at [835, 109] on div "Hover over a work classification to see more details" at bounding box center [892, 128] width 478 height 124
click at [1025, 666] on button "Cancel" at bounding box center [1035, 670] width 64 height 31
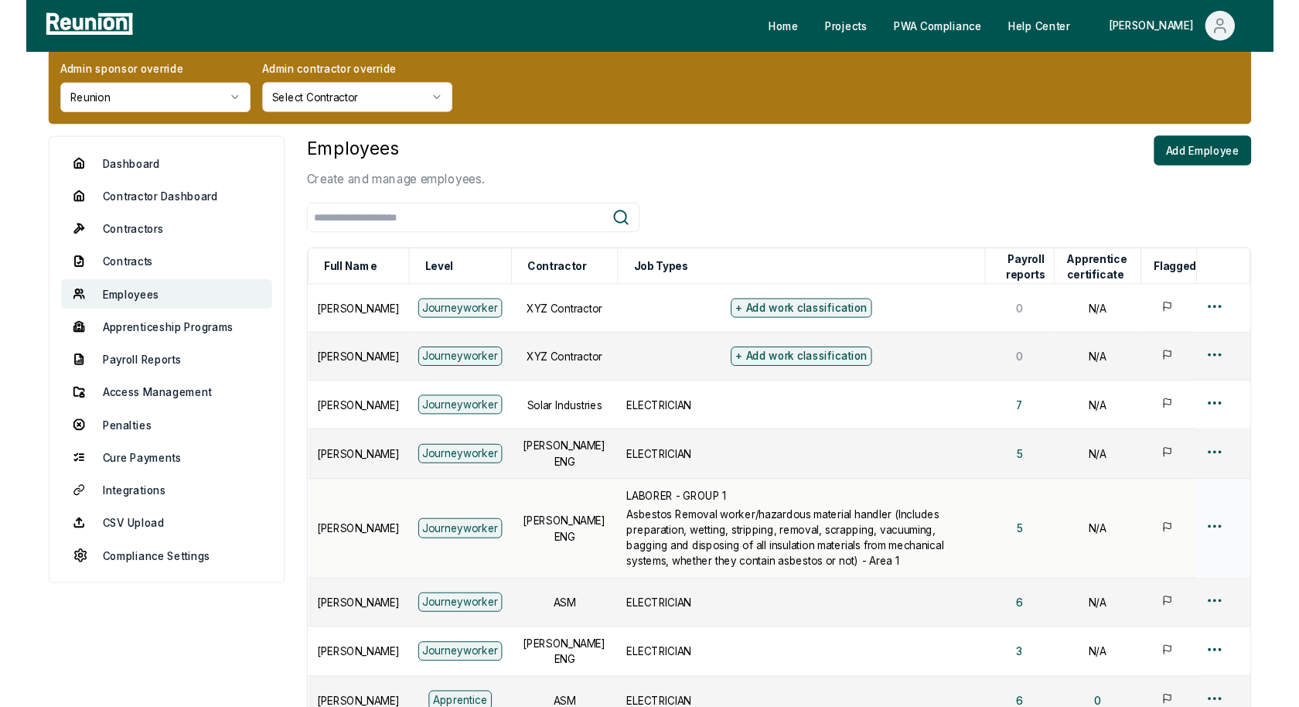
scroll to position [0, 0]
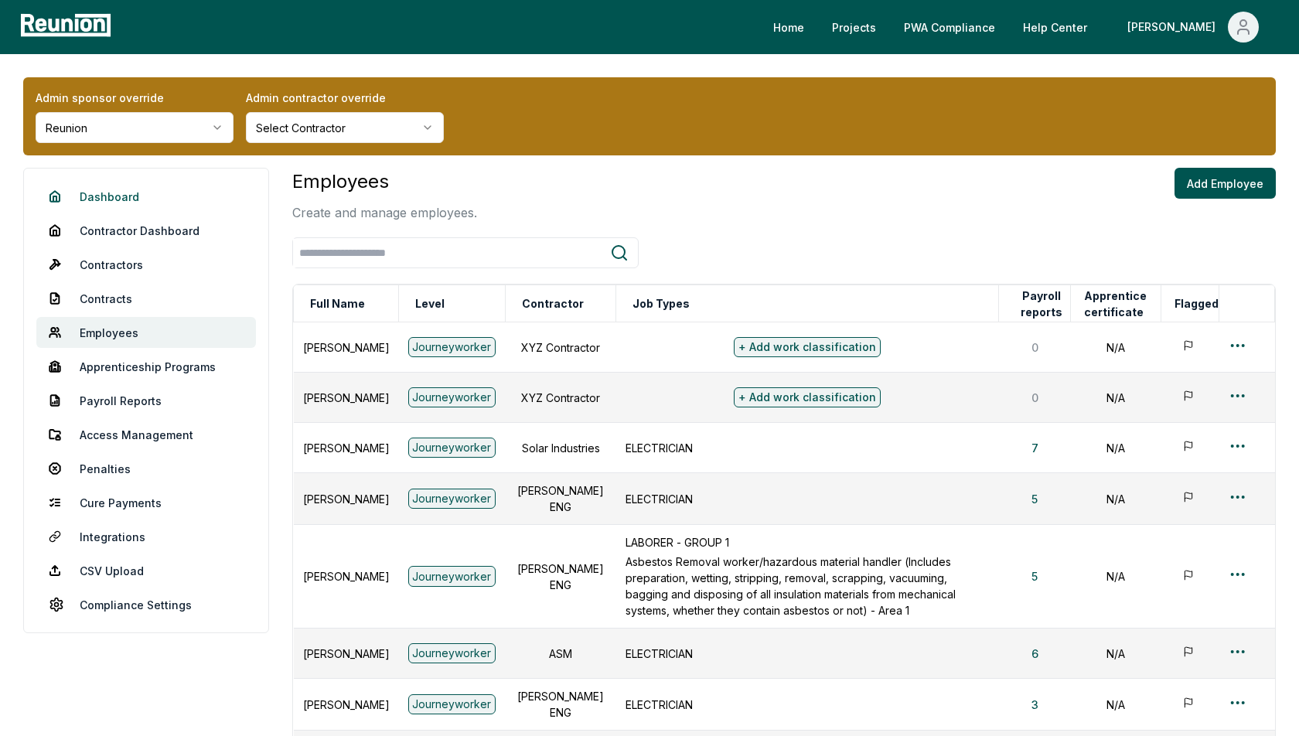
click at [117, 192] on link "Dashboard" at bounding box center [146, 196] width 220 height 31
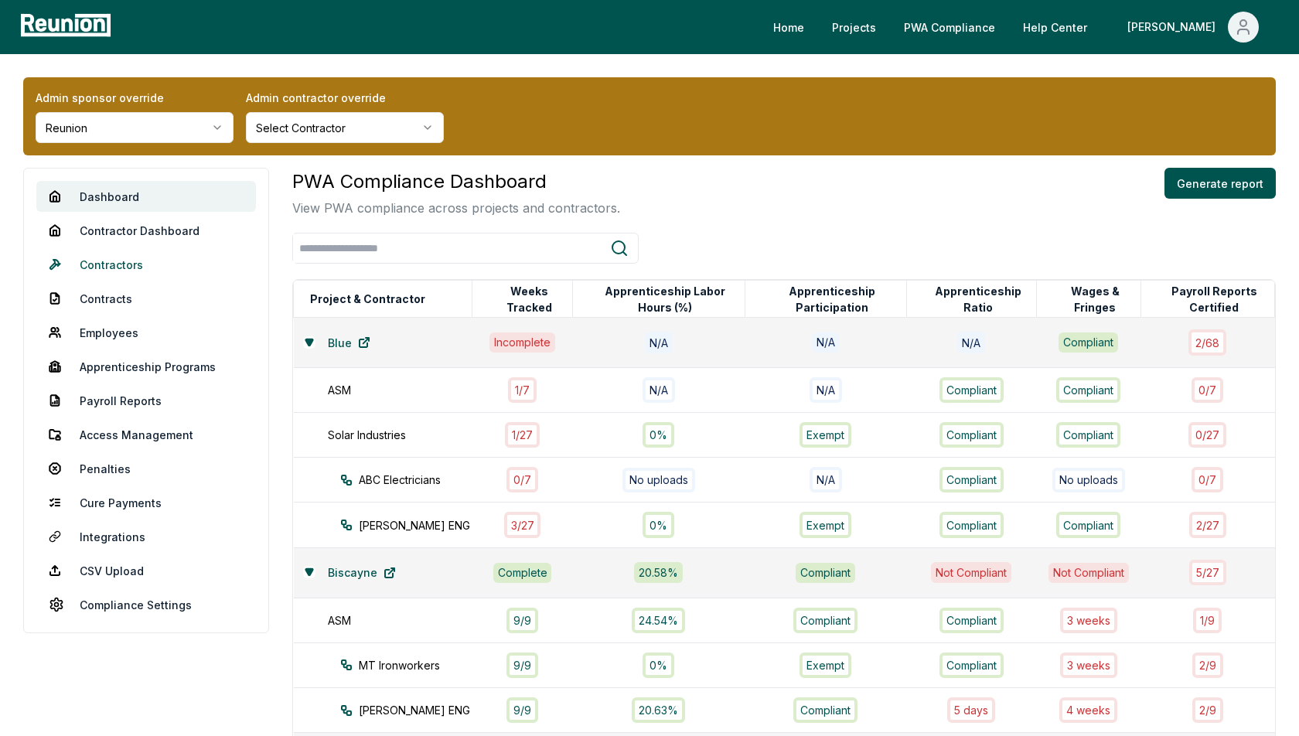
click at [111, 261] on link "Contractors" at bounding box center [146, 264] width 220 height 31
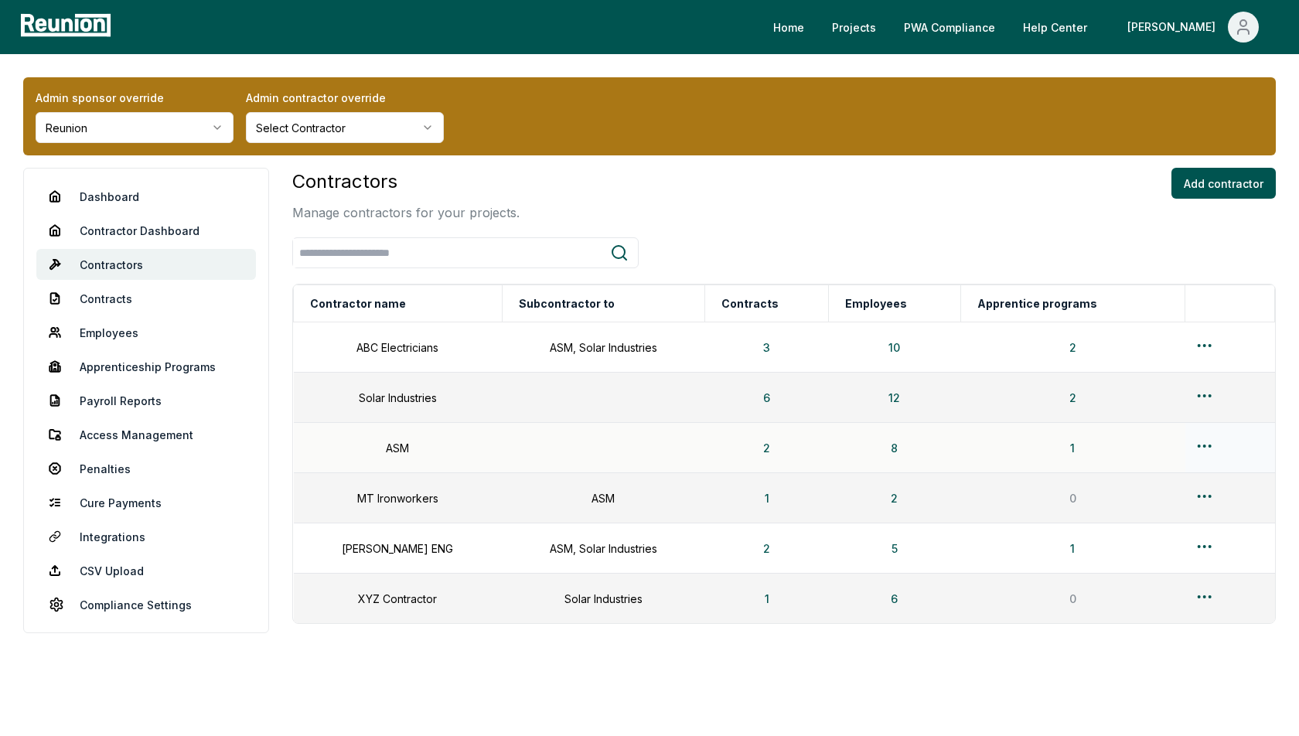
click at [1201, 443] on html "Please visit us on your desktop We're working on making our marketplace mobile-…" at bounding box center [649, 385] width 1299 height 771
click at [1168, 511] on div "Edit" at bounding box center [1199, 506] width 147 height 26
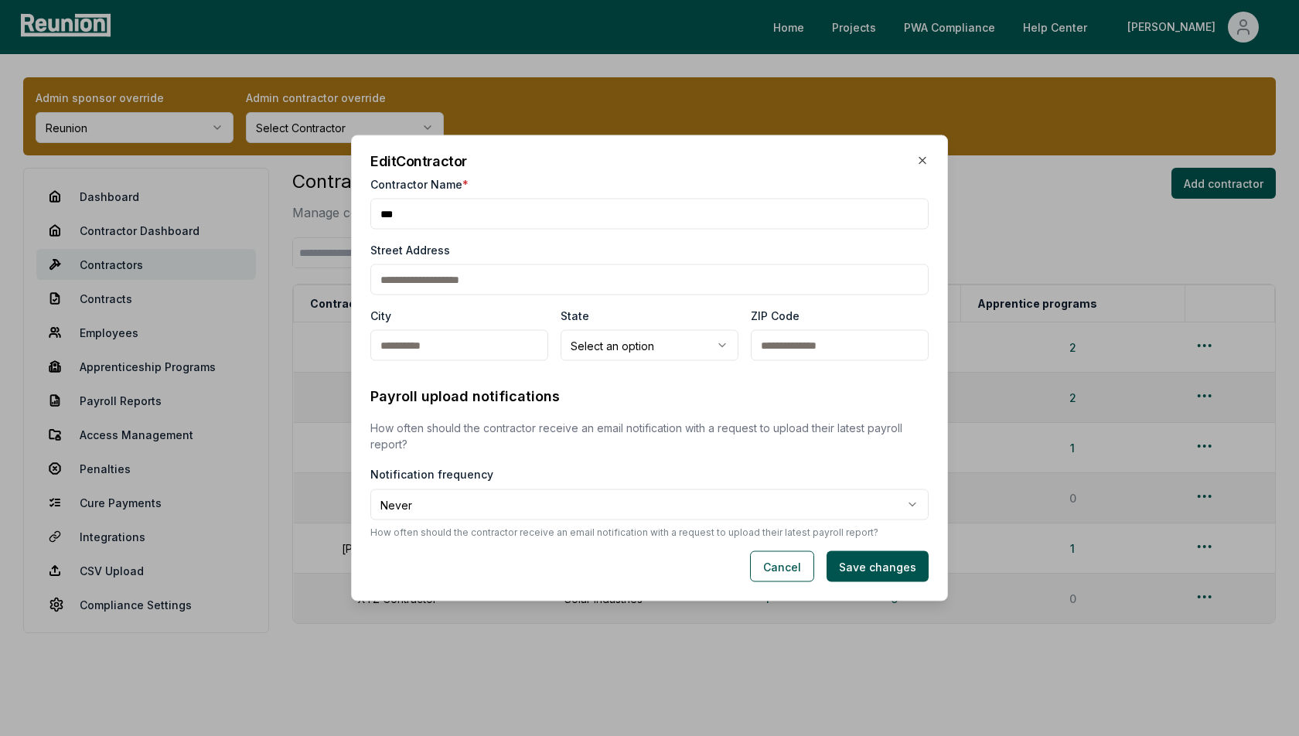
click at [589, 426] on p "How often should the contractor receive an email notification with a request to…" at bounding box center [649, 436] width 558 height 32
click at [511, 507] on body "**********" at bounding box center [649, 385] width 1299 height 771
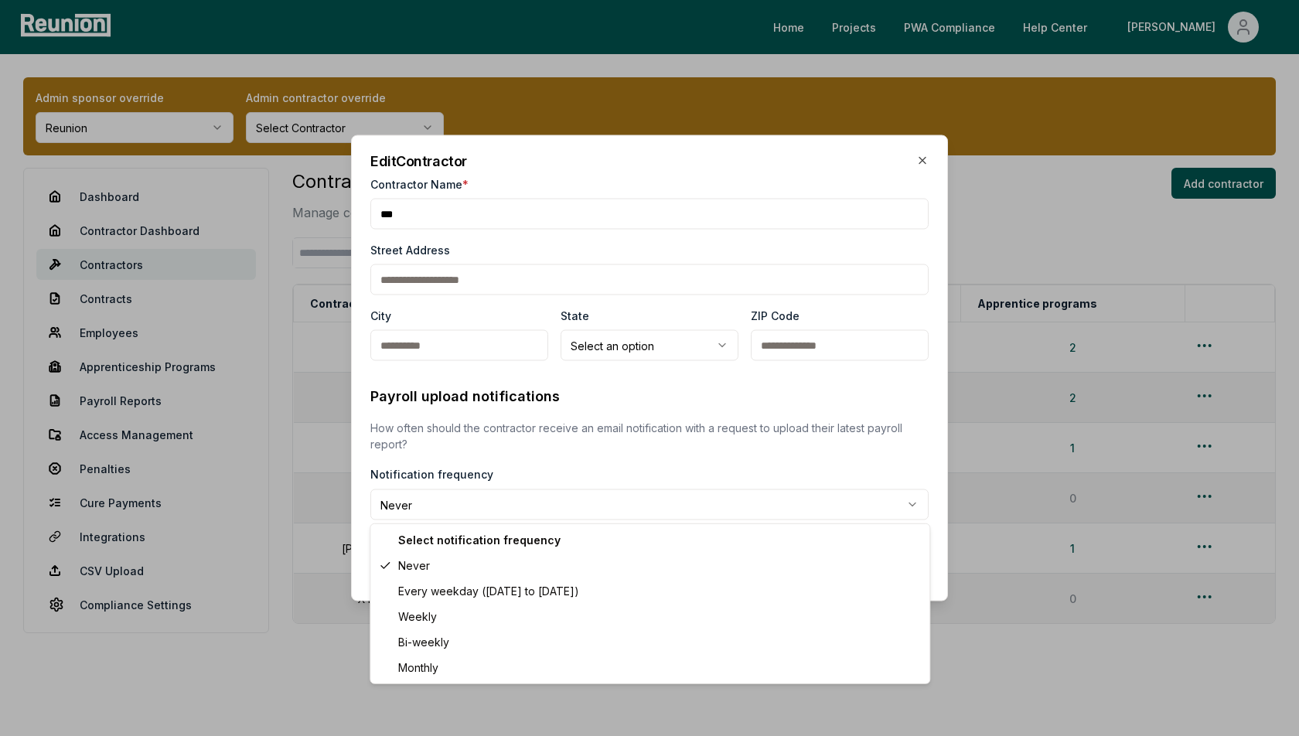
select select "******"
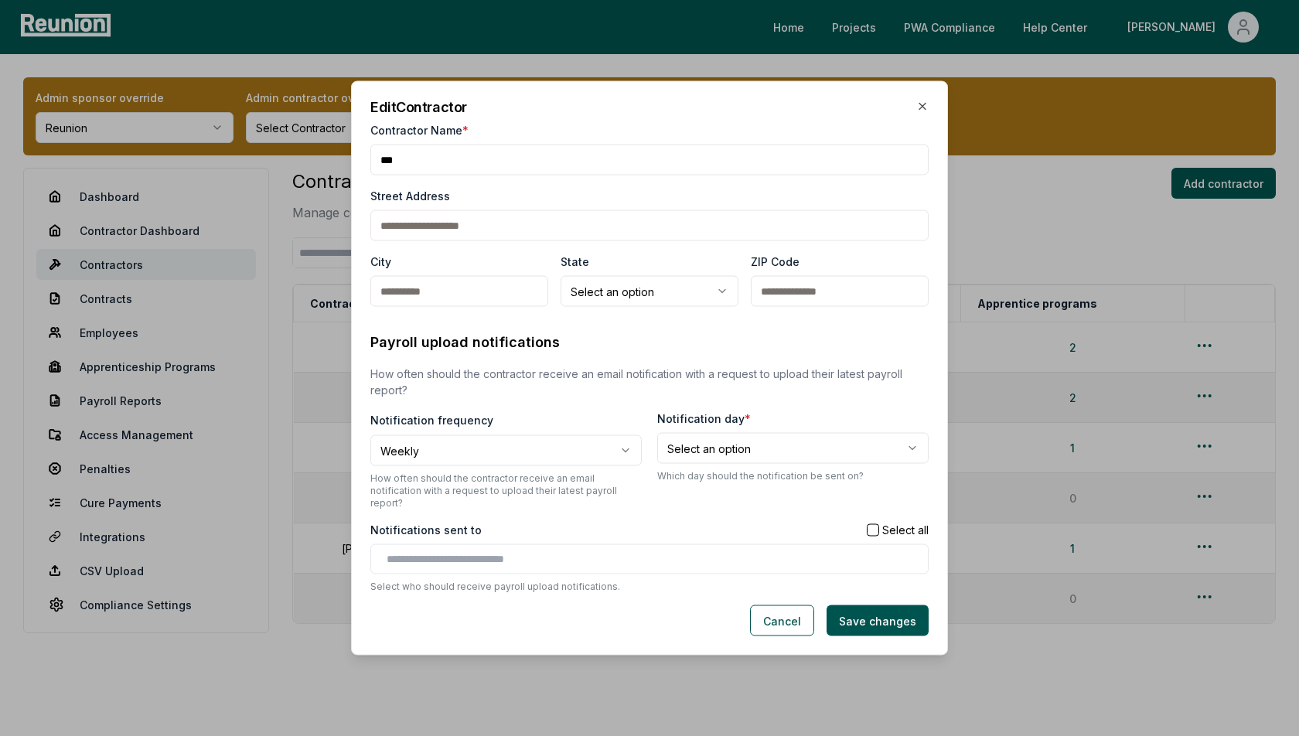
click at [797, 452] on body "**********" at bounding box center [649, 385] width 1299 height 771
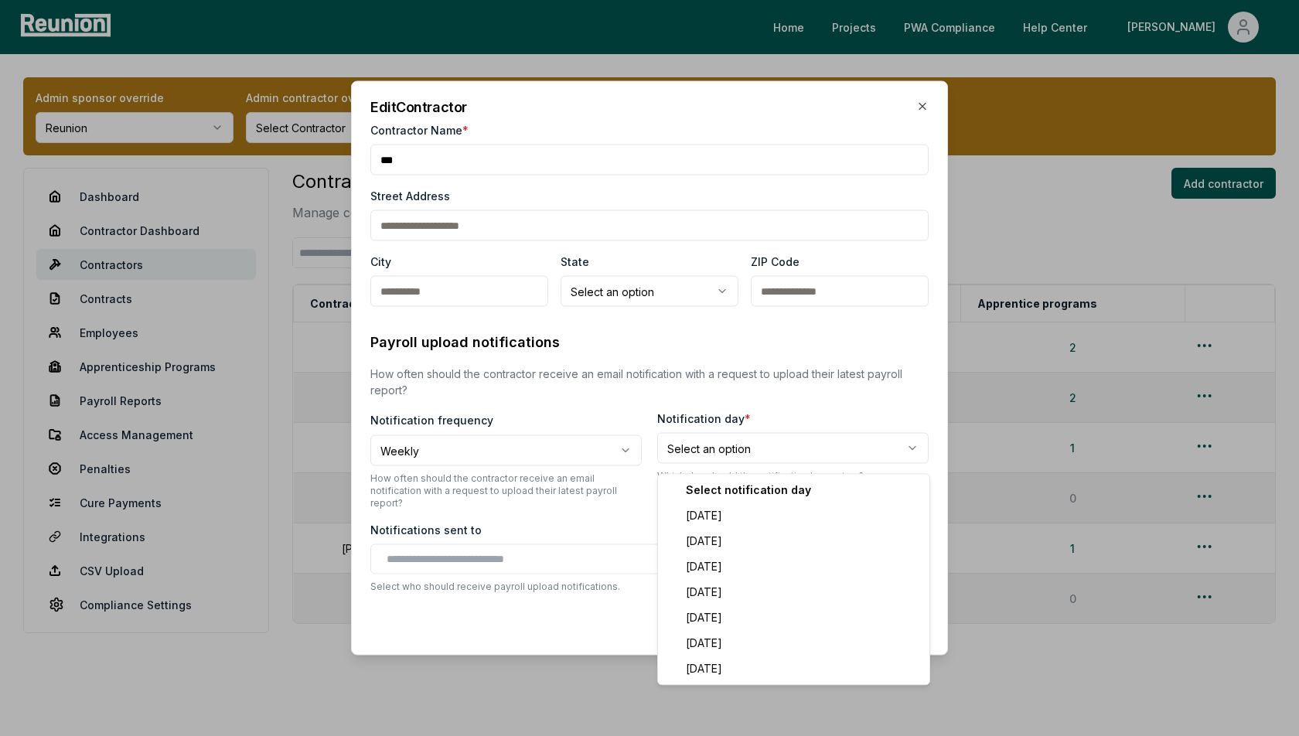
select select "*"
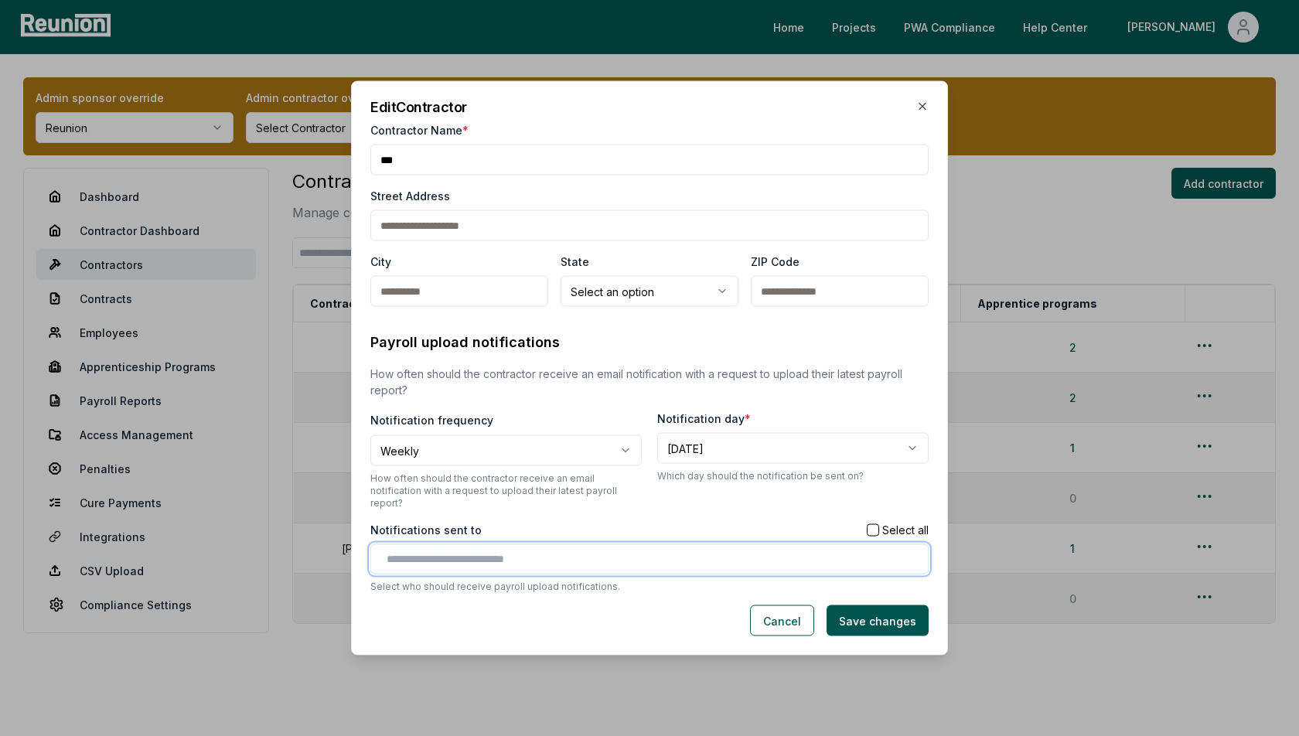
click at [503, 553] on input "text" at bounding box center [653, 559] width 532 height 16
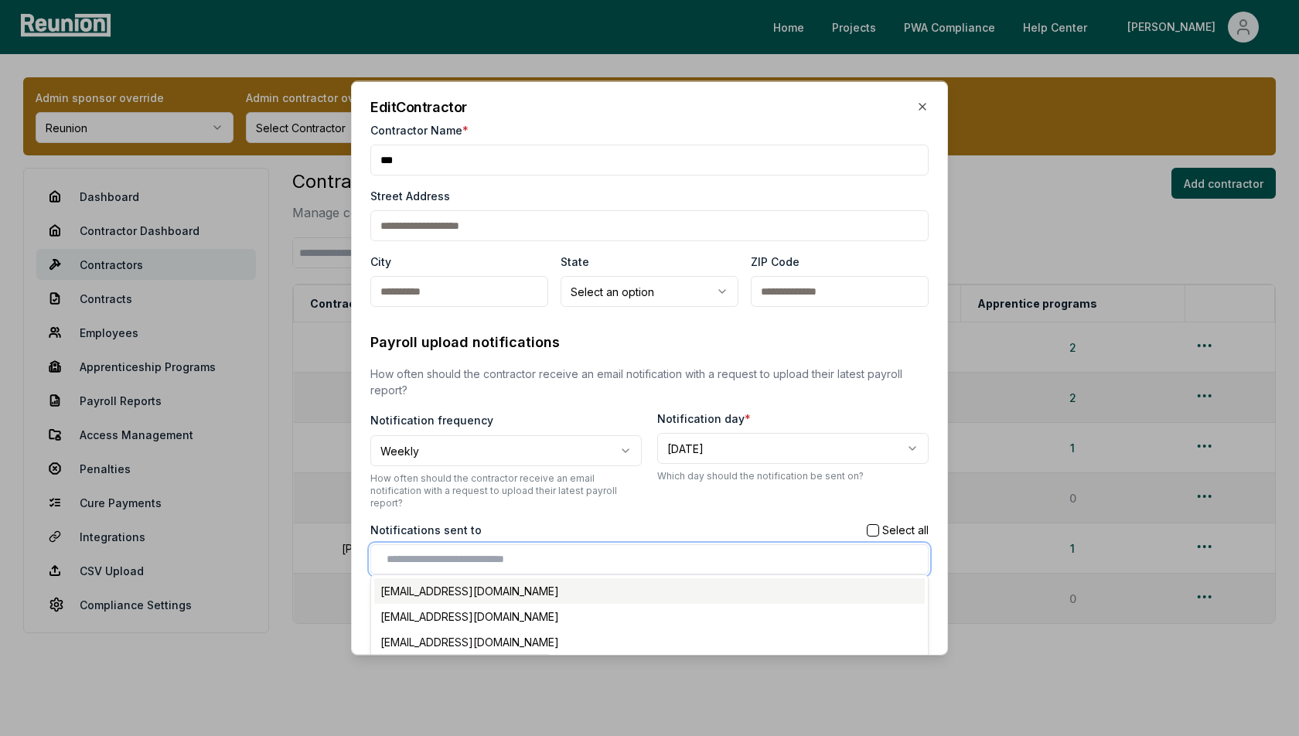
click at [493, 581] on div "alex+contractor1@reunioninfra.com" at bounding box center [649, 591] width 551 height 26
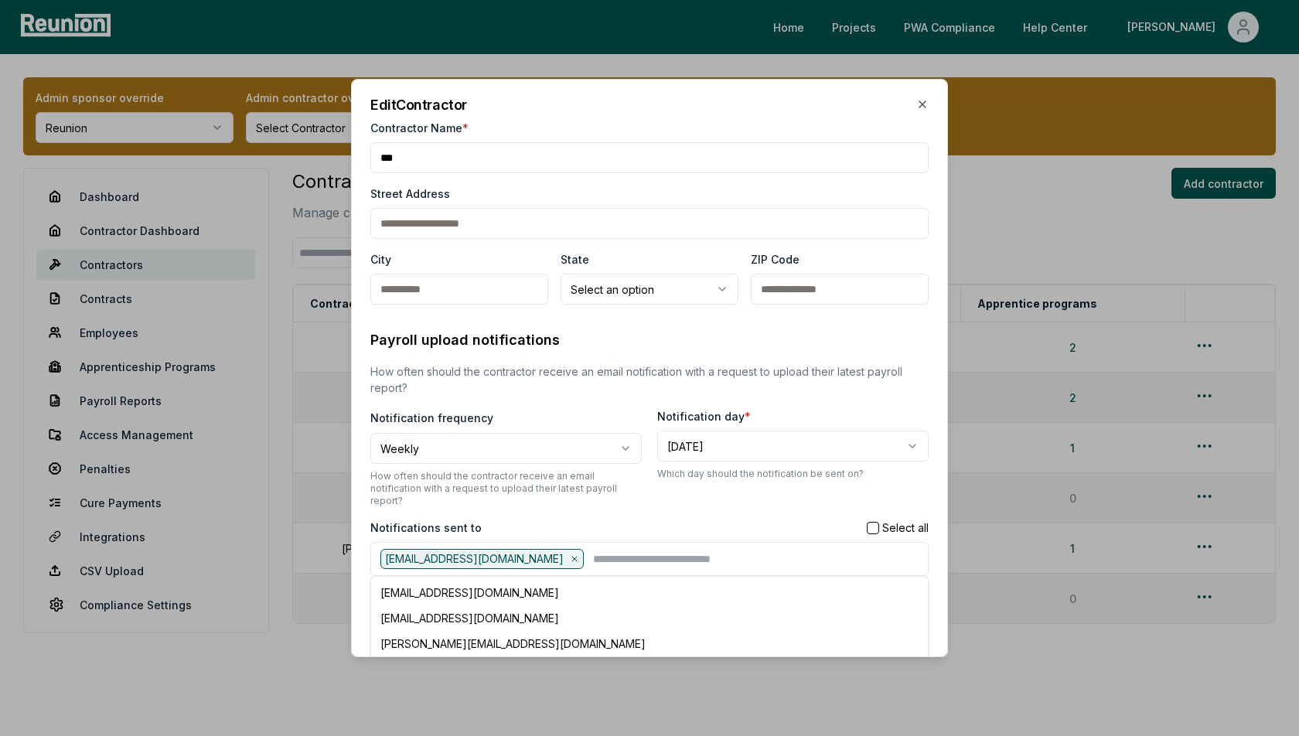
click at [545, 496] on p "How often should the contractor receive an email notification with a request to…" at bounding box center [505, 488] width 271 height 37
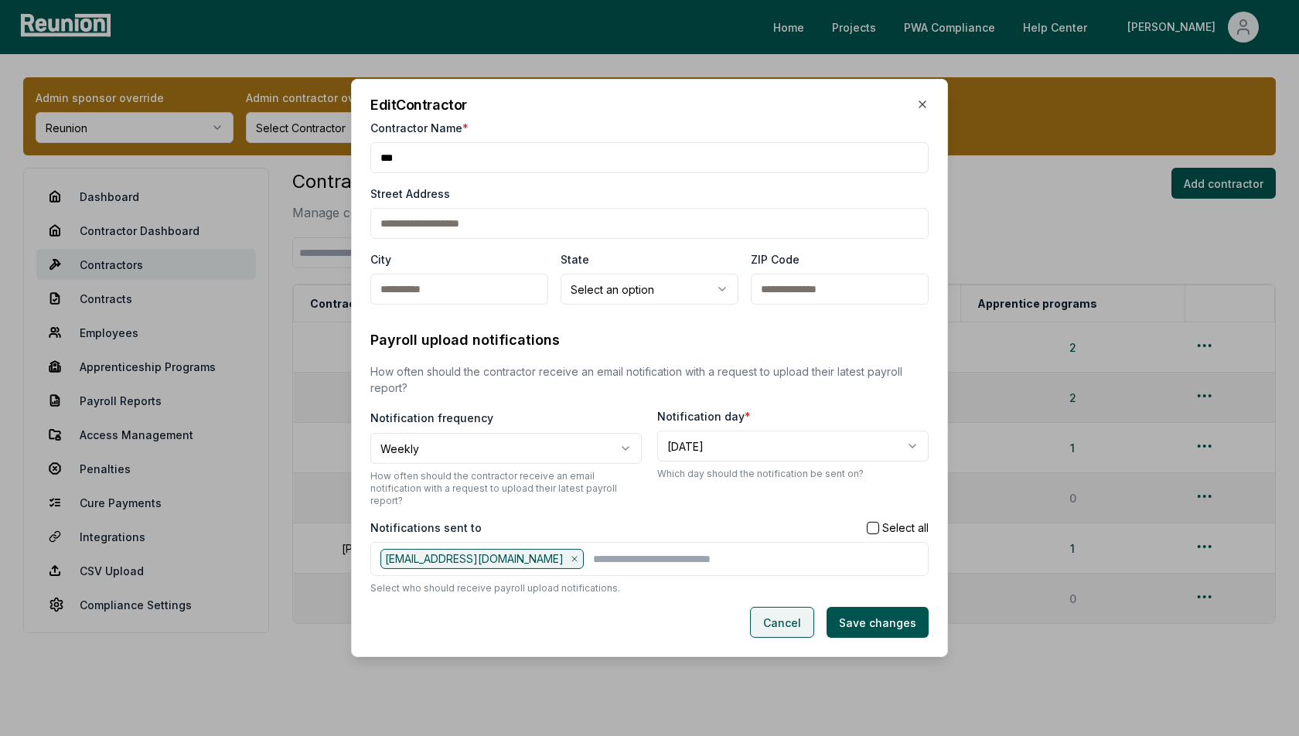
click at [786, 610] on button "Cancel" at bounding box center [782, 622] width 64 height 31
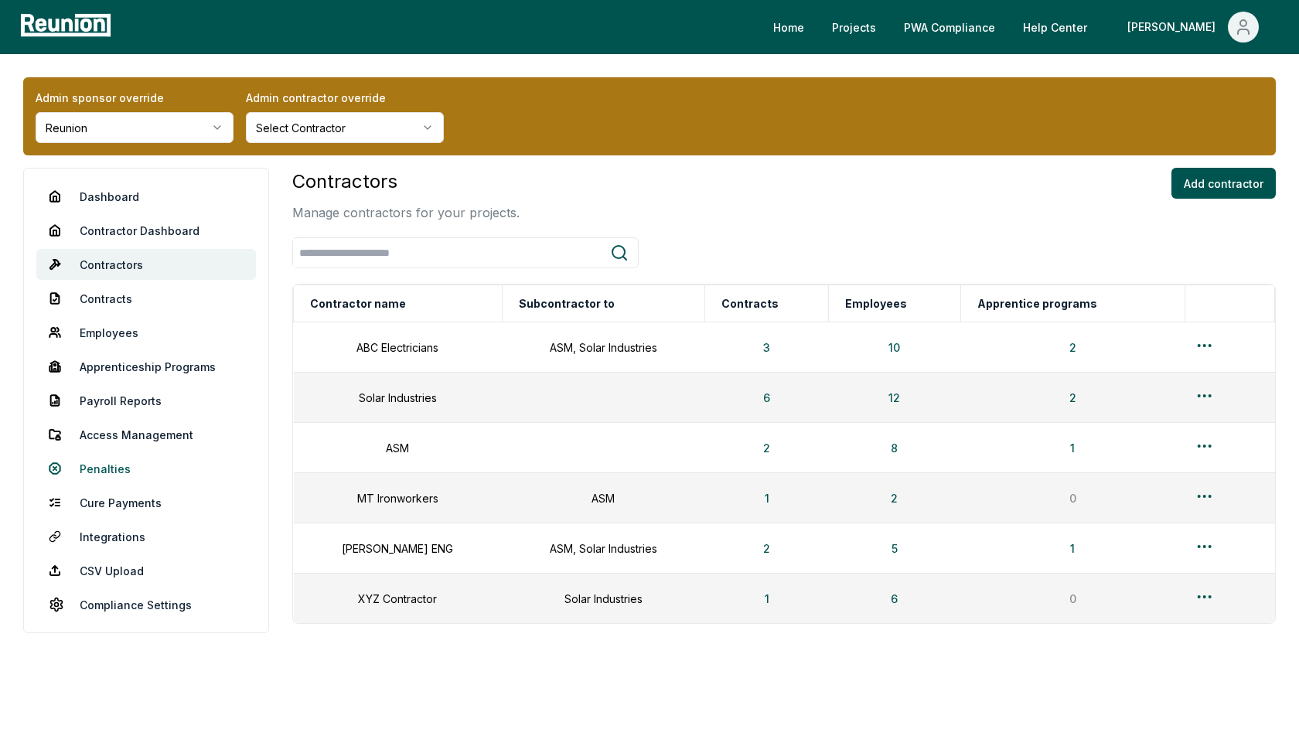
click at [112, 469] on link "Penalties" at bounding box center [146, 468] width 220 height 31
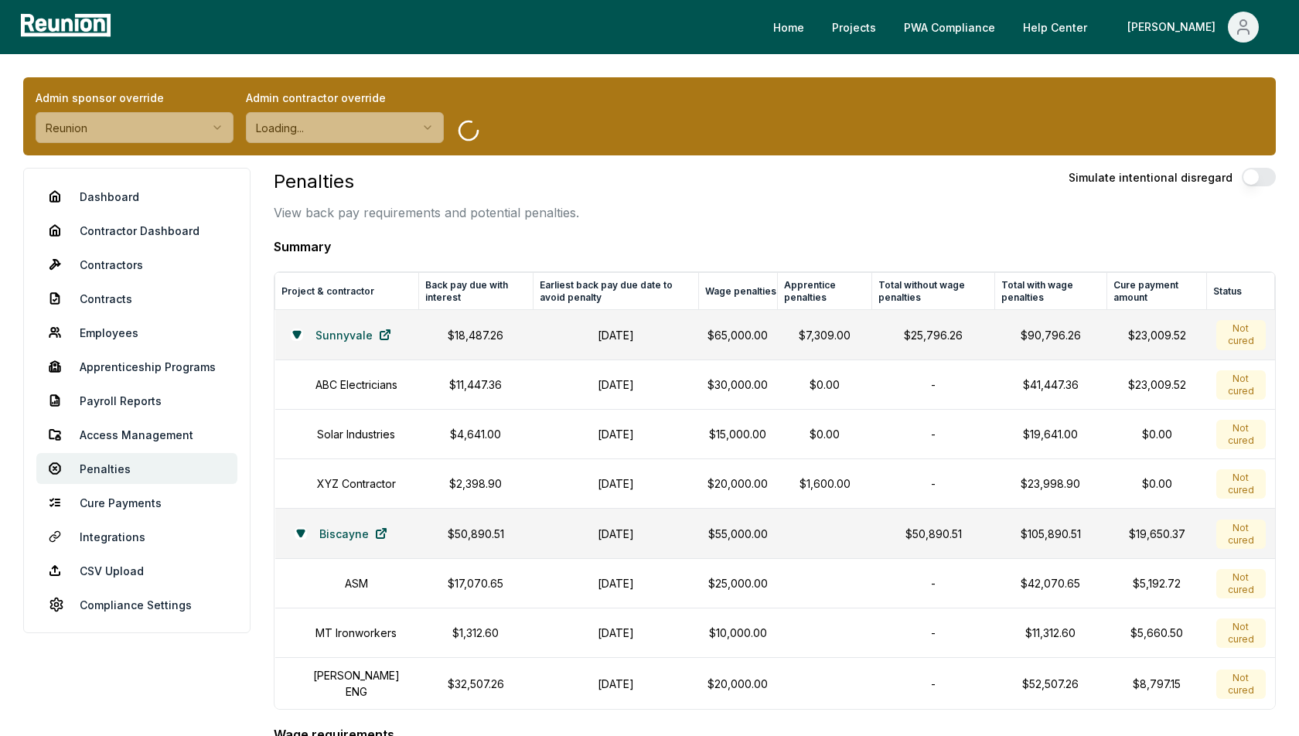
click at [724, 193] on div "Penalties View back pay requirements and potential penalties. Simulate intentio…" at bounding box center [775, 195] width 1002 height 54
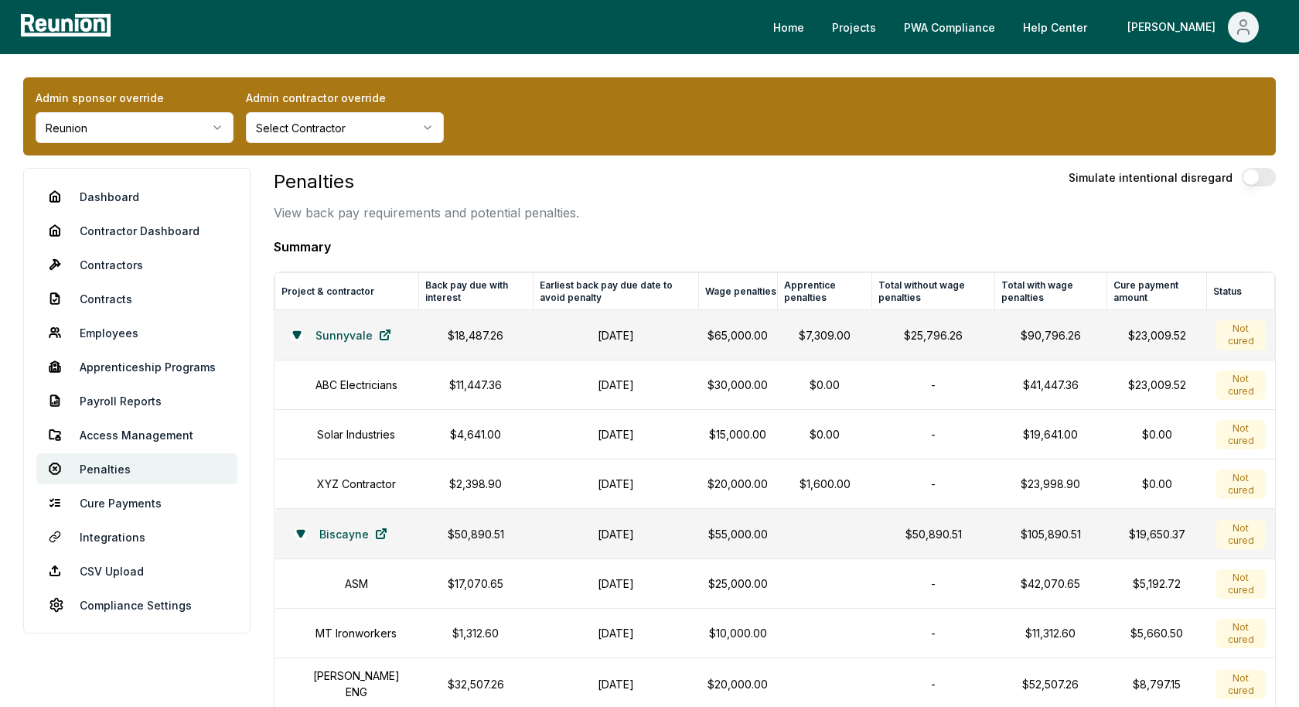
click at [870, 182] on div "Penalties View back pay requirements and potential penalties. Simulate intentio…" at bounding box center [775, 195] width 1002 height 54
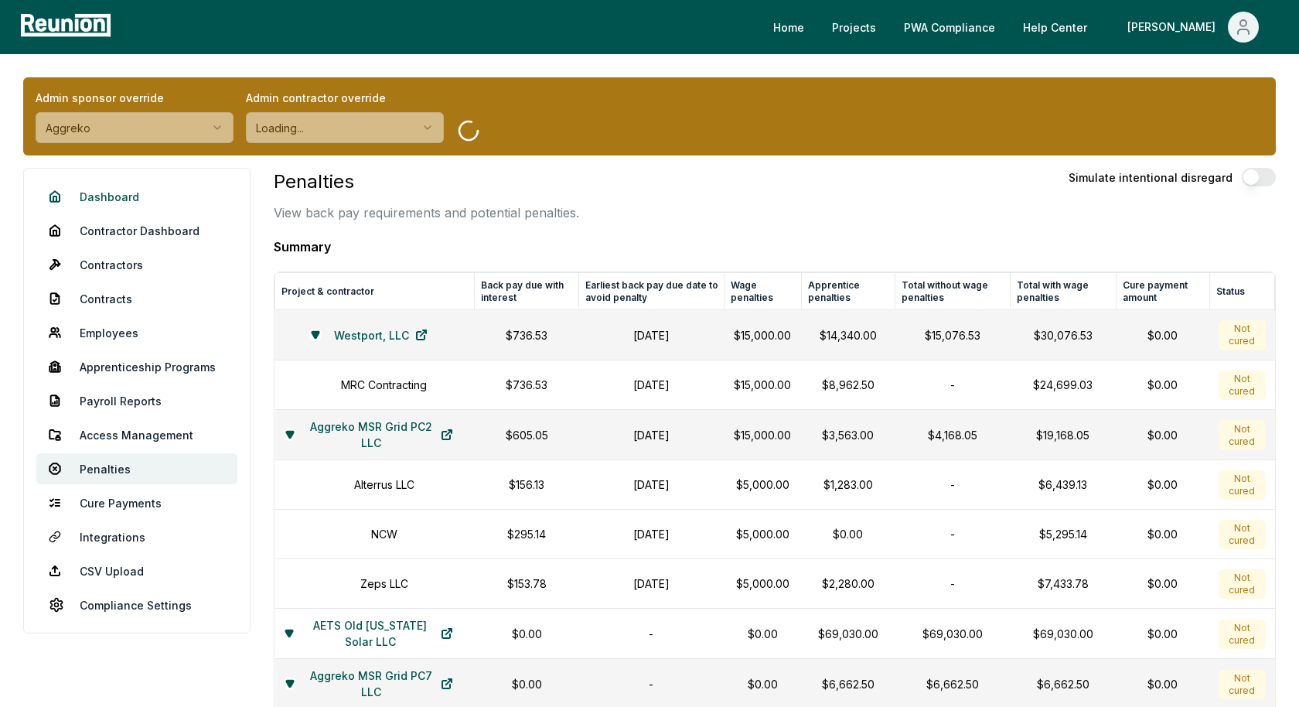
click at [106, 191] on link "Dashboard" at bounding box center [136, 196] width 201 height 31
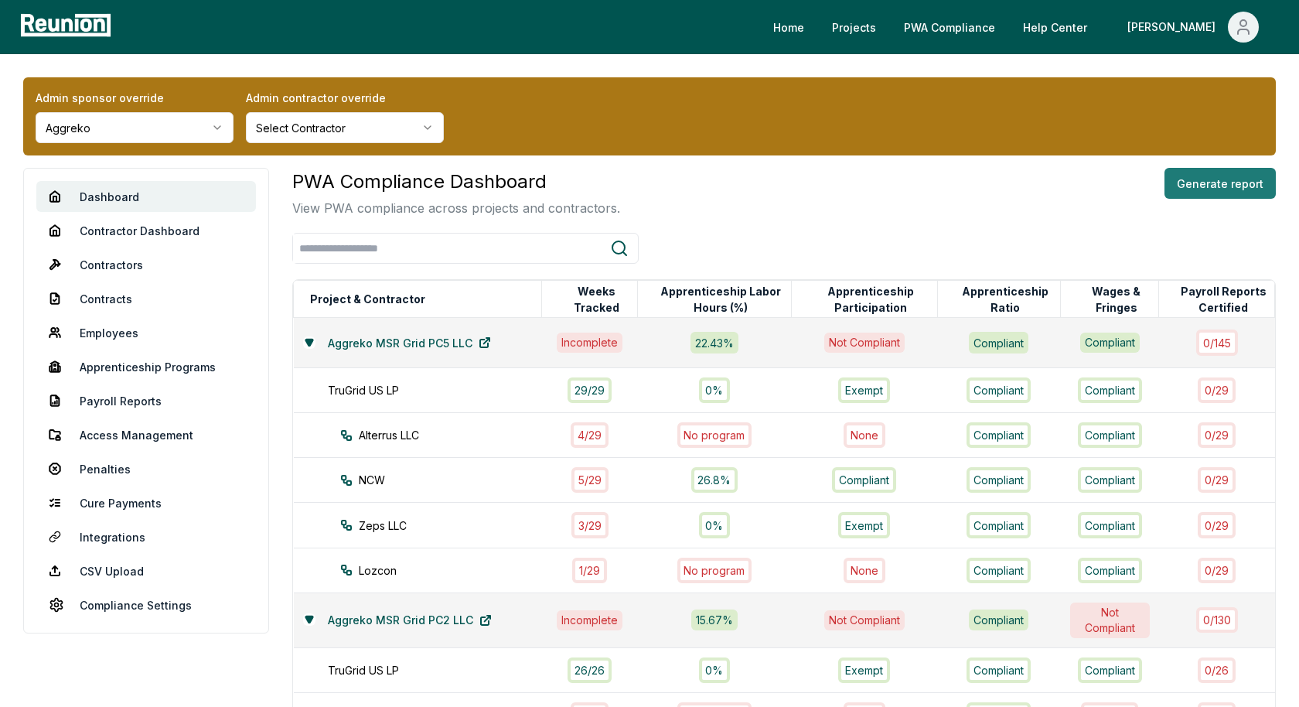
click at [1205, 182] on button "Generate report" at bounding box center [1220, 183] width 111 height 31
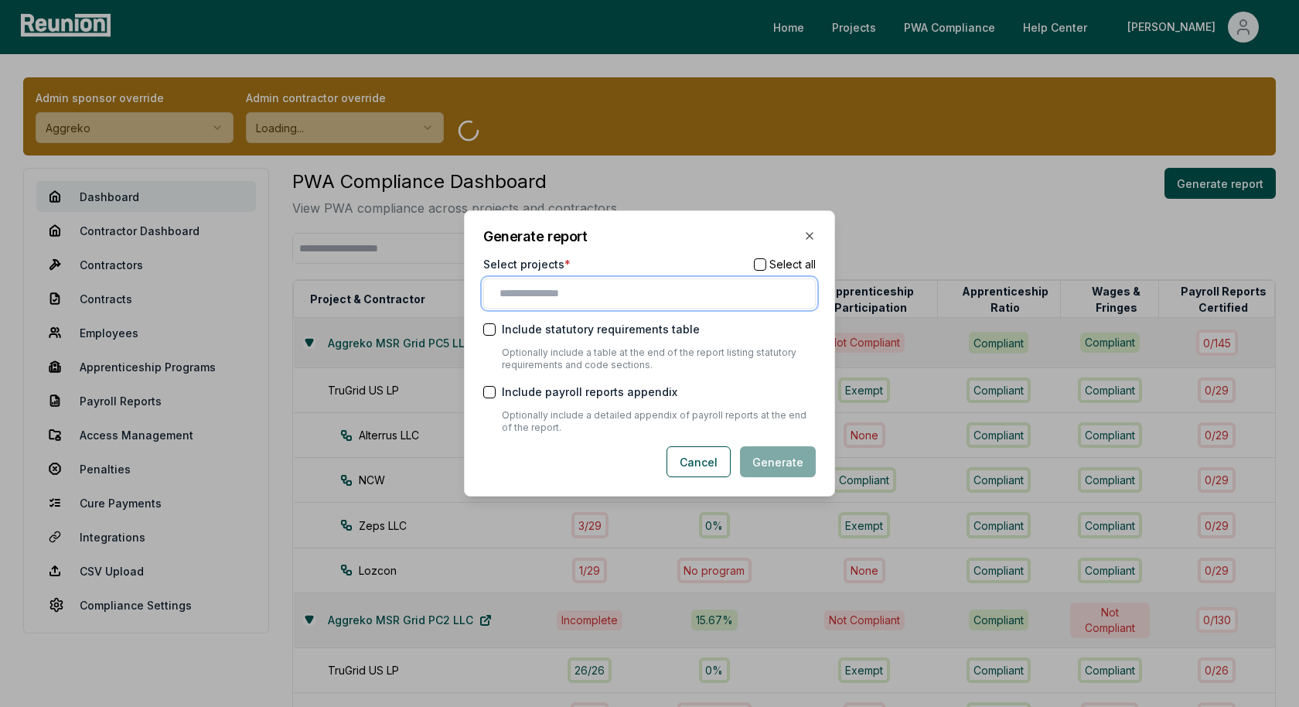
click at [672, 288] on input "text" at bounding box center [653, 293] width 306 height 16
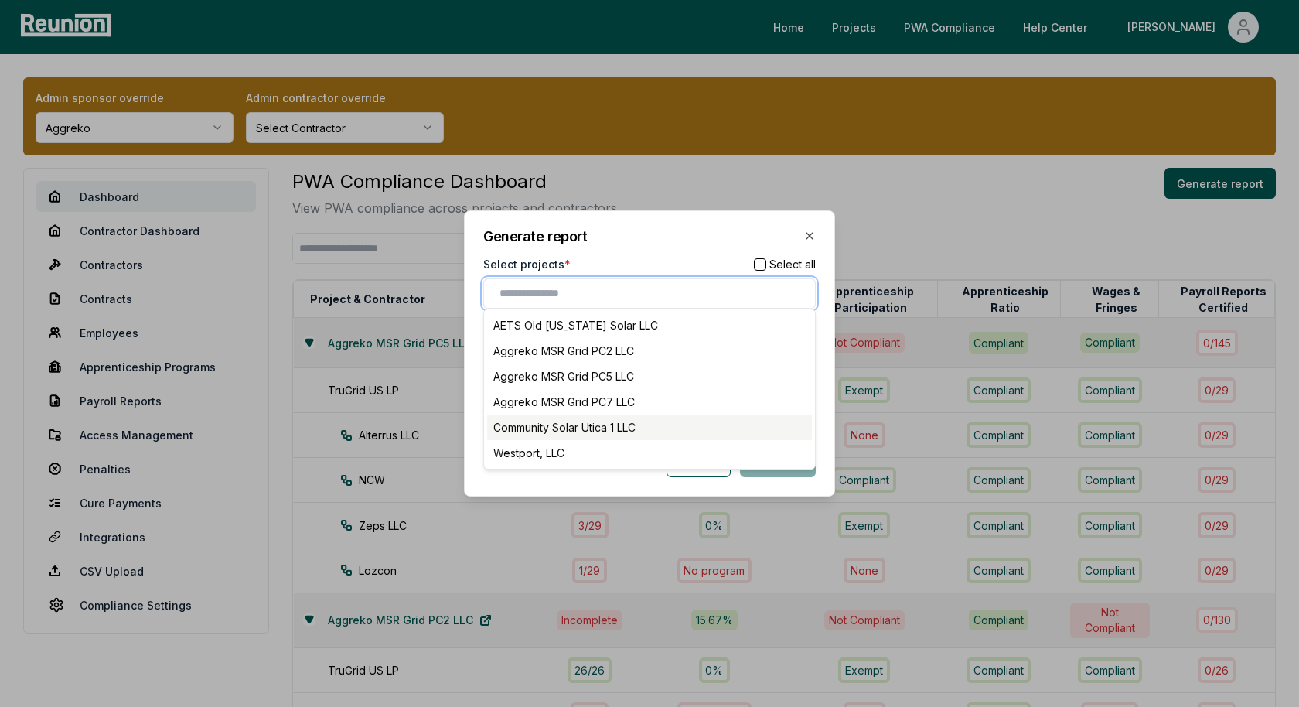
click at [574, 425] on div "Community Solar Utica 1 LLC" at bounding box center [649, 427] width 325 height 26
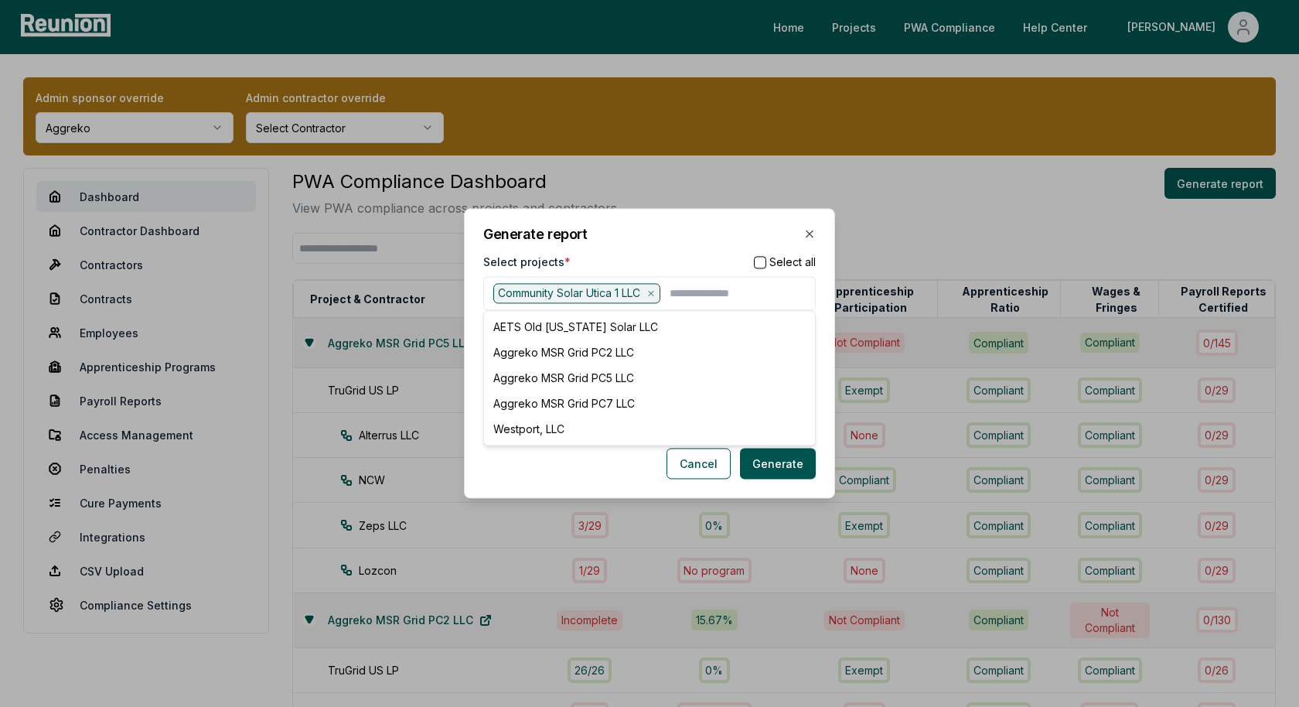
click at [607, 216] on div "Generate report Select projects * Select all Community Solar Utica 1 LLC AETS O…" at bounding box center [649, 353] width 371 height 290
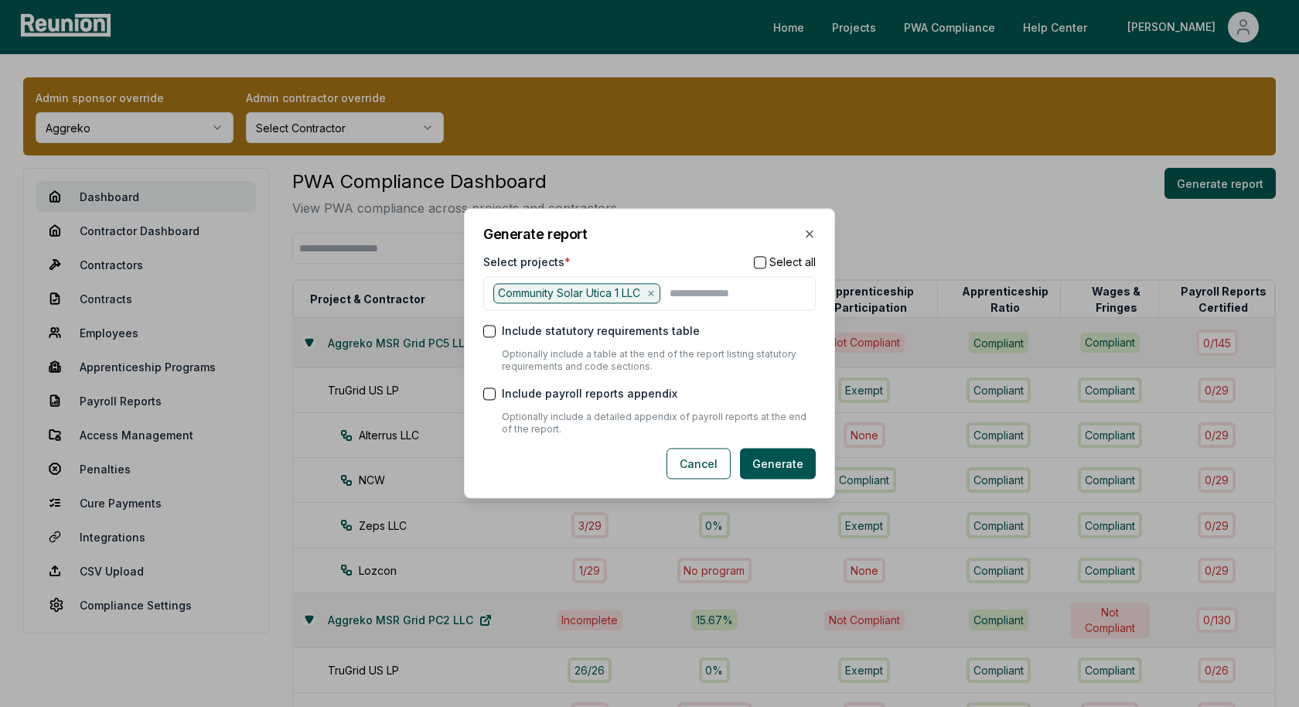
click at [496, 339] on div "Include statutory requirements table Optionally include a table at the end of t…" at bounding box center [649, 348] width 333 height 50
click at [493, 335] on button "Include statutory requirements table" at bounding box center [489, 331] width 12 height 12
click at [489, 390] on button "Include payroll reports appendix" at bounding box center [489, 393] width 12 height 12
click at [791, 464] on button "Generate" at bounding box center [778, 463] width 76 height 31
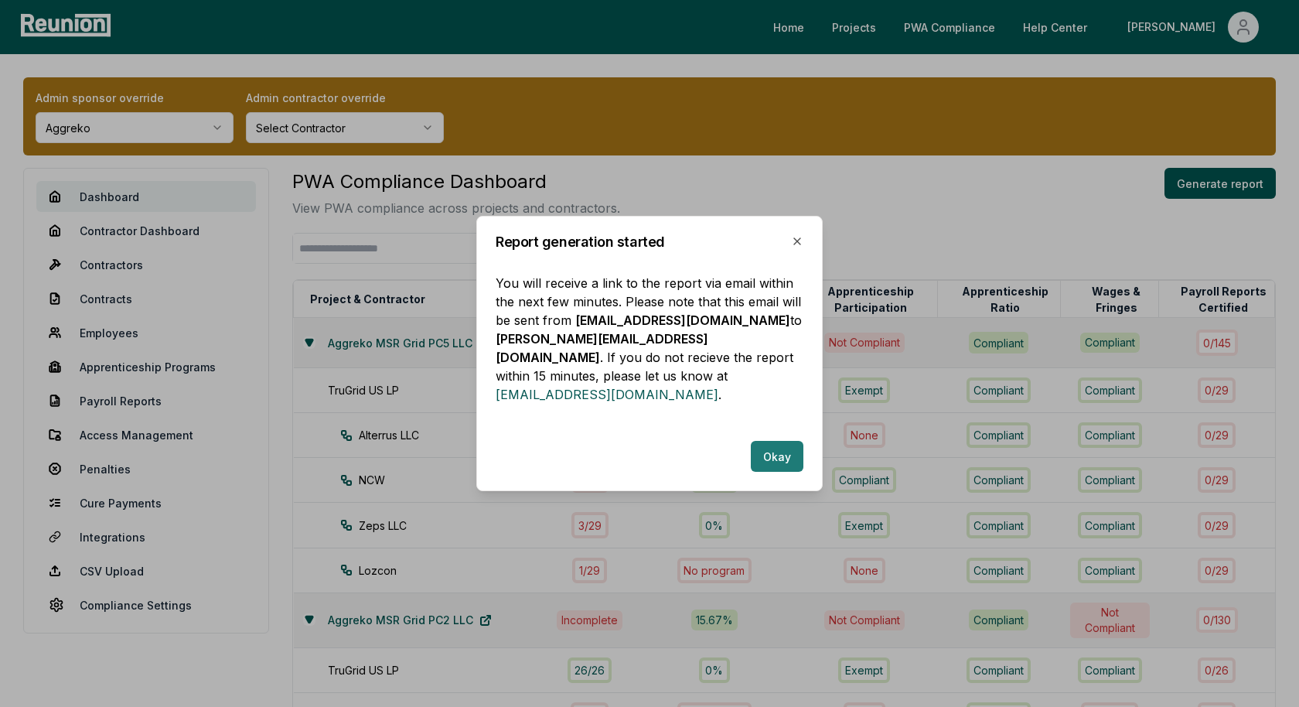
click at [783, 444] on button "Okay" at bounding box center [777, 456] width 53 height 31
